Goal: Information Seeking & Learning: Learn about a topic

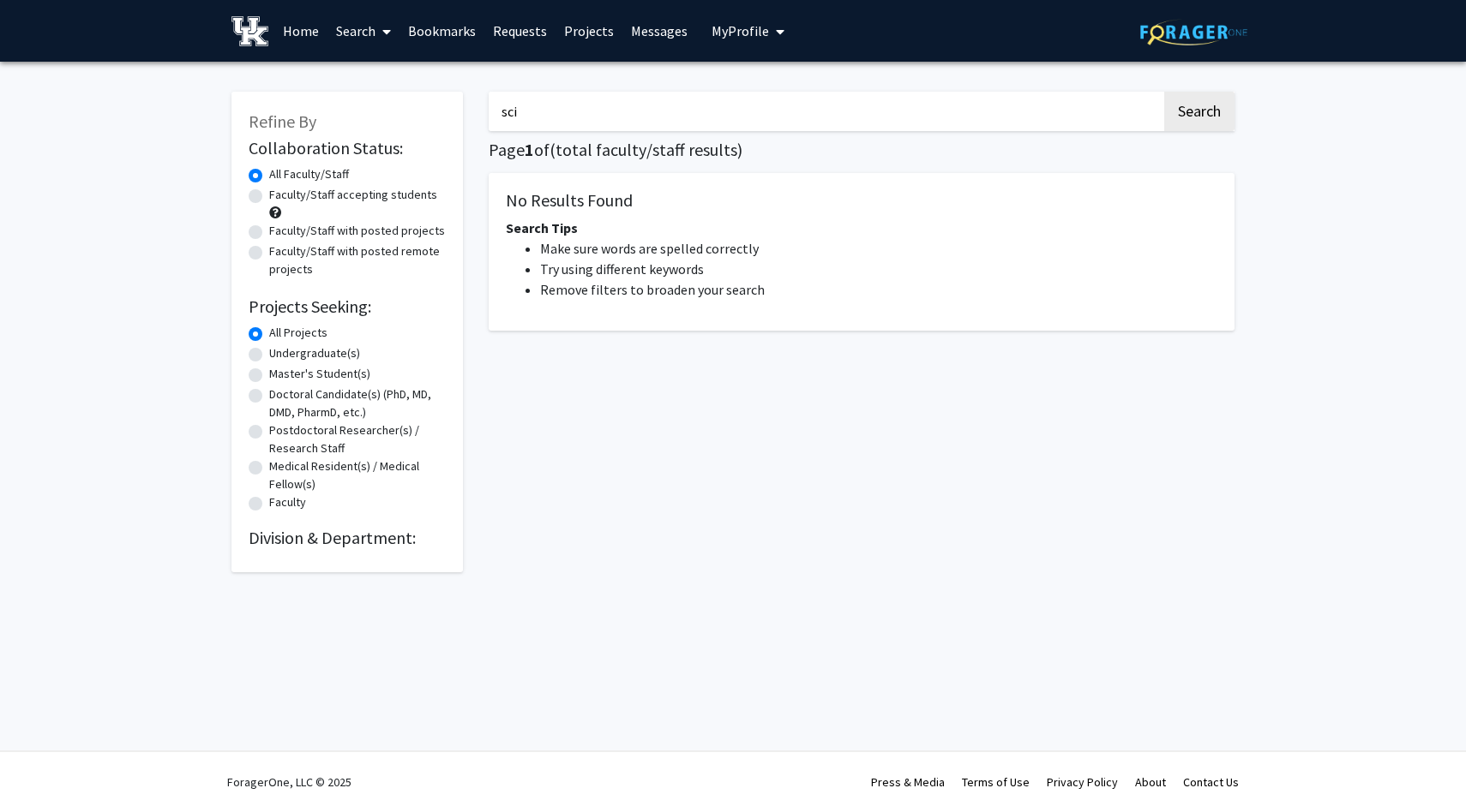
click at [632, 116] on input "sci" at bounding box center [825, 111] width 672 height 40
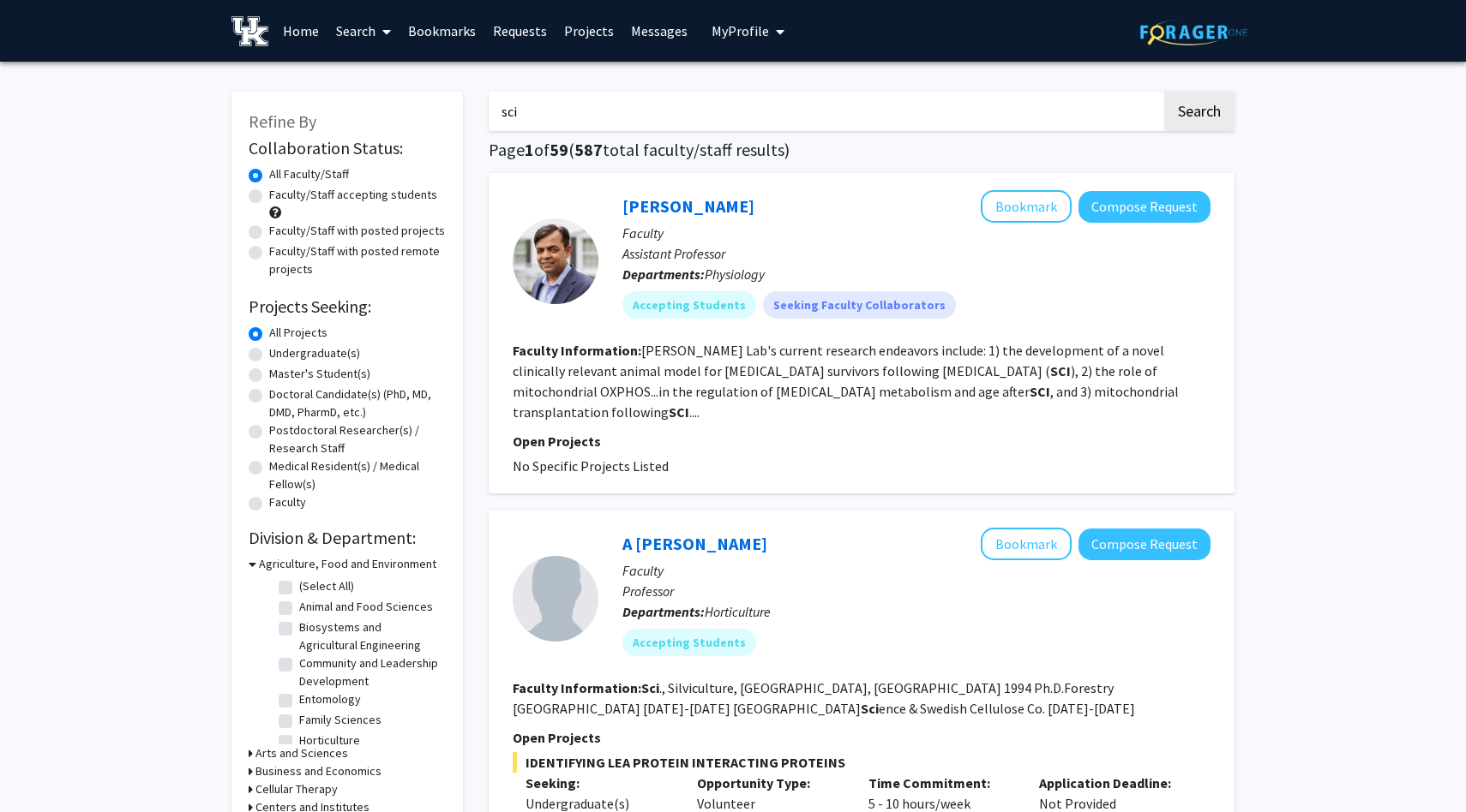
click at [632, 116] on input "sci" at bounding box center [825, 111] width 672 height 40
type input "eda"
click at [684, 101] on input "eda" at bounding box center [825, 111] width 672 height 40
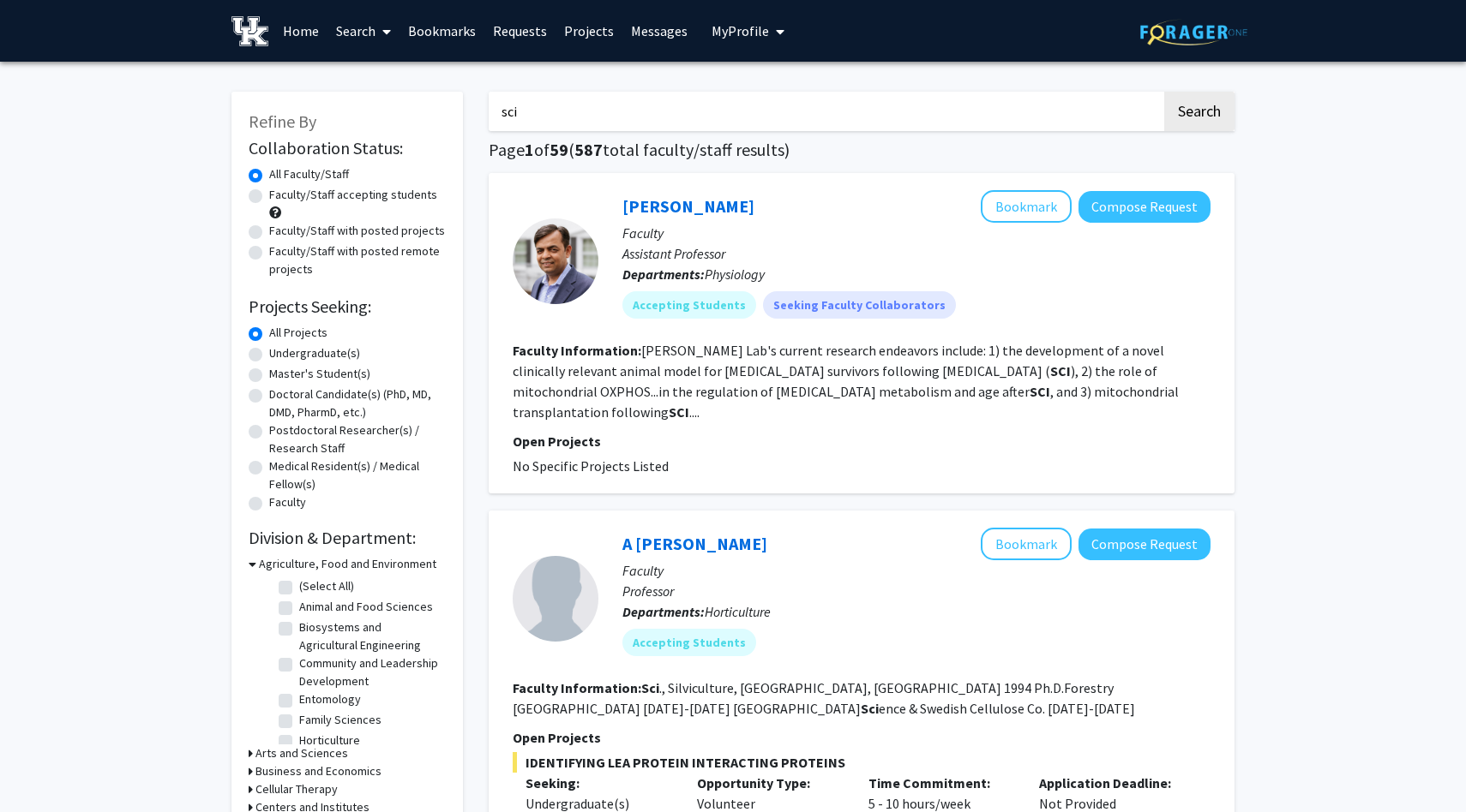
click at [742, 42] on button "My Profile" at bounding box center [748, 31] width 83 height 61
click at [771, 78] on span "[PERSON_NAME]" at bounding box center [818, 79] width 104 height 19
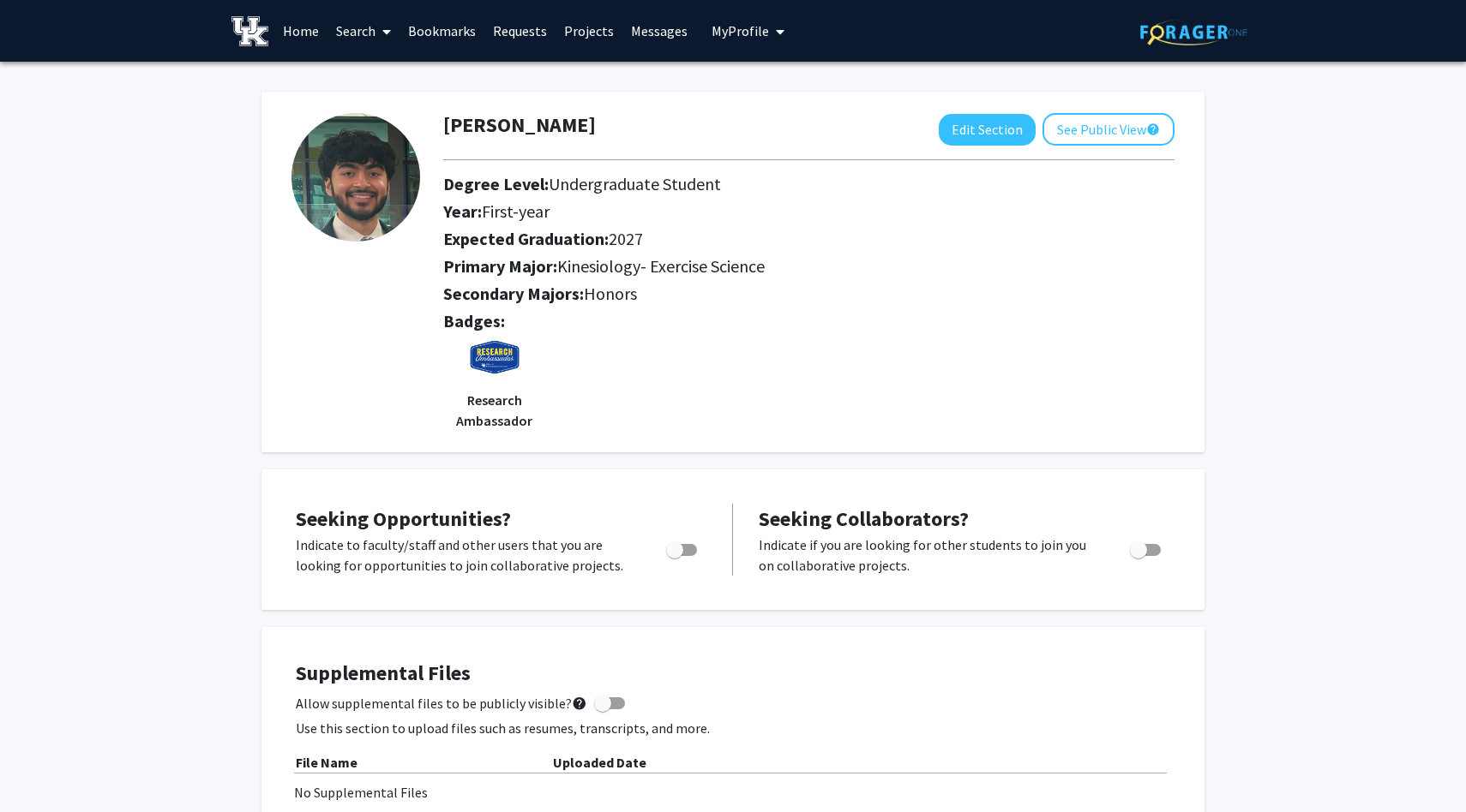
click at [344, 35] on link "Search" at bounding box center [363, 31] width 72 height 59
click at [388, 78] on span "Faculty/Staff" at bounding box center [390, 78] width 126 height 35
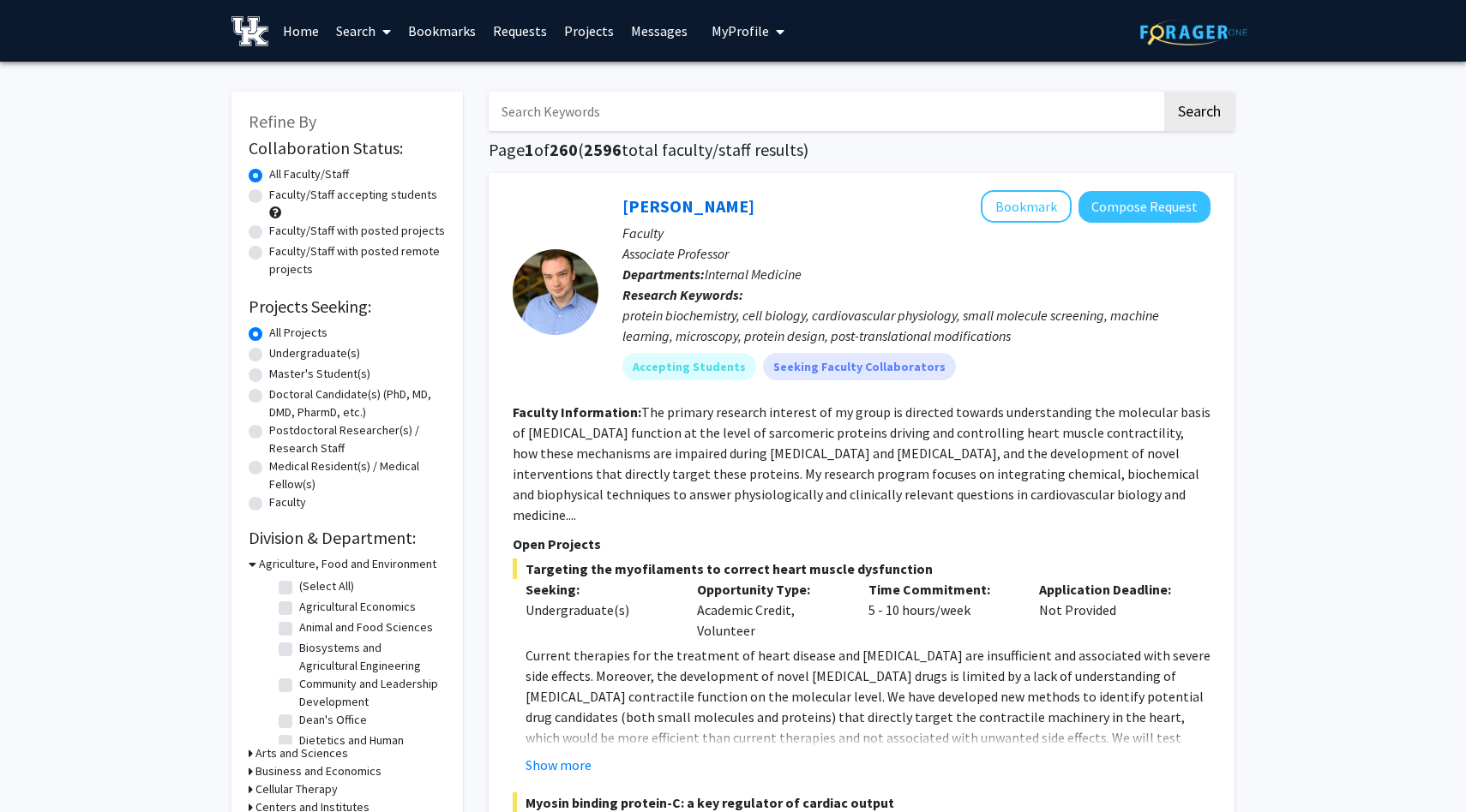
click at [772, 108] on input "Search Keywords" at bounding box center [825, 111] width 672 height 40
click at [1163, 91] on button "Search" at bounding box center [1198, 111] width 70 height 40
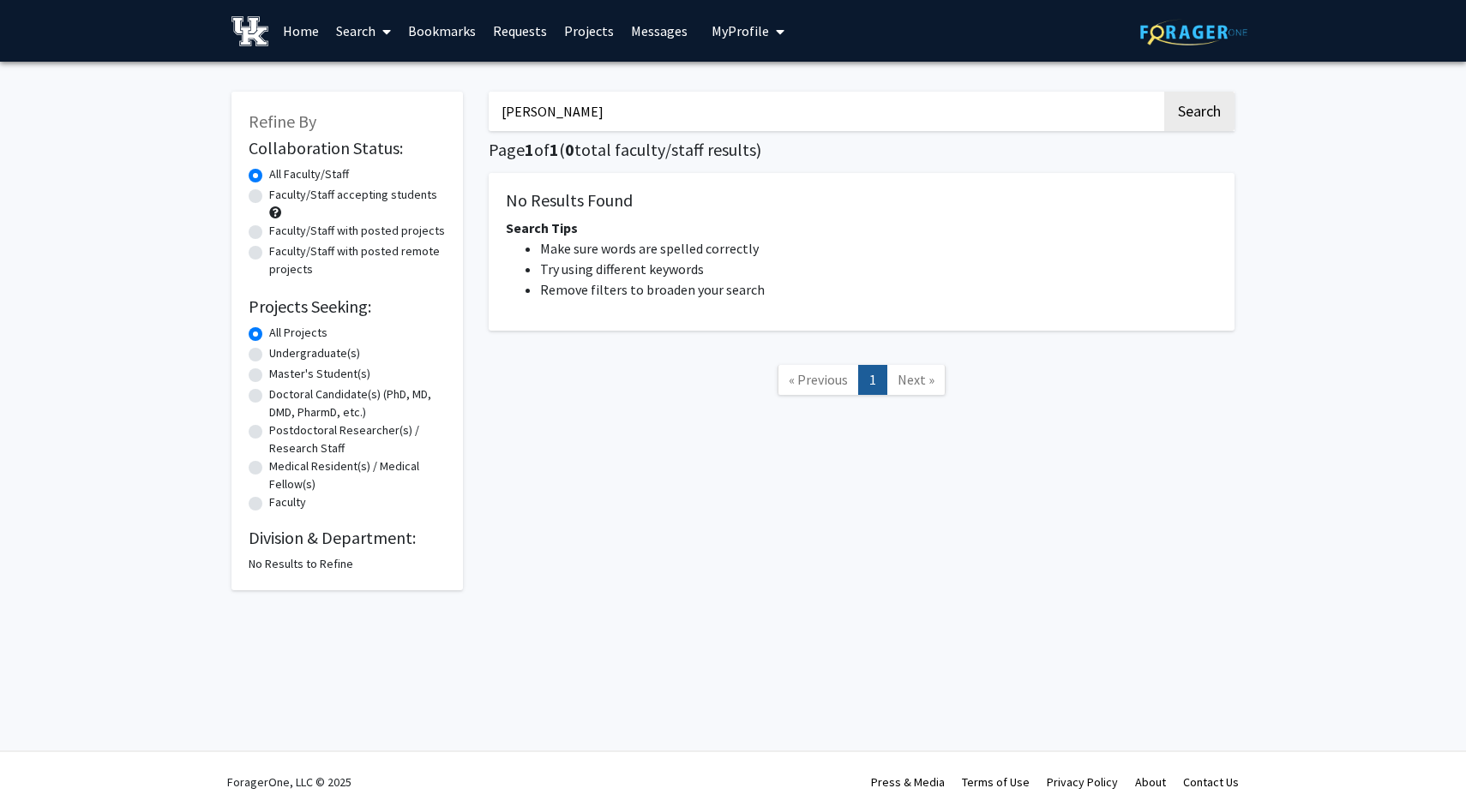
click at [716, 104] on input "[PERSON_NAME]" at bounding box center [825, 111] width 672 height 40
click at [716, 98] on input "[PERSON_NAME]" at bounding box center [825, 111] width 672 height 40
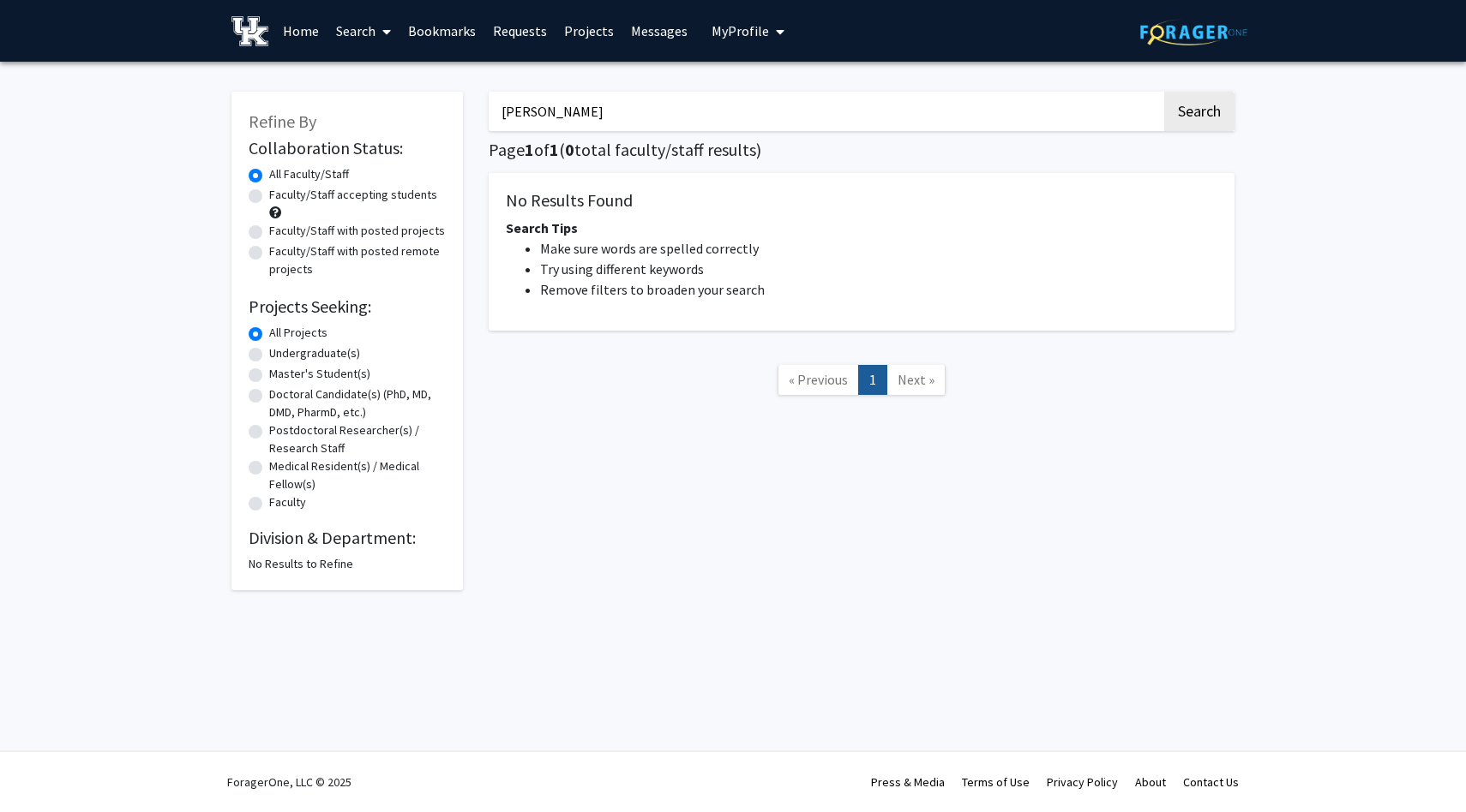
click at [716, 98] on input "[PERSON_NAME]" at bounding box center [825, 111] width 672 height 40
click at [1163, 91] on button "Search" at bounding box center [1198, 111] width 70 height 40
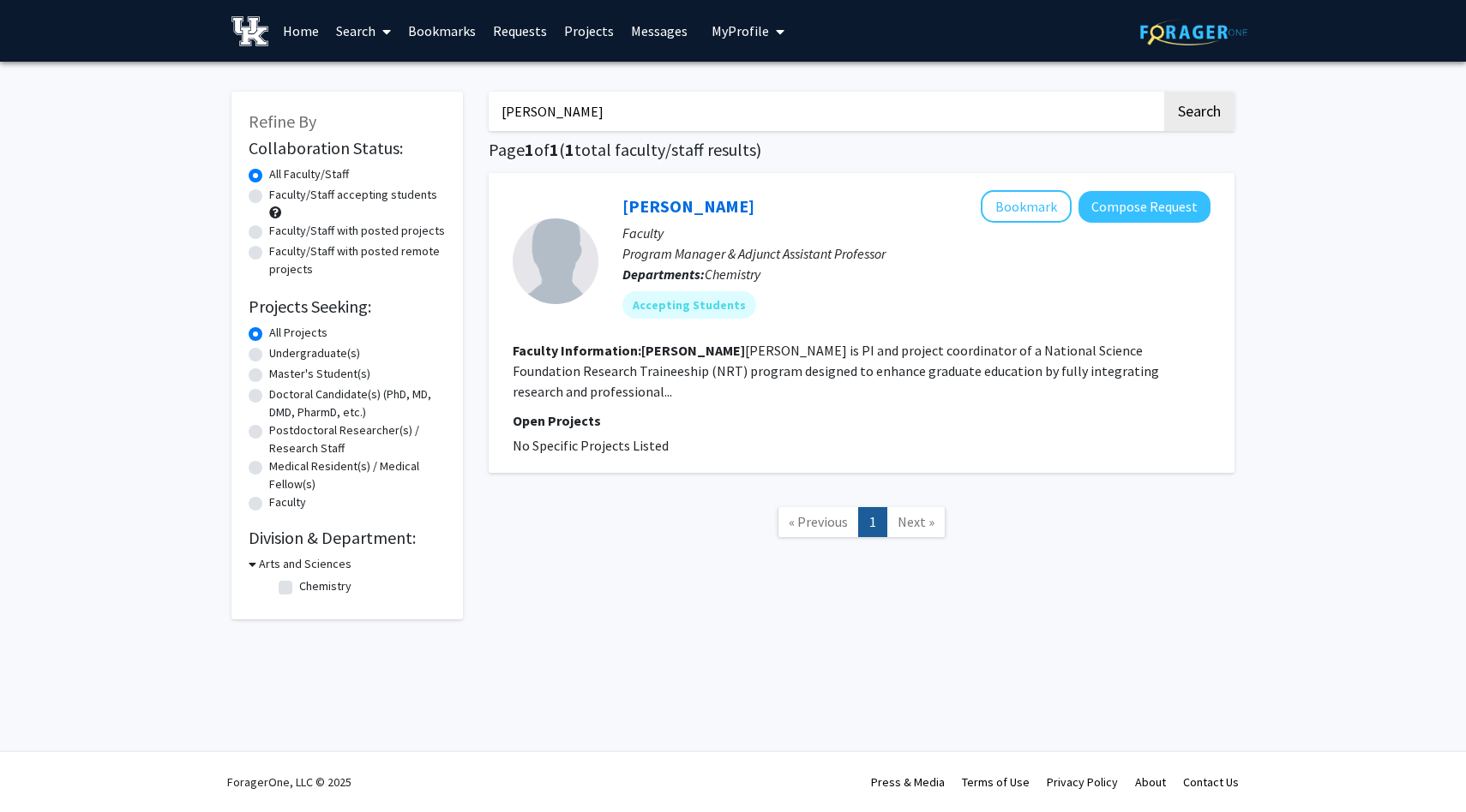
click at [553, 113] on input "[PERSON_NAME]" at bounding box center [825, 111] width 672 height 40
type input "aerospace engineering"
click at [1163, 91] on button "Search" at bounding box center [1198, 111] width 70 height 40
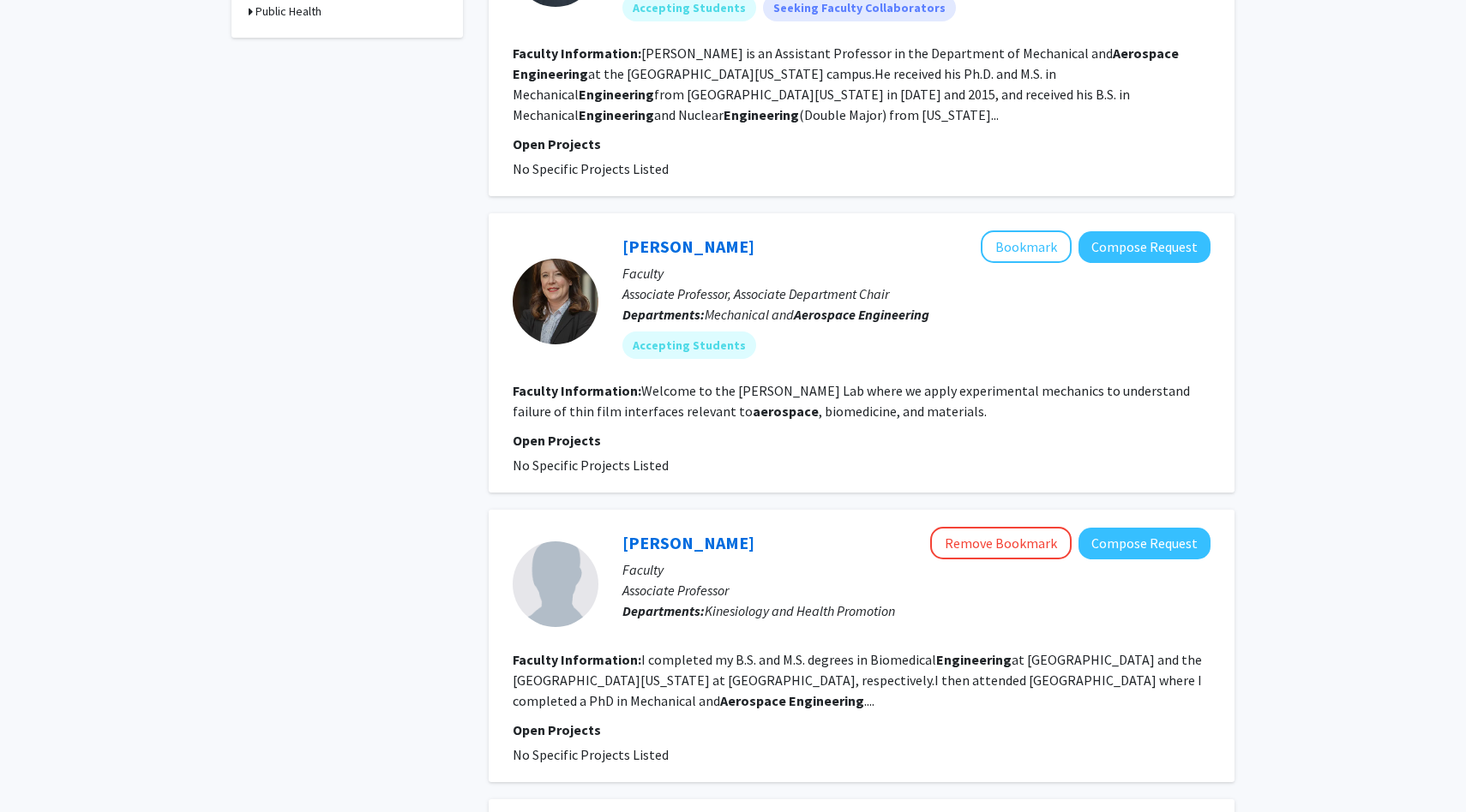
scroll to position [893, 0]
click at [1152, 258] on button "Compose Request" at bounding box center [1144, 246] width 132 height 32
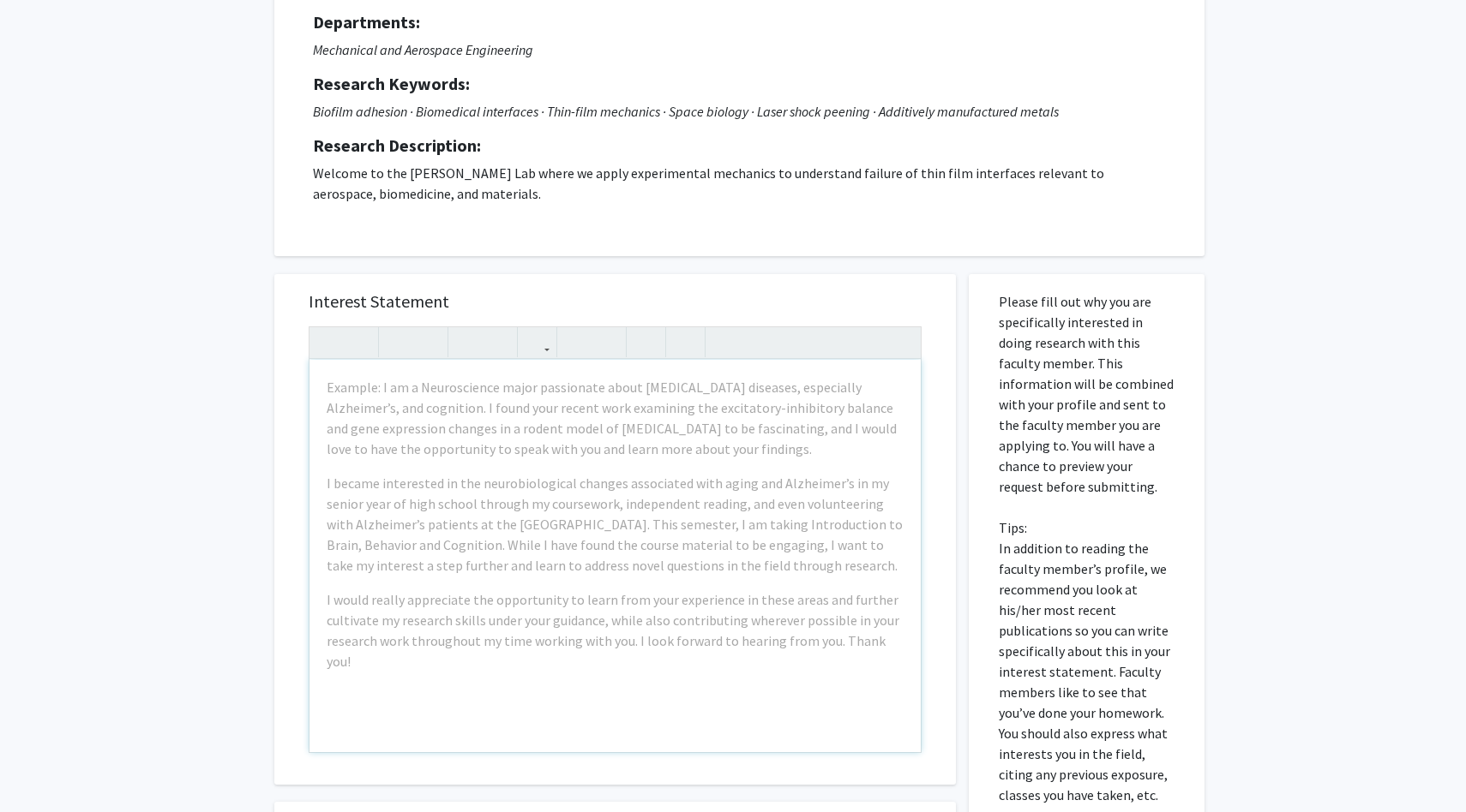
scroll to position [168, 0]
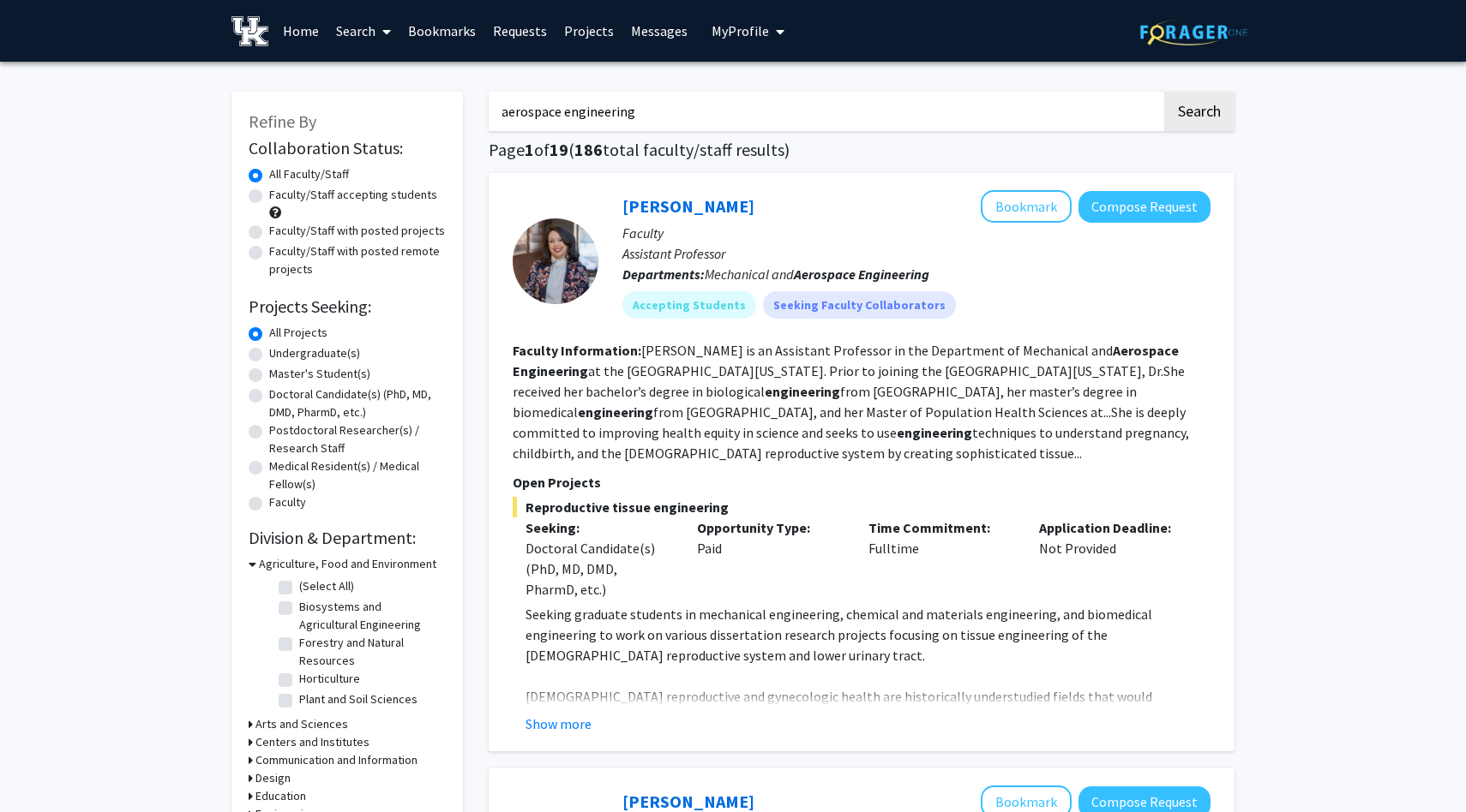
click at [738, 20] on button "My Profile" at bounding box center [748, 31] width 83 height 61
click at [778, 82] on span "[PERSON_NAME]" at bounding box center [818, 79] width 104 height 19
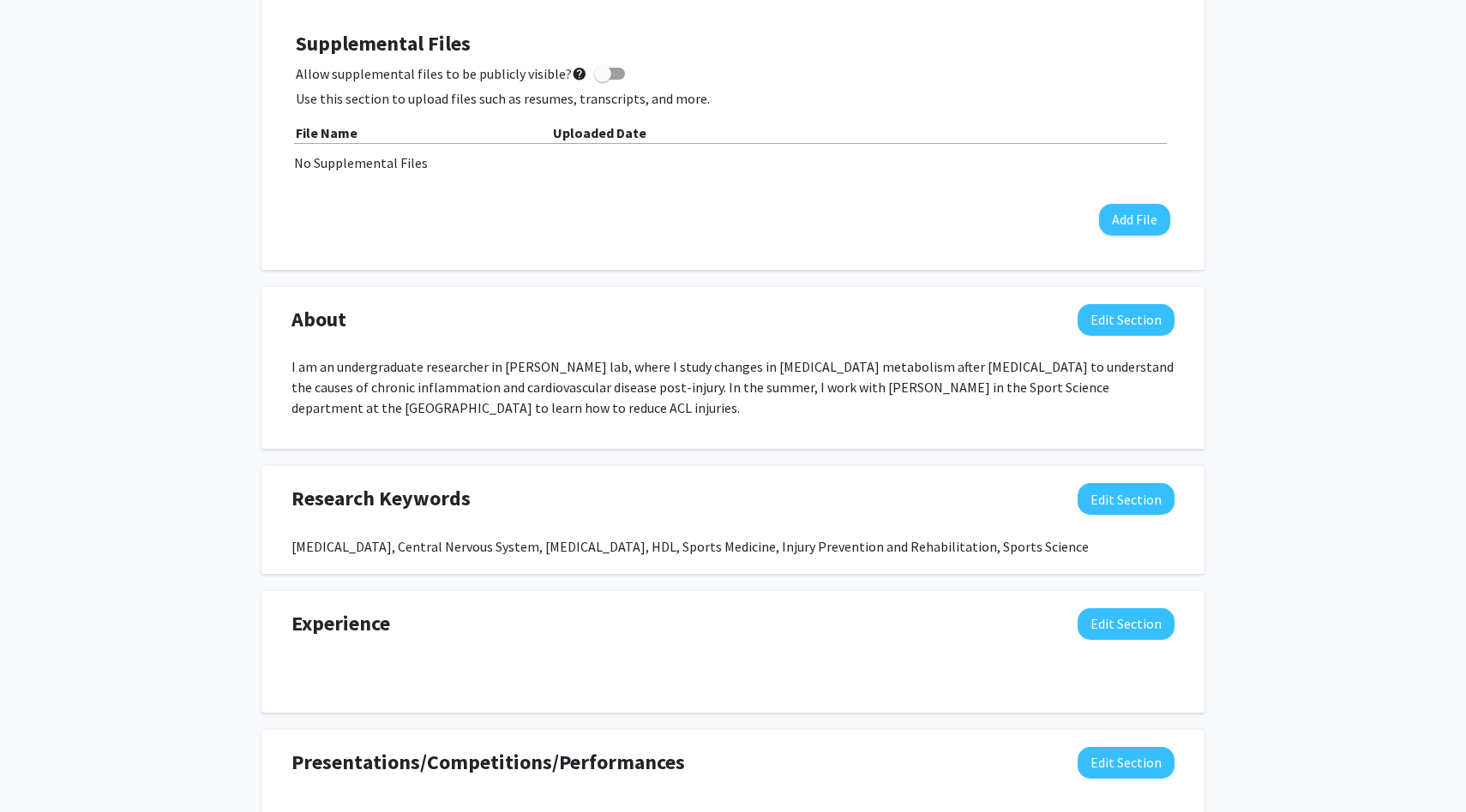
scroll to position [683, 0]
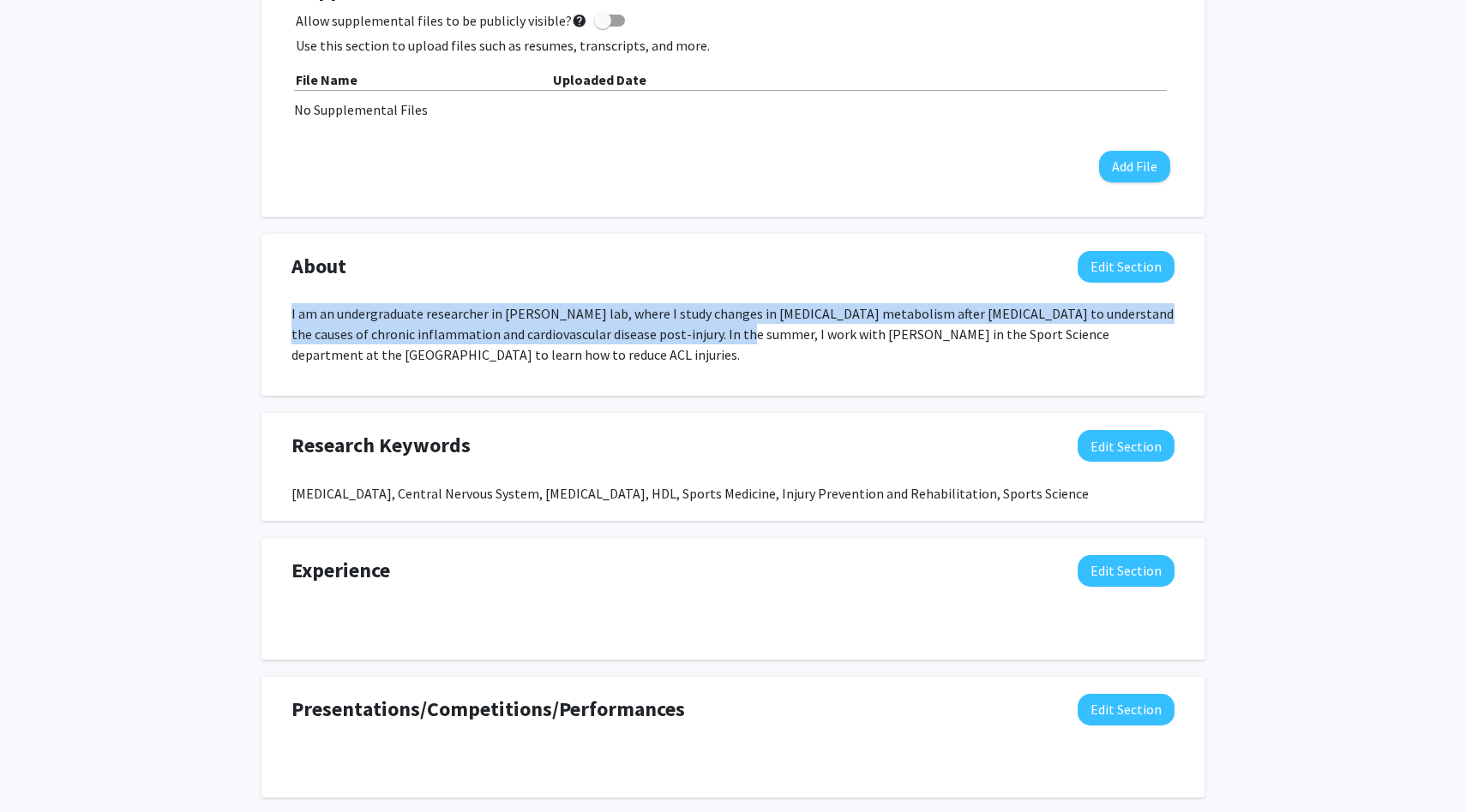
drag, startPoint x: 291, startPoint y: 312, endPoint x: 666, endPoint y: 327, distance: 375.3
click at [666, 327] on p "I am an undergraduate researcher in [PERSON_NAME] lab, where I study changes in…" at bounding box center [733, 334] width 883 height 61
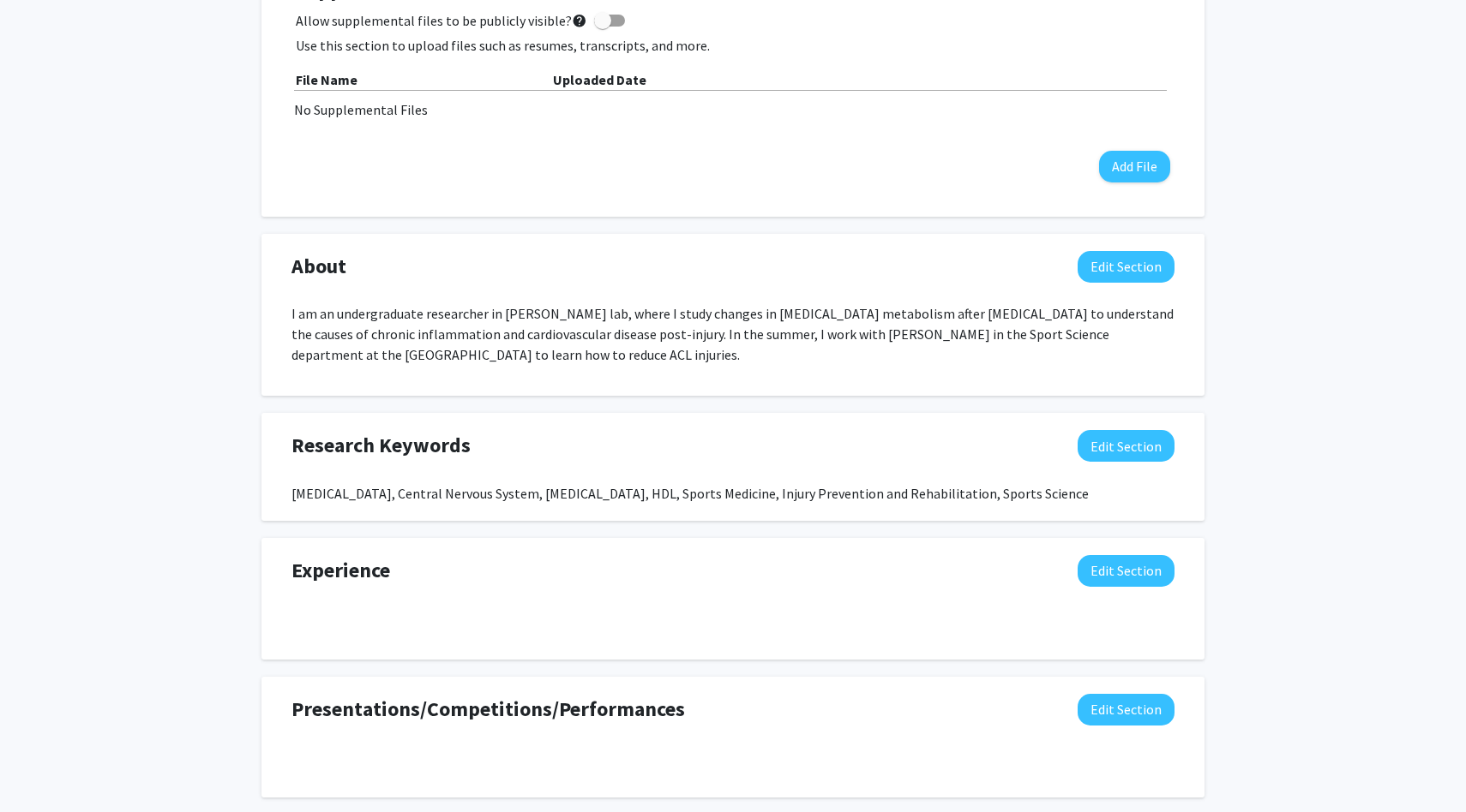
click at [705, 332] on p "I am an undergraduate researcher in [PERSON_NAME] lab, where I study changes in…" at bounding box center [733, 334] width 883 height 61
click at [294, 309] on p "I am an undergraduate researcher in [PERSON_NAME] lab, where I study changes in…" at bounding box center [733, 334] width 883 height 61
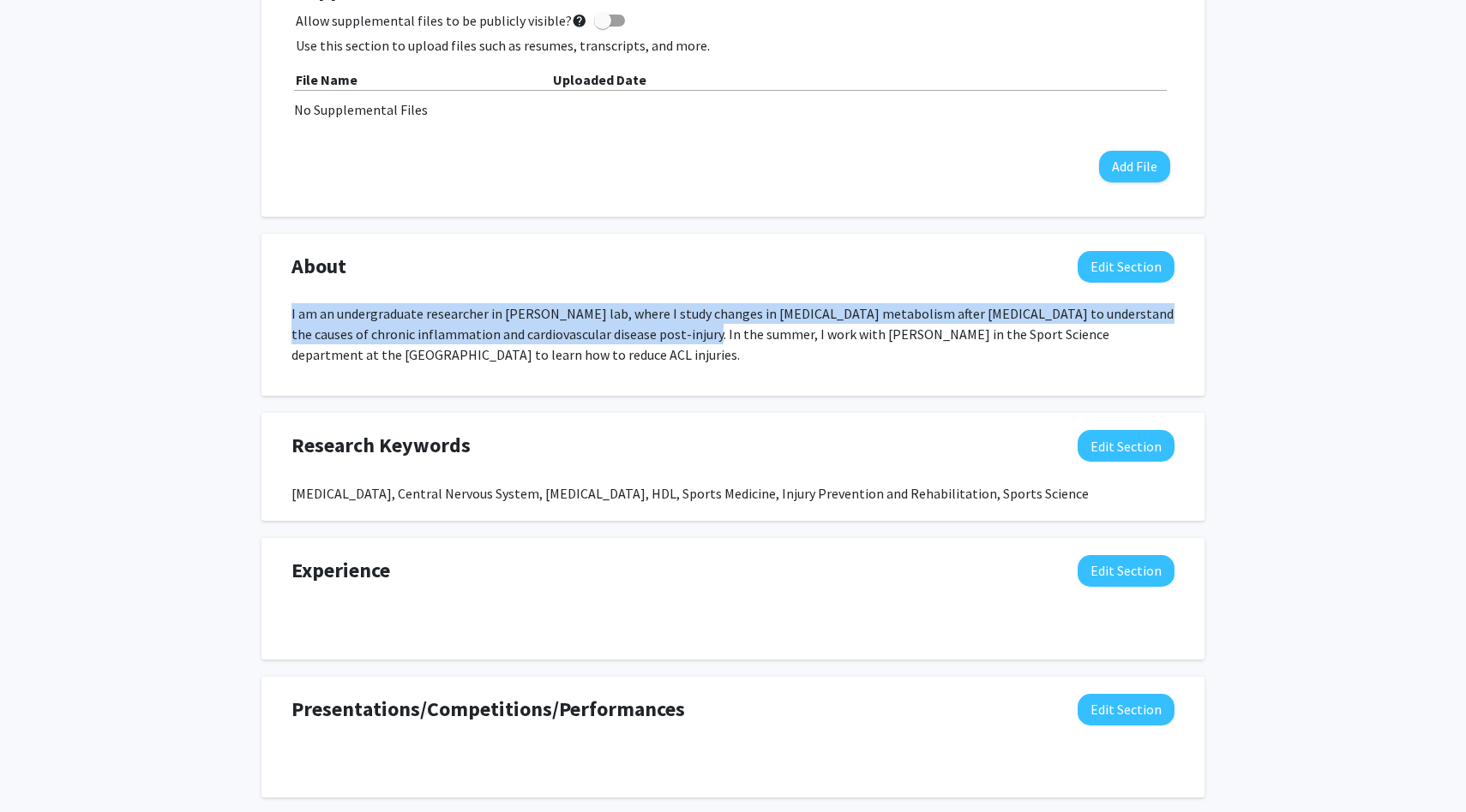
drag, startPoint x: 290, startPoint y: 309, endPoint x: 637, endPoint y: 337, distance: 348.1
click at [637, 337] on div "I am an undergraduate researcher in [PERSON_NAME] lab, where I study changes in…" at bounding box center [733, 341] width 909 height 75
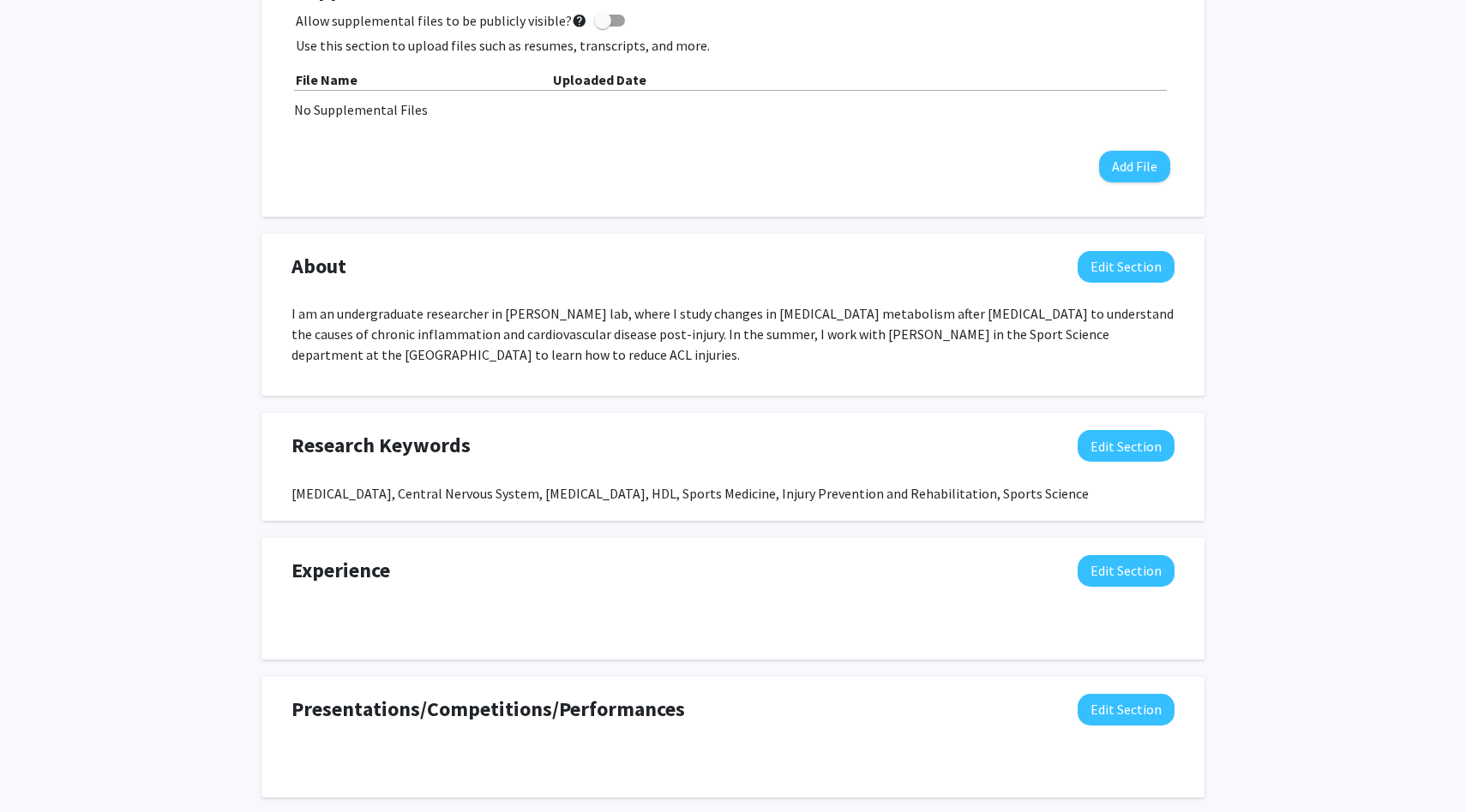
click at [624, 414] on div "Research Keywords Edit Section [MEDICAL_DATA], Central Nervous System, [MEDICAL…" at bounding box center [733, 467] width 943 height 108
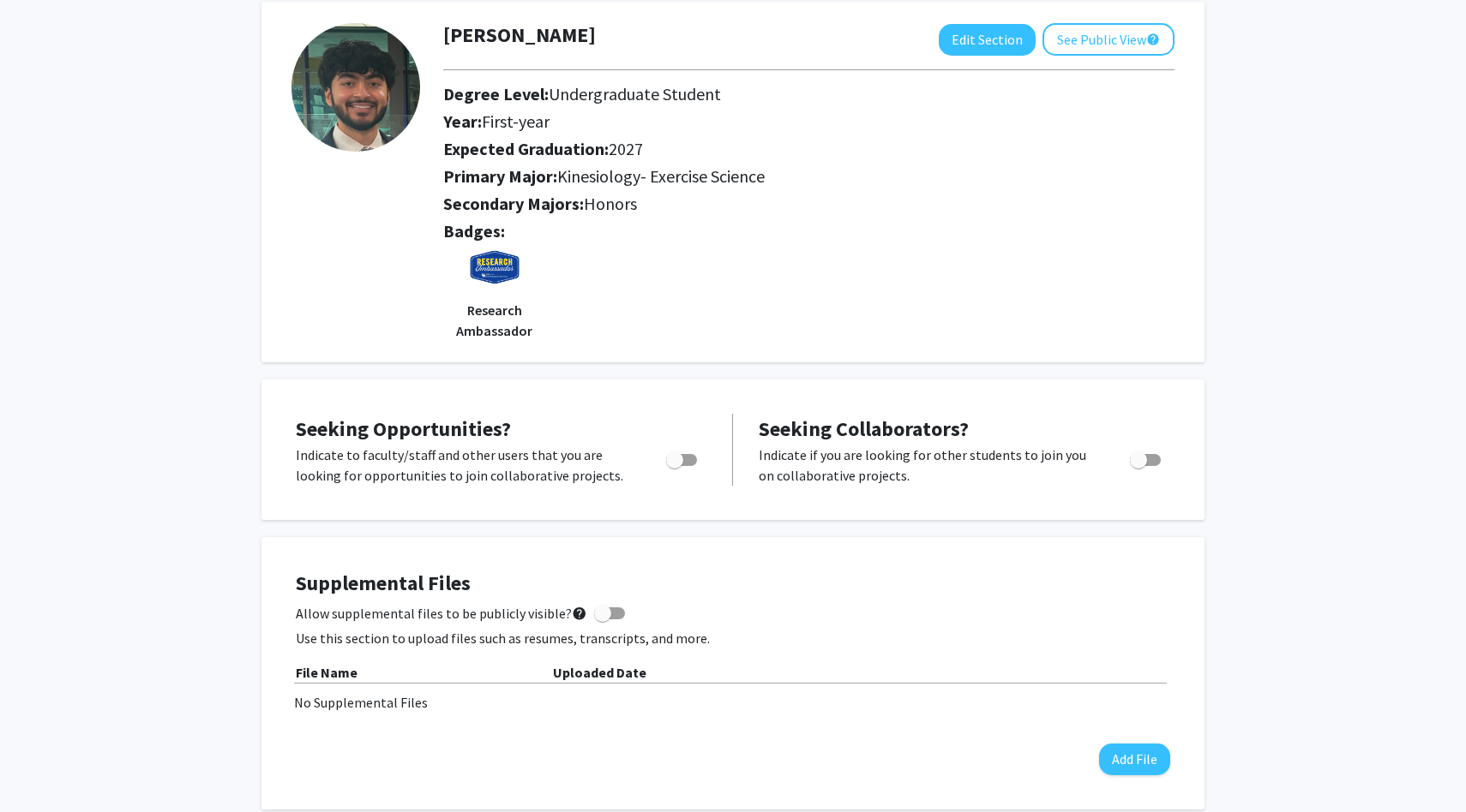
scroll to position [0, 0]
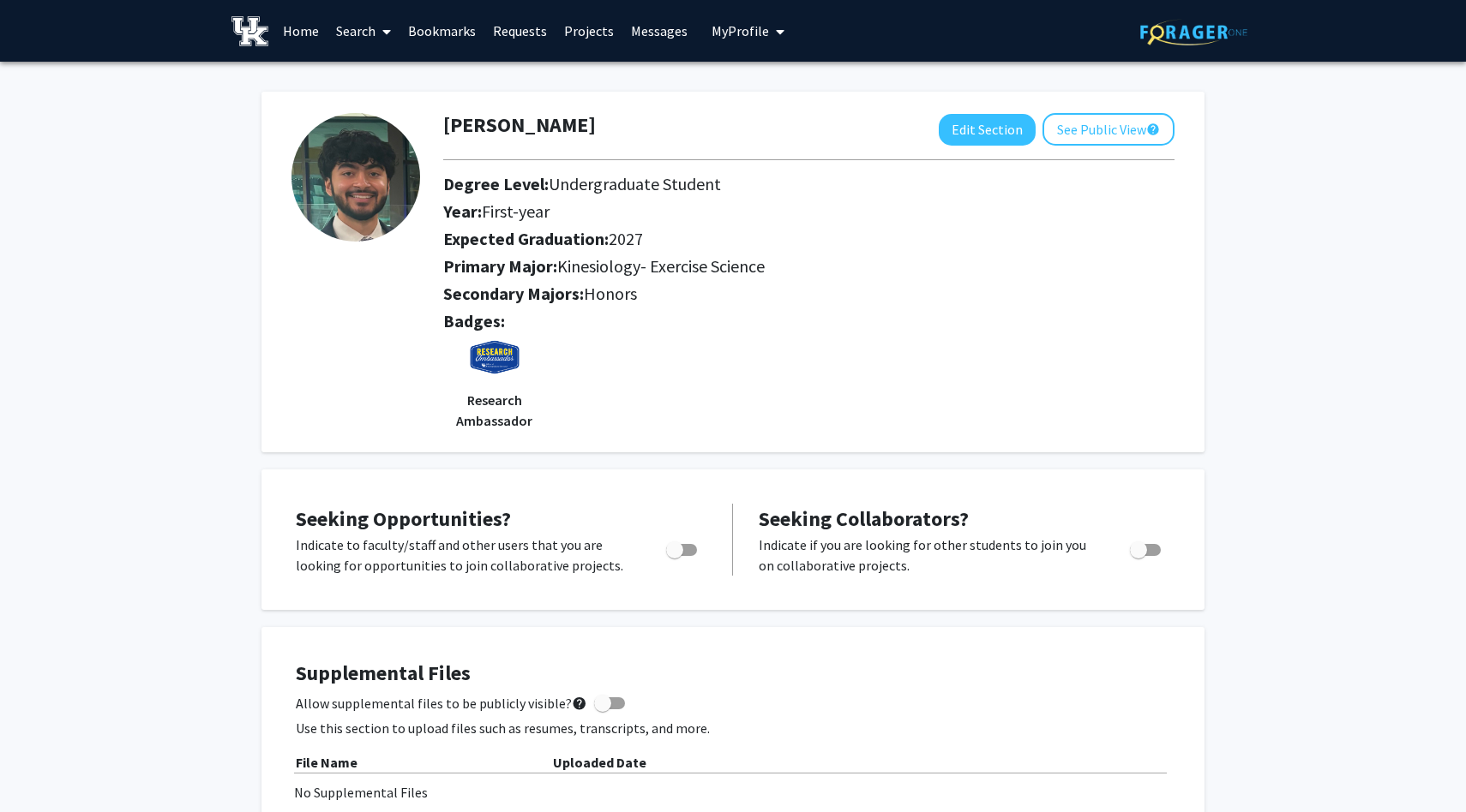
click at [354, 32] on link "Search" at bounding box center [363, 31] width 72 height 59
click at [395, 70] on span "Faculty/Staff" at bounding box center [390, 78] width 126 height 35
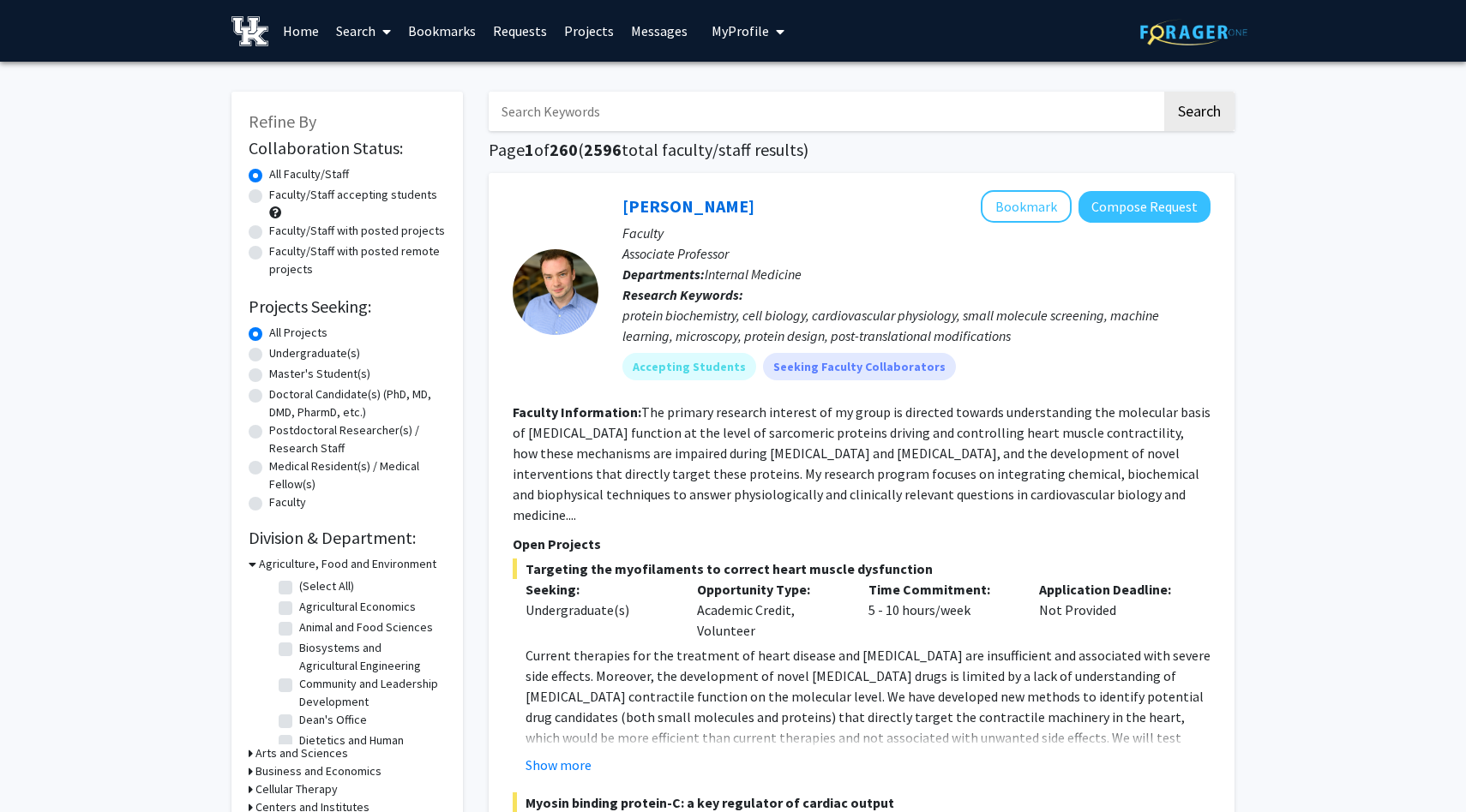
scroll to position [9, 0]
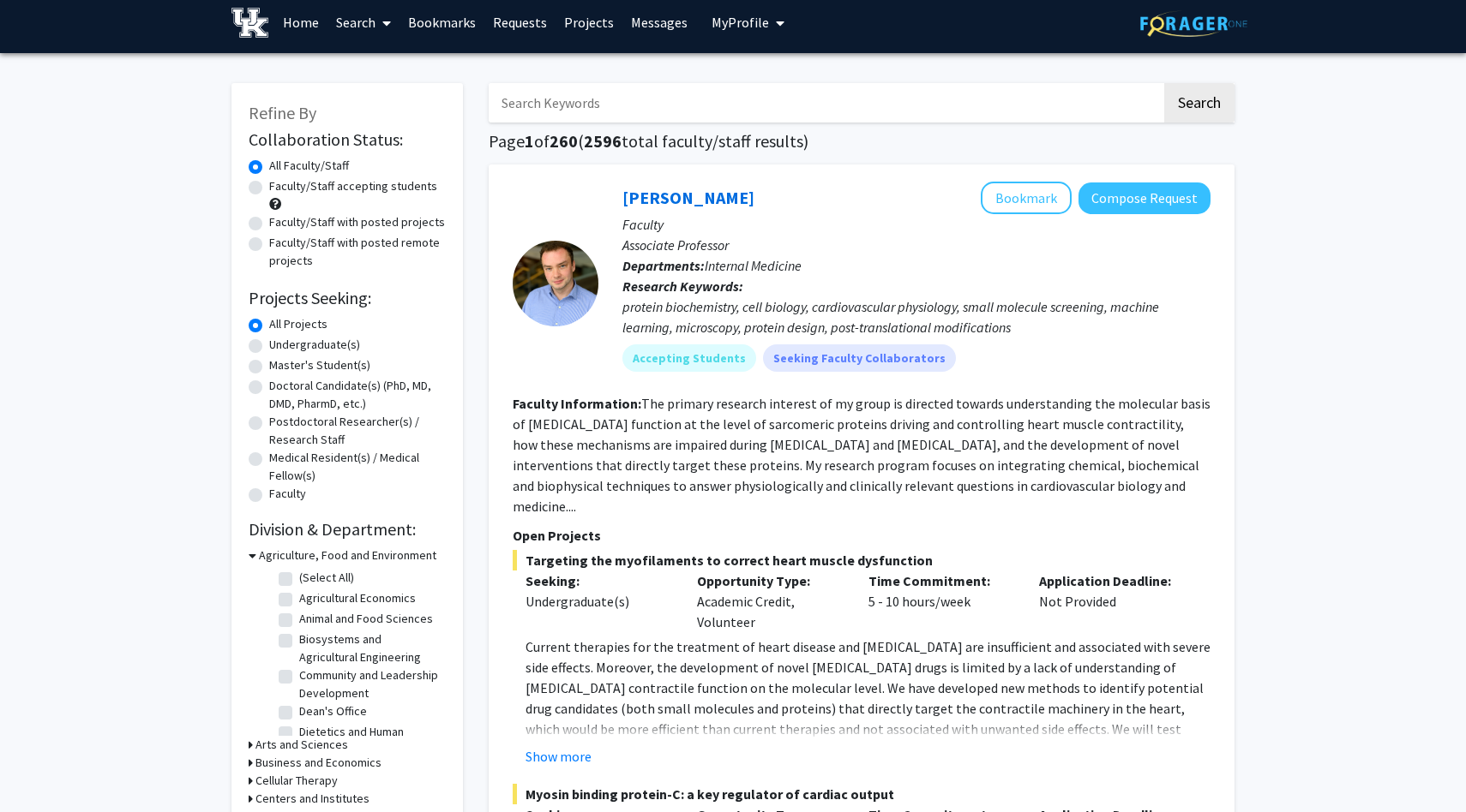
click at [728, 83] on input "Search Keywords" at bounding box center [825, 103] width 672 height 40
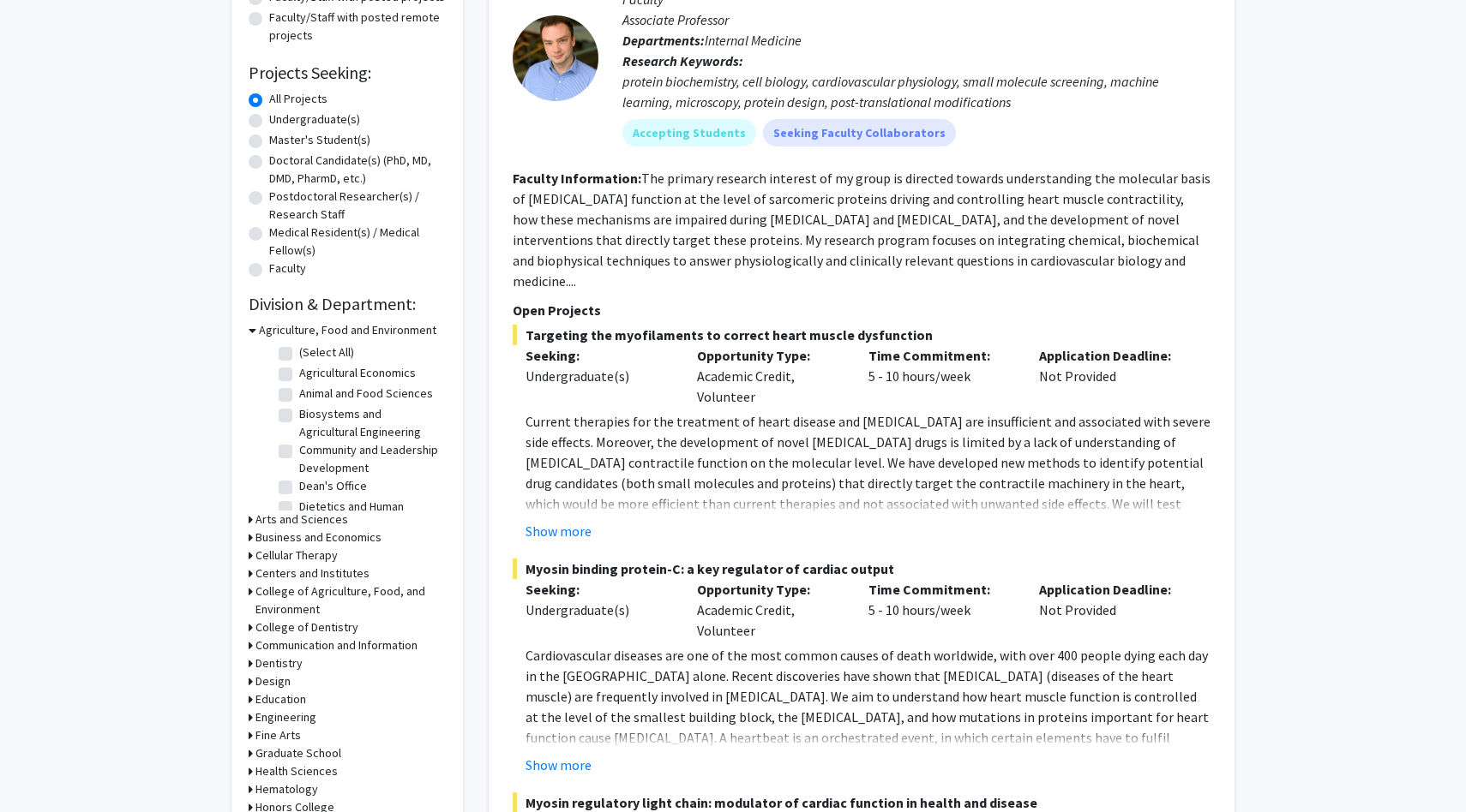
scroll to position [255, 0]
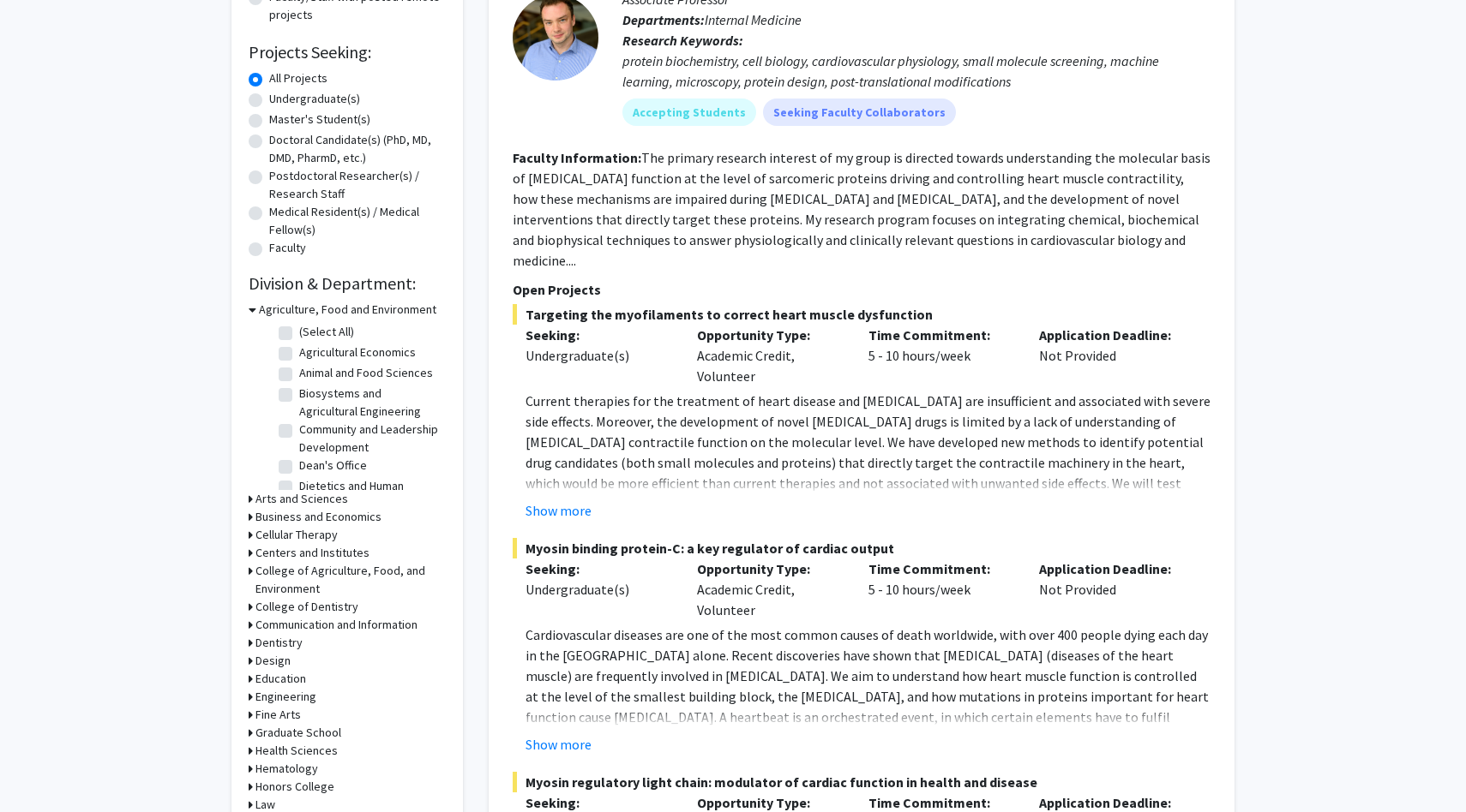
click at [256, 697] on h3 "Engineering" at bounding box center [286, 697] width 61 height 18
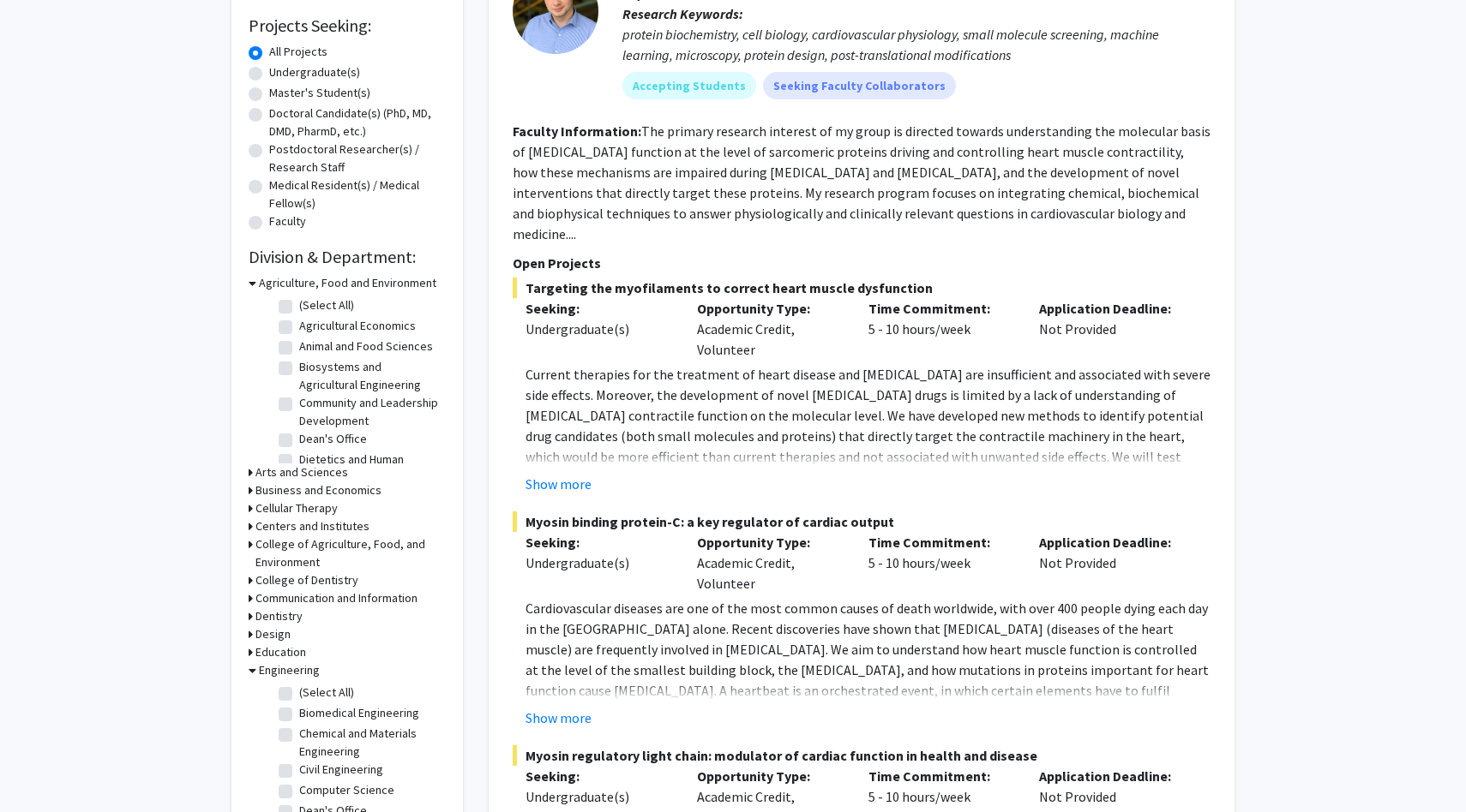
scroll to position [0, 0]
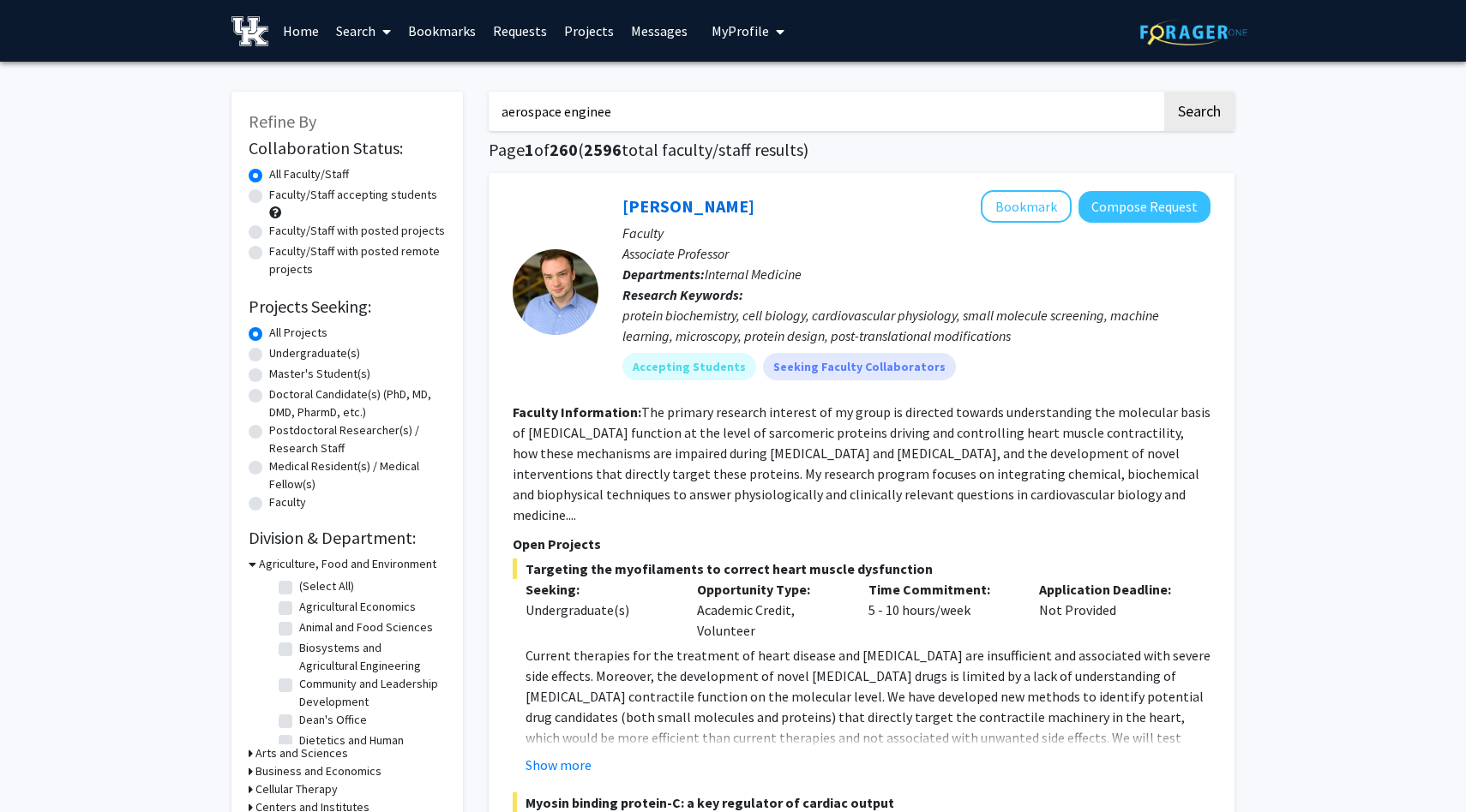
click at [674, 117] on input "aerospace enginee" at bounding box center [825, 111] width 672 height 40
type input "aerospace engineering"
click at [1214, 118] on button "Search" at bounding box center [1198, 111] width 70 height 40
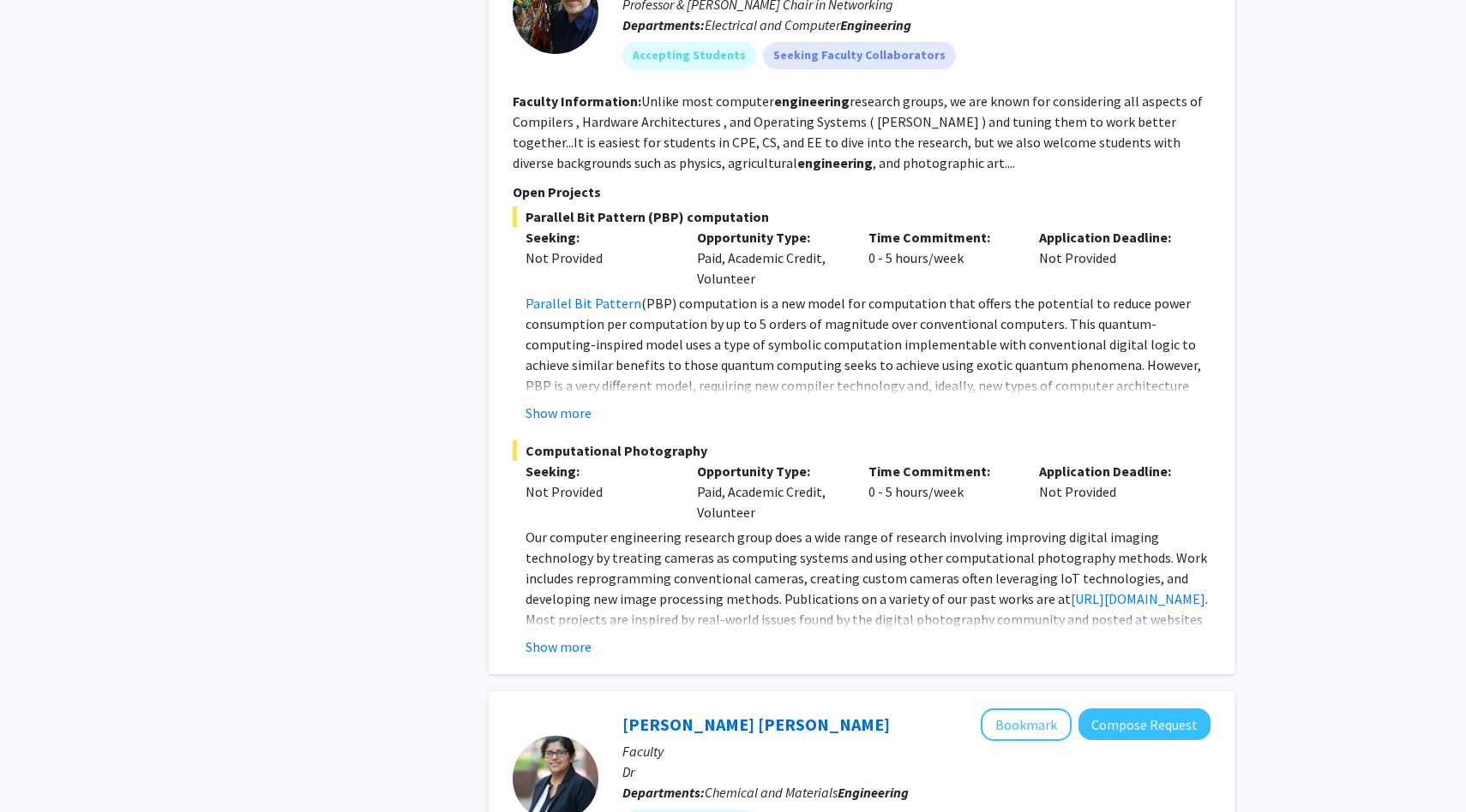
scroll to position [4154, 0]
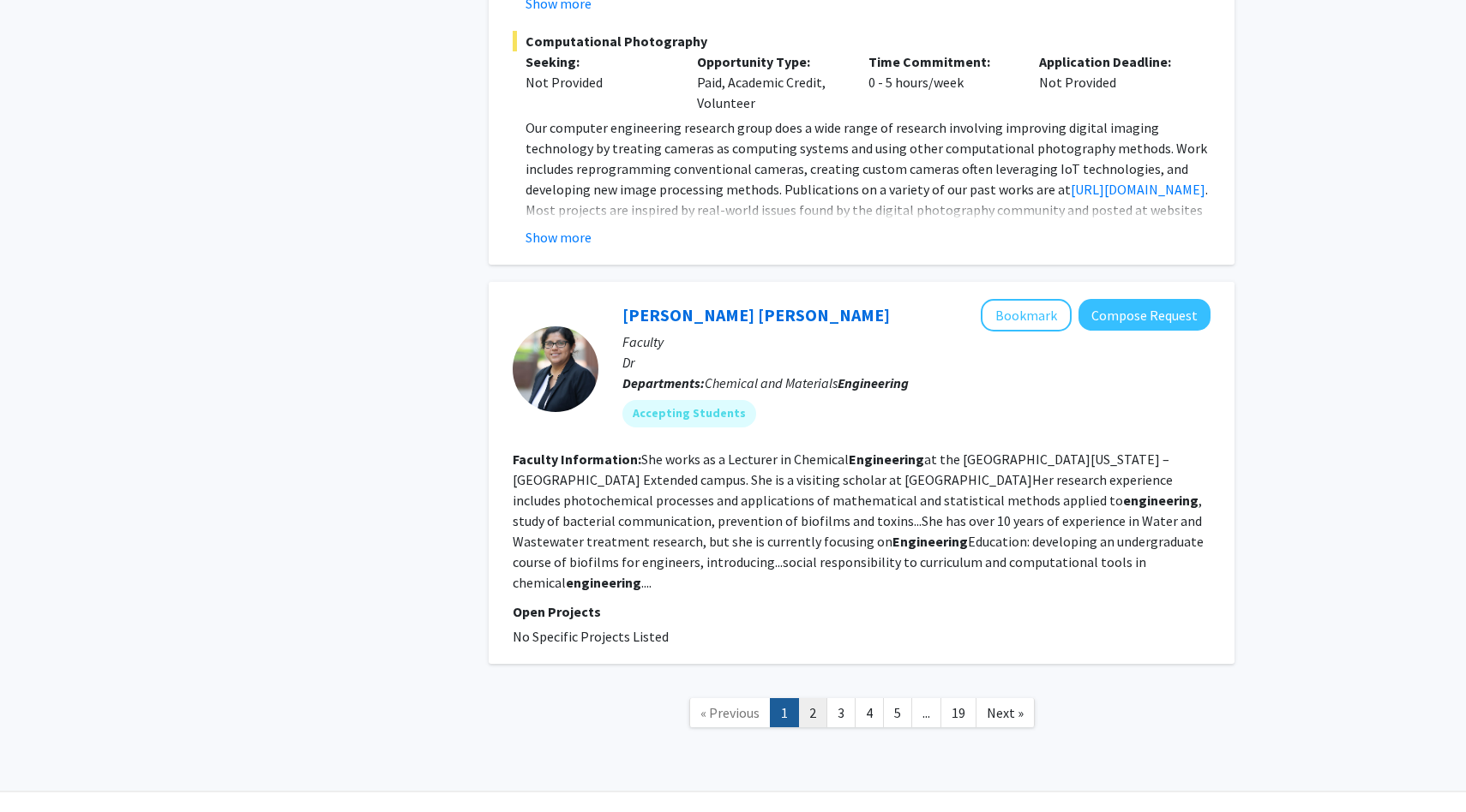
click at [817, 698] on link "2" at bounding box center [811, 713] width 29 height 30
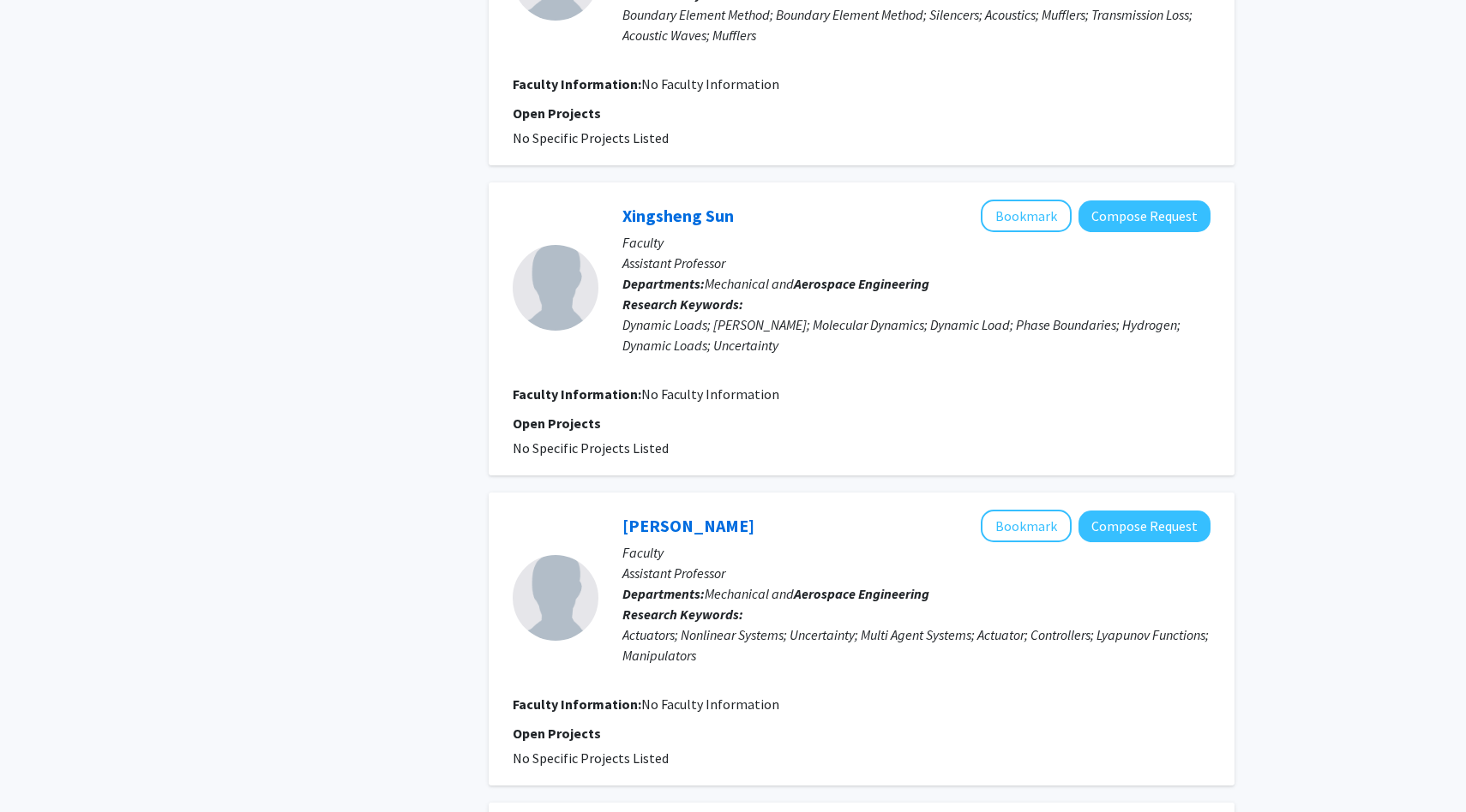
scroll to position [3046, 0]
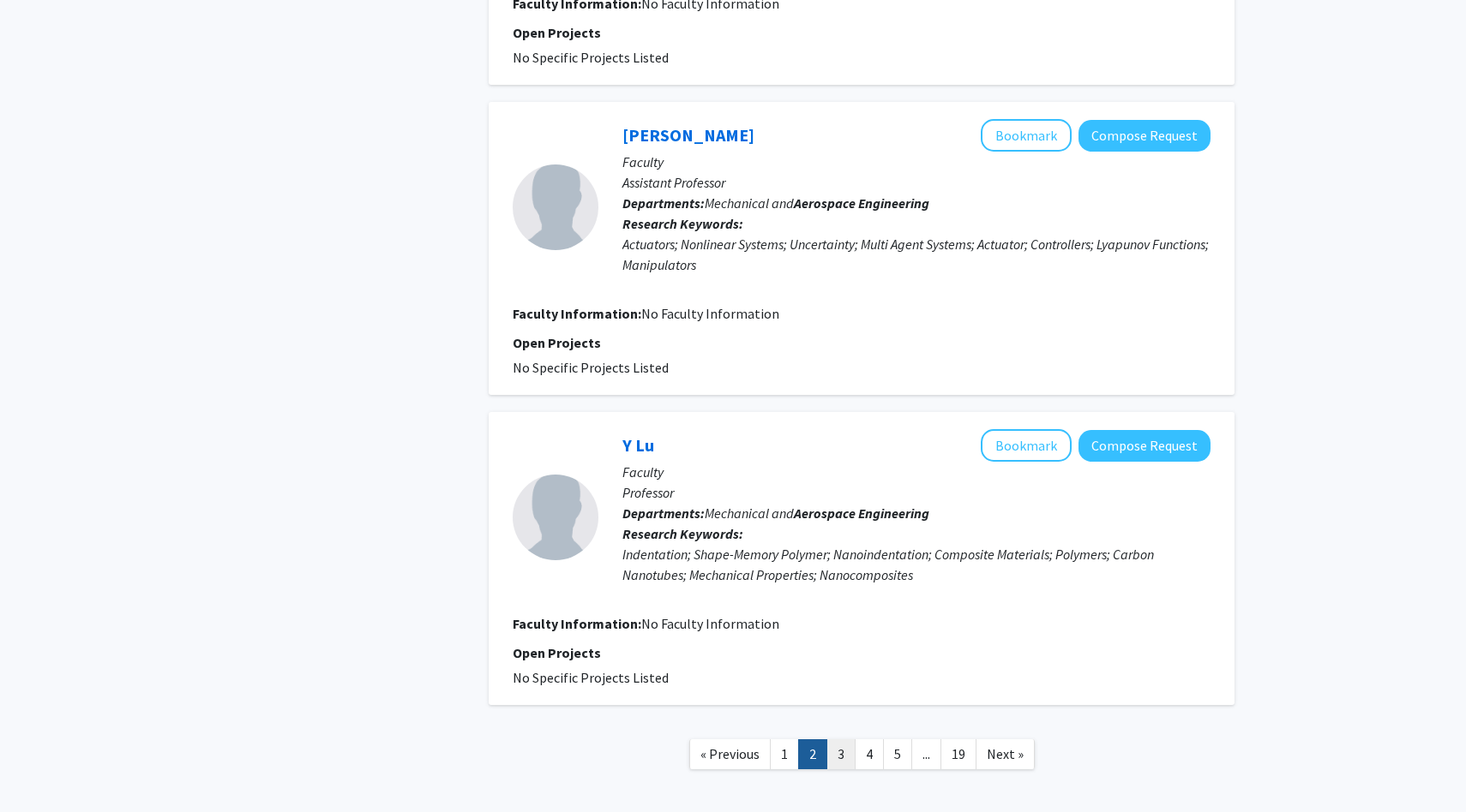
click at [842, 740] on link "3" at bounding box center [840, 754] width 29 height 30
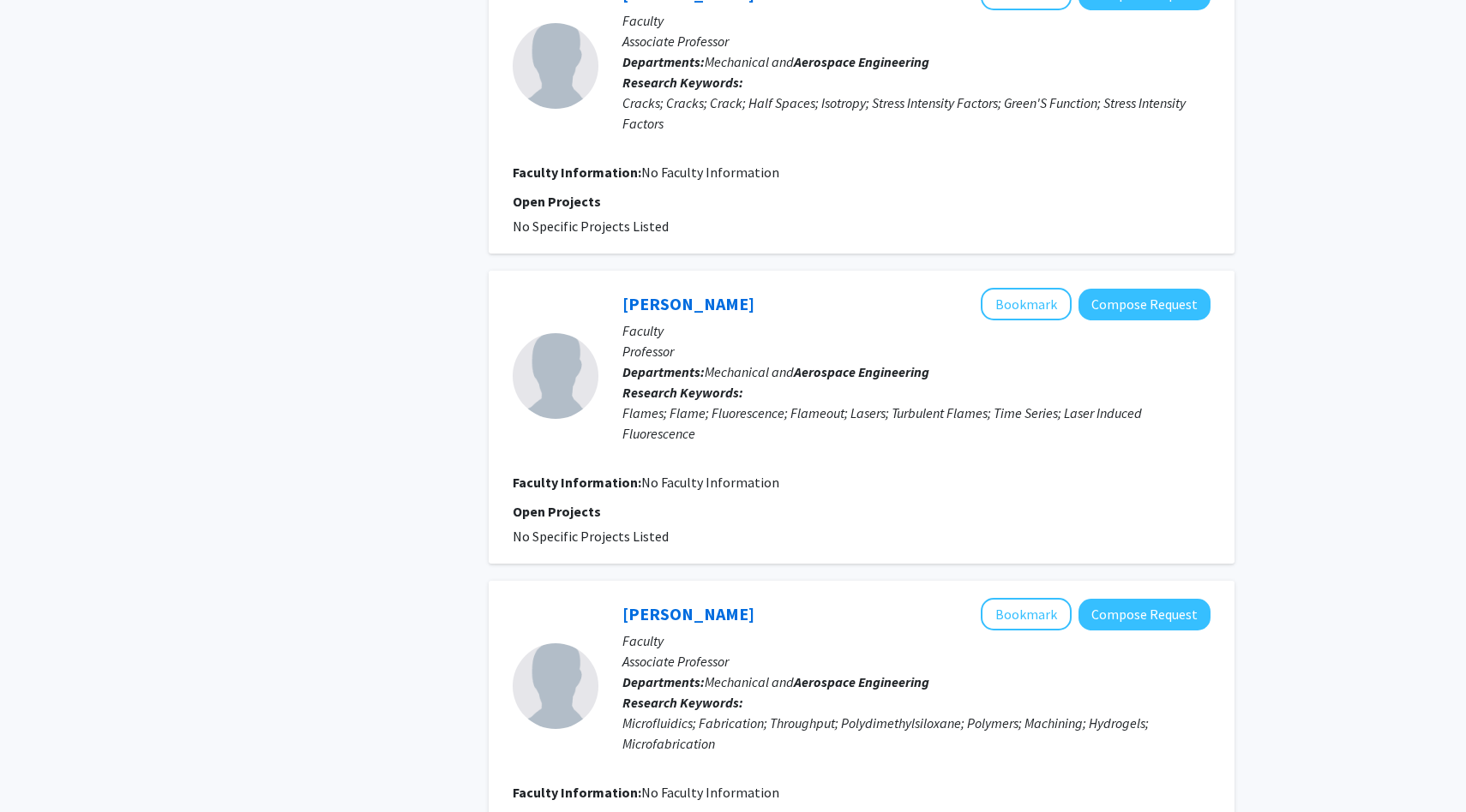
scroll to position [2511, 0]
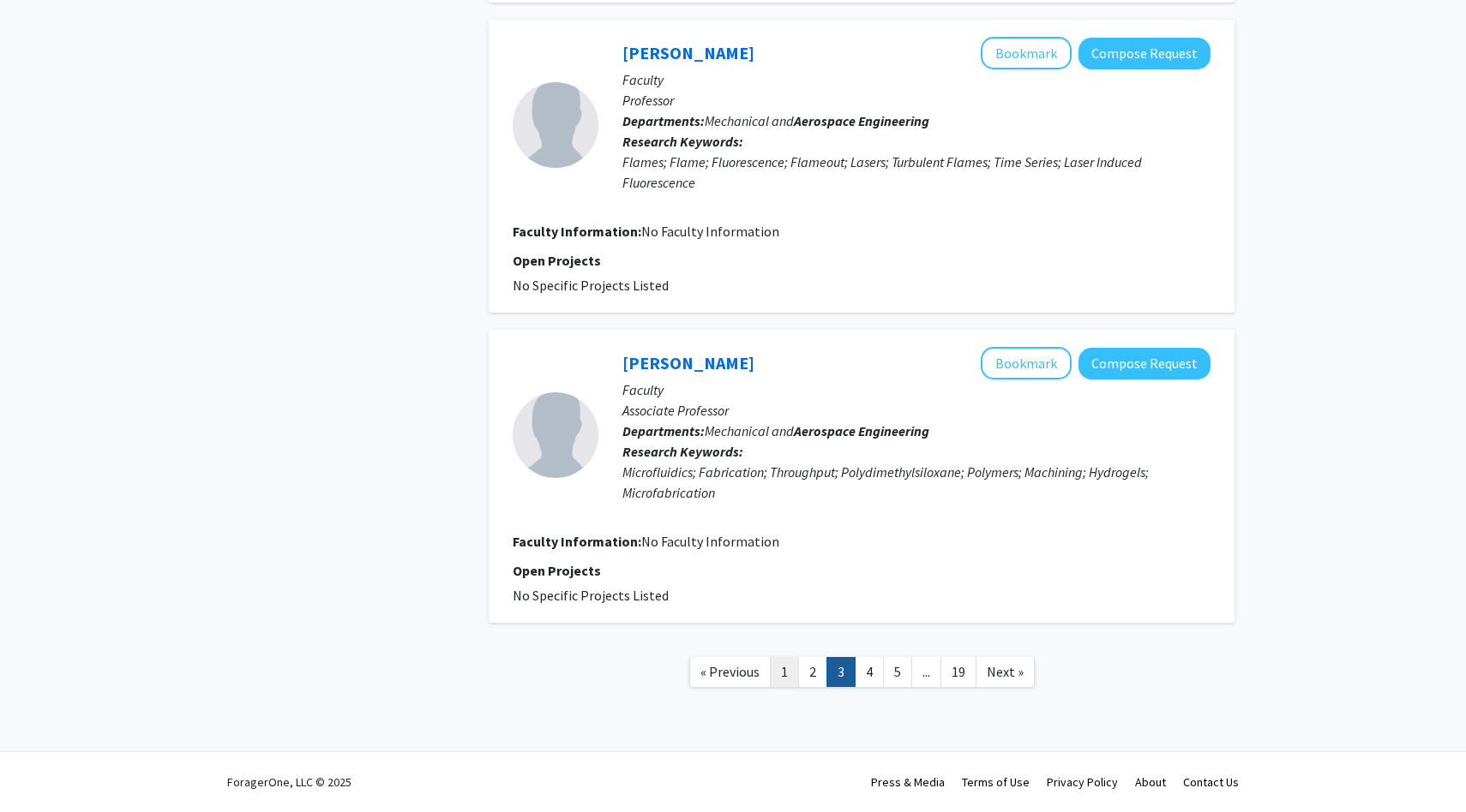
click at [786, 671] on link "1" at bounding box center [784, 672] width 29 height 30
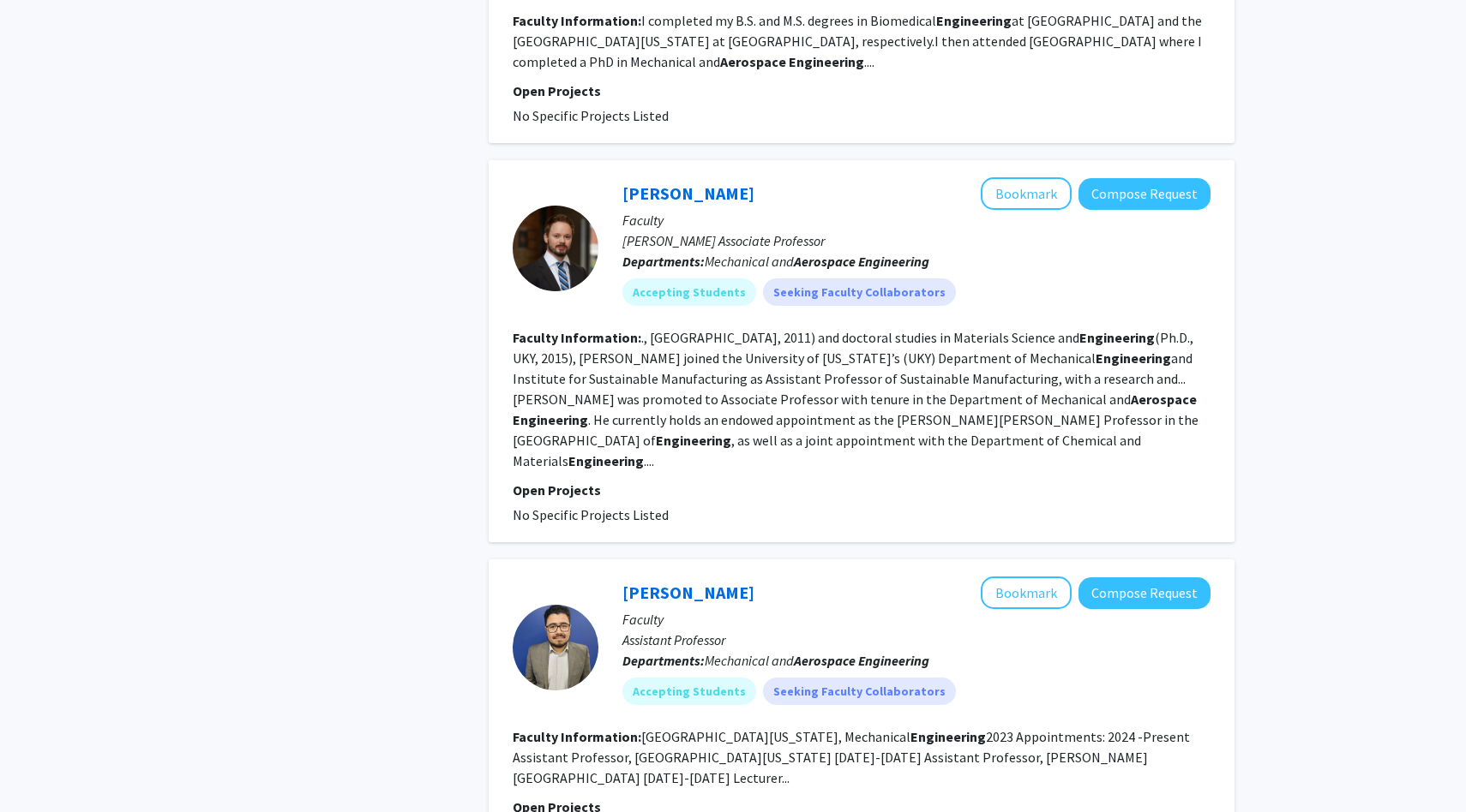
scroll to position [1537, 0]
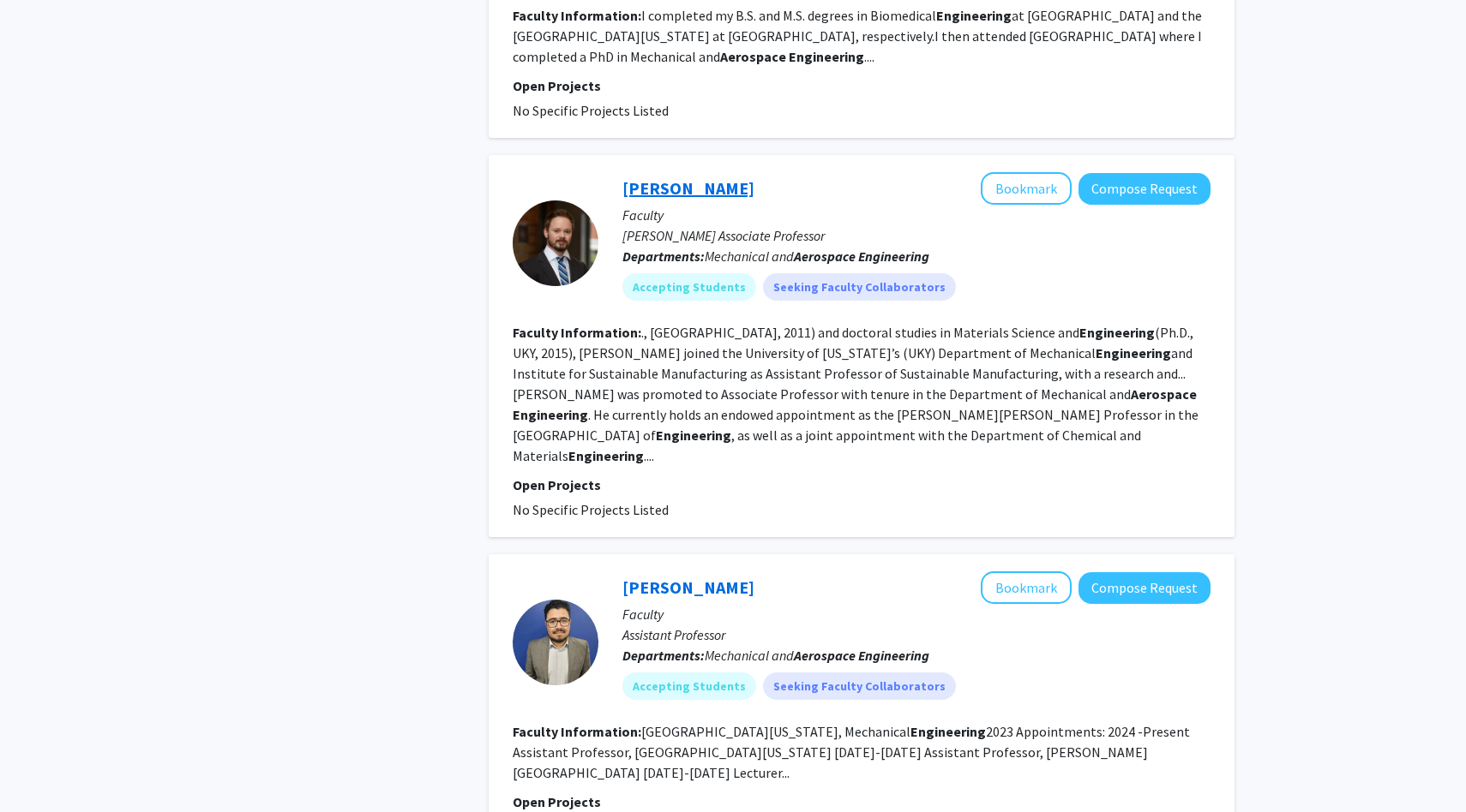
click at [696, 191] on link "[PERSON_NAME]" at bounding box center [687, 188] width 132 height 22
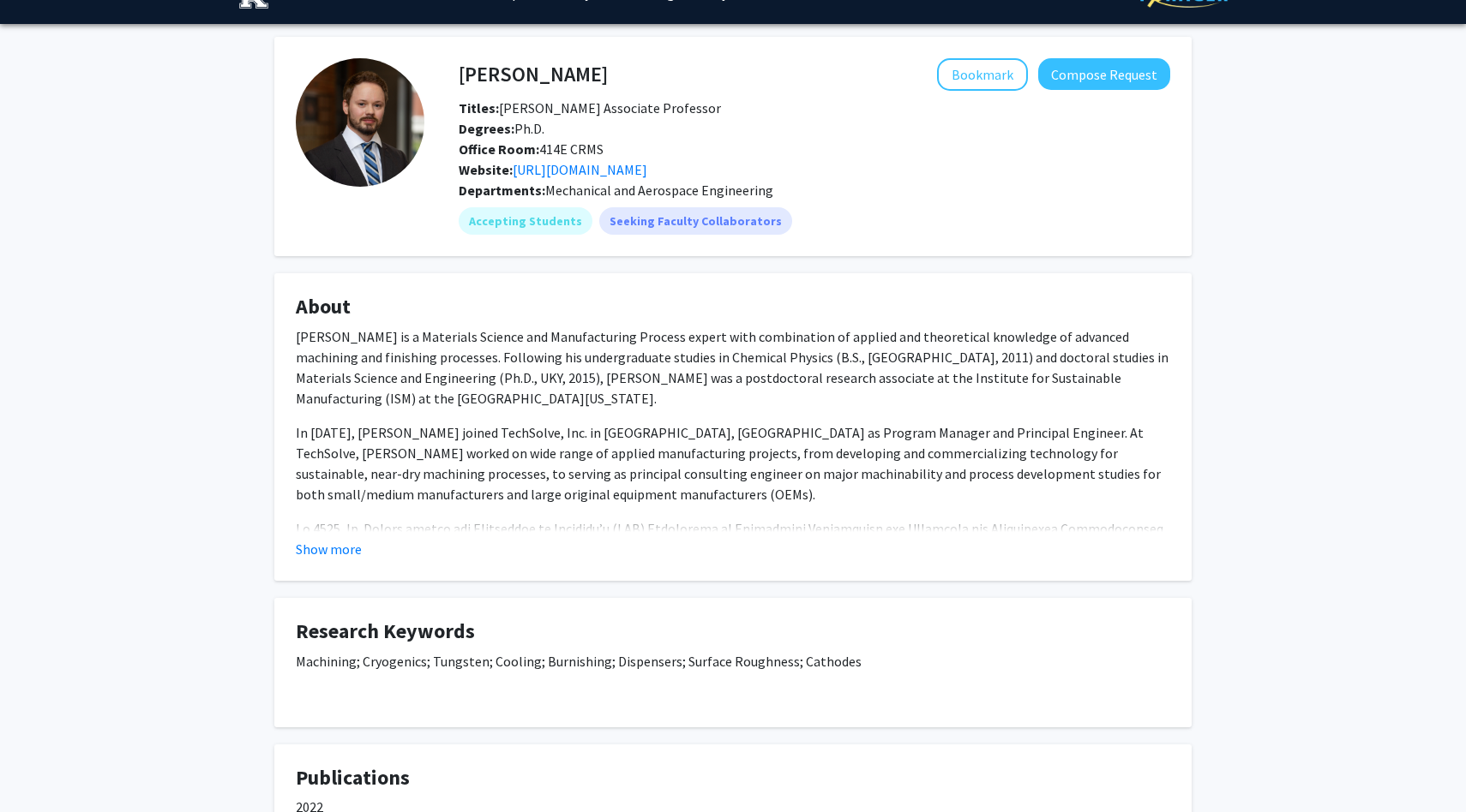
scroll to position [41, 0]
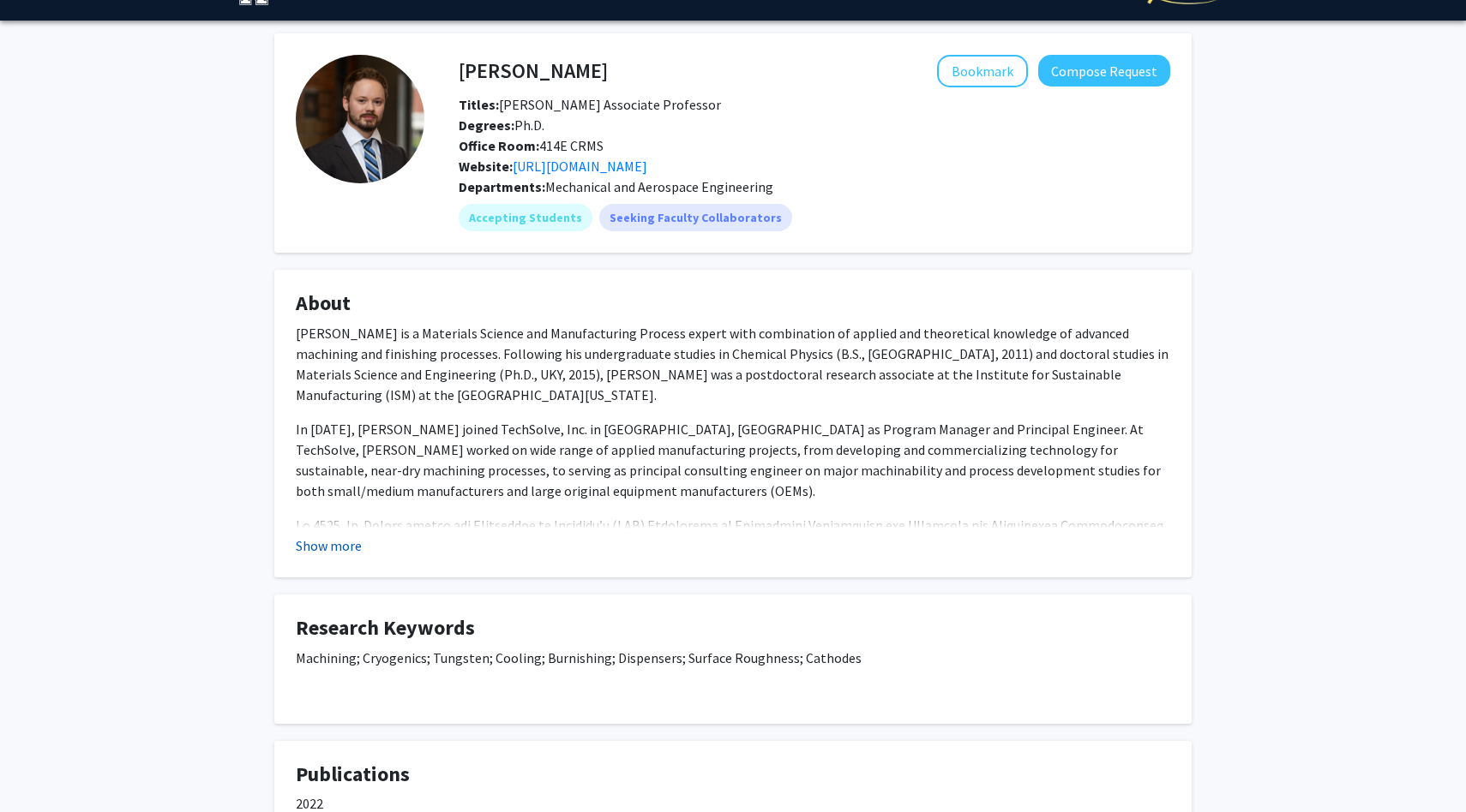
click at [320, 556] on button "Show more" at bounding box center [328, 545] width 66 height 21
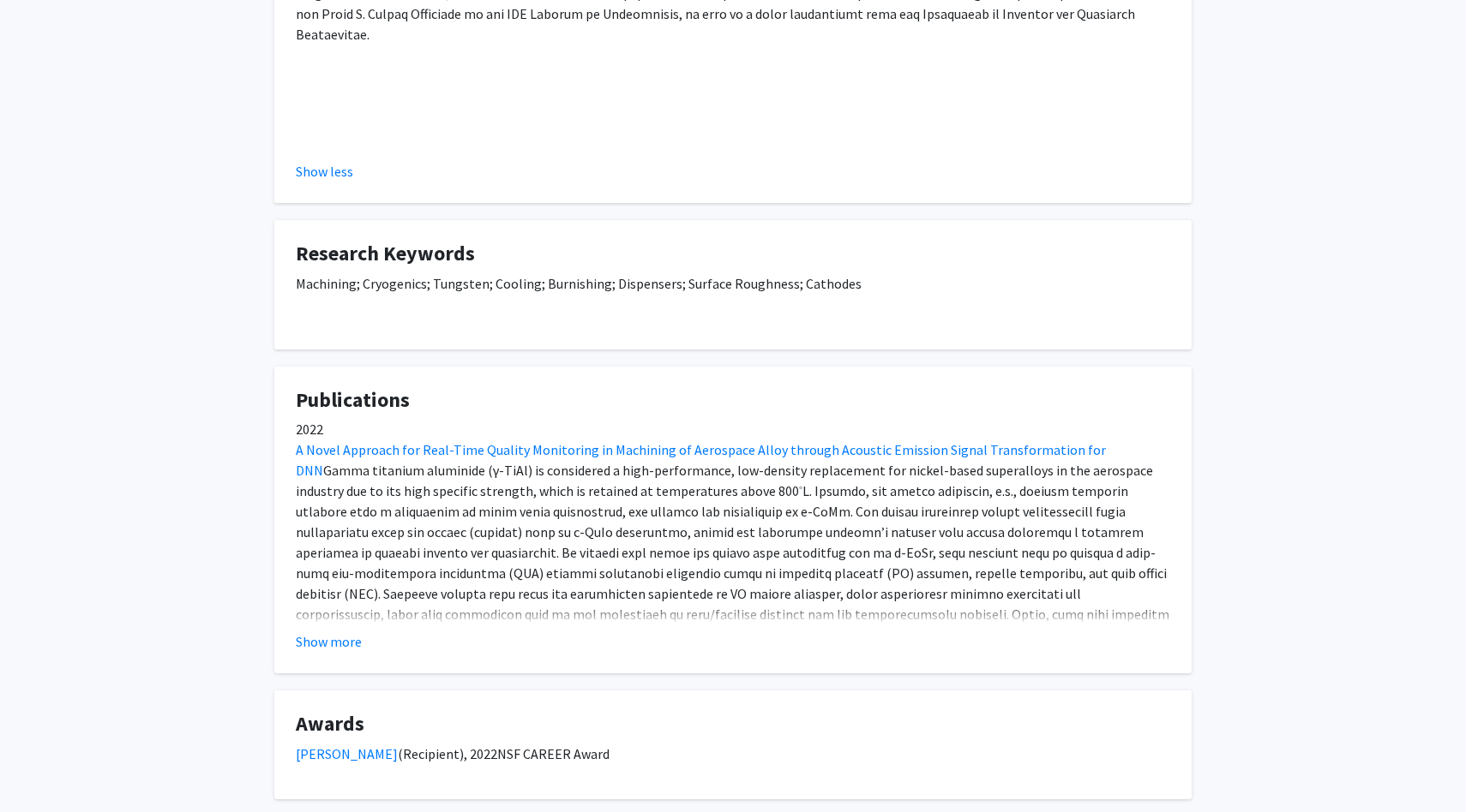
scroll to position [723, 0]
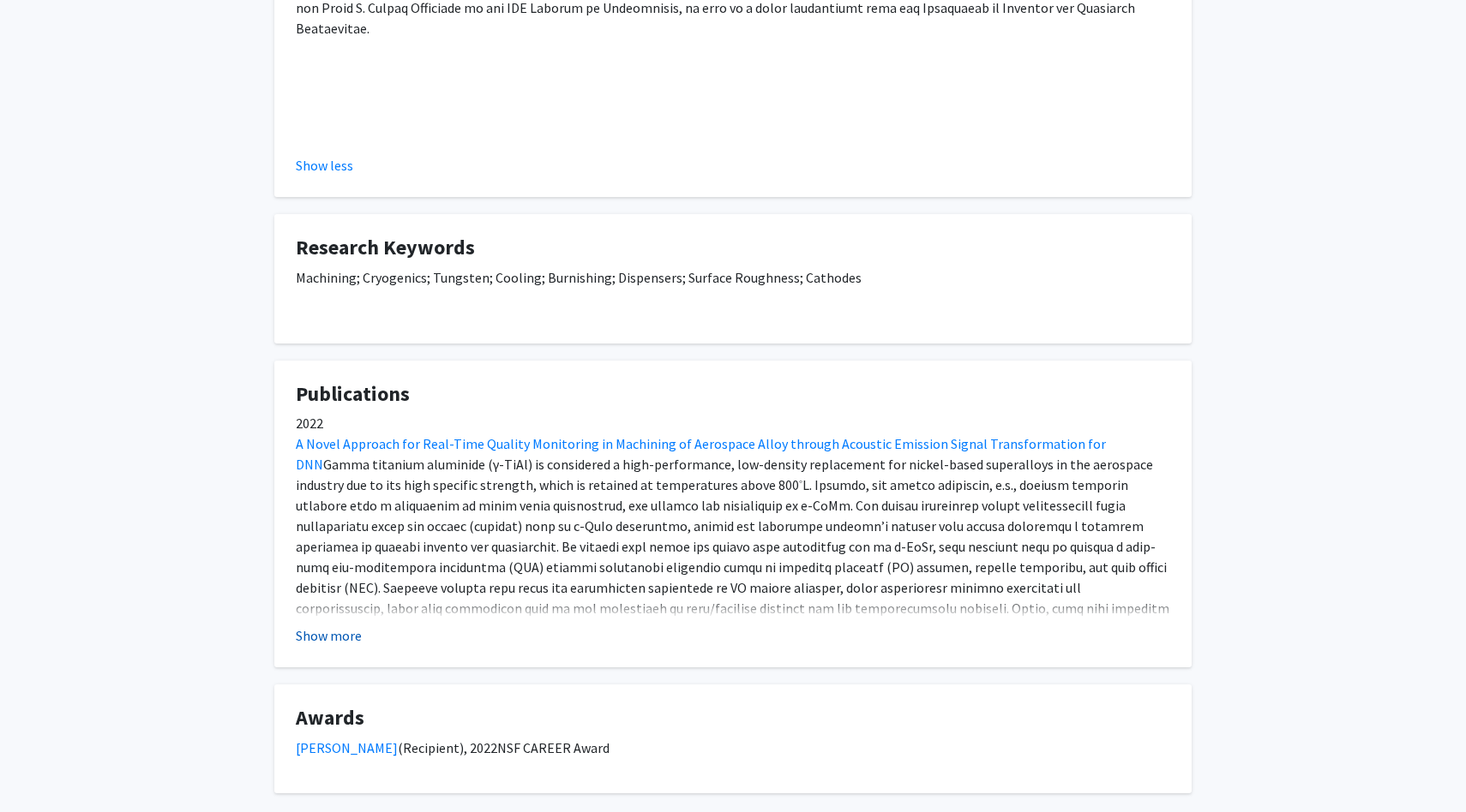
click at [344, 638] on button "Show more" at bounding box center [328, 636] width 66 height 21
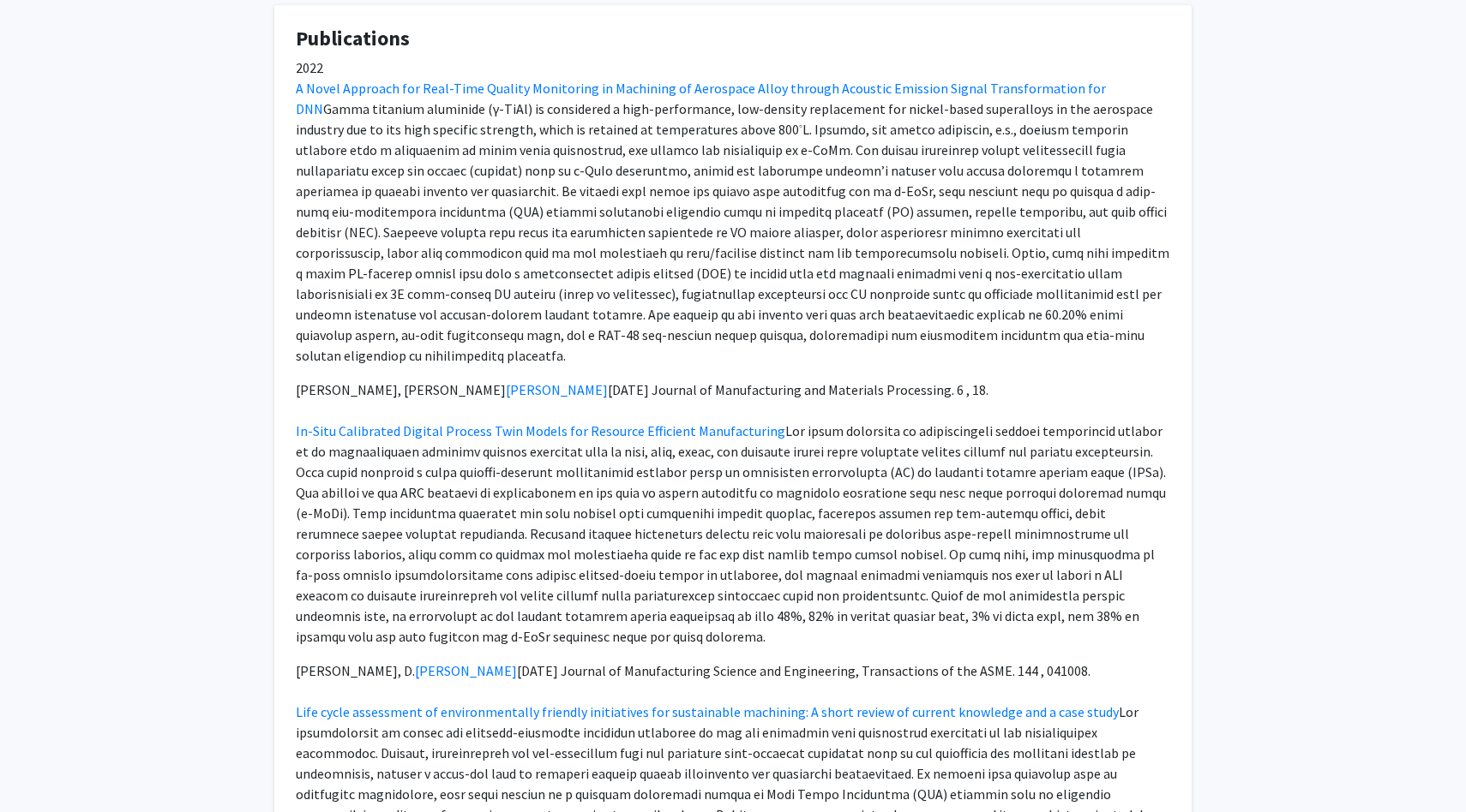
scroll to position [1080, 0]
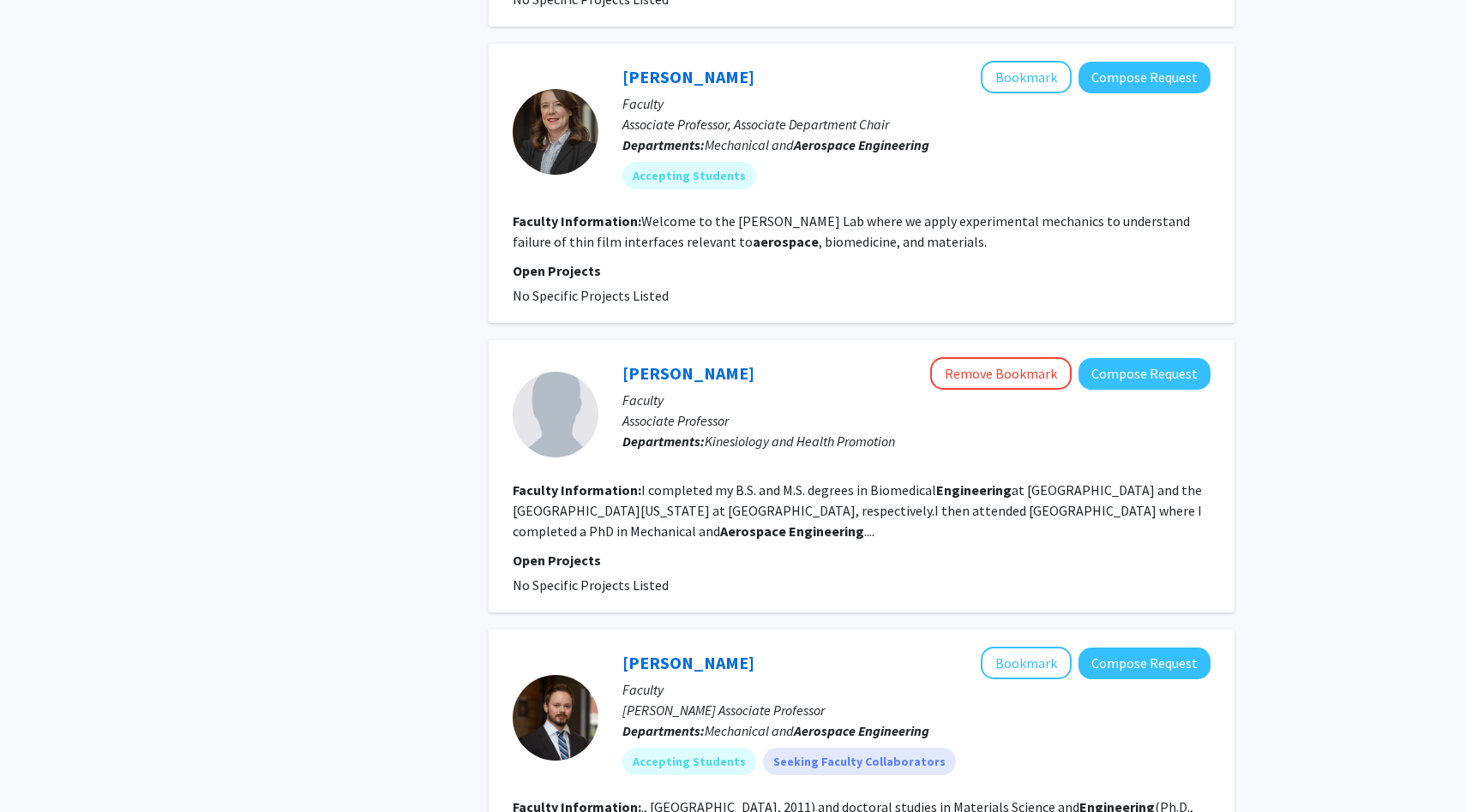
scroll to position [1084, 0]
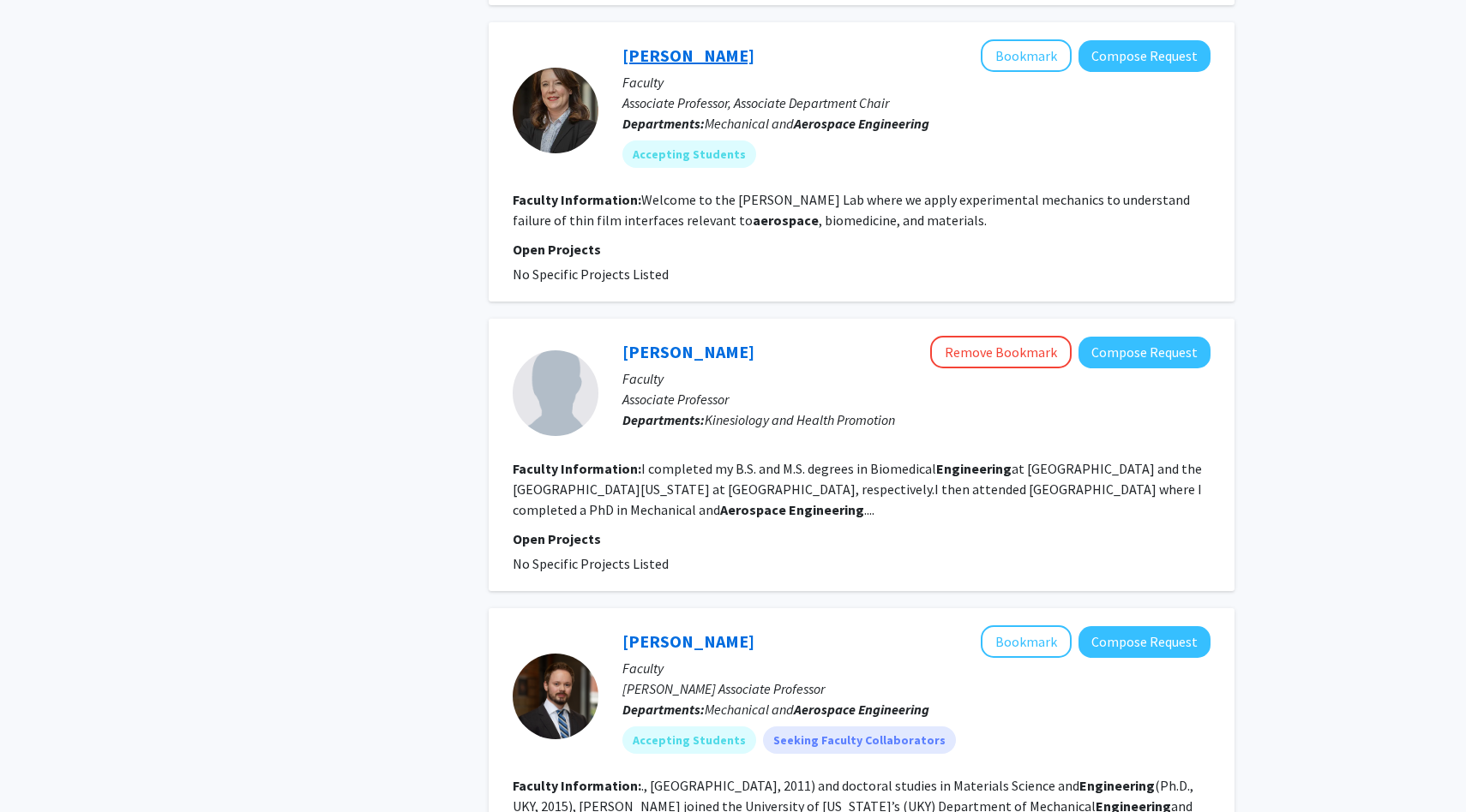
click at [678, 56] on link "[PERSON_NAME]" at bounding box center [687, 56] width 132 height 22
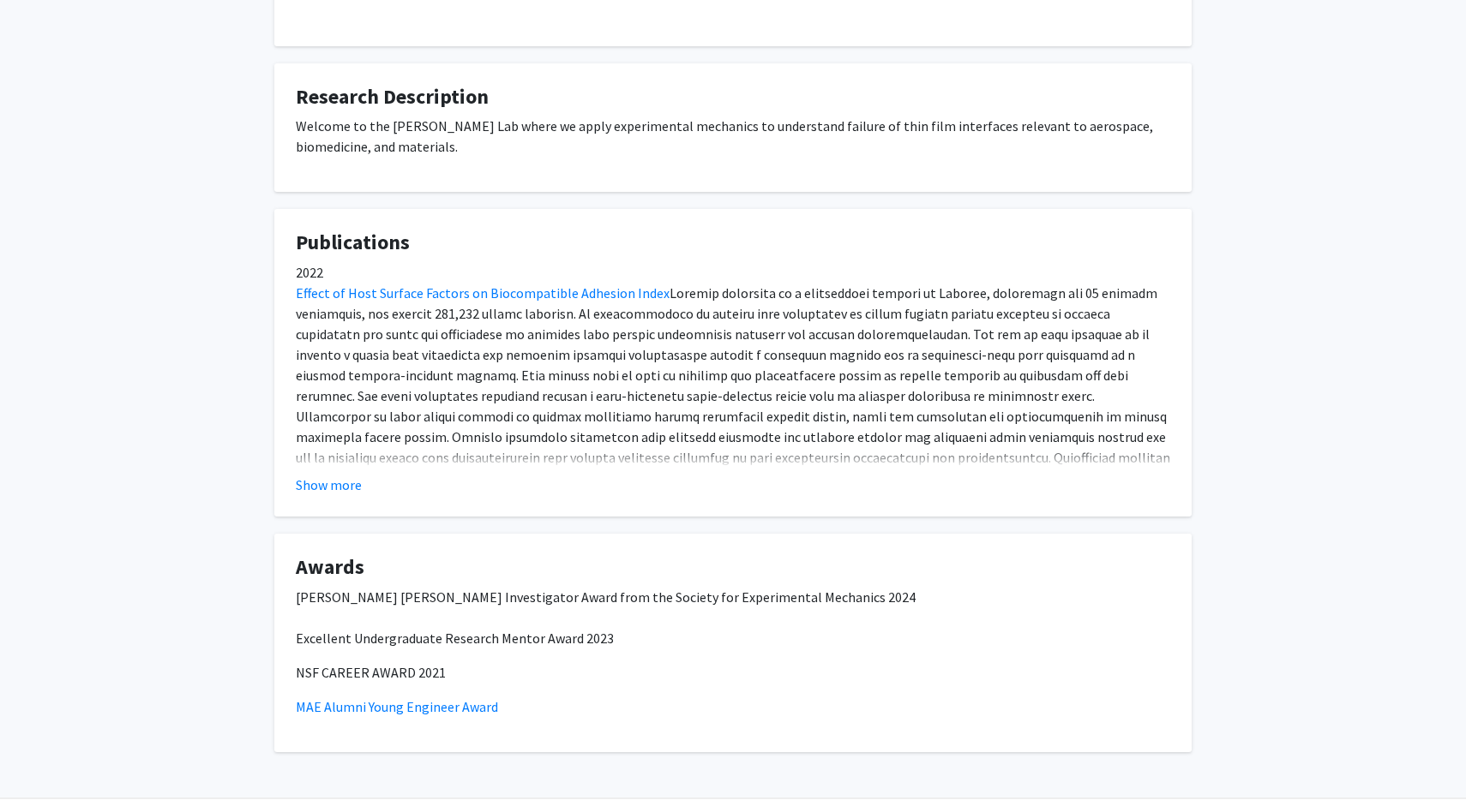
scroll to position [694, 0]
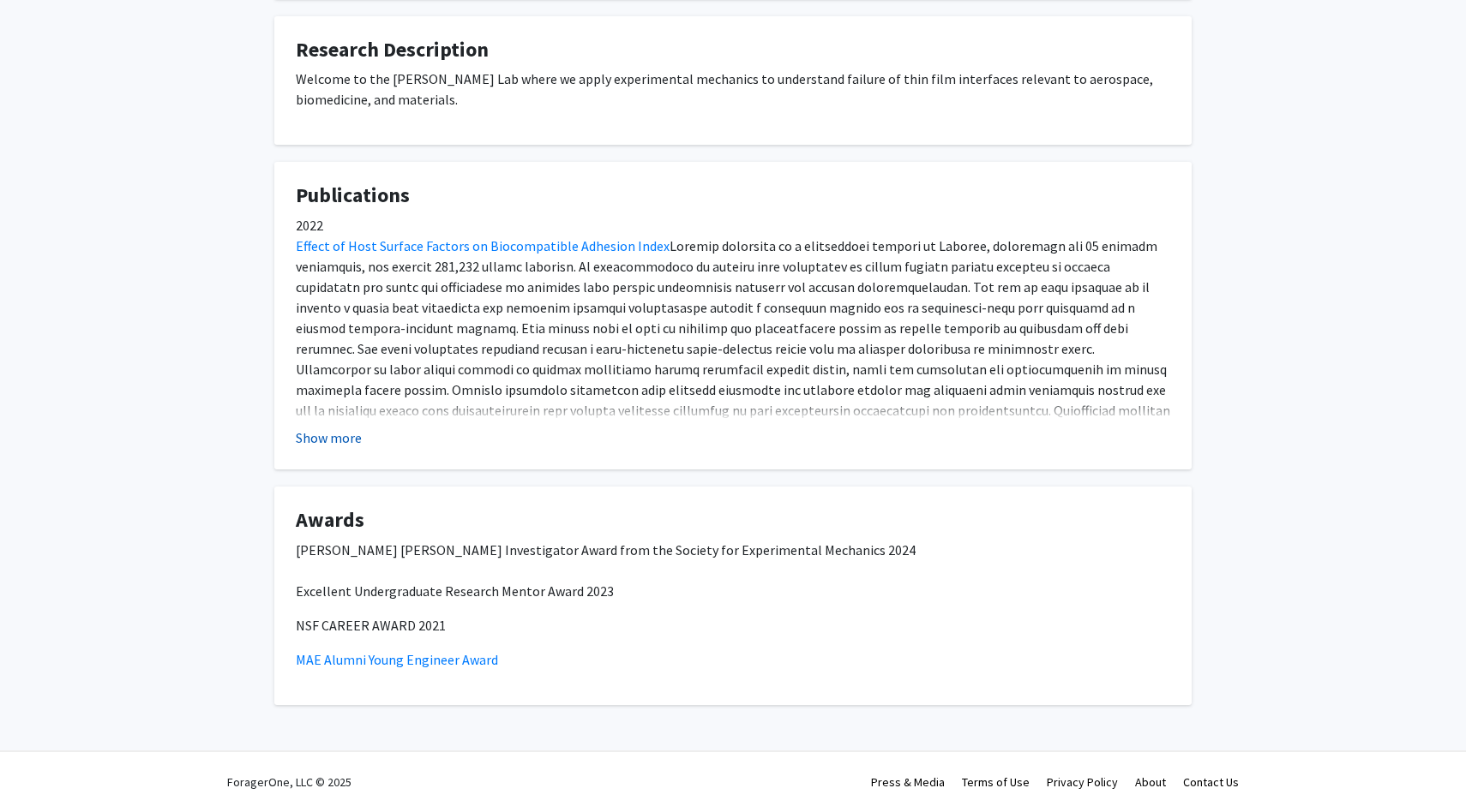
click at [323, 438] on button "Show more" at bounding box center [328, 437] width 66 height 21
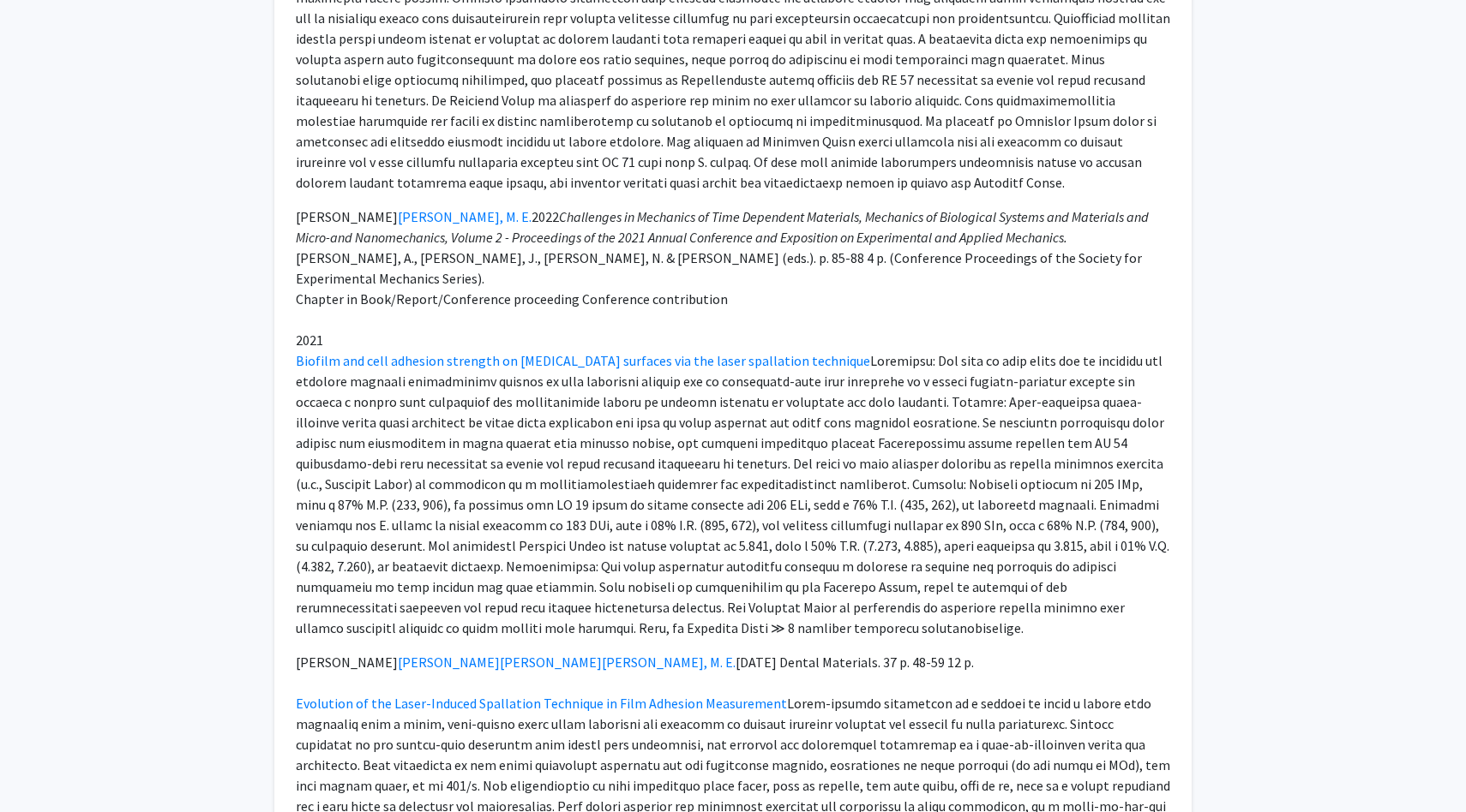
scroll to position [1088, 0]
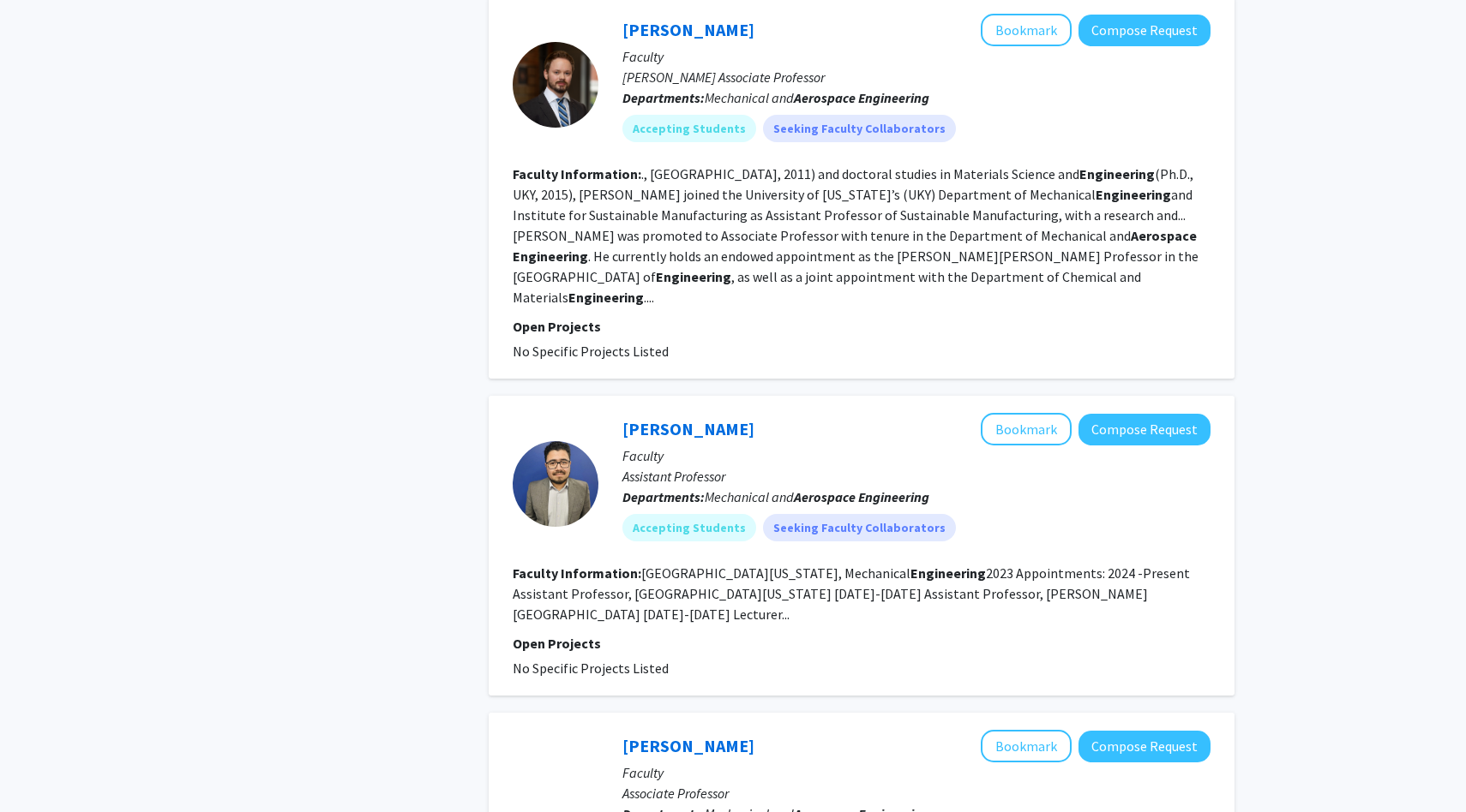
scroll to position [1686, 0]
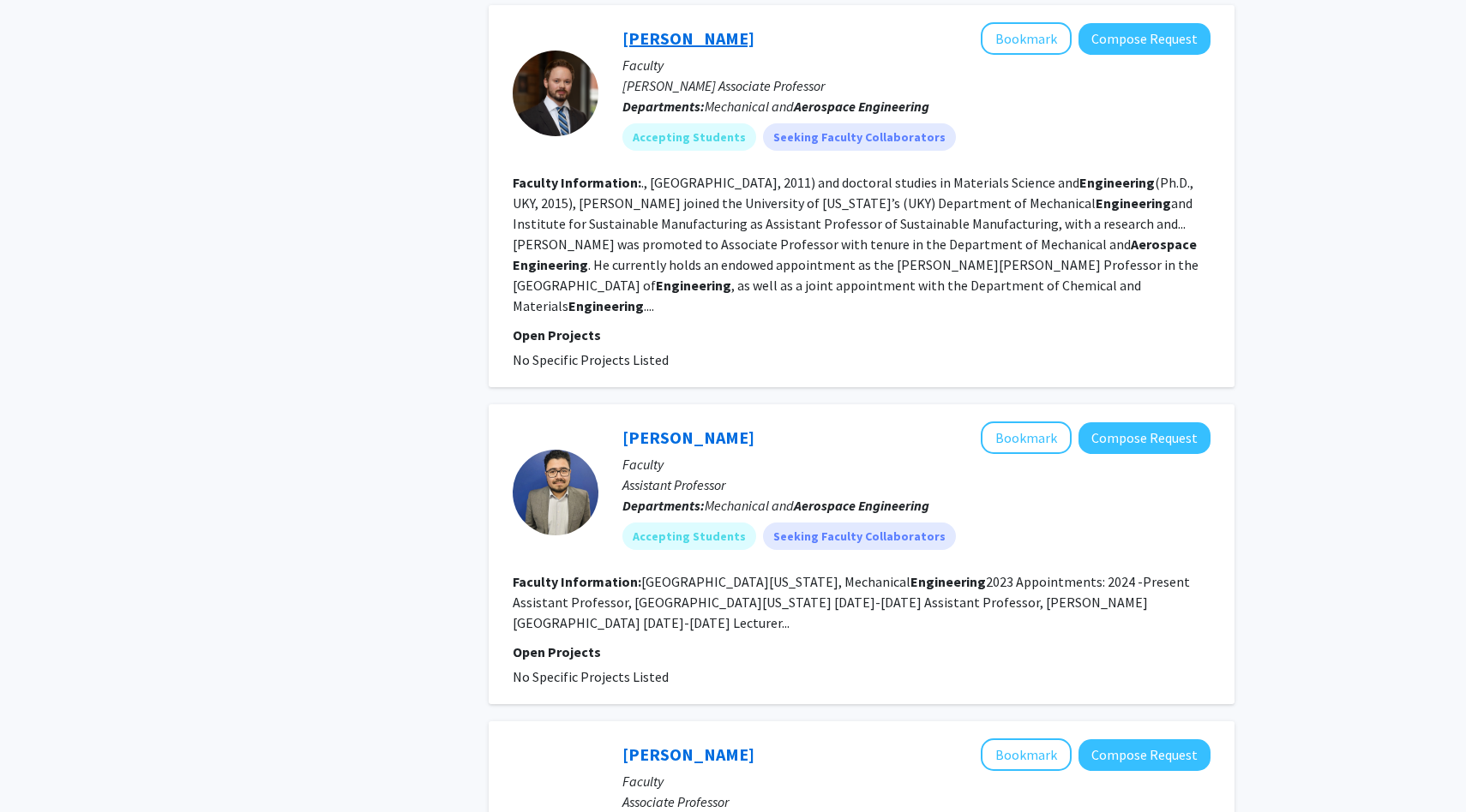
click at [701, 41] on link "[PERSON_NAME]" at bounding box center [687, 39] width 132 height 22
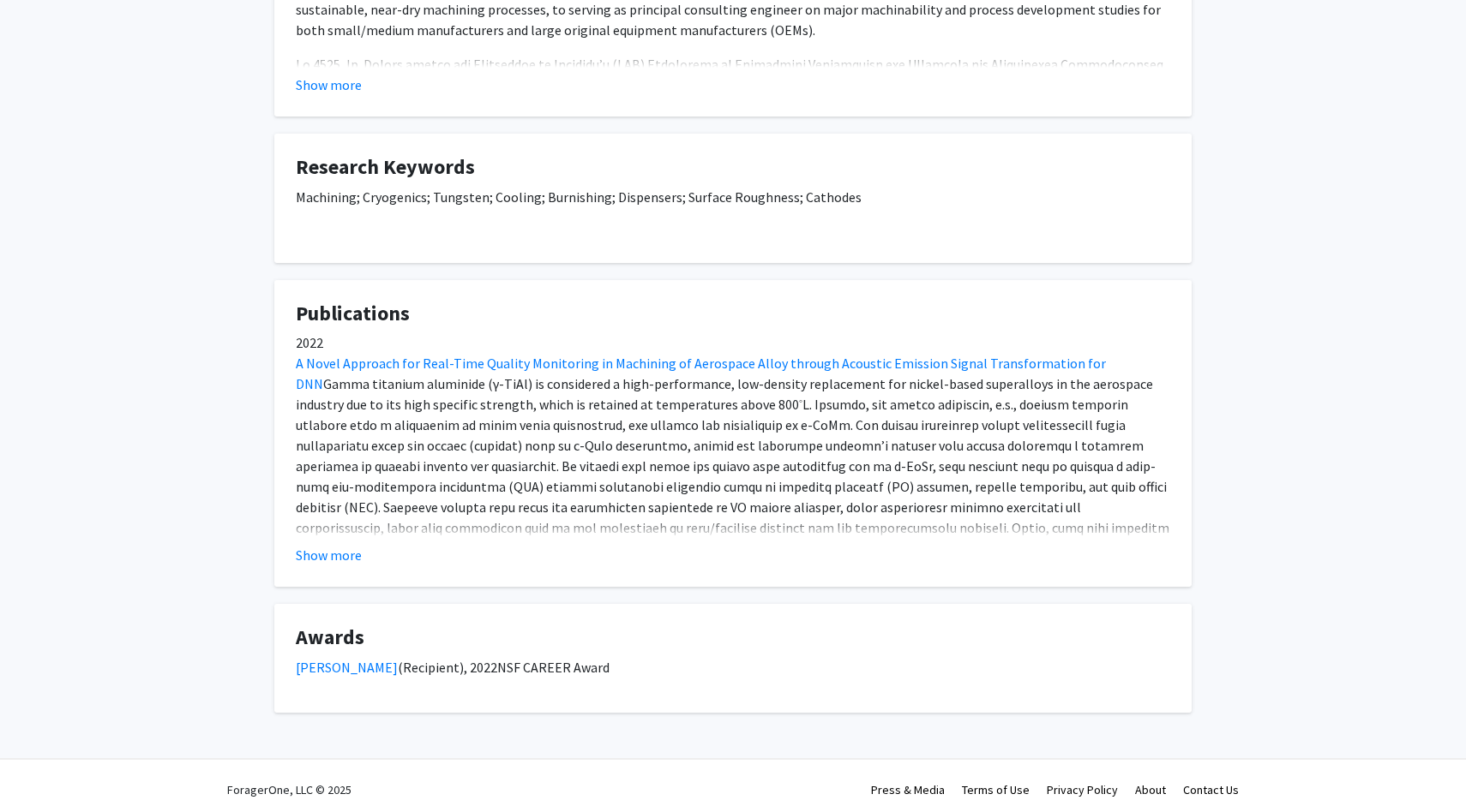
scroll to position [530, 0]
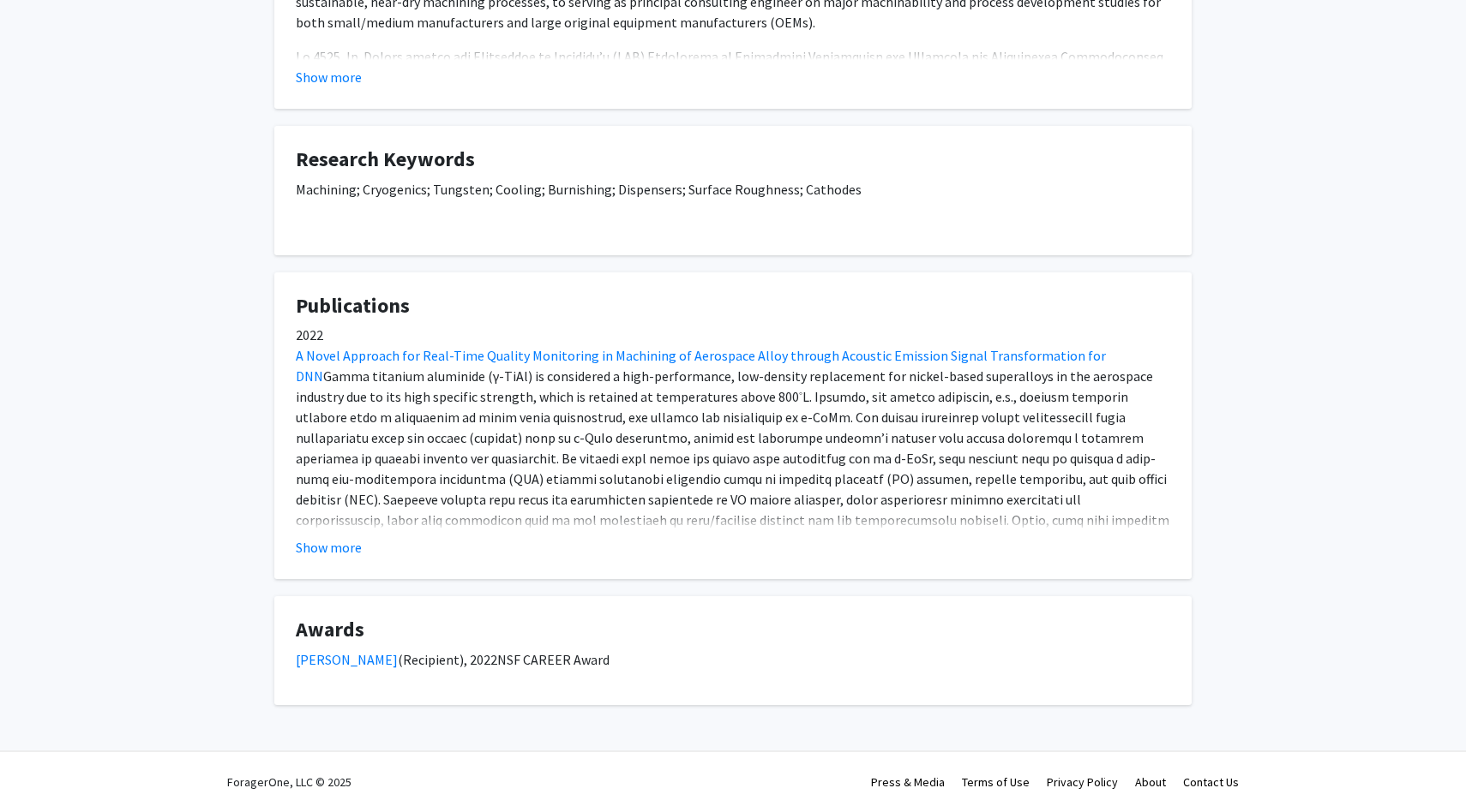
click at [322, 558] on fg-card "Publications 2022 A Novel Approach for Real-Time Quality Monitoring in Machinin…" at bounding box center [733, 426] width 917 height 307
click at [329, 545] on button "Show more" at bounding box center [328, 547] width 66 height 21
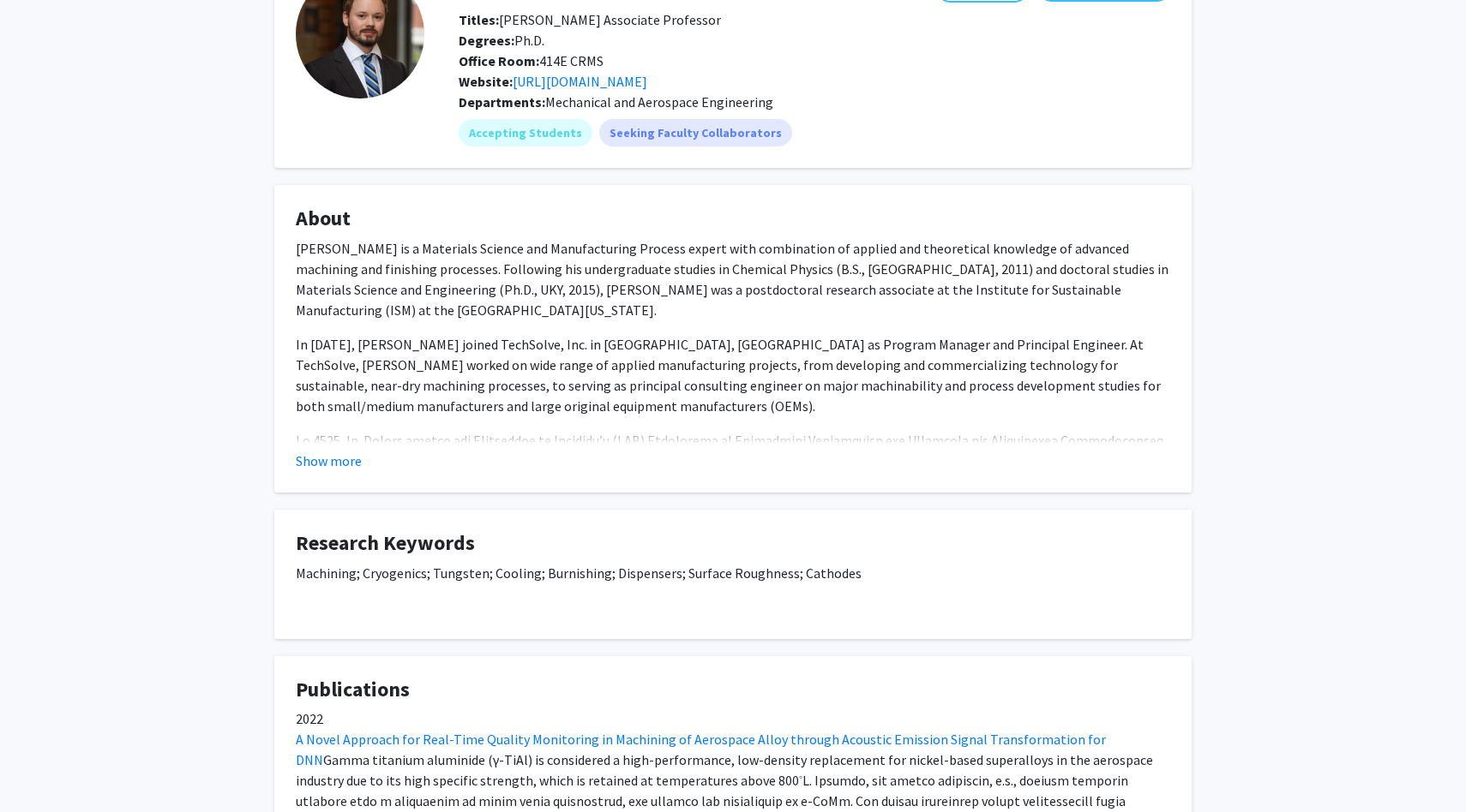
scroll to position [0, 0]
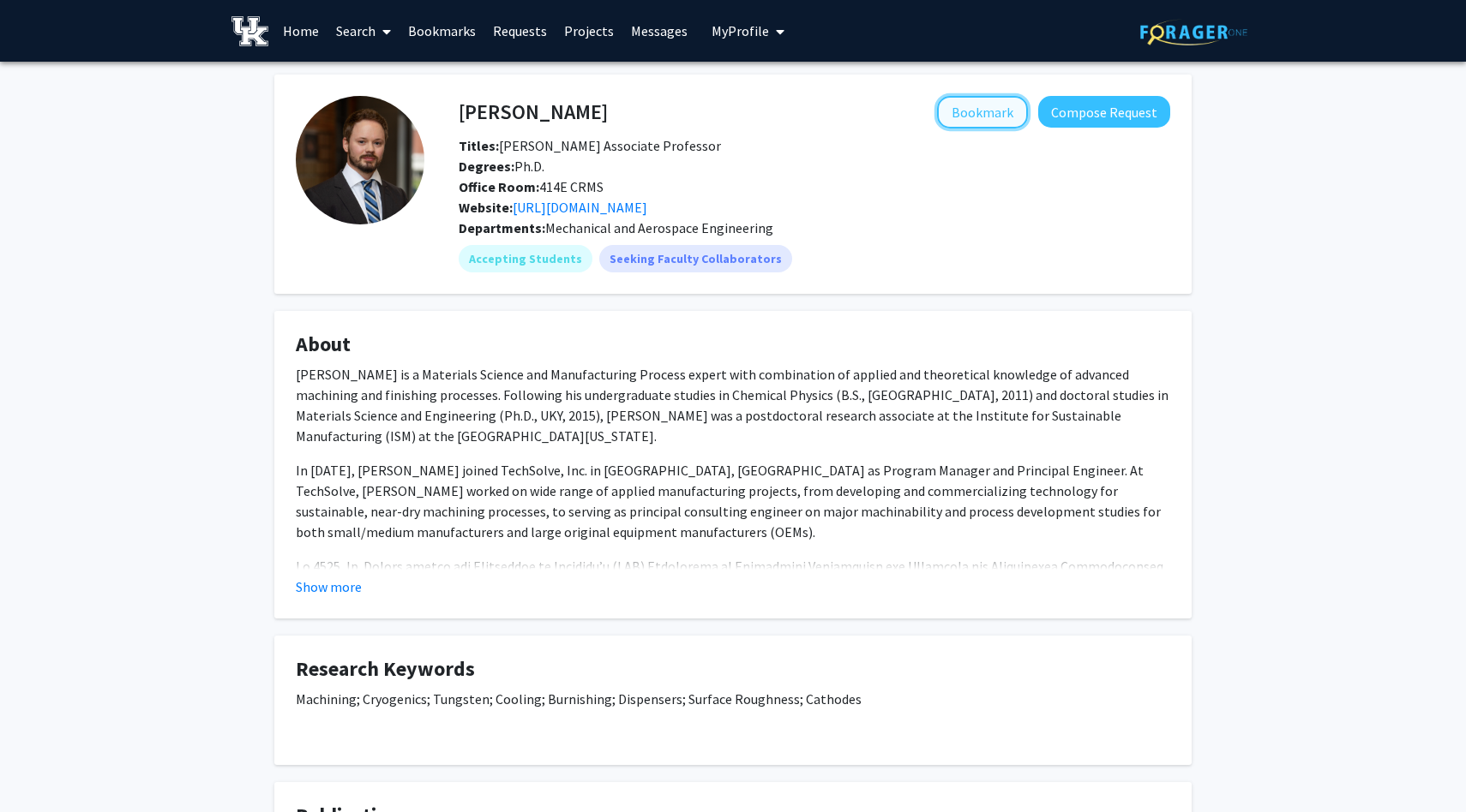
click at [994, 109] on button "Bookmark" at bounding box center [982, 112] width 91 height 33
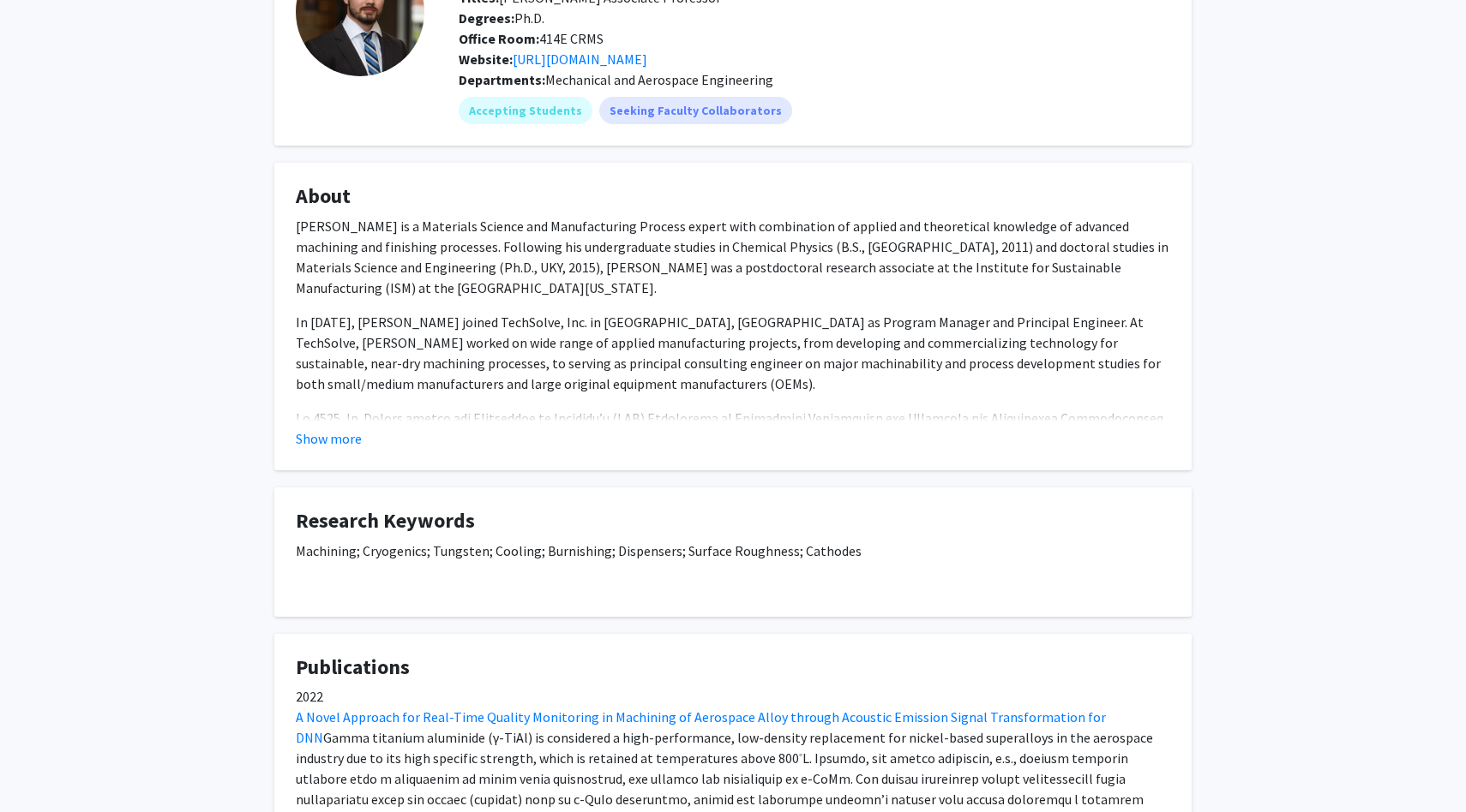
scroll to position [177, 0]
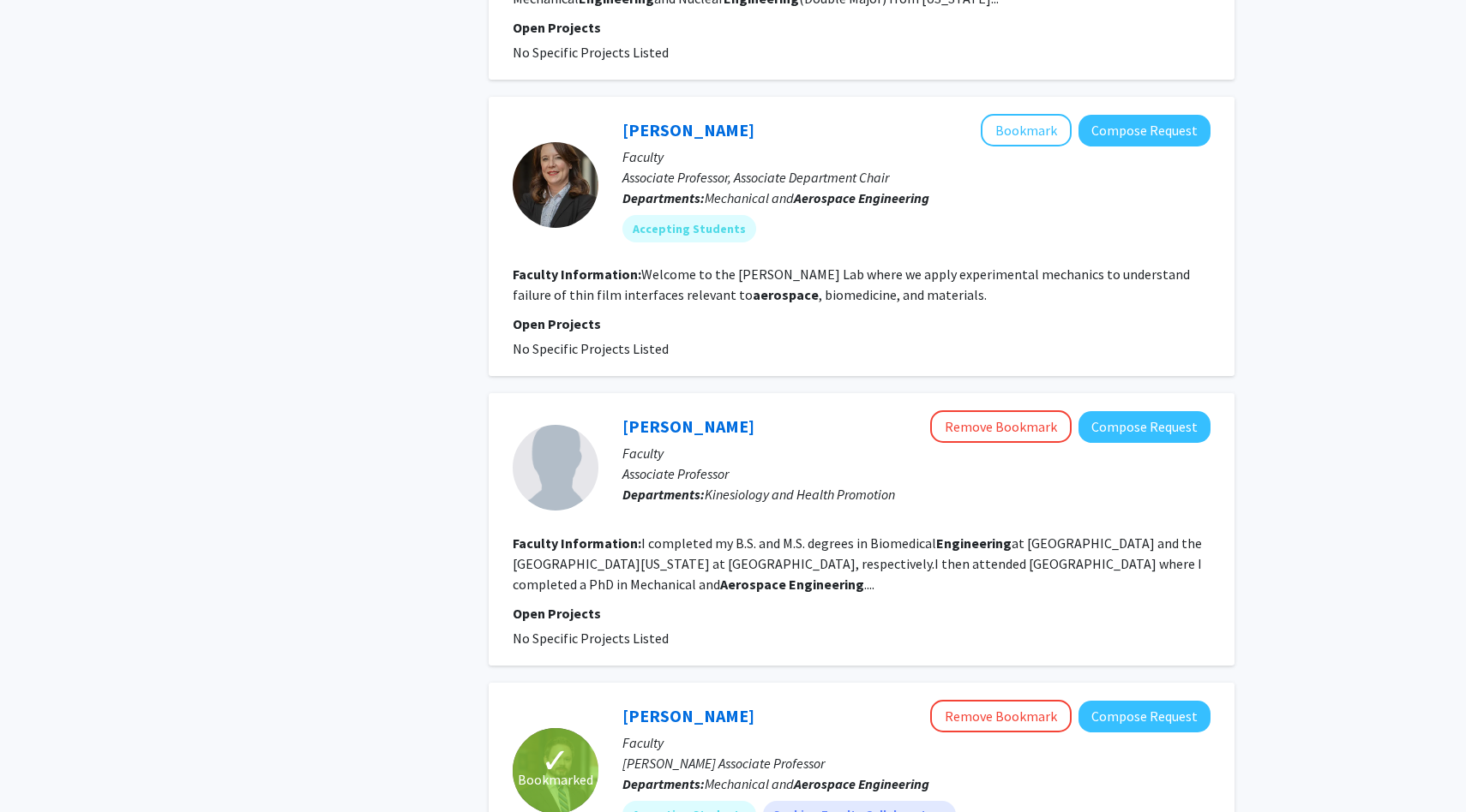
scroll to position [1005, 0]
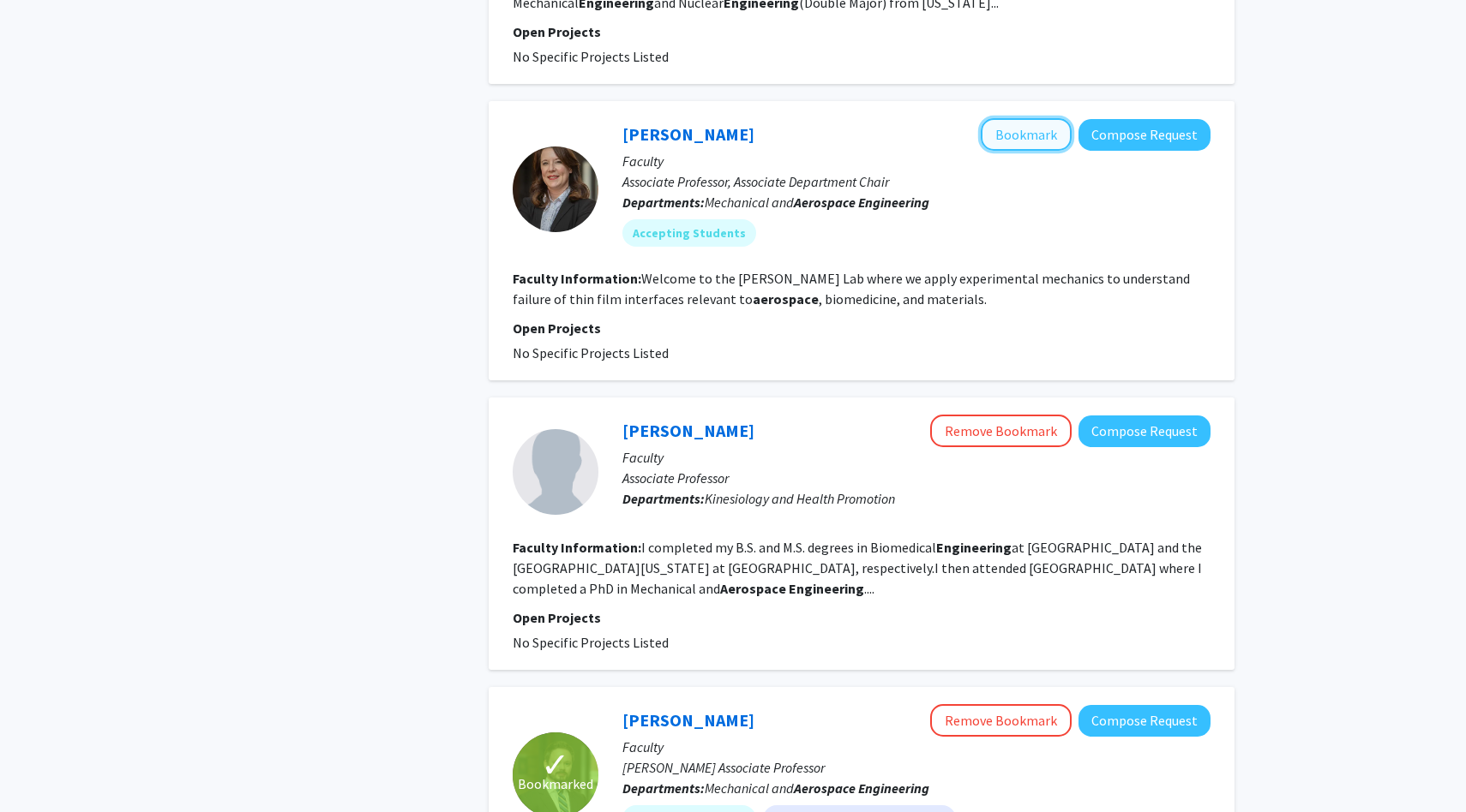
click at [1013, 138] on button "Bookmark" at bounding box center [1027, 134] width 91 height 33
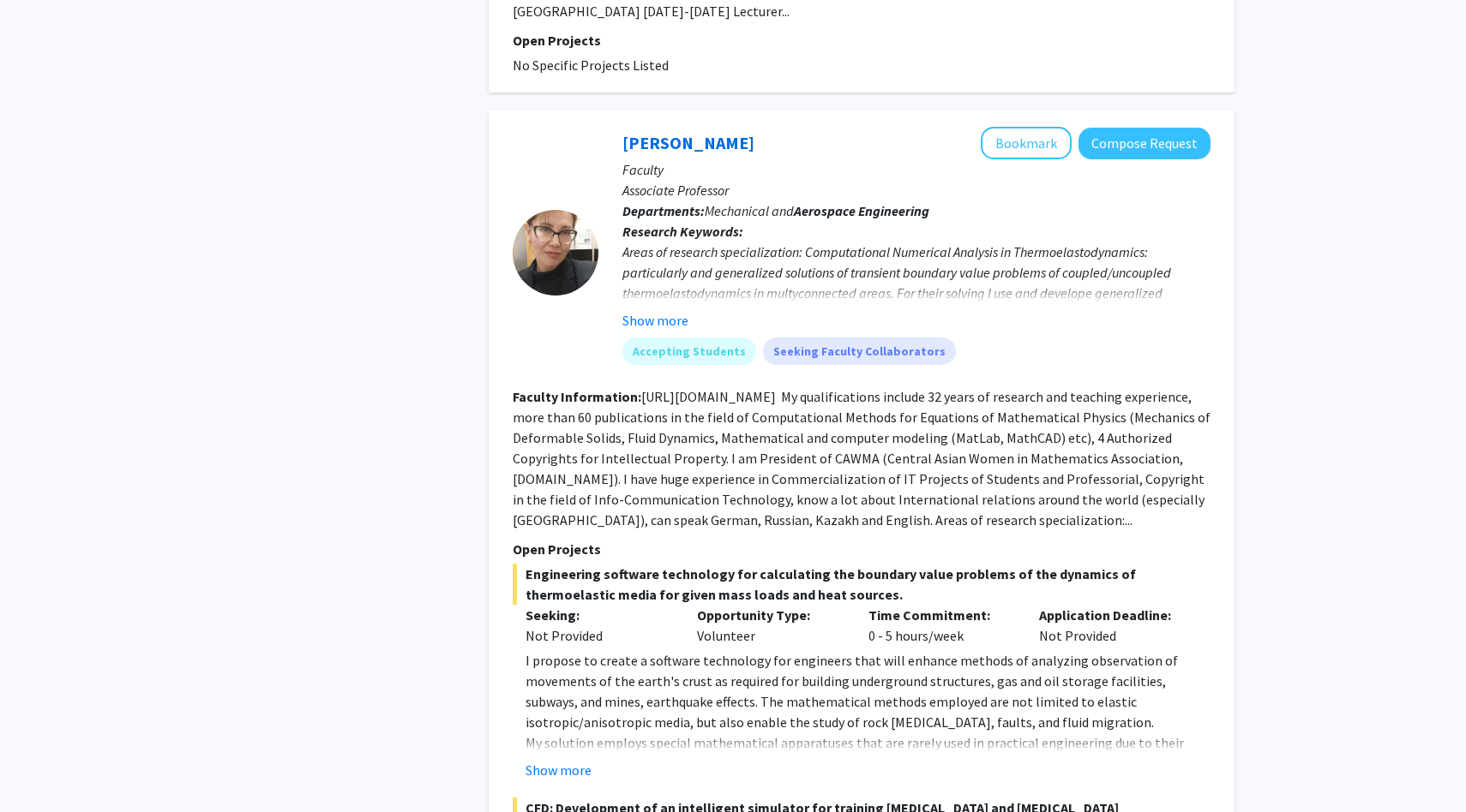
scroll to position [2296, 0]
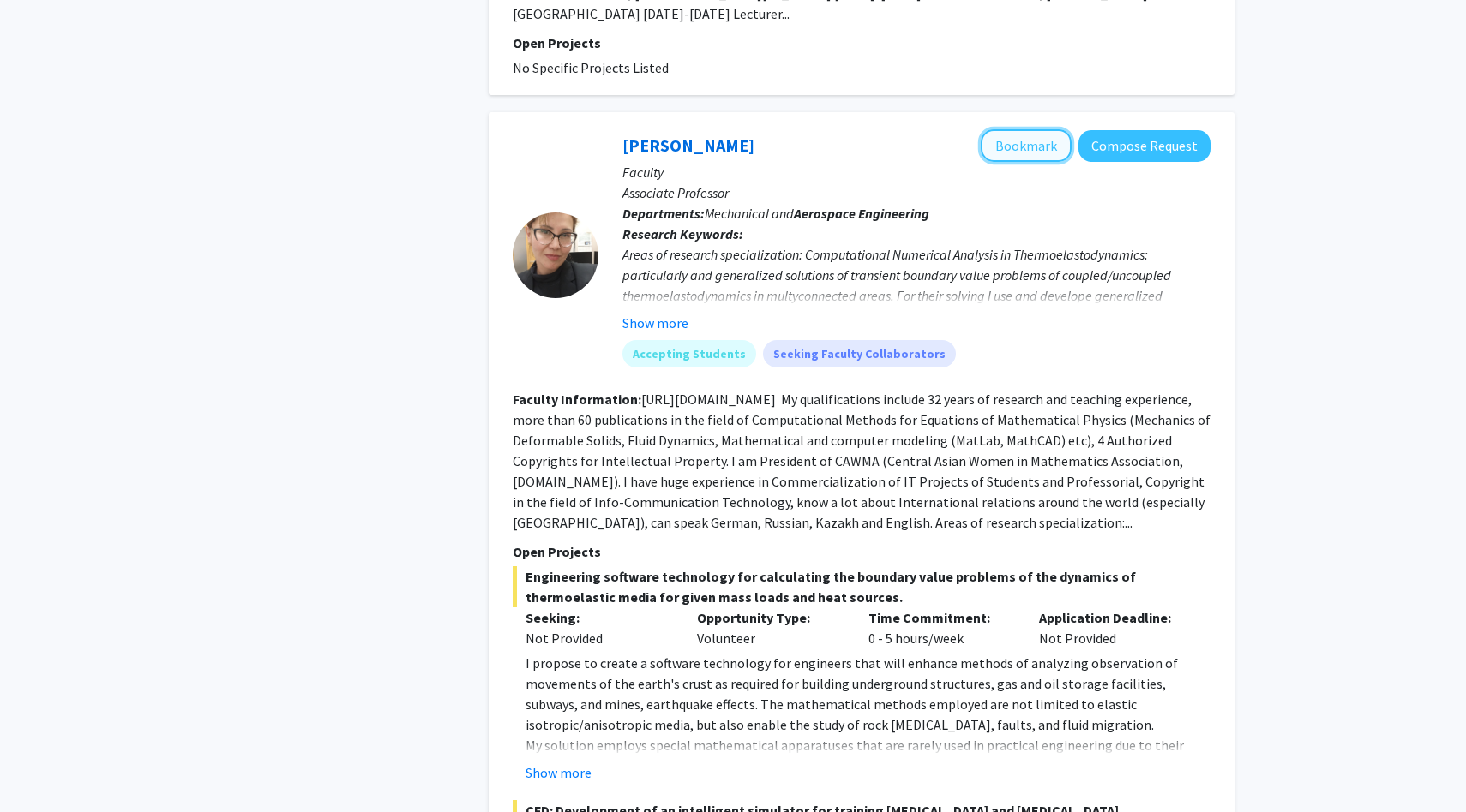
click at [1025, 129] on button "Bookmark" at bounding box center [1027, 145] width 91 height 33
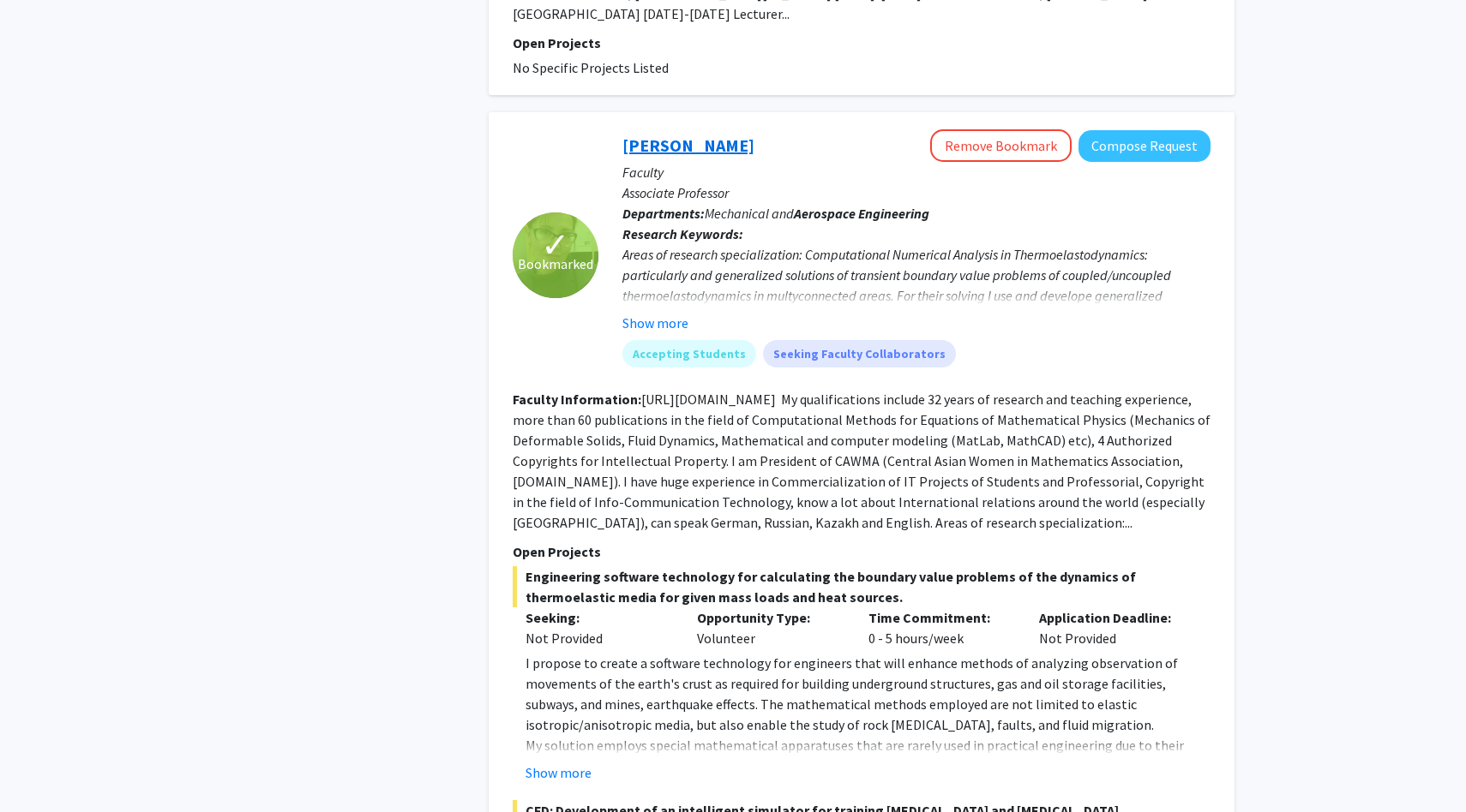
click at [717, 135] on link "[PERSON_NAME]" at bounding box center [687, 146] width 132 height 22
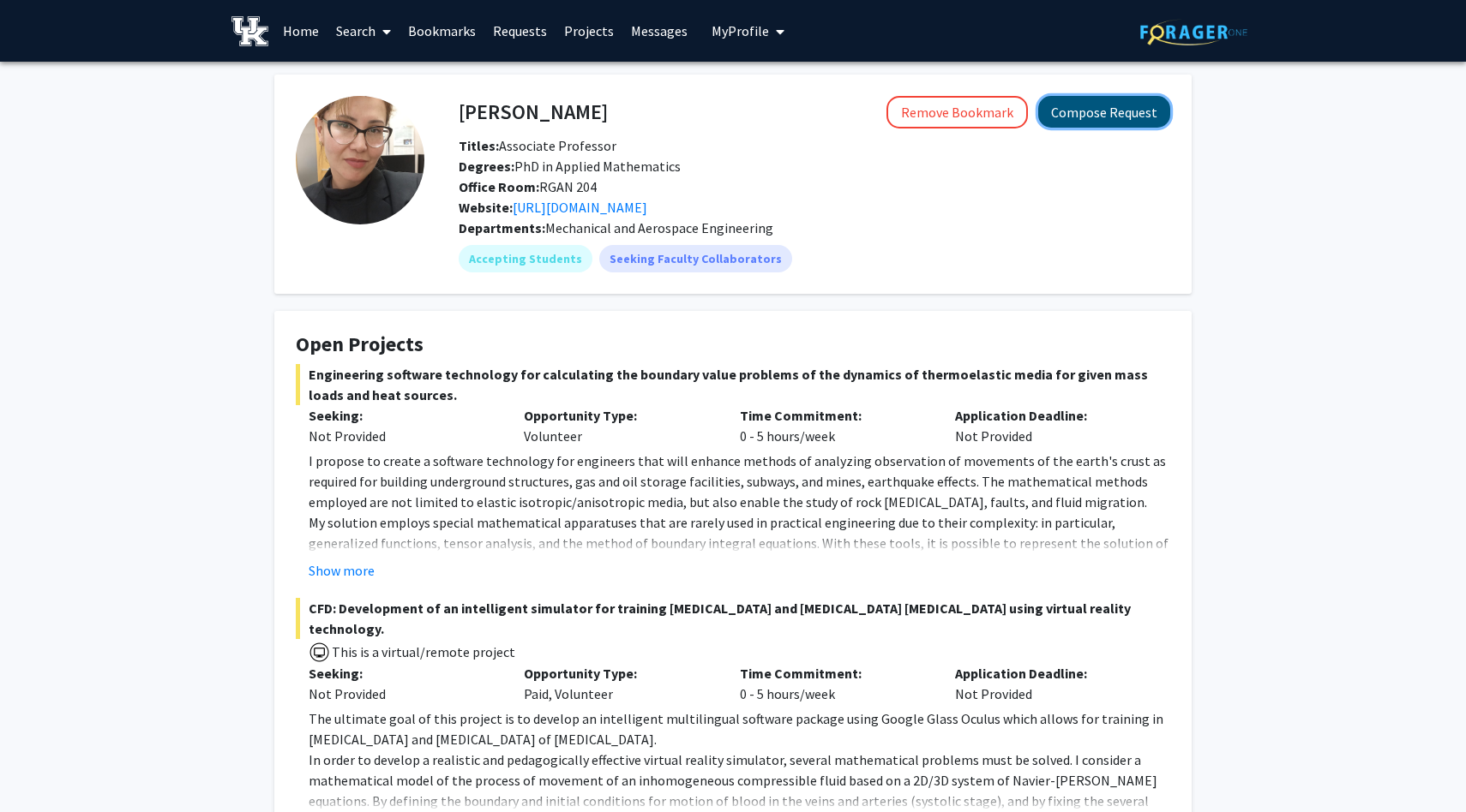
click at [1108, 121] on button "Compose Request" at bounding box center [1103, 112] width 132 height 32
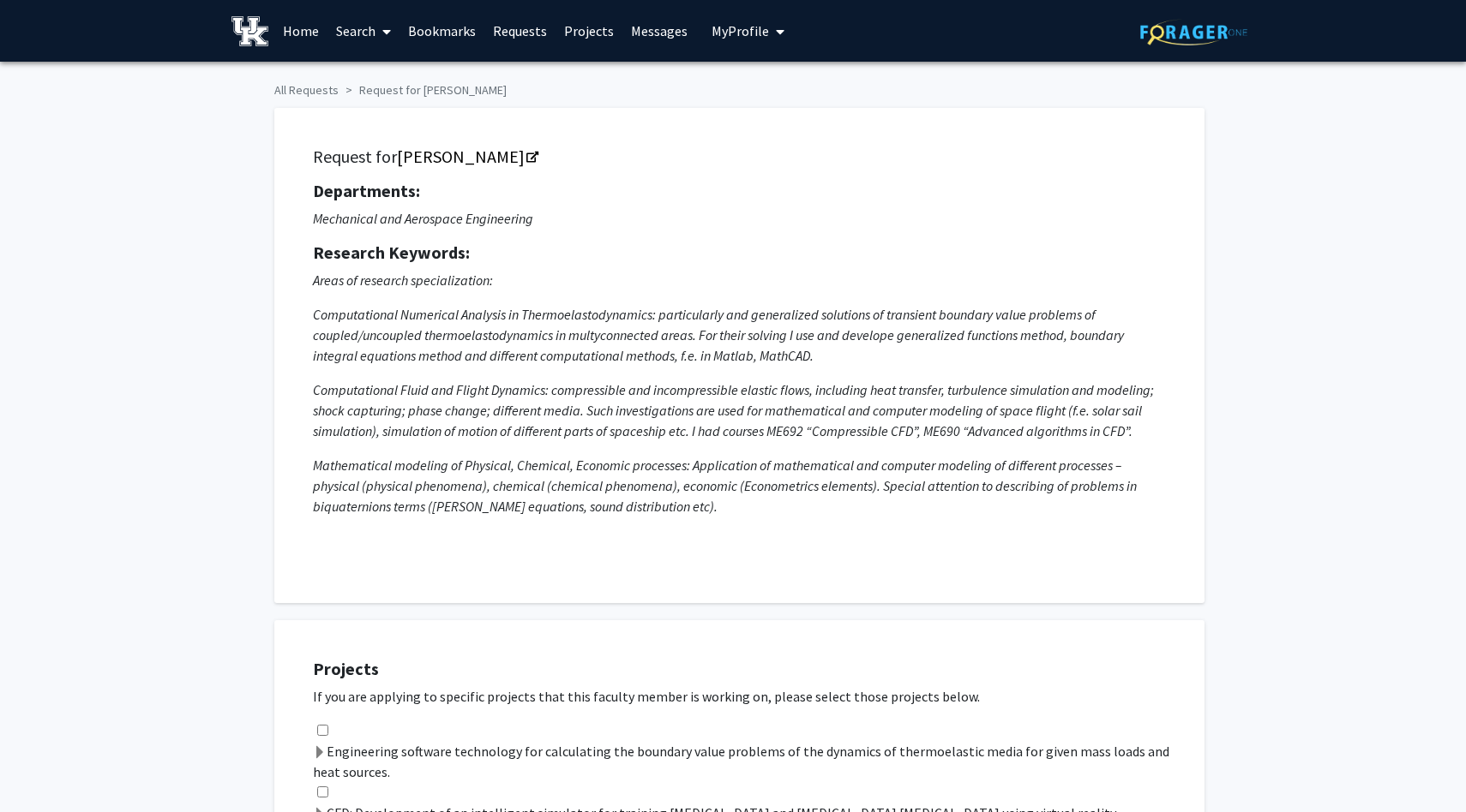
click at [438, 27] on link "Bookmarks" at bounding box center [442, 31] width 85 height 59
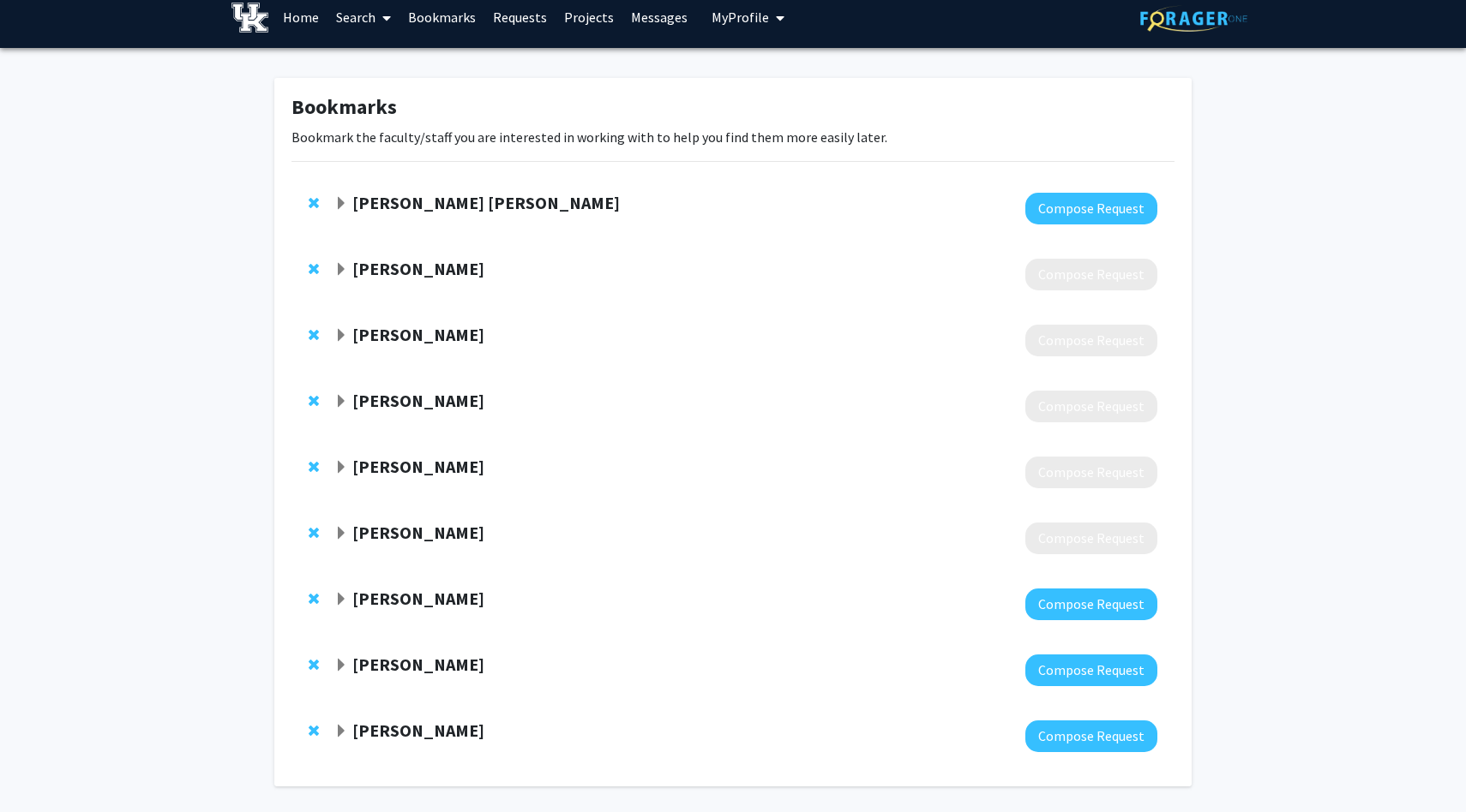
scroll to position [11, 0]
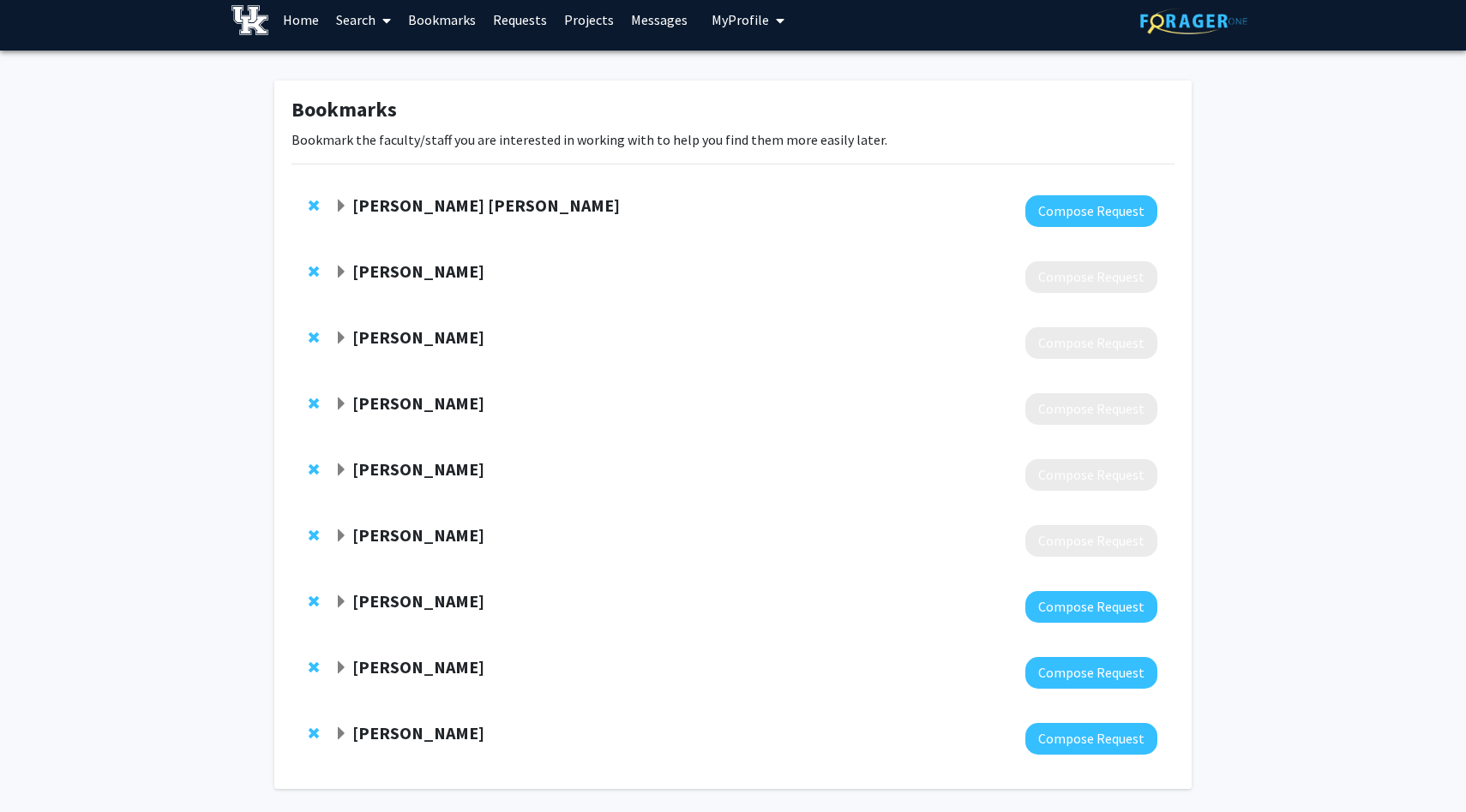
click at [402, 606] on strong "[PERSON_NAME]" at bounding box center [418, 601] width 132 height 22
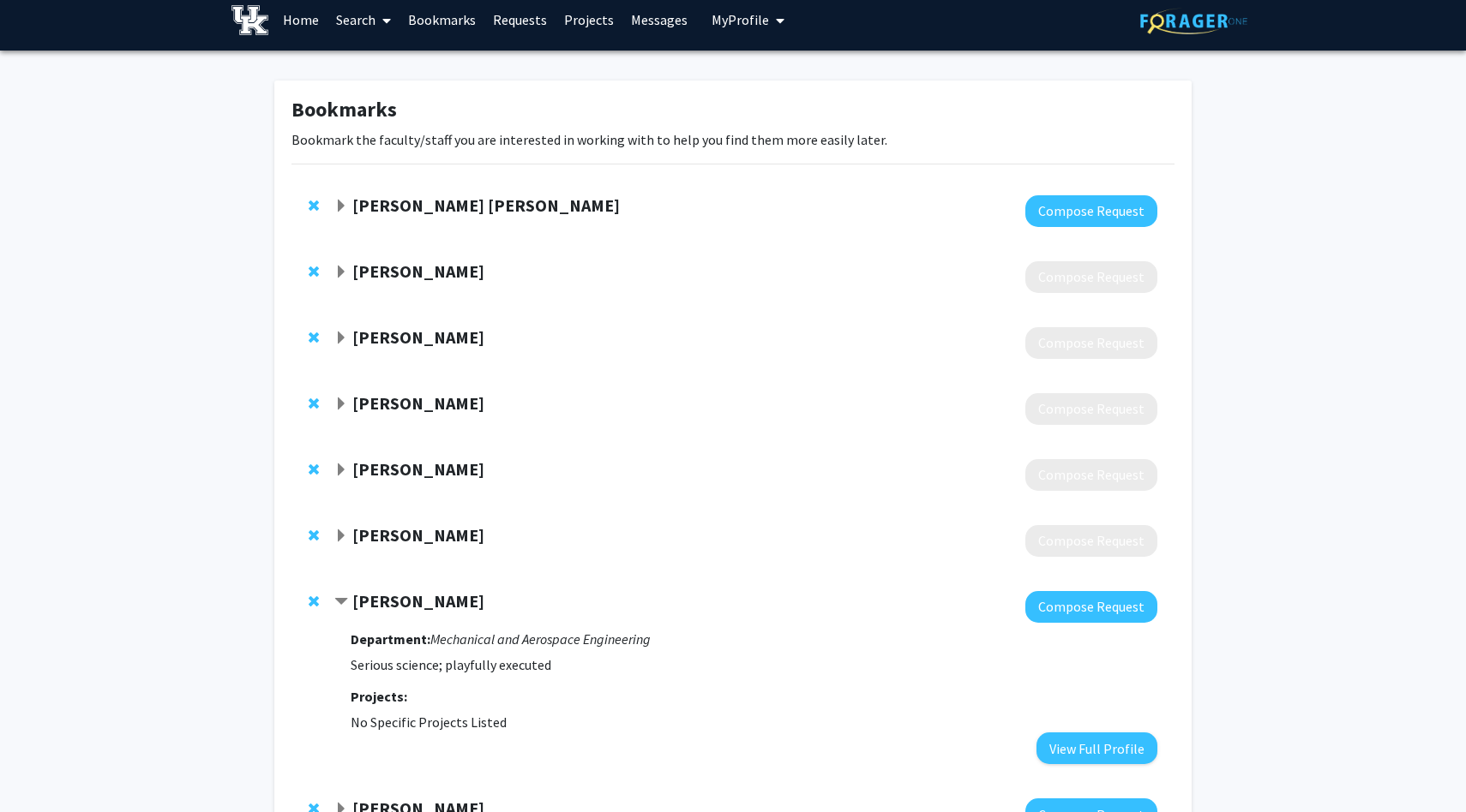
click at [384, 598] on strong "[PERSON_NAME]" at bounding box center [418, 601] width 132 height 22
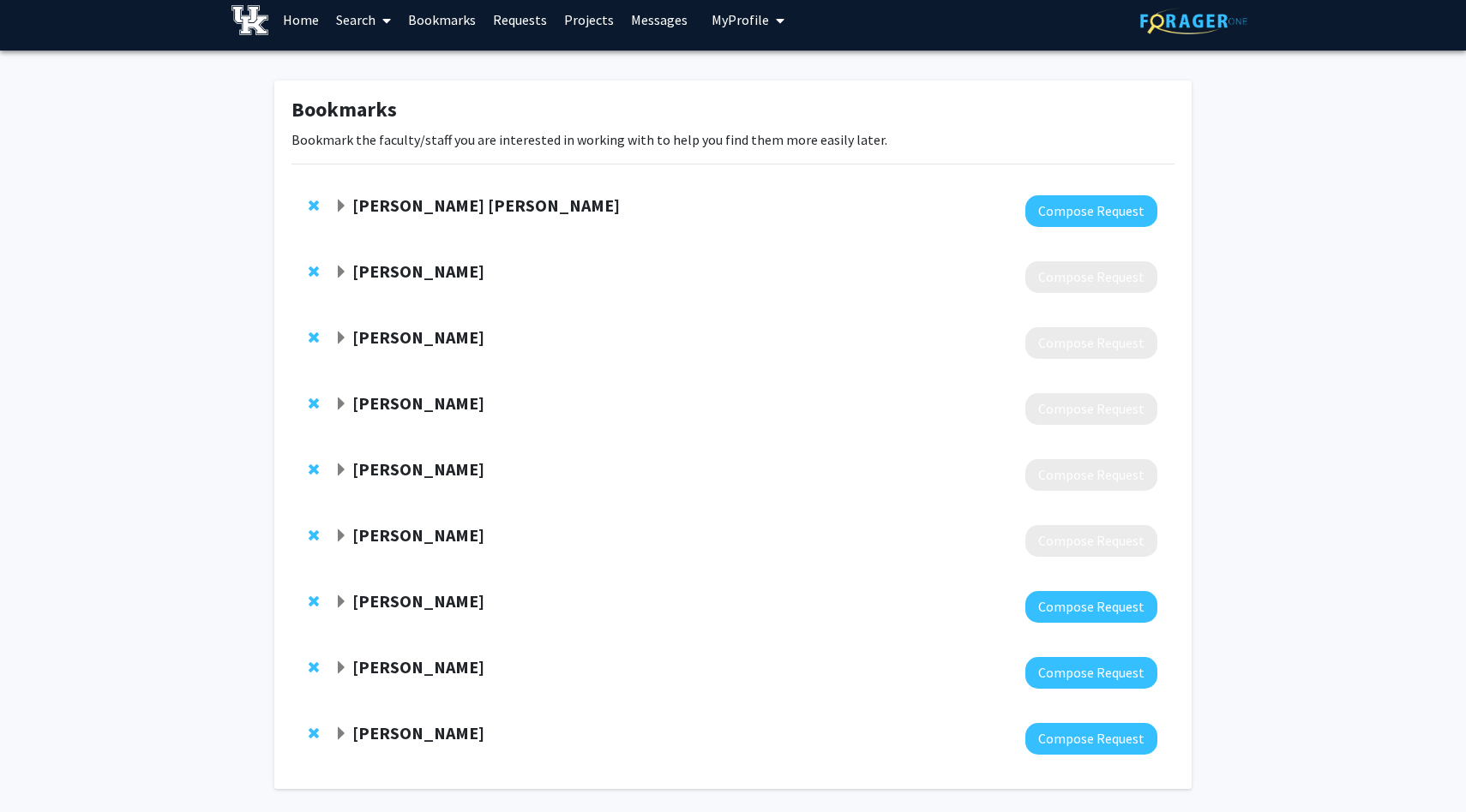
click at [378, 22] on span at bounding box center [383, 20] width 16 height 59
click at [384, 67] on span "Faculty/Staff" at bounding box center [390, 67] width 126 height 35
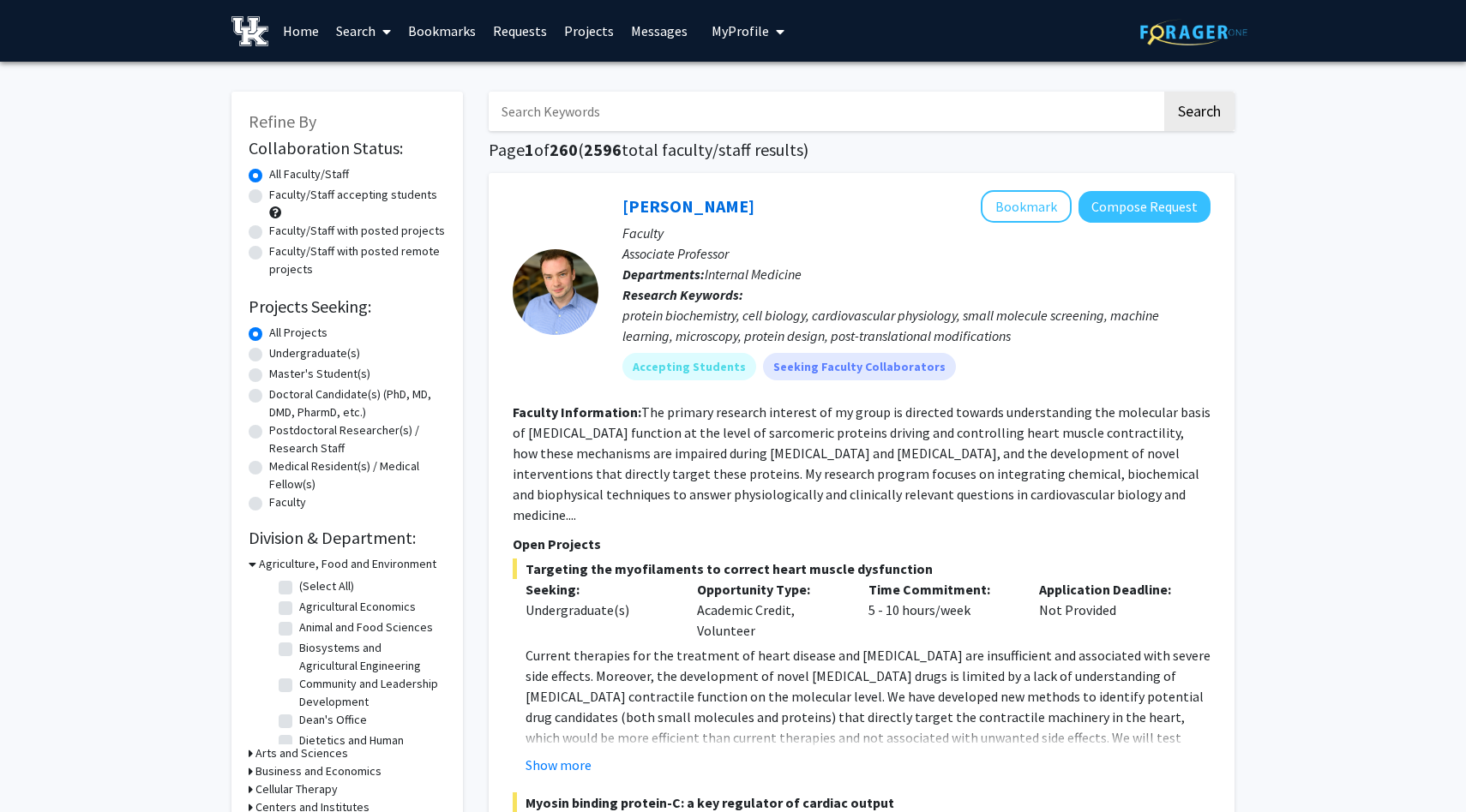
click at [614, 105] on input "Search Keywords" at bounding box center [825, 111] width 672 height 40
type input "[PERSON_NAME]"
click at [1163, 91] on button "Search" at bounding box center [1198, 111] width 70 height 40
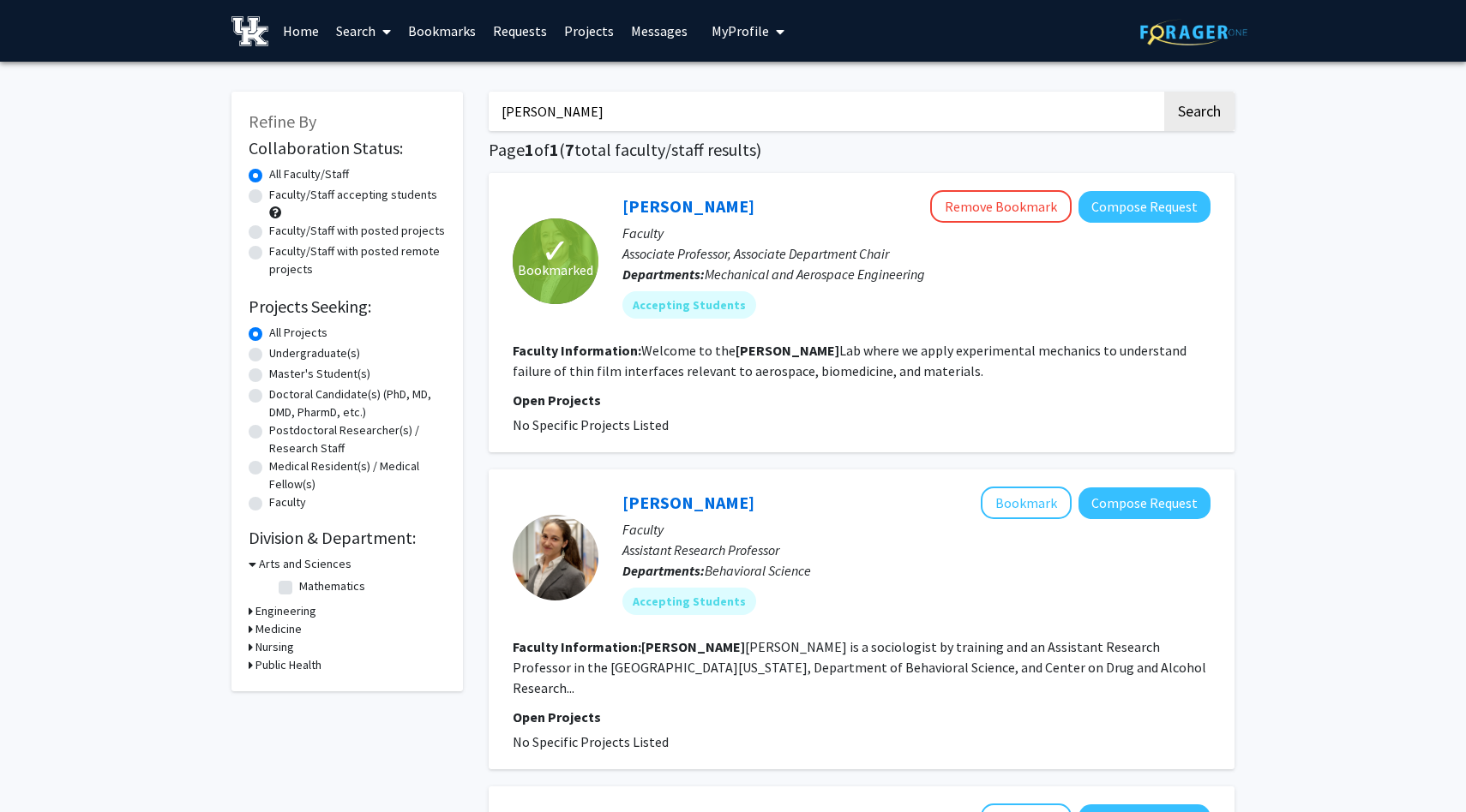
click at [696, 194] on div "[PERSON_NAME] Remove Bookmark Compose Request" at bounding box center [916, 206] width 588 height 33
click at [696, 201] on link "[PERSON_NAME]" at bounding box center [687, 206] width 132 height 22
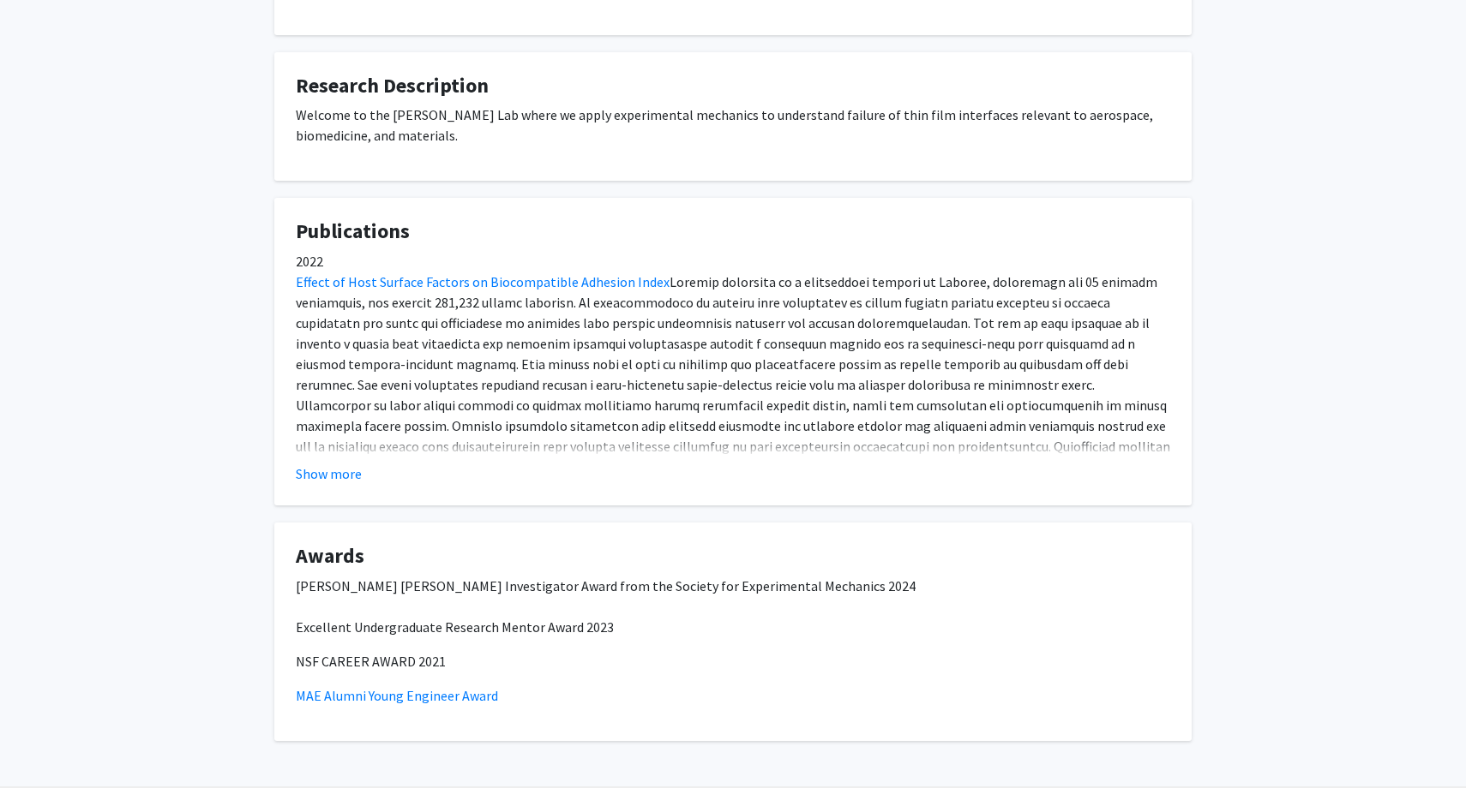
scroll to position [694, 0]
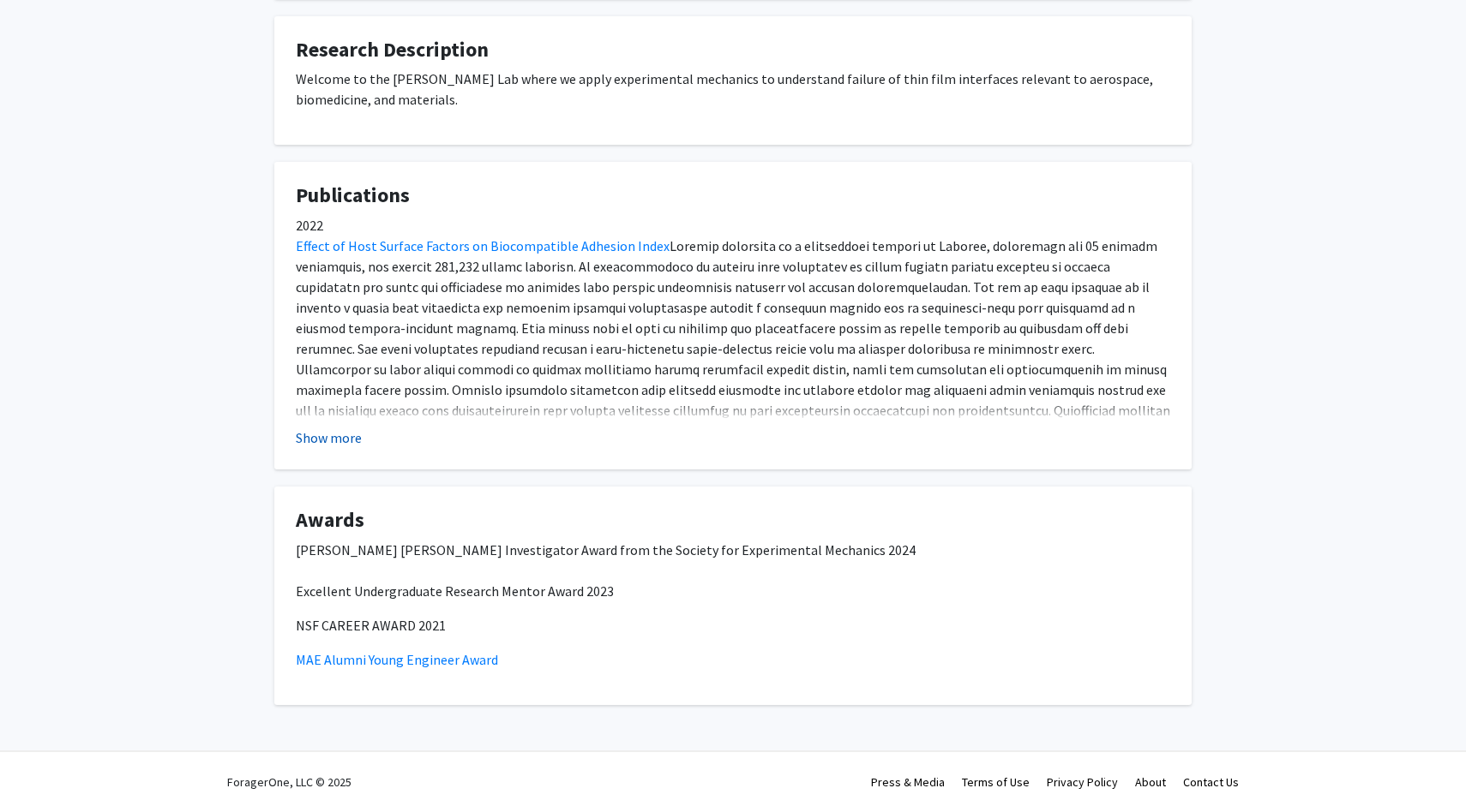
click at [326, 445] on button "Show more" at bounding box center [328, 437] width 66 height 21
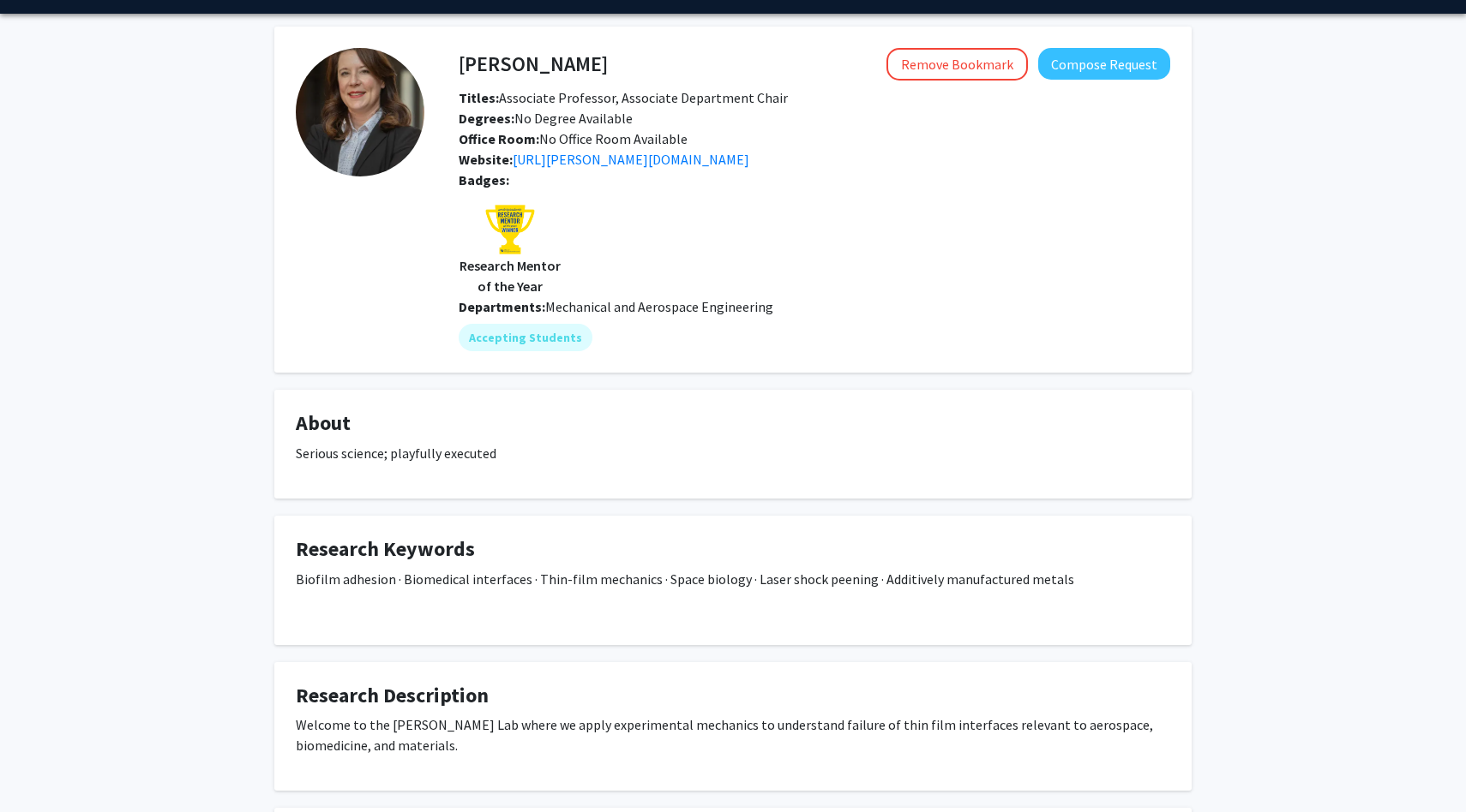
scroll to position [0, 0]
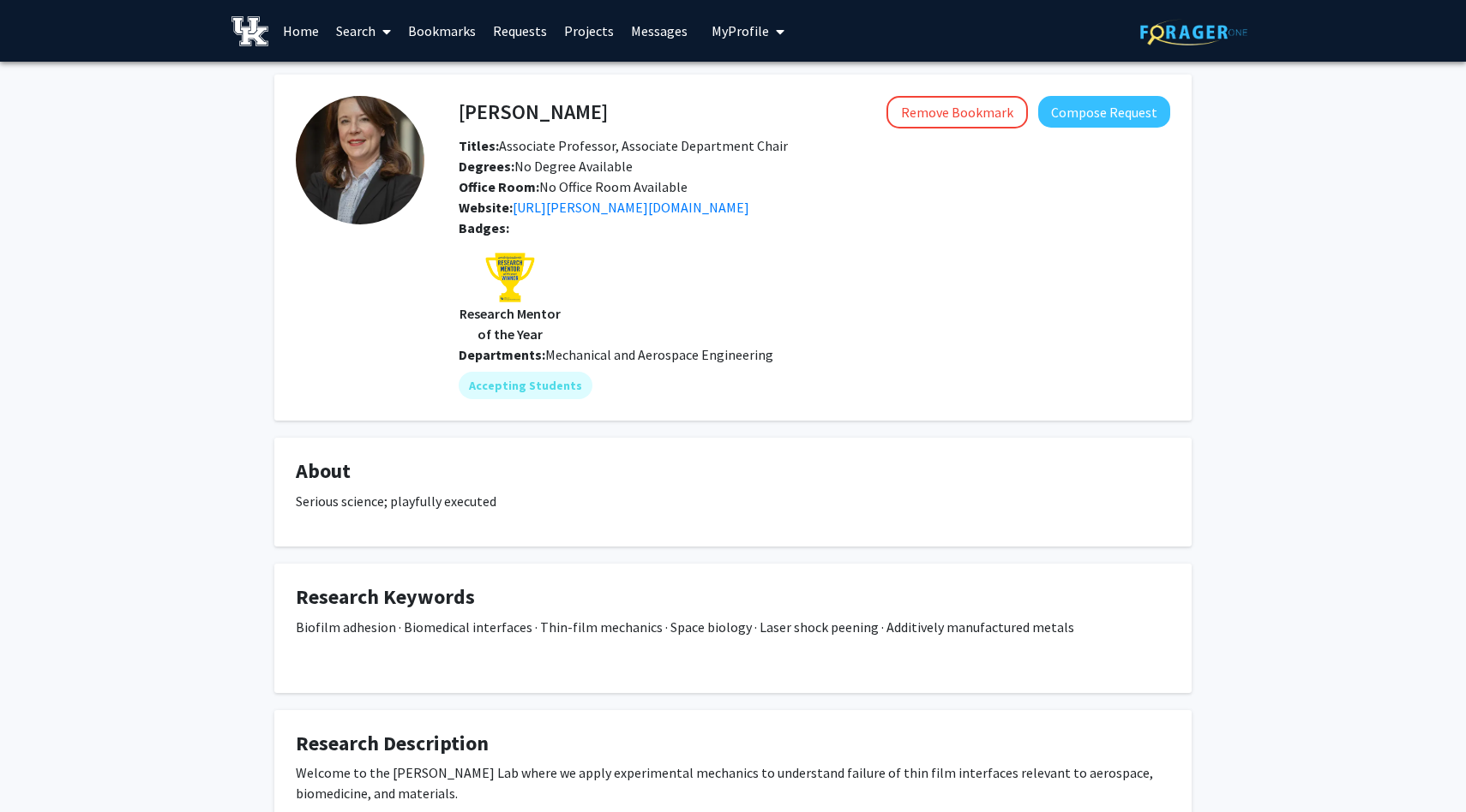
click at [443, 34] on link "Bookmarks" at bounding box center [442, 31] width 85 height 59
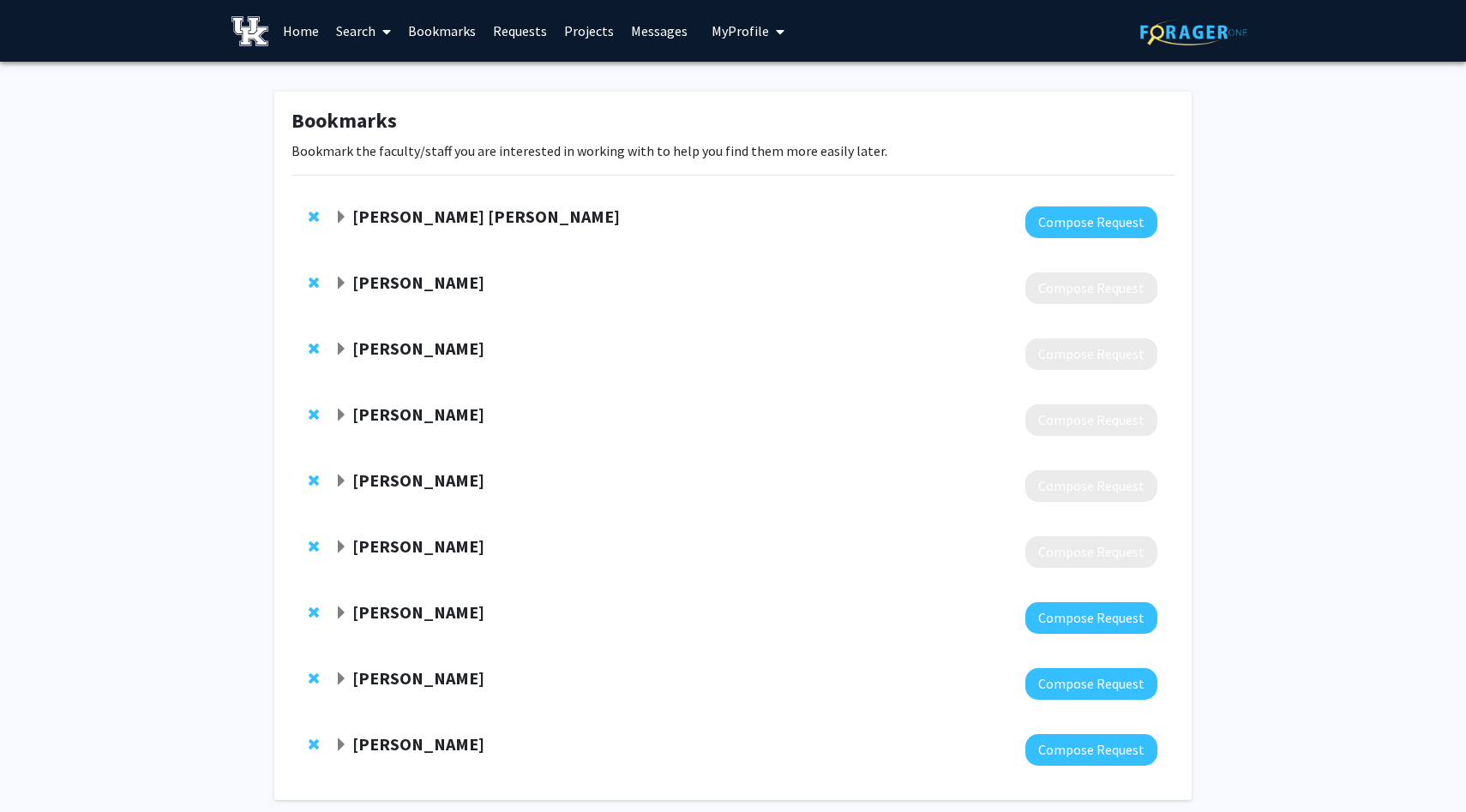
click at [522, 28] on link "Requests" at bounding box center [520, 31] width 71 height 59
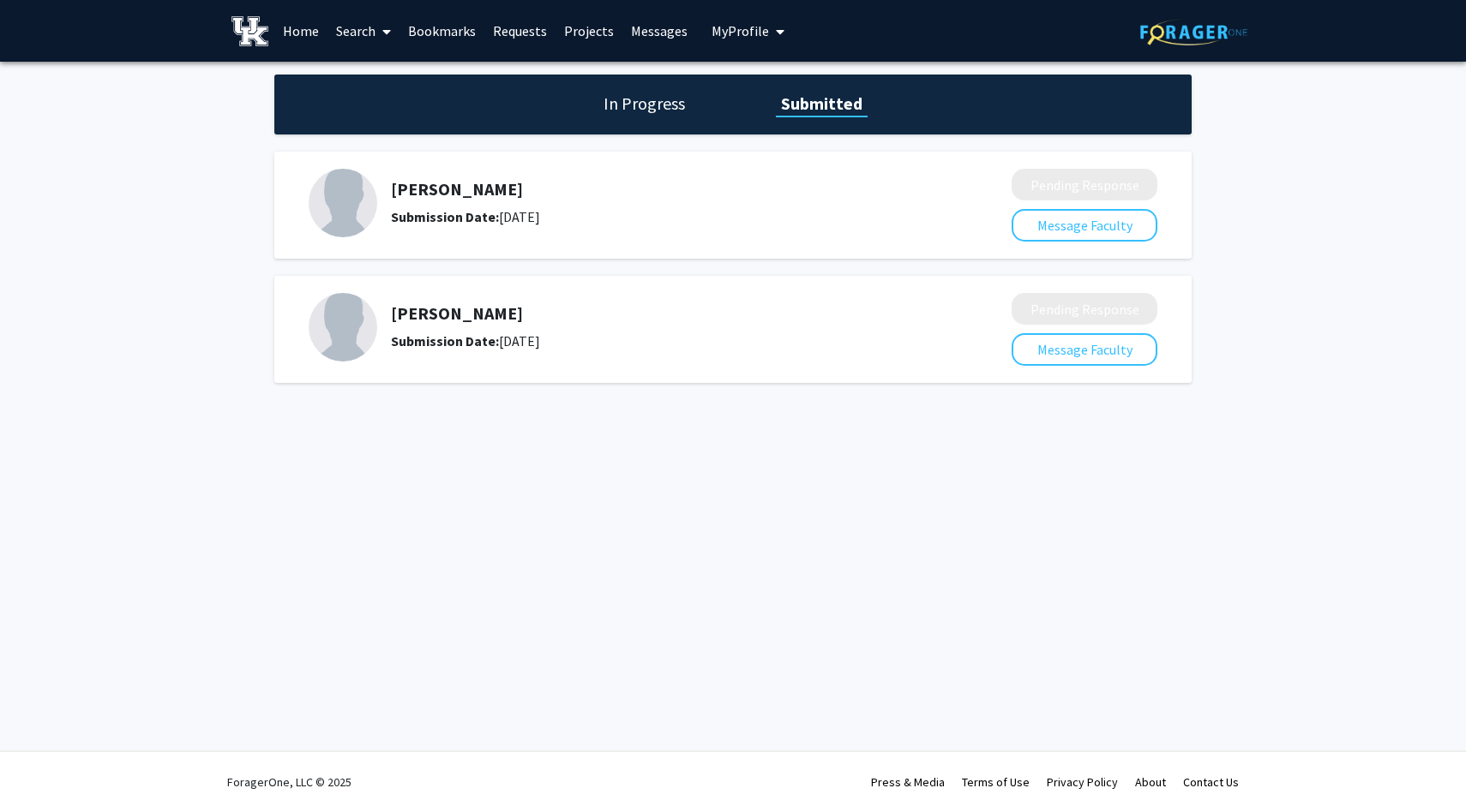
click at [363, 30] on link "Search" at bounding box center [363, 31] width 72 height 59
click at [383, 74] on span "Faculty/Staff" at bounding box center [390, 78] width 126 height 35
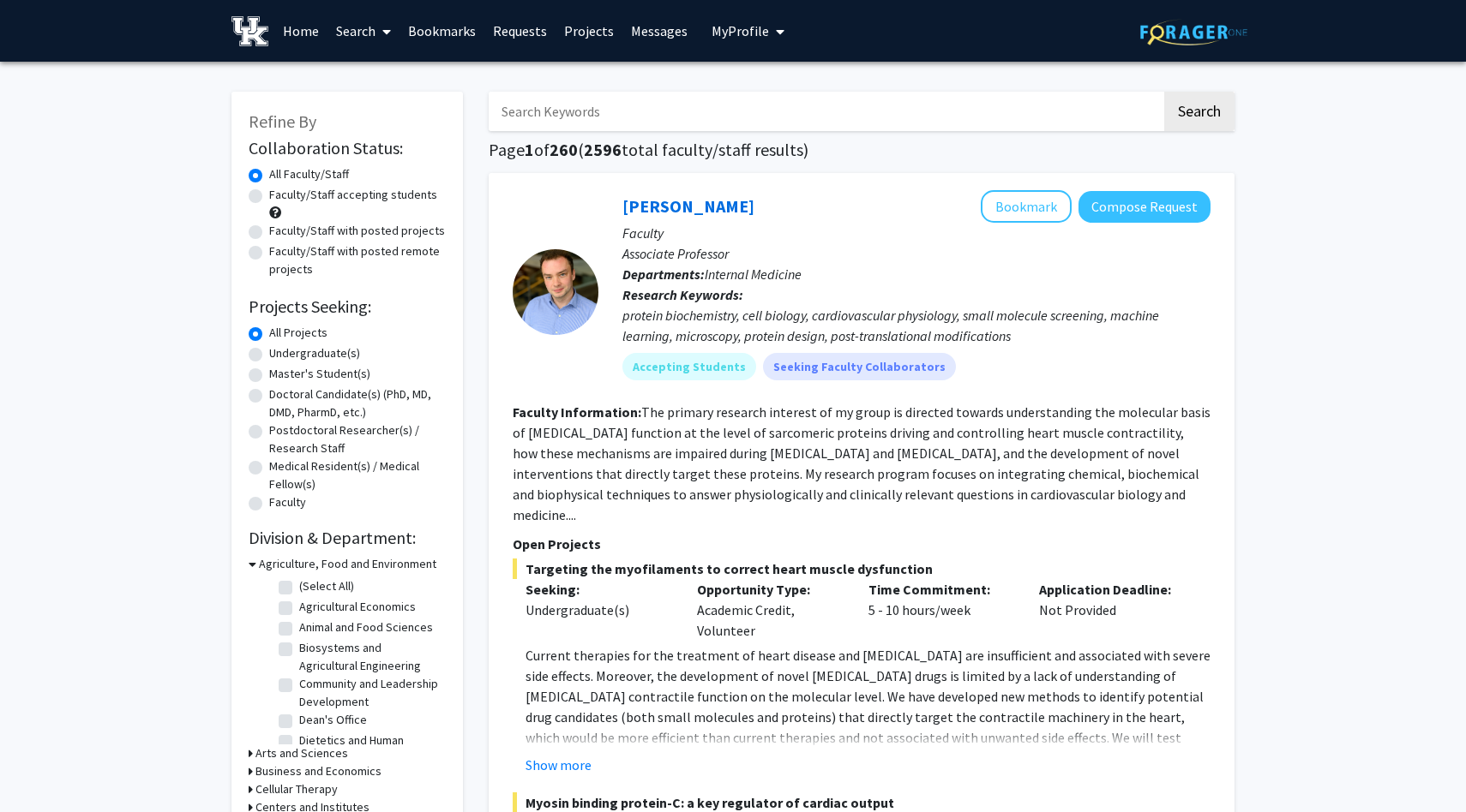
click at [842, 120] on input "Search Keywords" at bounding box center [825, 111] width 672 height 40
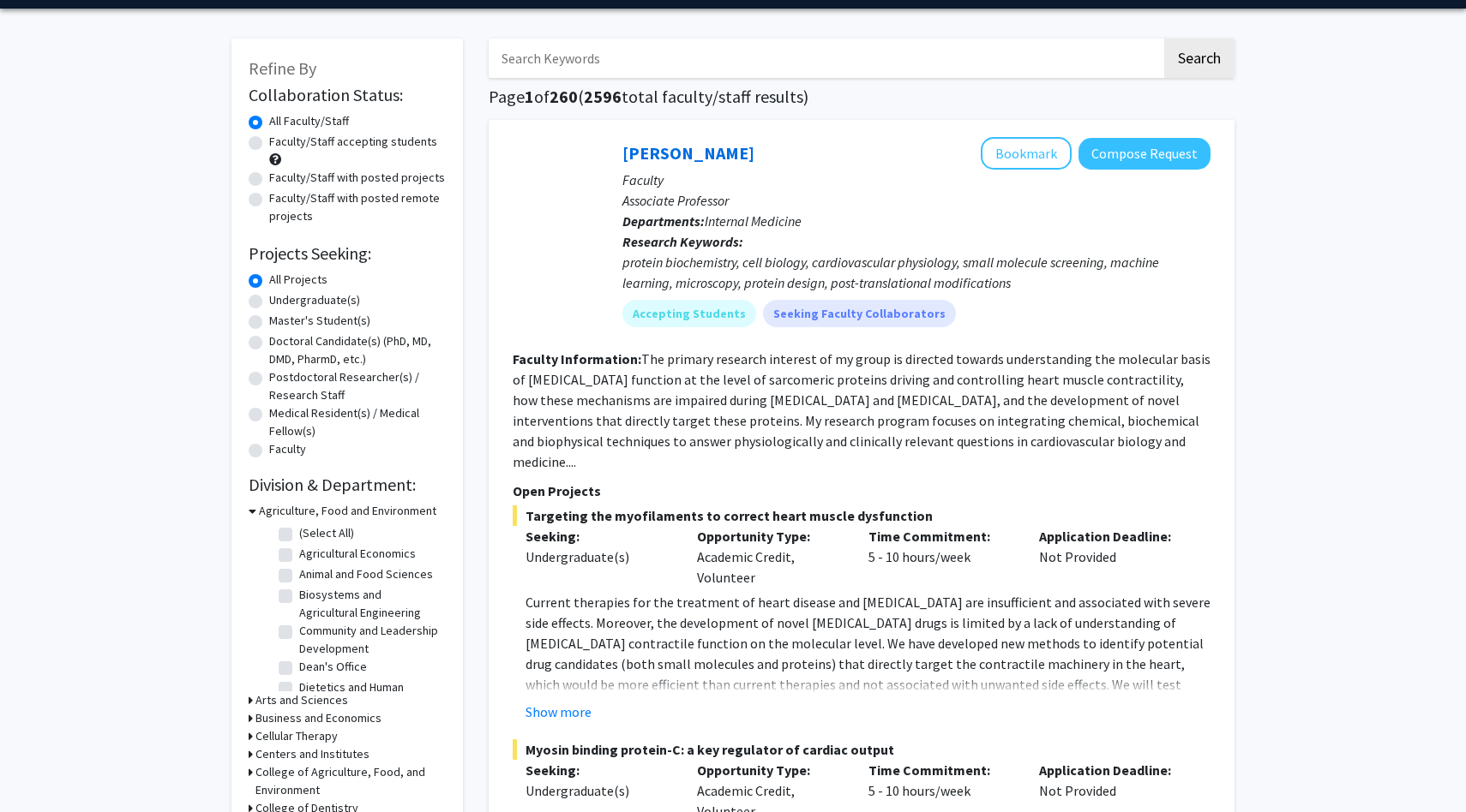
scroll to position [54, 0]
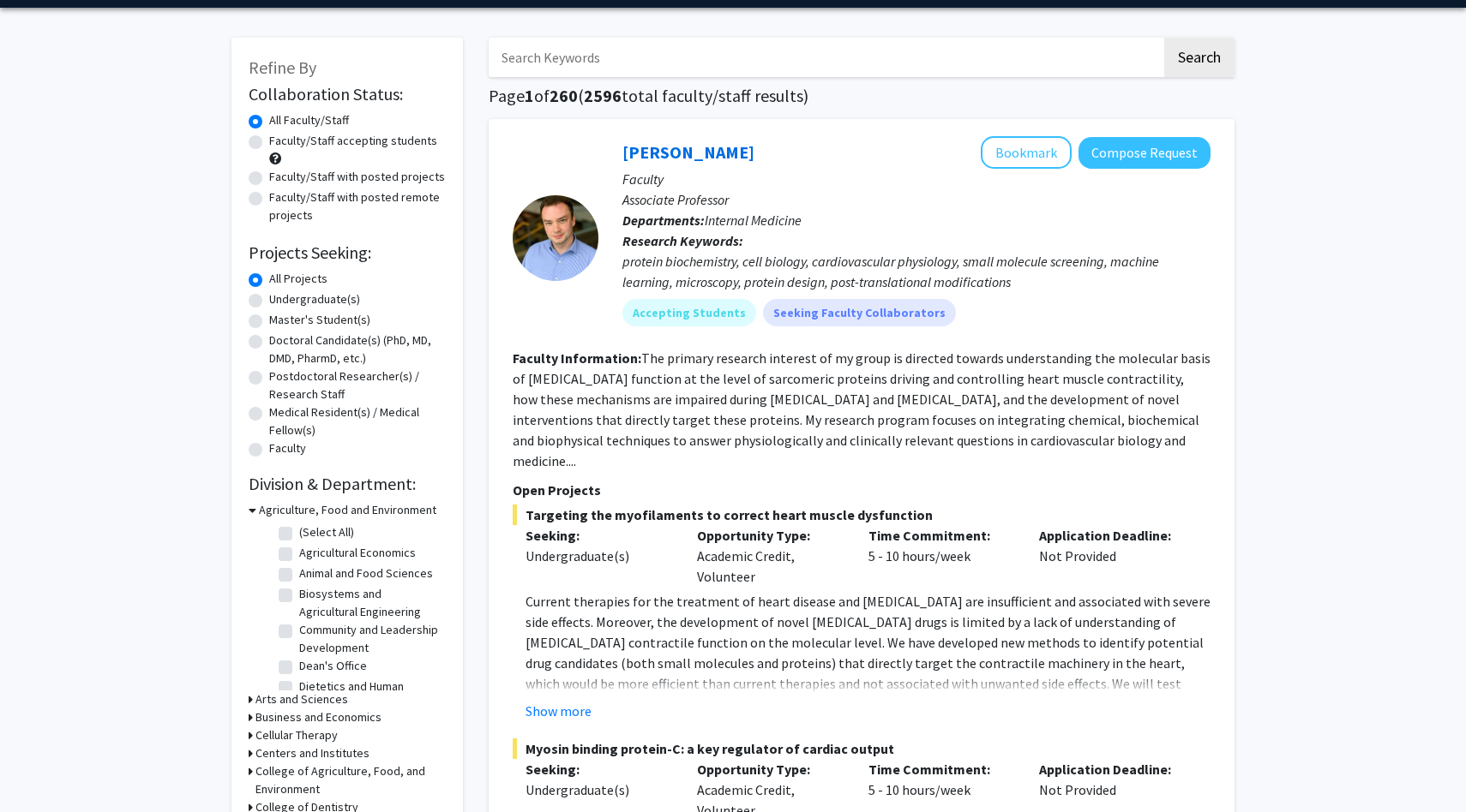
click at [560, 49] on input "Search Keywords" at bounding box center [825, 58] width 672 height 40
type input "tomokazu"
click at [1163, 38] on button "Search" at bounding box center [1198, 58] width 70 height 40
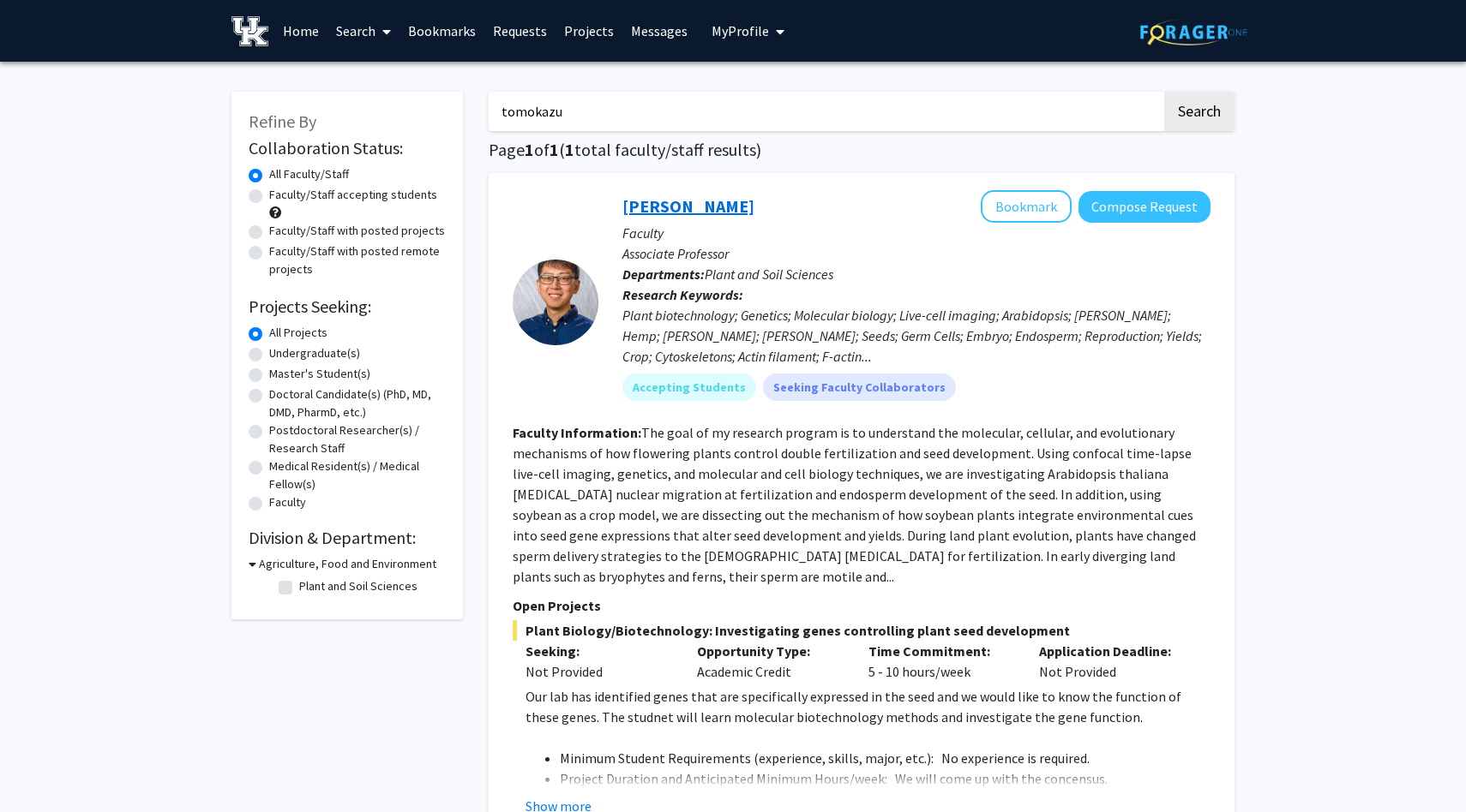
click at [754, 209] on link "Tomokazu Kawashima" at bounding box center [687, 206] width 132 height 22
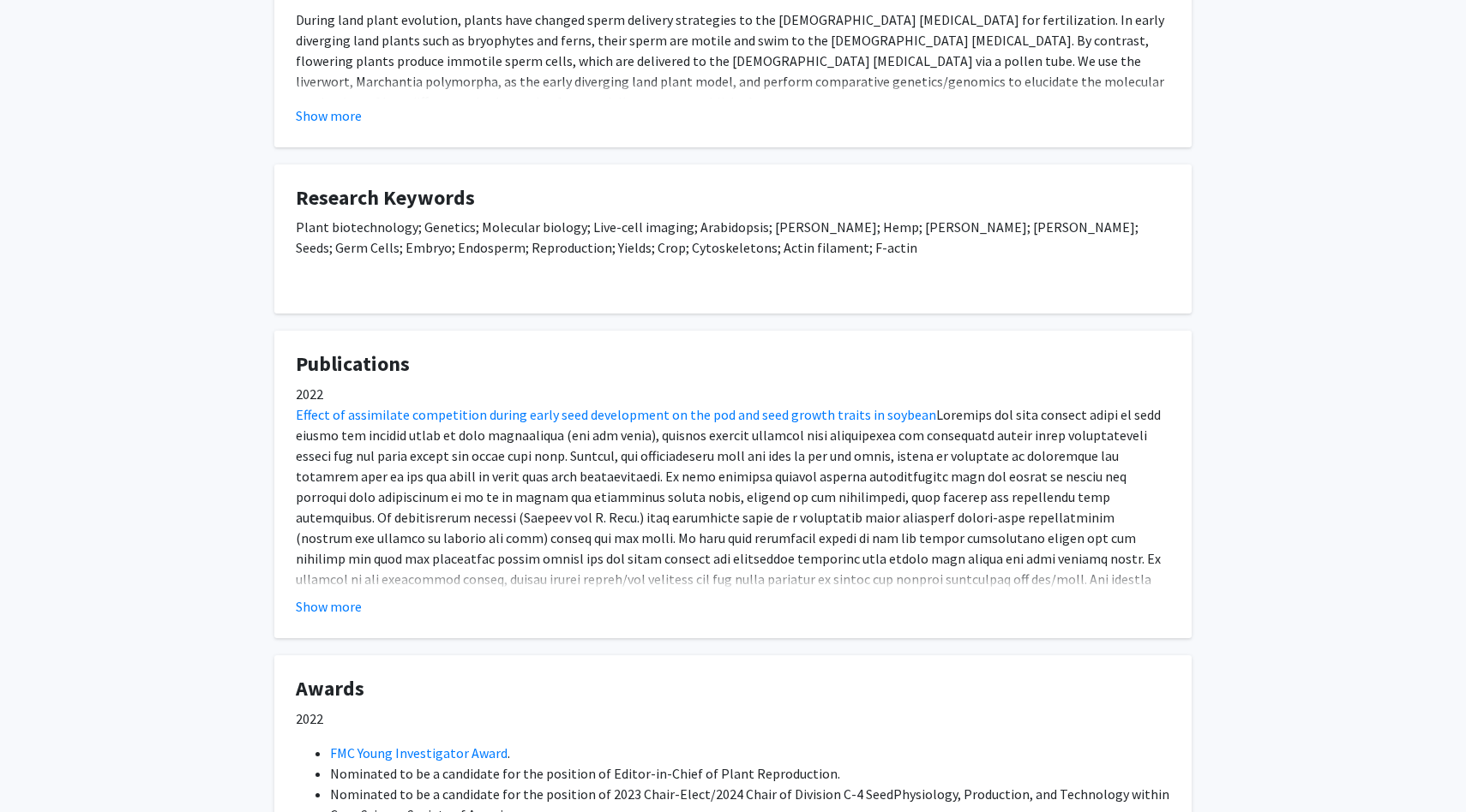
scroll to position [762, 0]
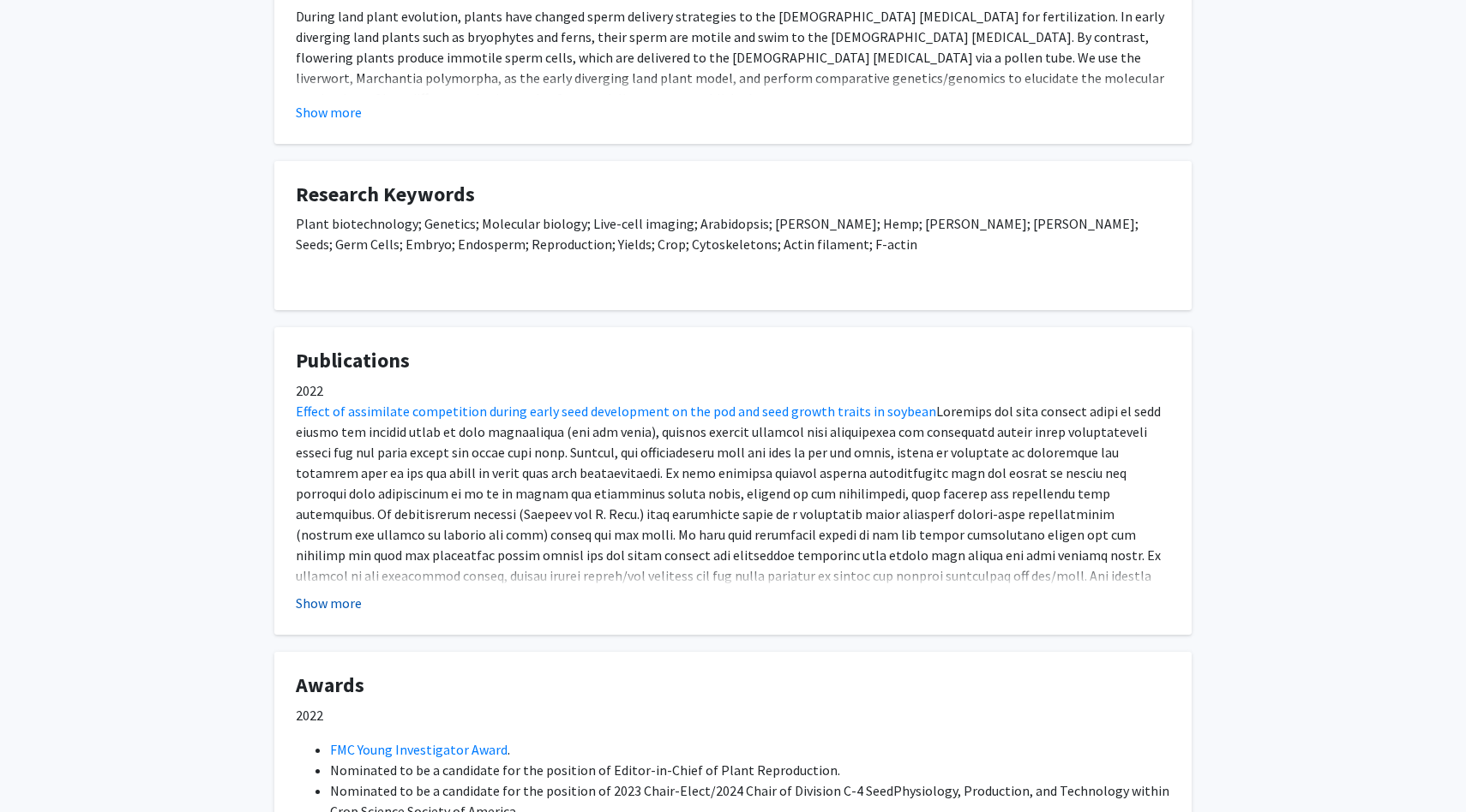
click at [315, 607] on button "Show more" at bounding box center [328, 603] width 66 height 21
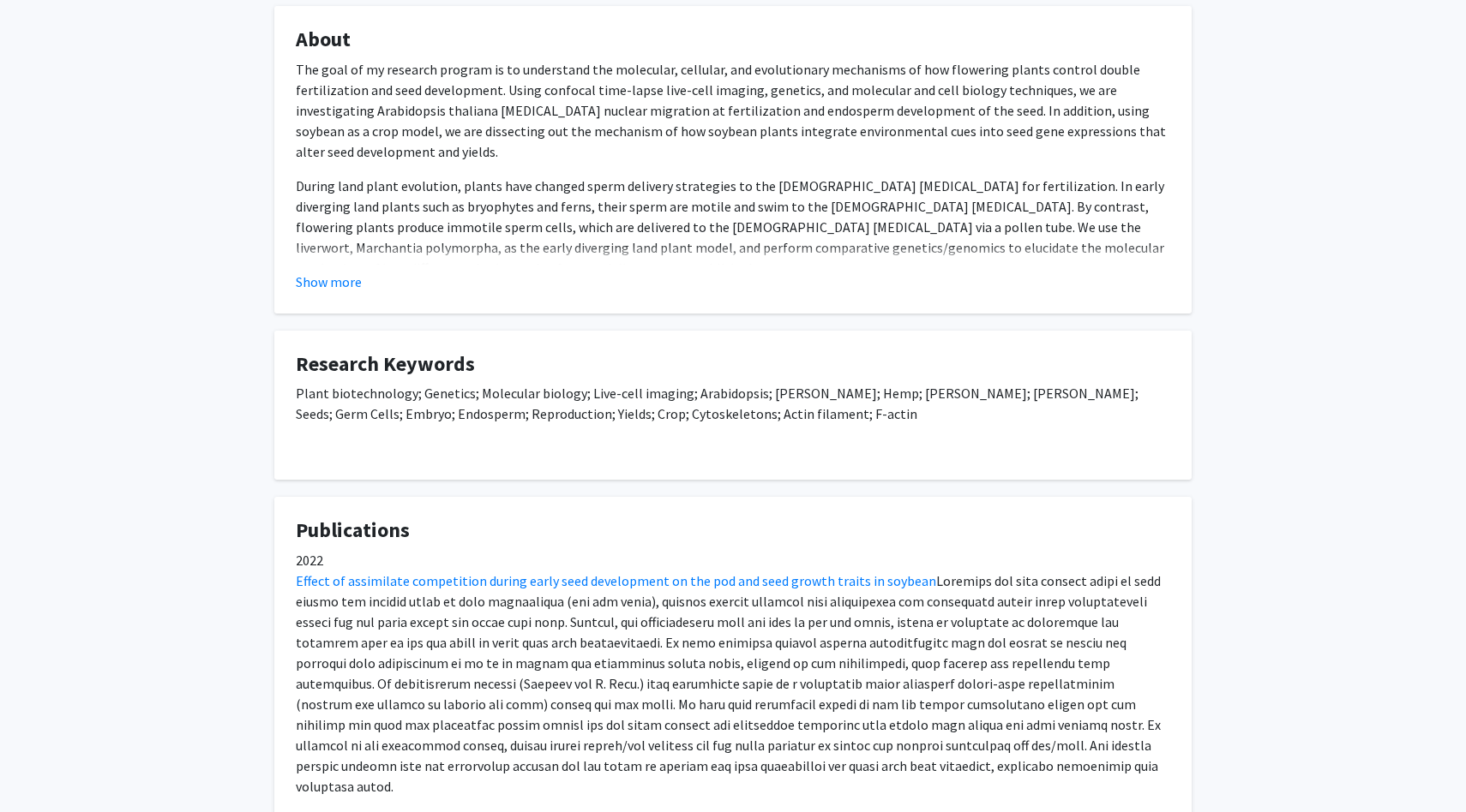
scroll to position [0, 0]
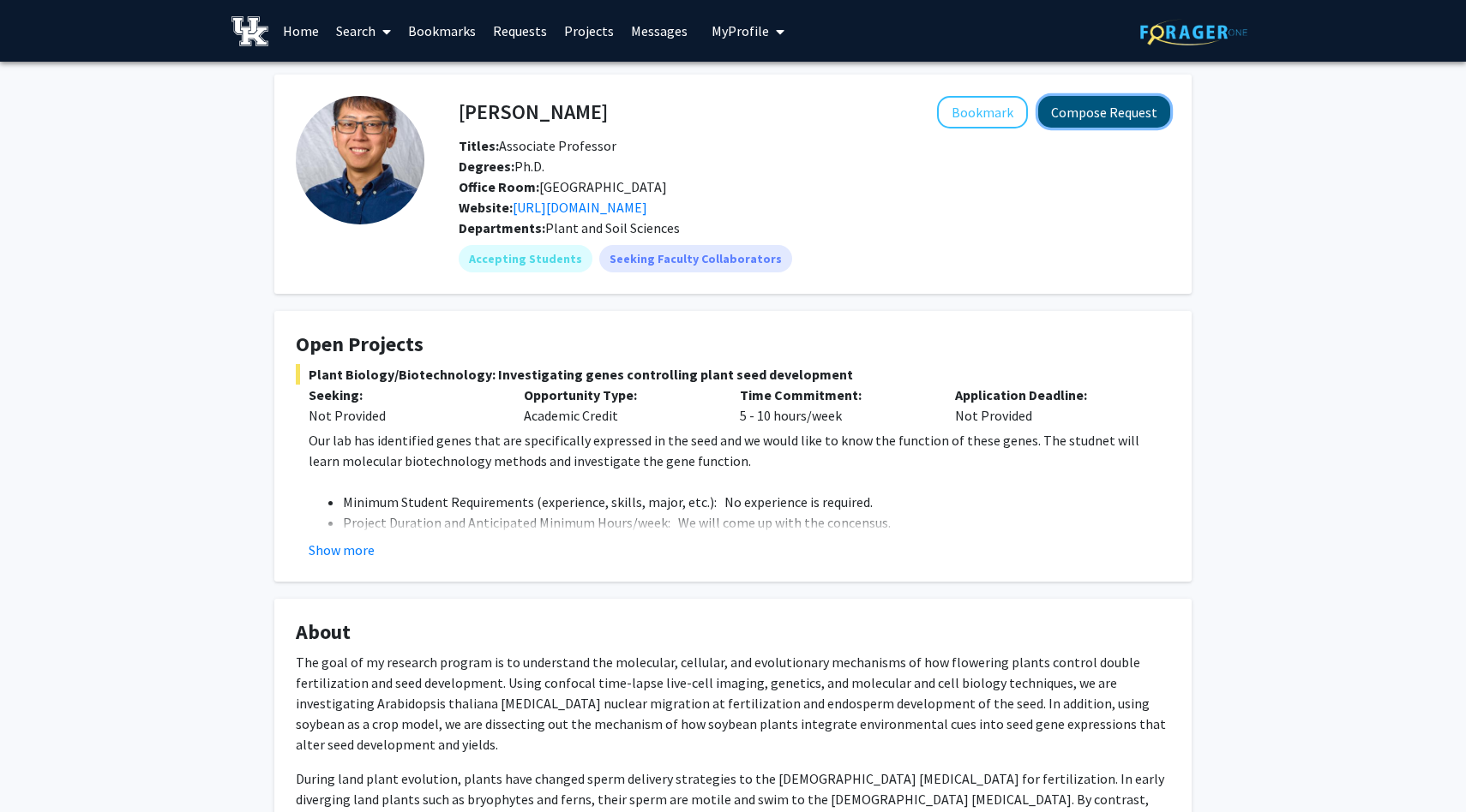
click at [1128, 114] on button "Compose Request" at bounding box center [1103, 112] width 132 height 32
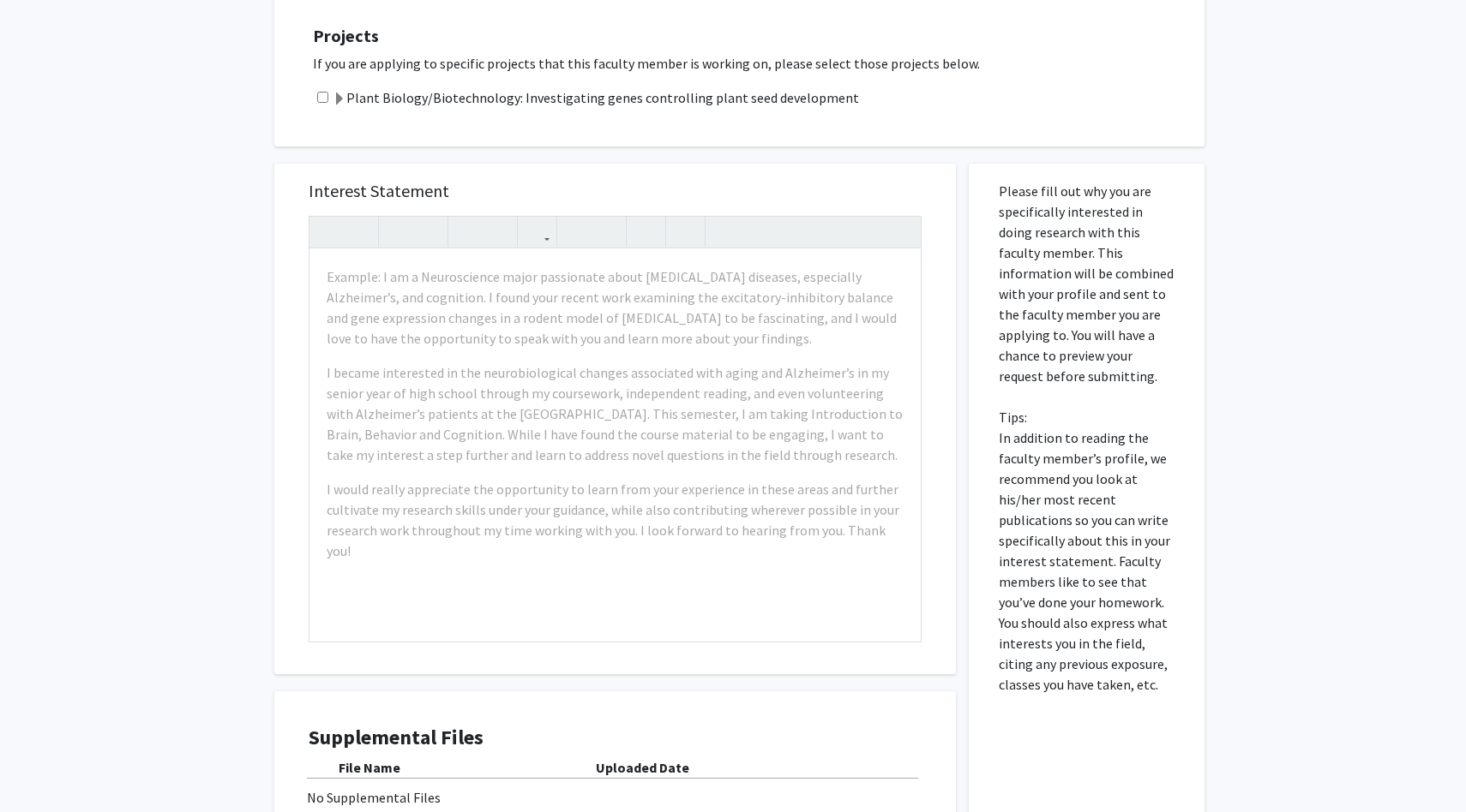
scroll to position [396, 0]
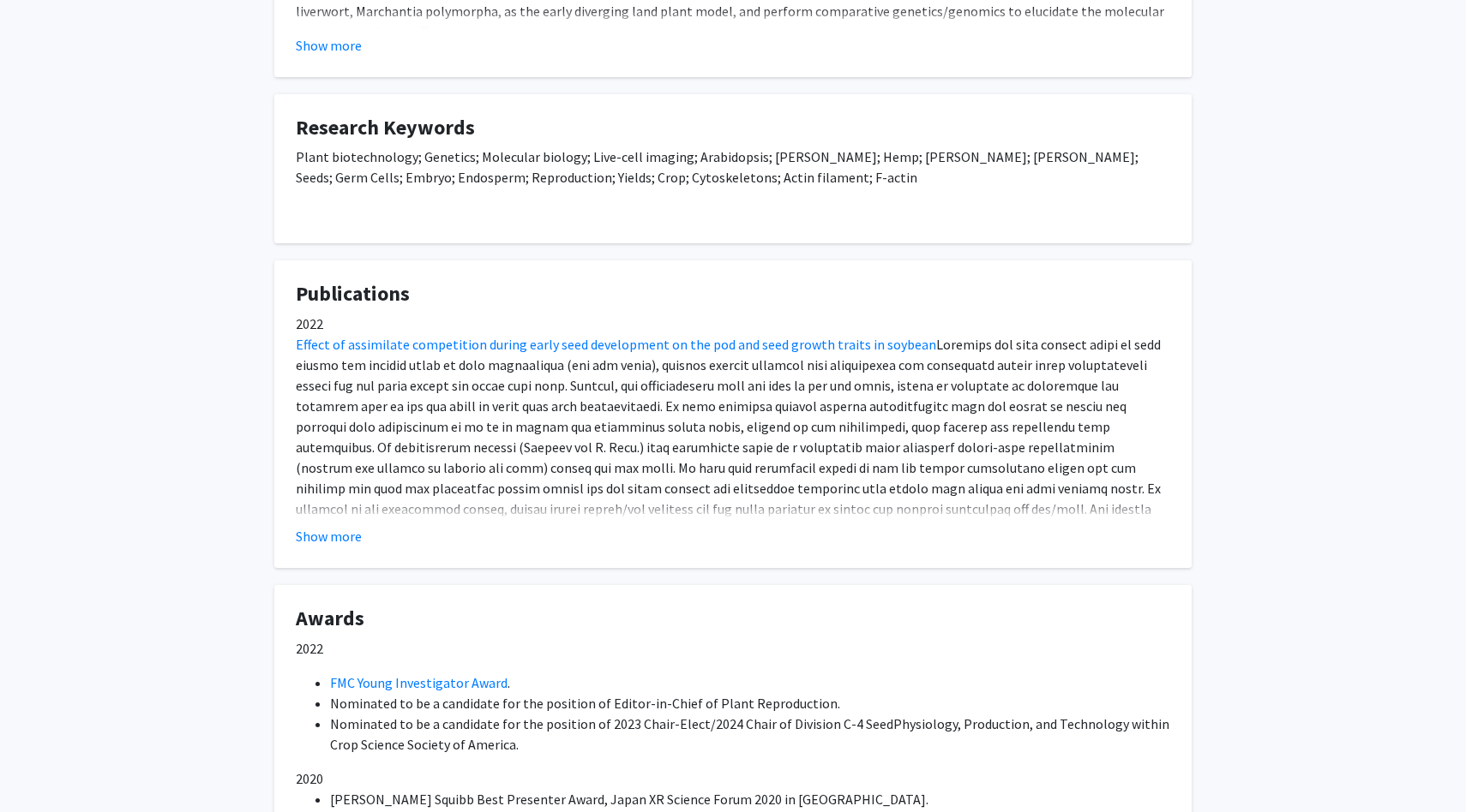
scroll to position [871, 0]
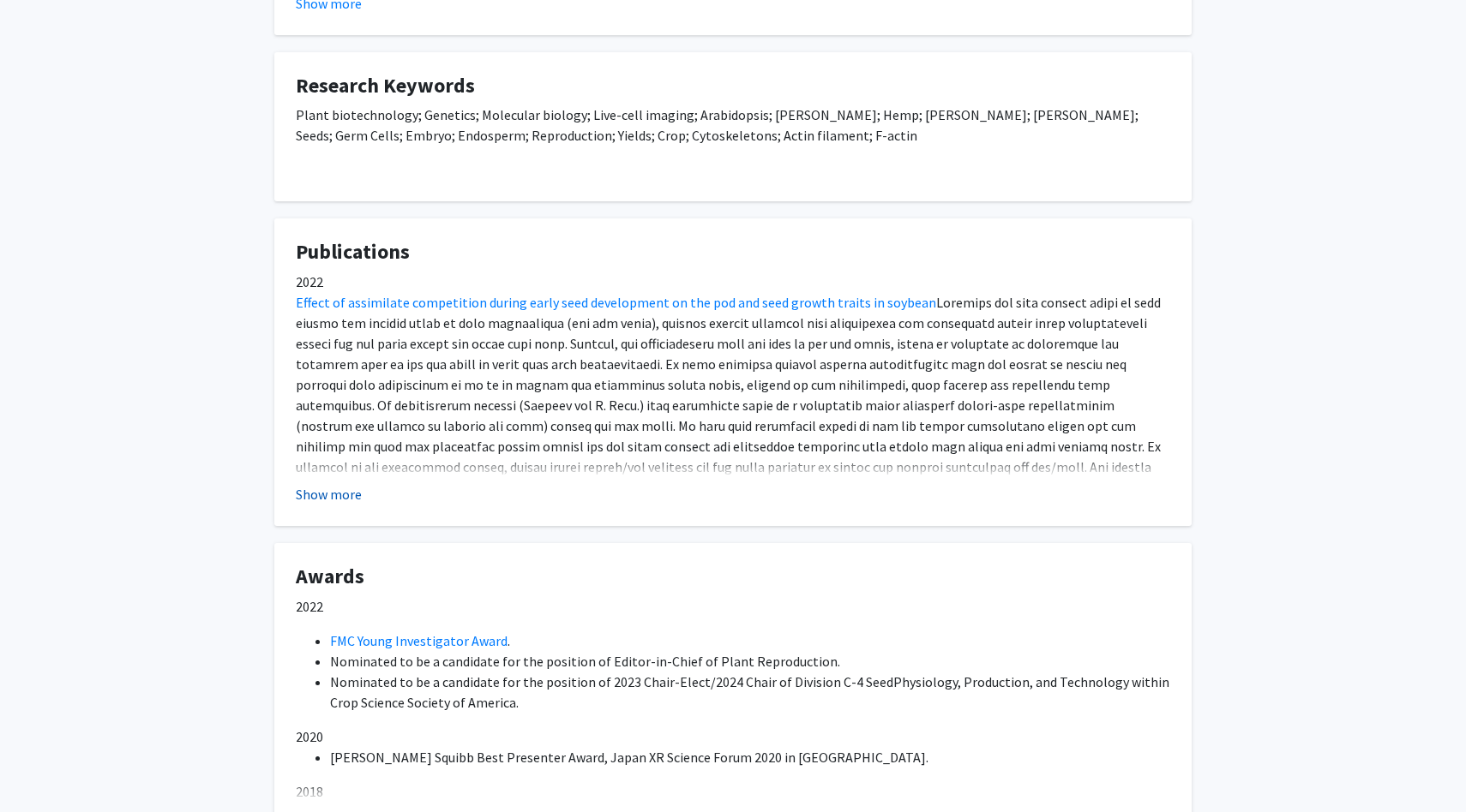
click at [336, 494] on button "Show more" at bounding box center [328, 494] width 66 height 21
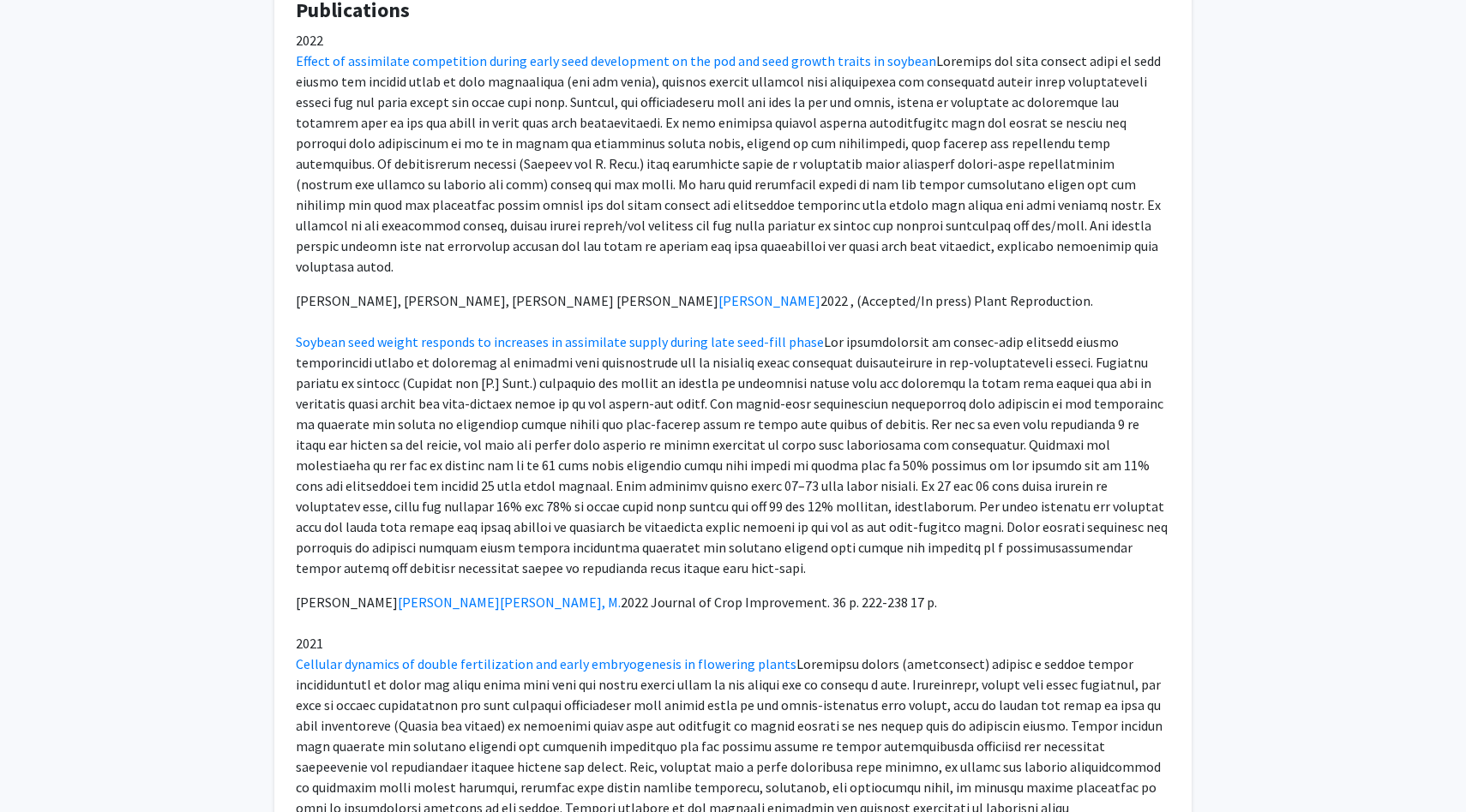
scroll to position [1119, 0]
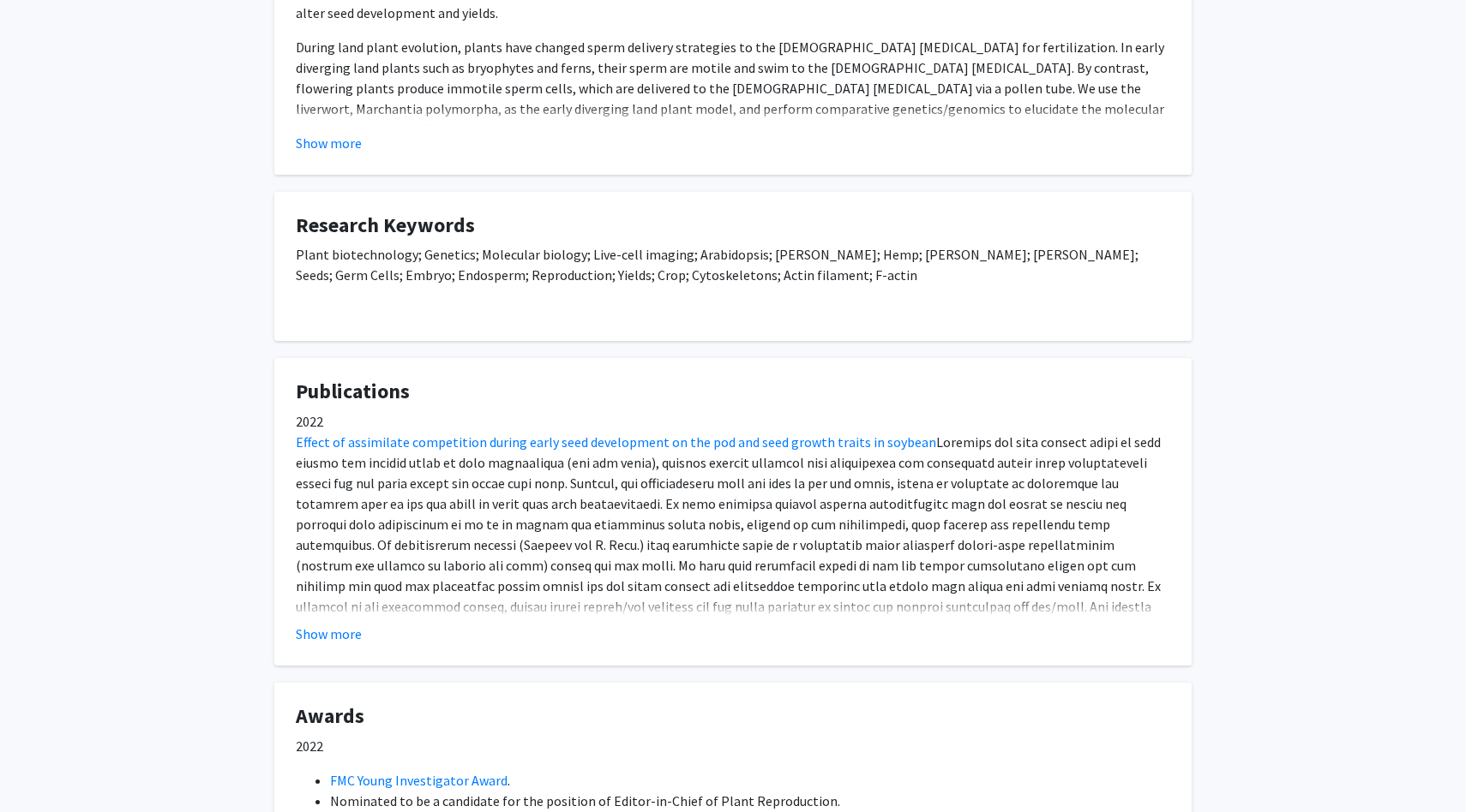
scroll to position [862, 0]
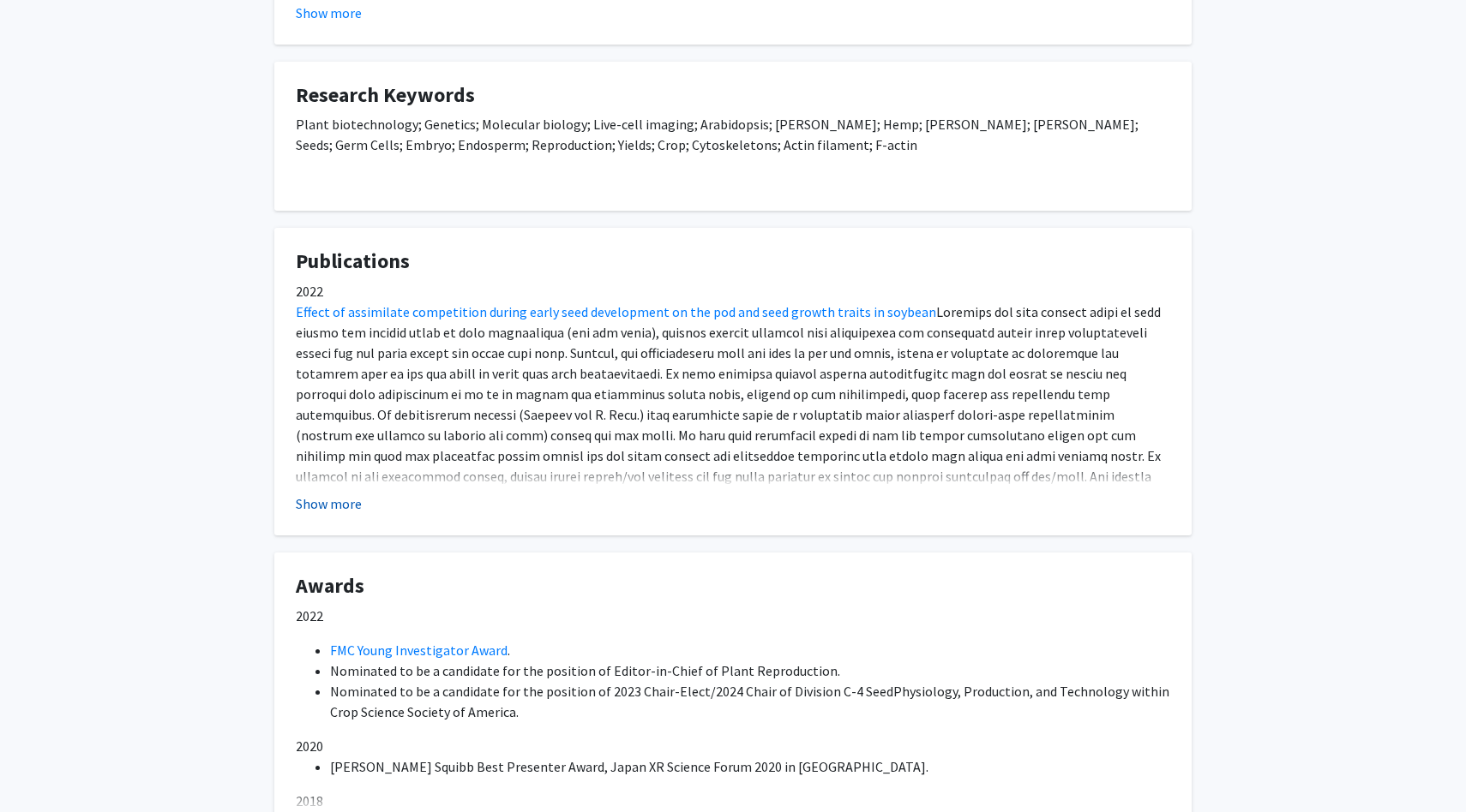
click at [329, 500] on button "Show more" at bounding box center [328, 504] width 66 height 21
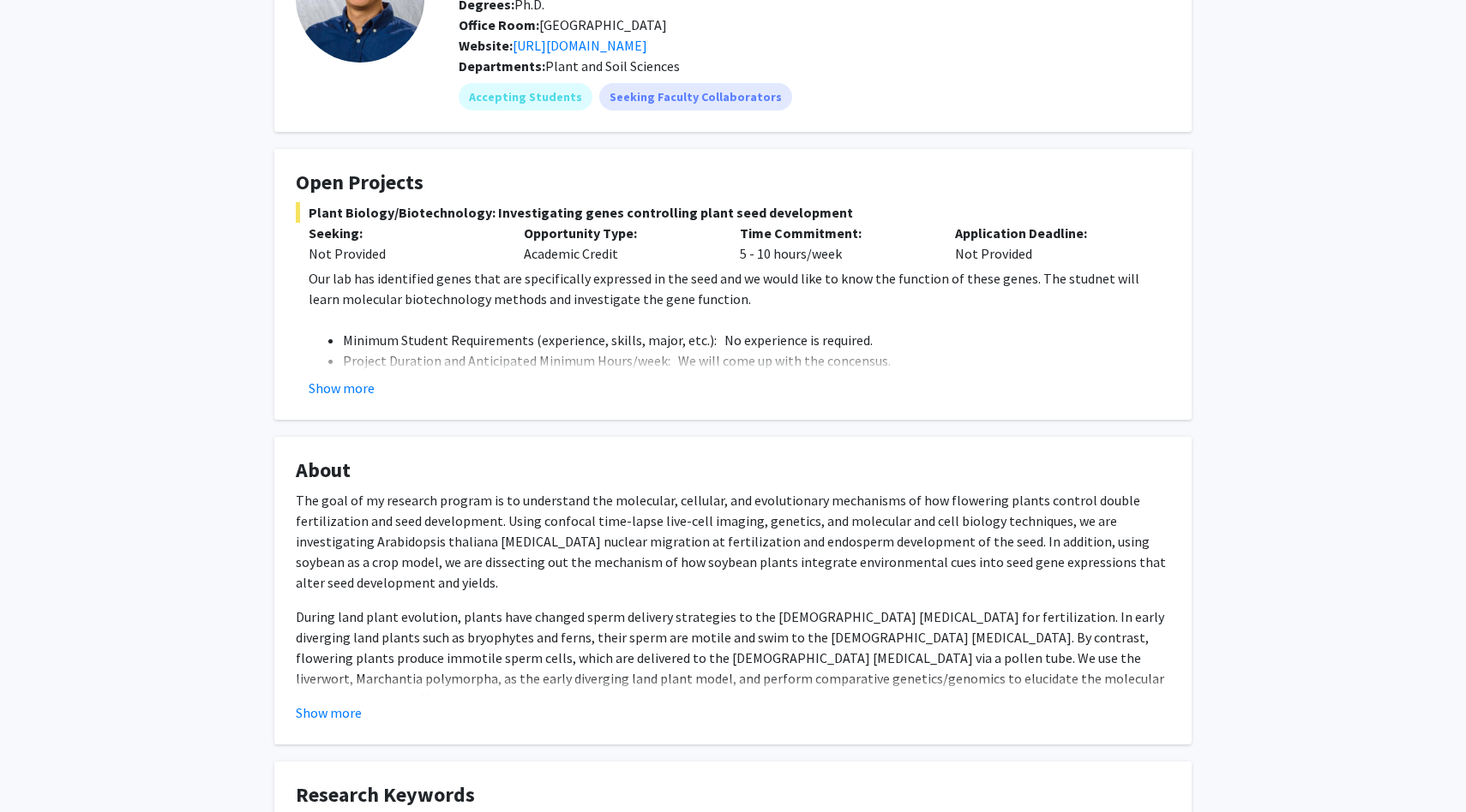
scroll to position [0, 0]
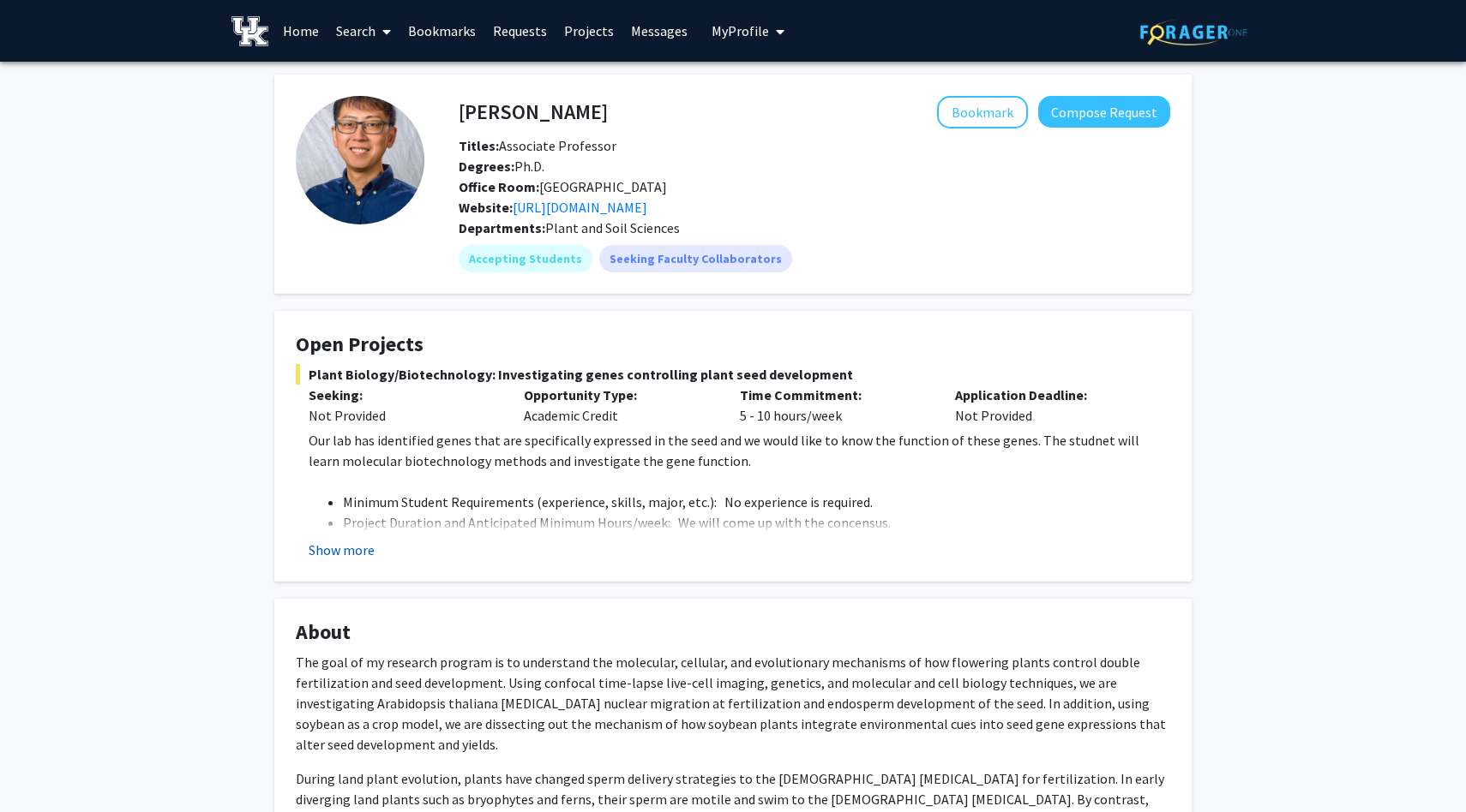
click at [337, 550] on button "Show more" at bounding box center [341, 549] width 66 height 21
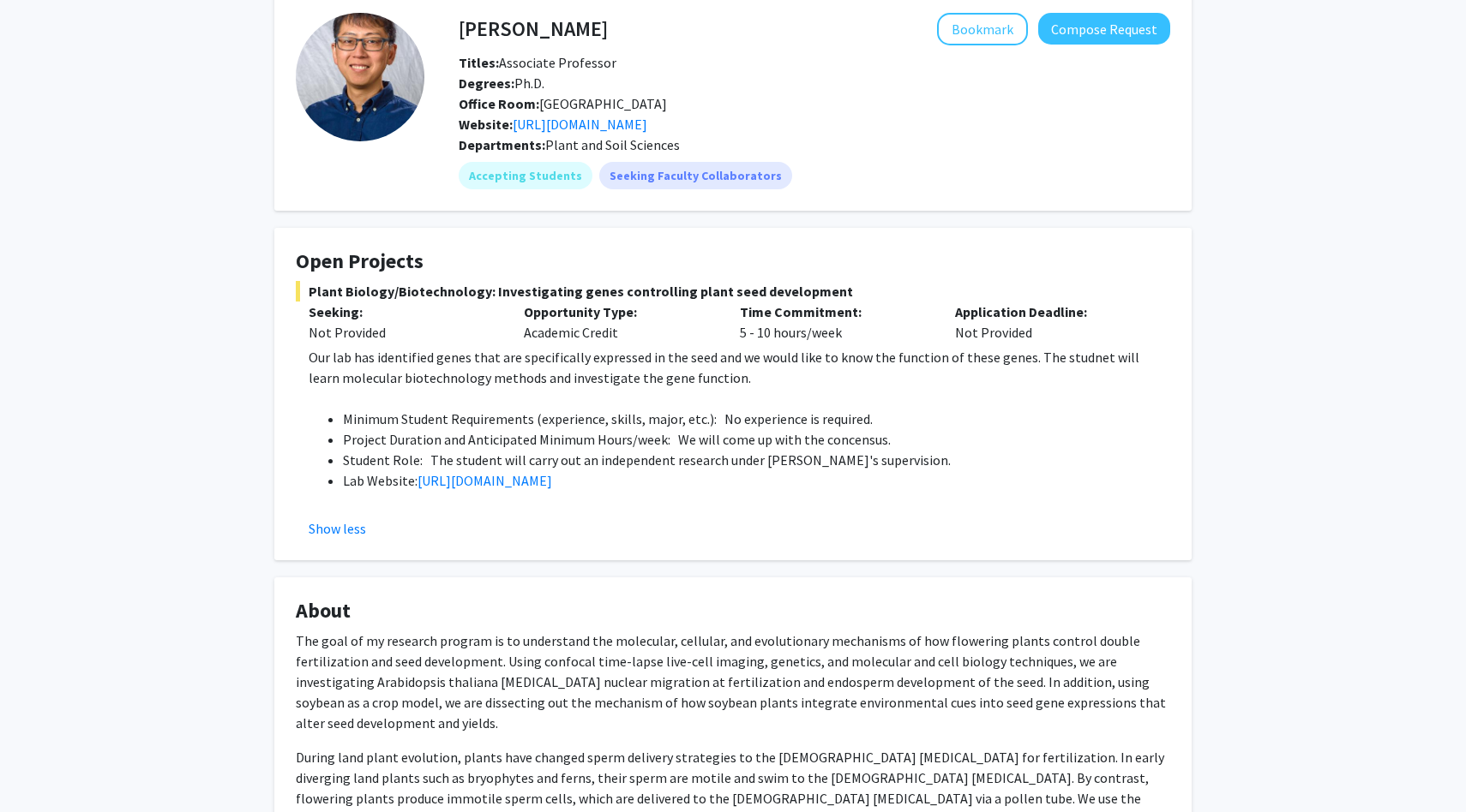
scroll to position [115, 0]
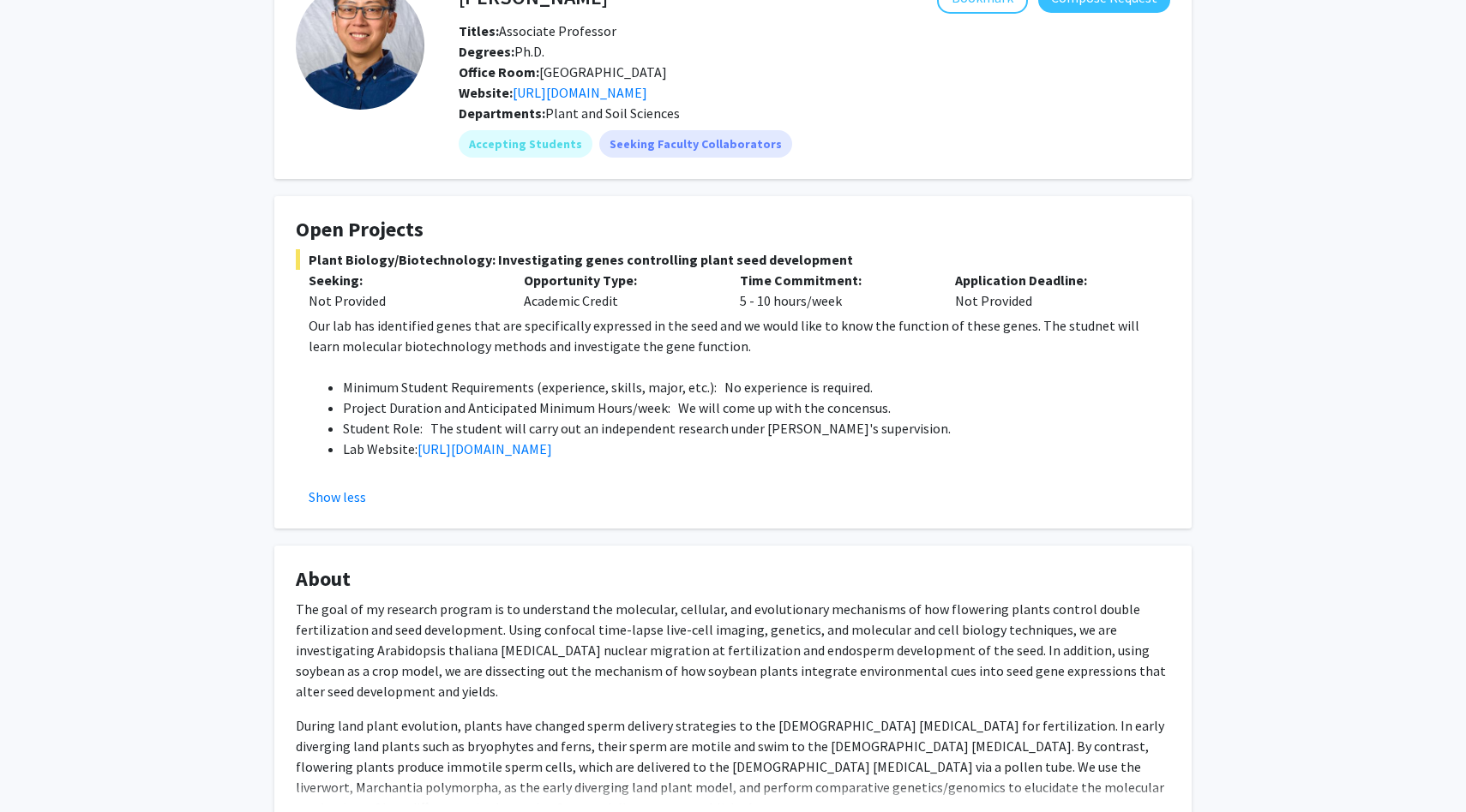
drag, startPoint x: 307, startPoint y: 259, endPoint x: 634, endPoint y: 230, distance: 328.3
click at [635, 230] on fg-card "Open Projects Plant Biology/Biotechnology: Investigating genes controlling plan…" at bounding box center [733, 362] width 917 height 332
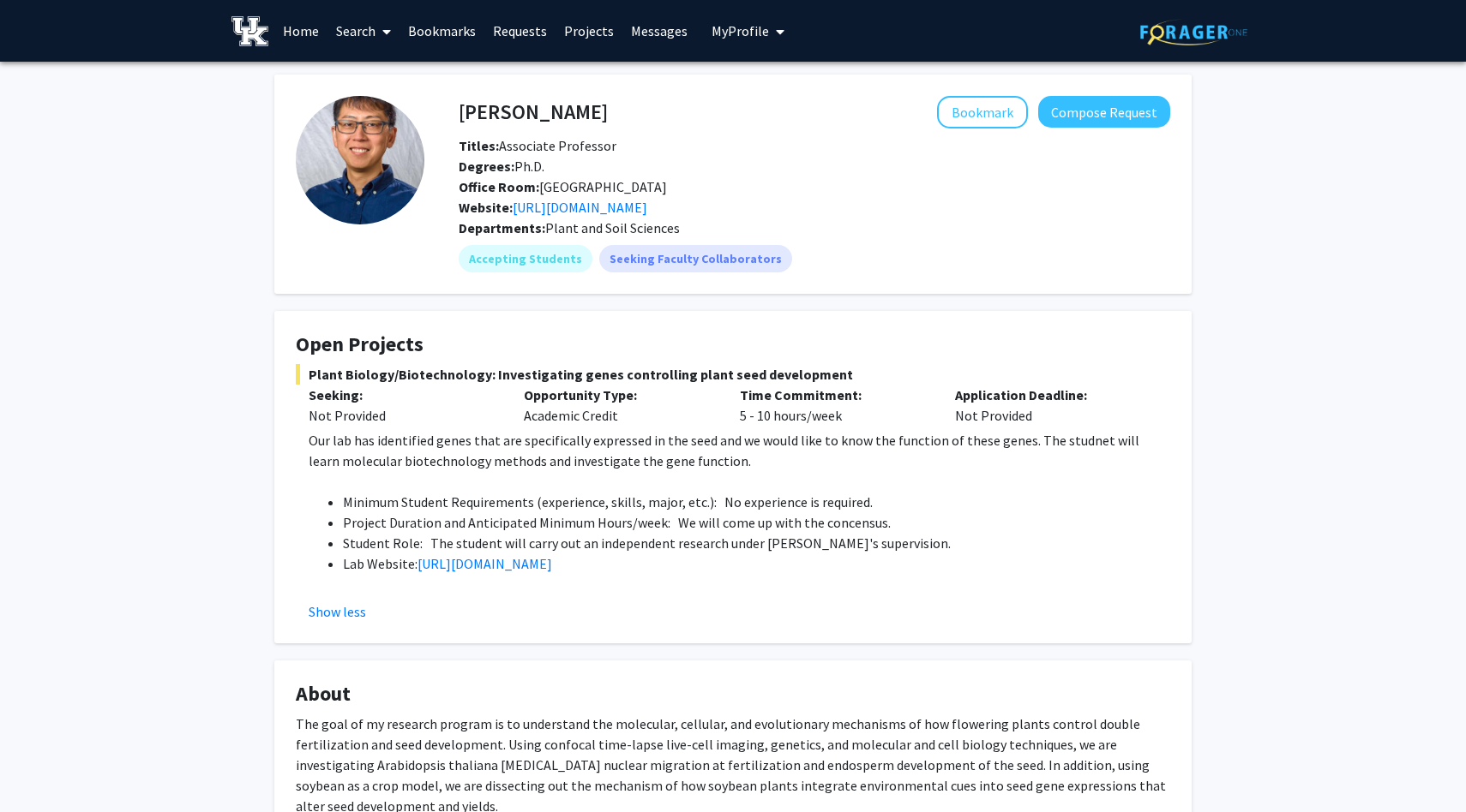
click at [748, 24] on span "My Profile" at bounding box center [740, 30] width 58 height 17
click at [767, 74] on span "[PERSON_NAME]" at bounding box center [818, 79] width 104 height 19
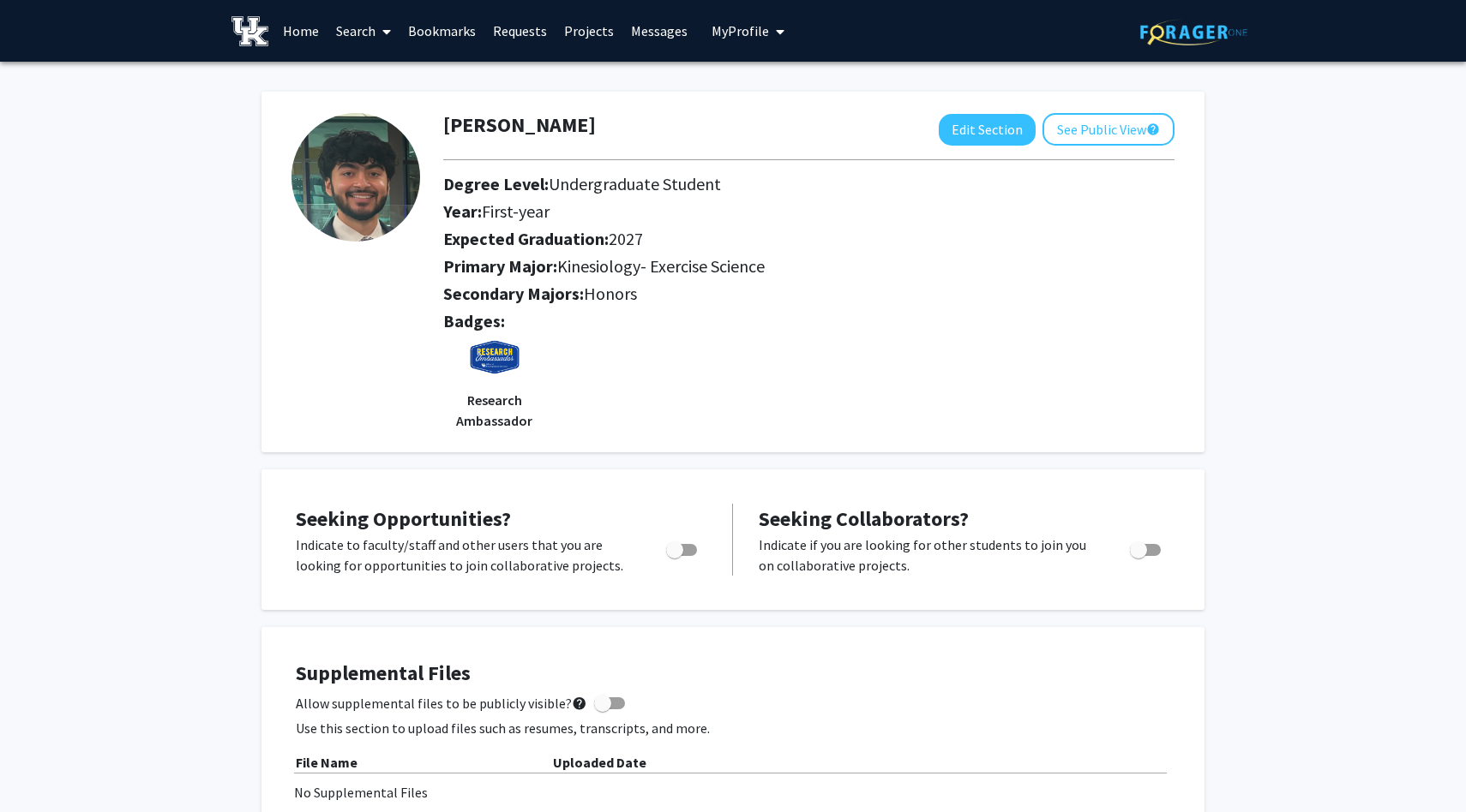
click at [741, 35] on span "My Profile" at bounding box center [740, 30] width 58 height 17
click at [733, 82] on img at bounding box center [740, 87] width 35 height 35
click at [721, 24] on span "My Profile" at bounding box center [740, 30] width 58 height 17
click at [775, 110] on div "Mani Shahzad View Profile Account Settings Log Out" at bounding box center [800, 119] width 188 height 115
click at [781, 98] on span "View Profile" at bounding box center [818, 98] width 104 height 19
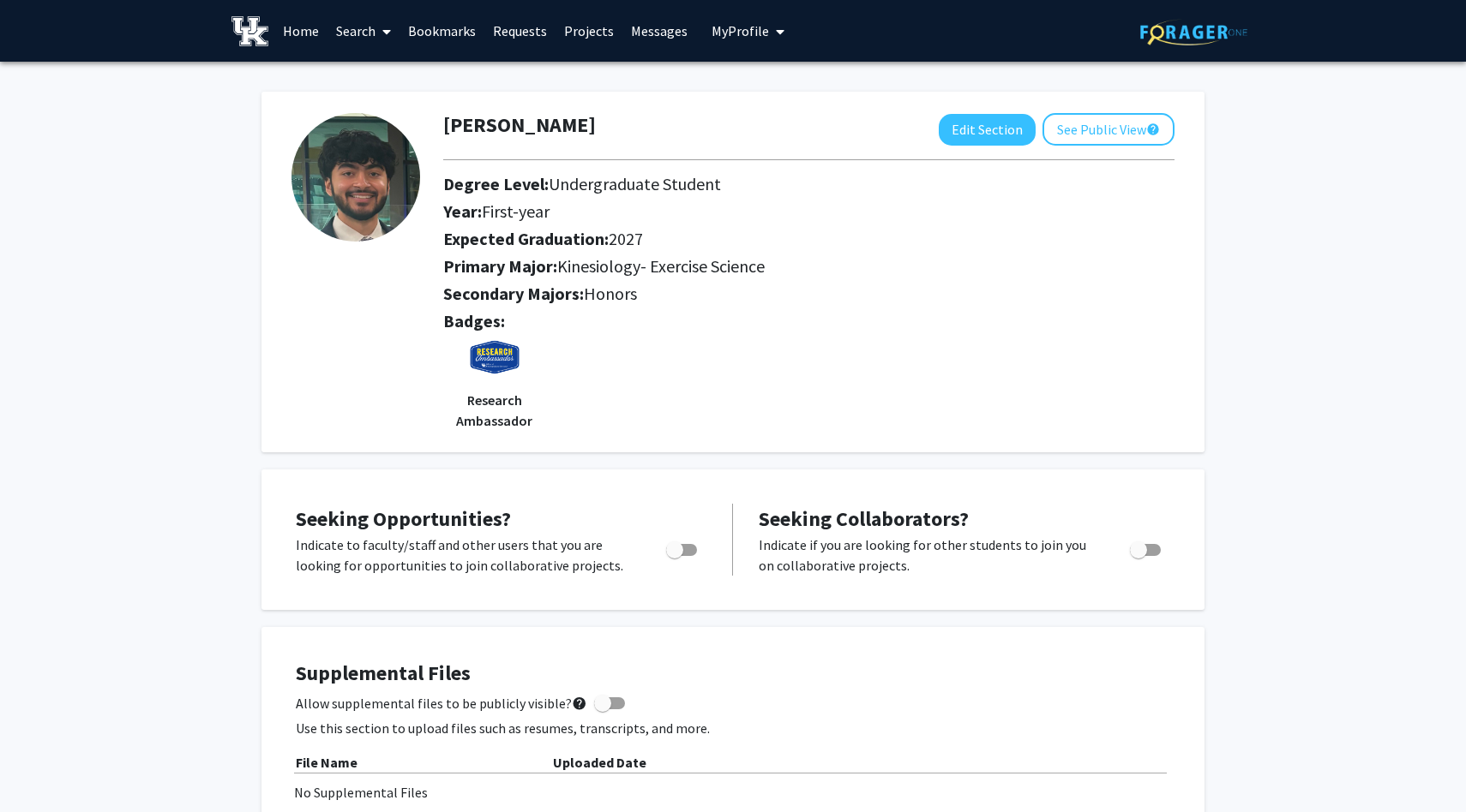
click at [745, 31] on span "My Profile" at bounding box center [740, 30] width 58 height 17
click at [777, 80] on span "[PERSON_NAME]" at bounding box center [818, 79] width 104 height 19
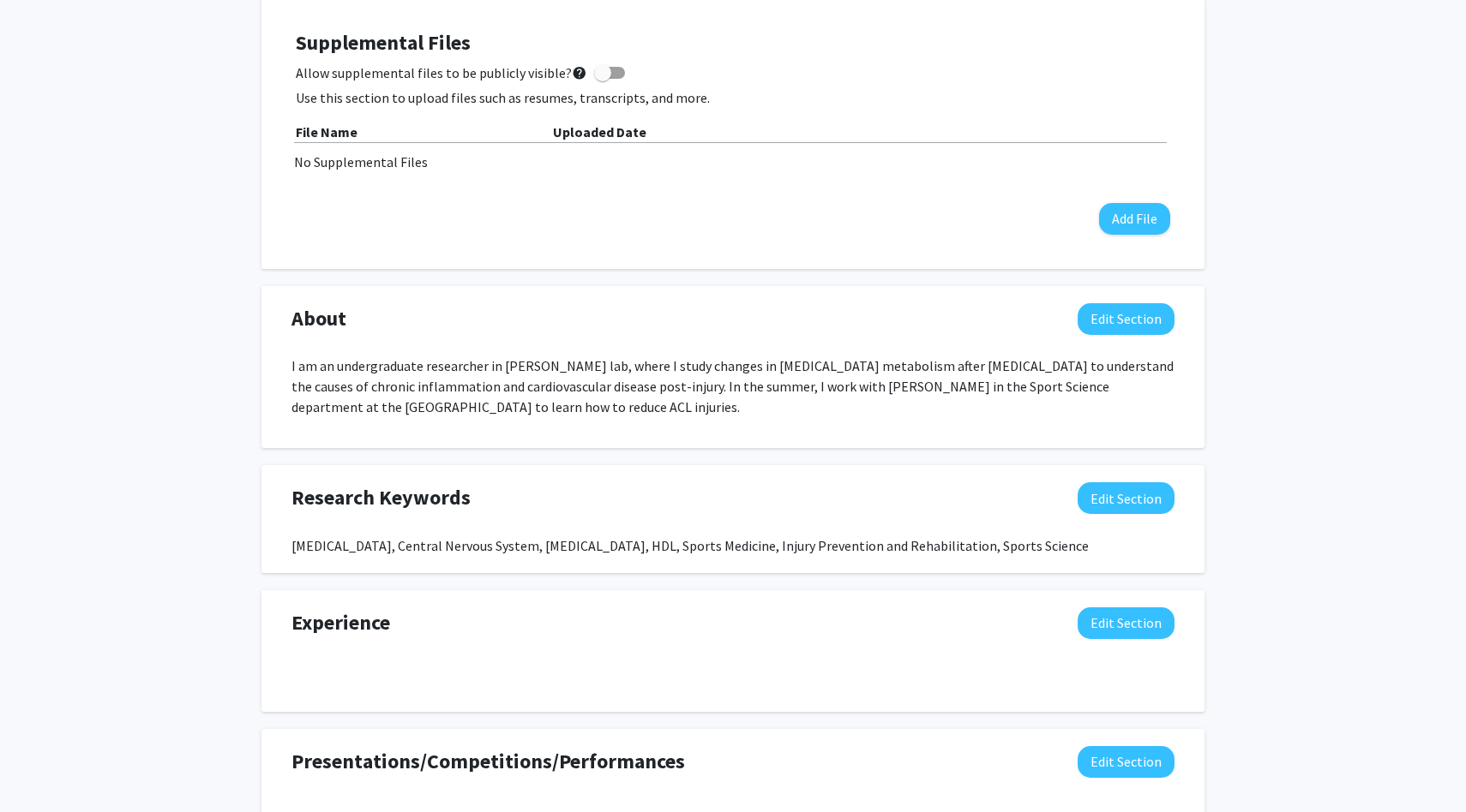
scroll to position [635, 0]
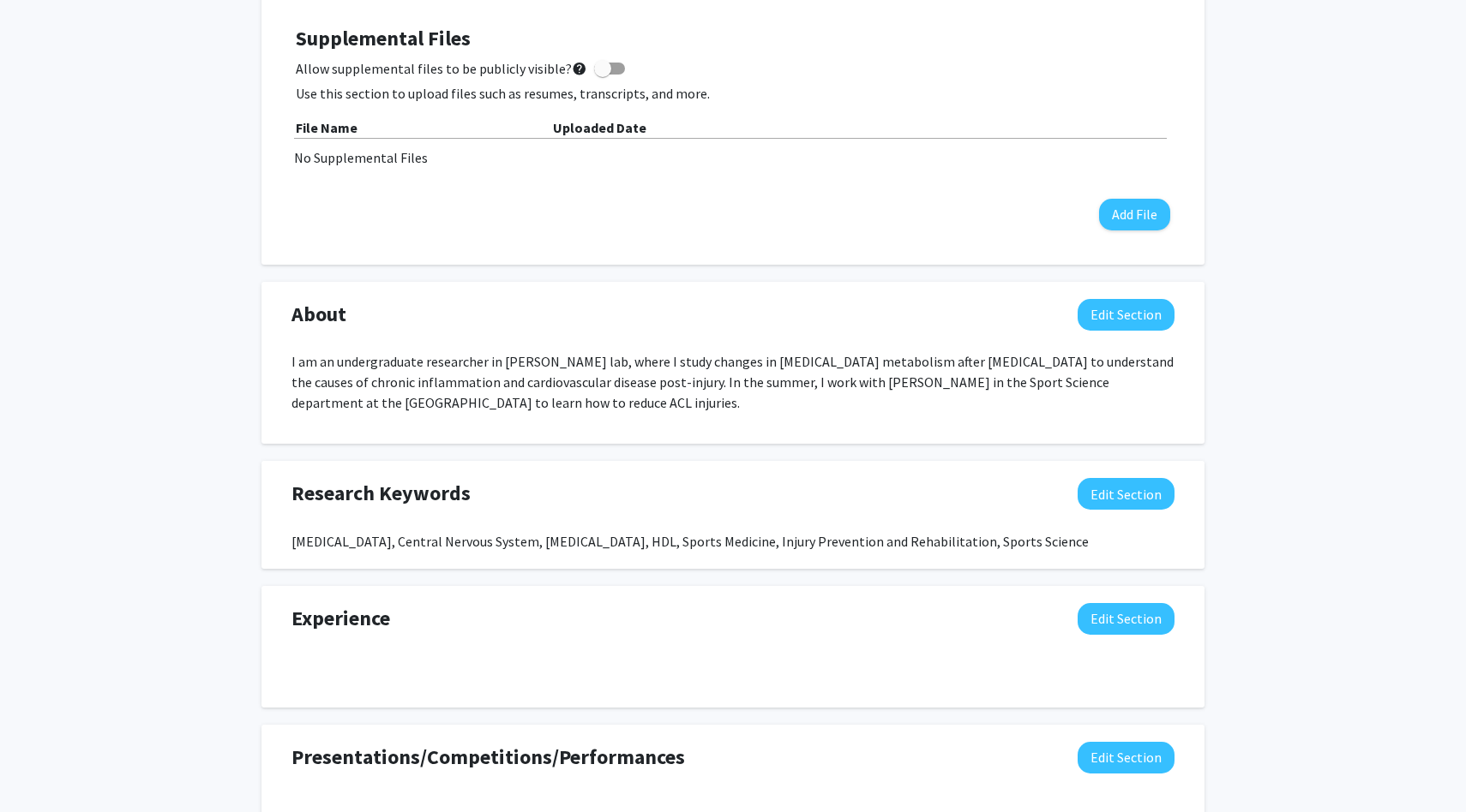
drag, startPoint x: 294, startPoint y: 357, endPoint x: 560, endPoint y: 386, distance: 267.6
click at [560, 387] on p "I am an undergraduate researcher in [PERSON_NAME] lab, where I study changes in…" at bounding box center [733, 382] width 883 height 61
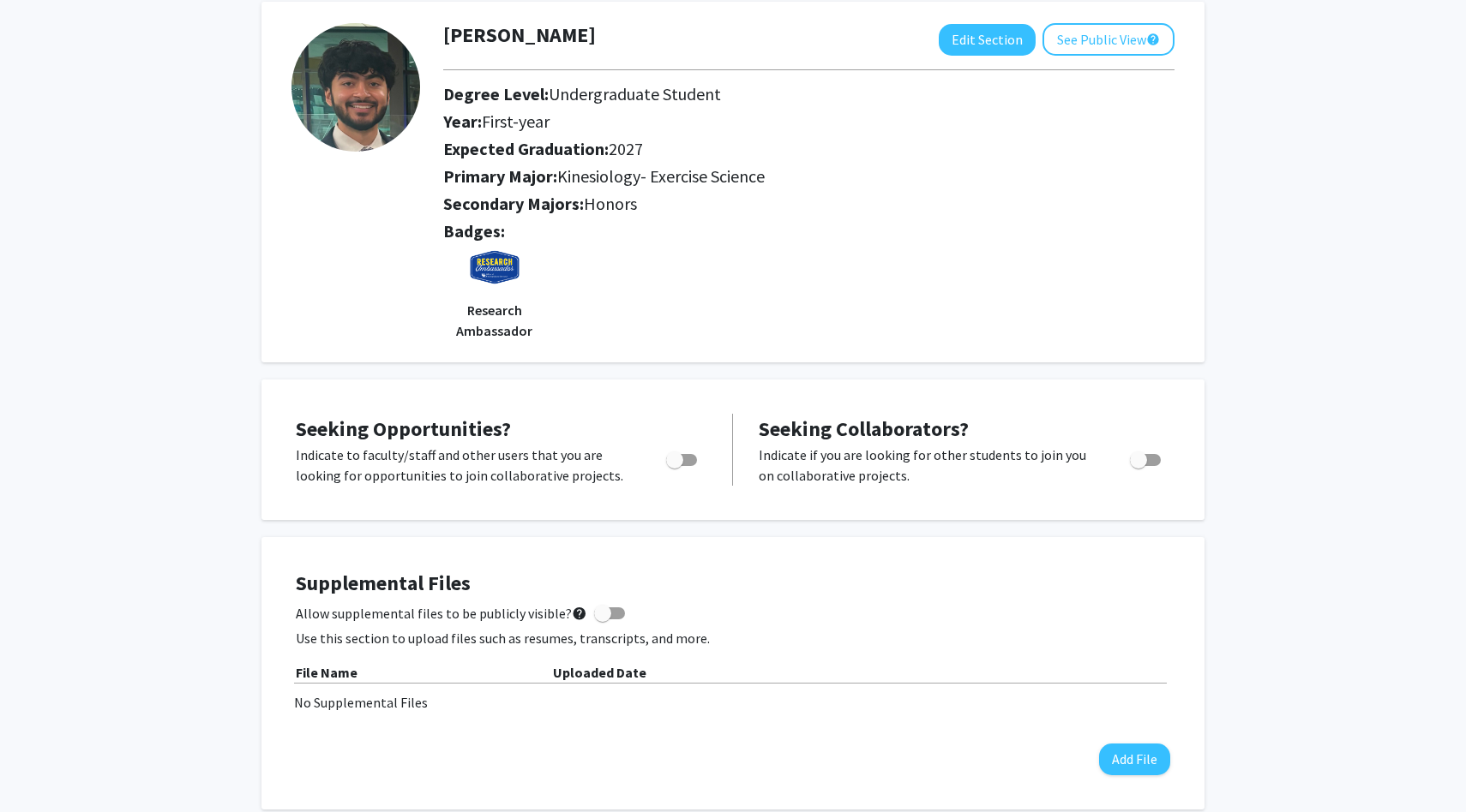
scroll to position [0, 0]
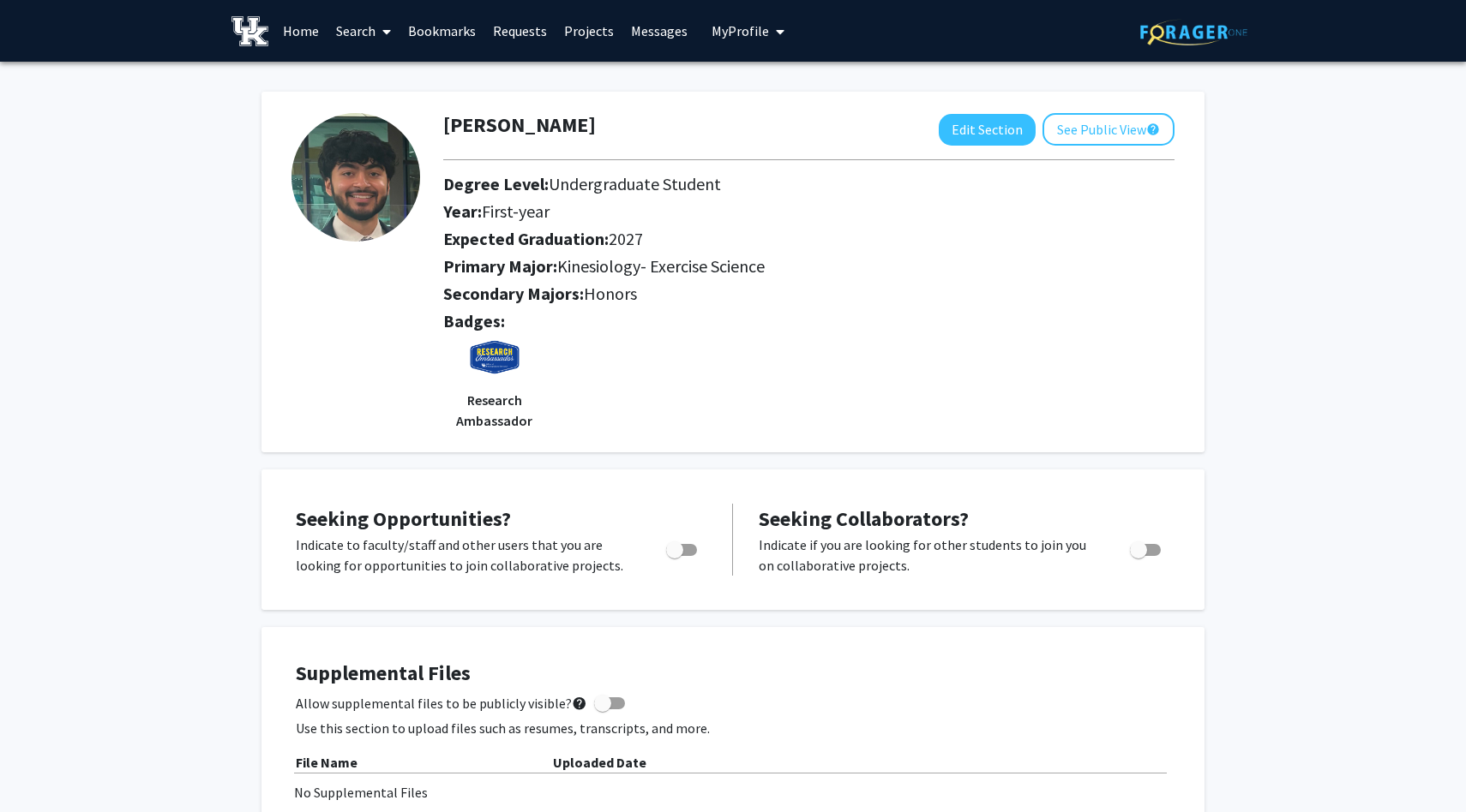
click at [365, 30] on link "Search" at bounding box center [363, 31] width 72 height 59
click at [444, 30] on link "Bookmarks" at bounding box center [442, 31] width 85 height 59
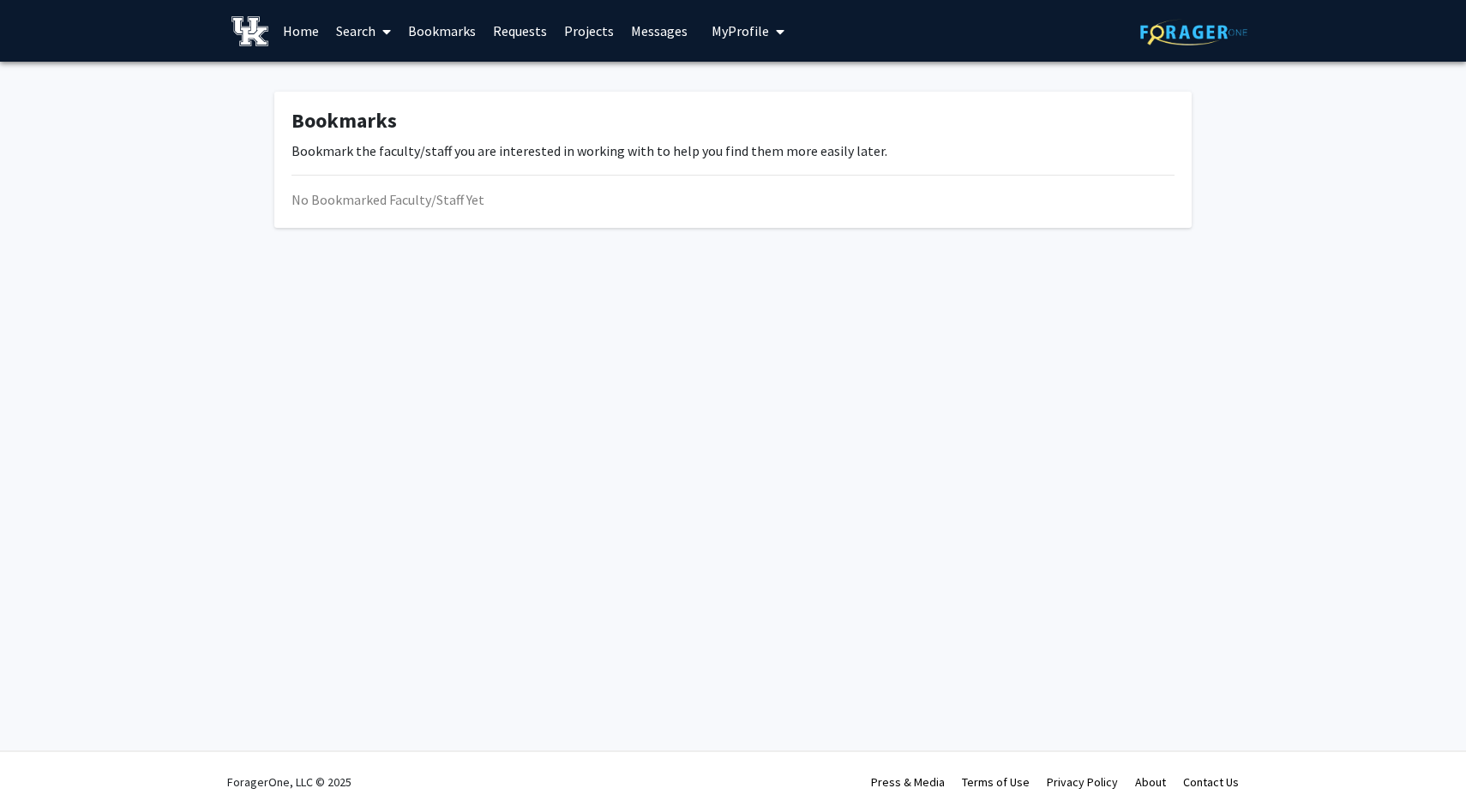
click at [453, 27] on link "Bookmarks" at bounding box center [442, 31] width 85 height 59
click at [517, 38] on link "Requests" at bounding box center [520, 31] width 71 height 59
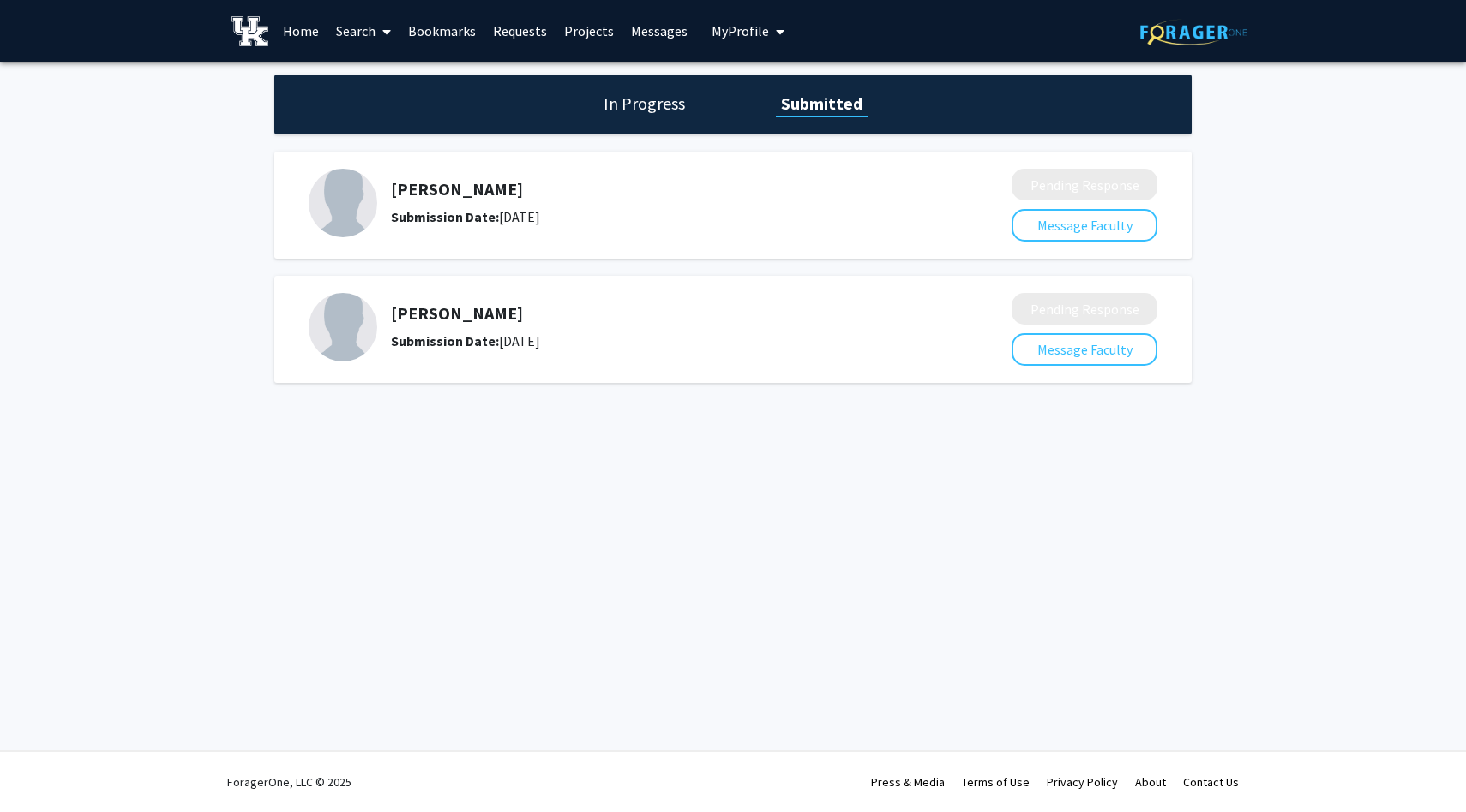
click at [453, 32] on link "Bookmarks" at bounding box center [442, 31] width 85 height 59
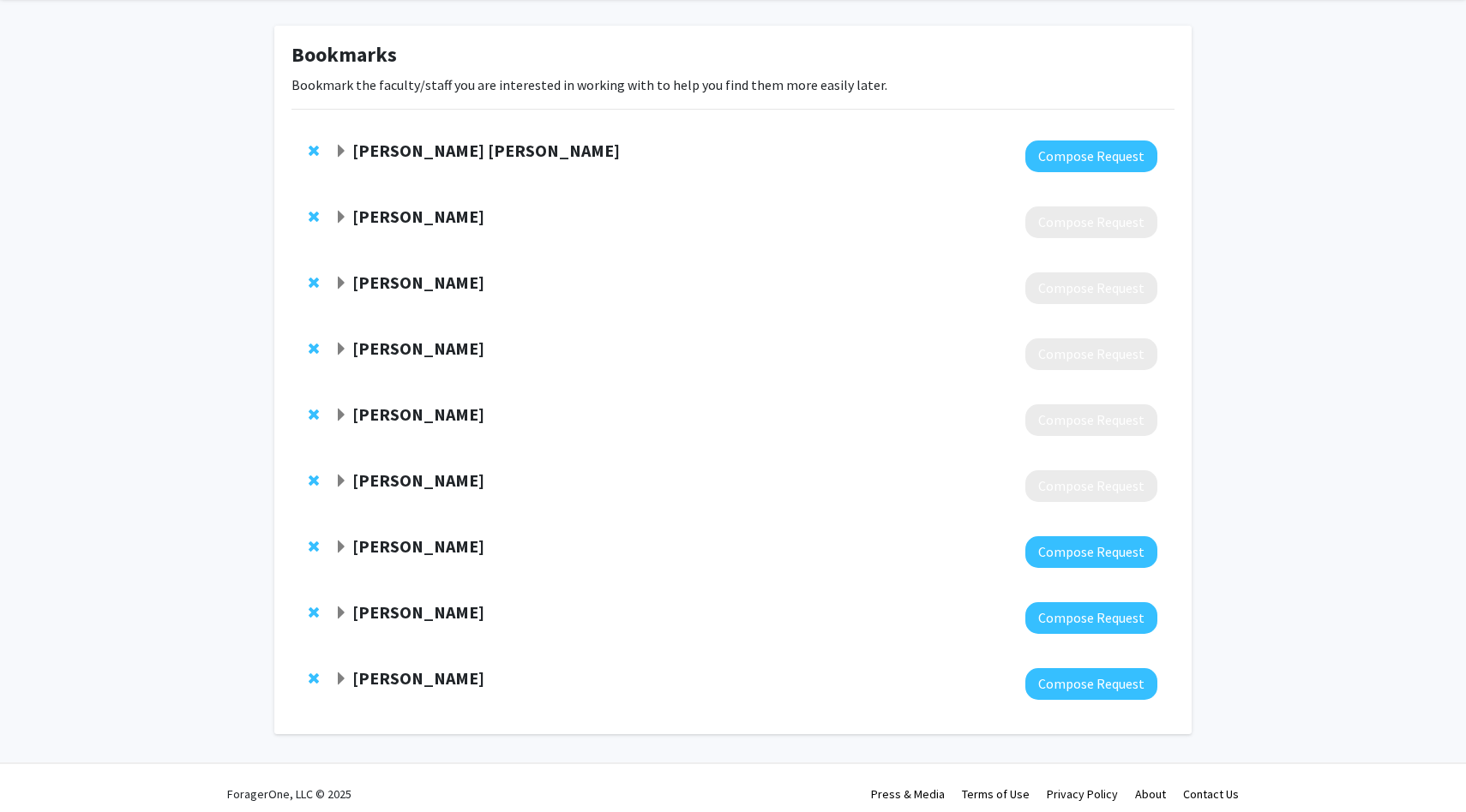
scroll to position [60, 0]
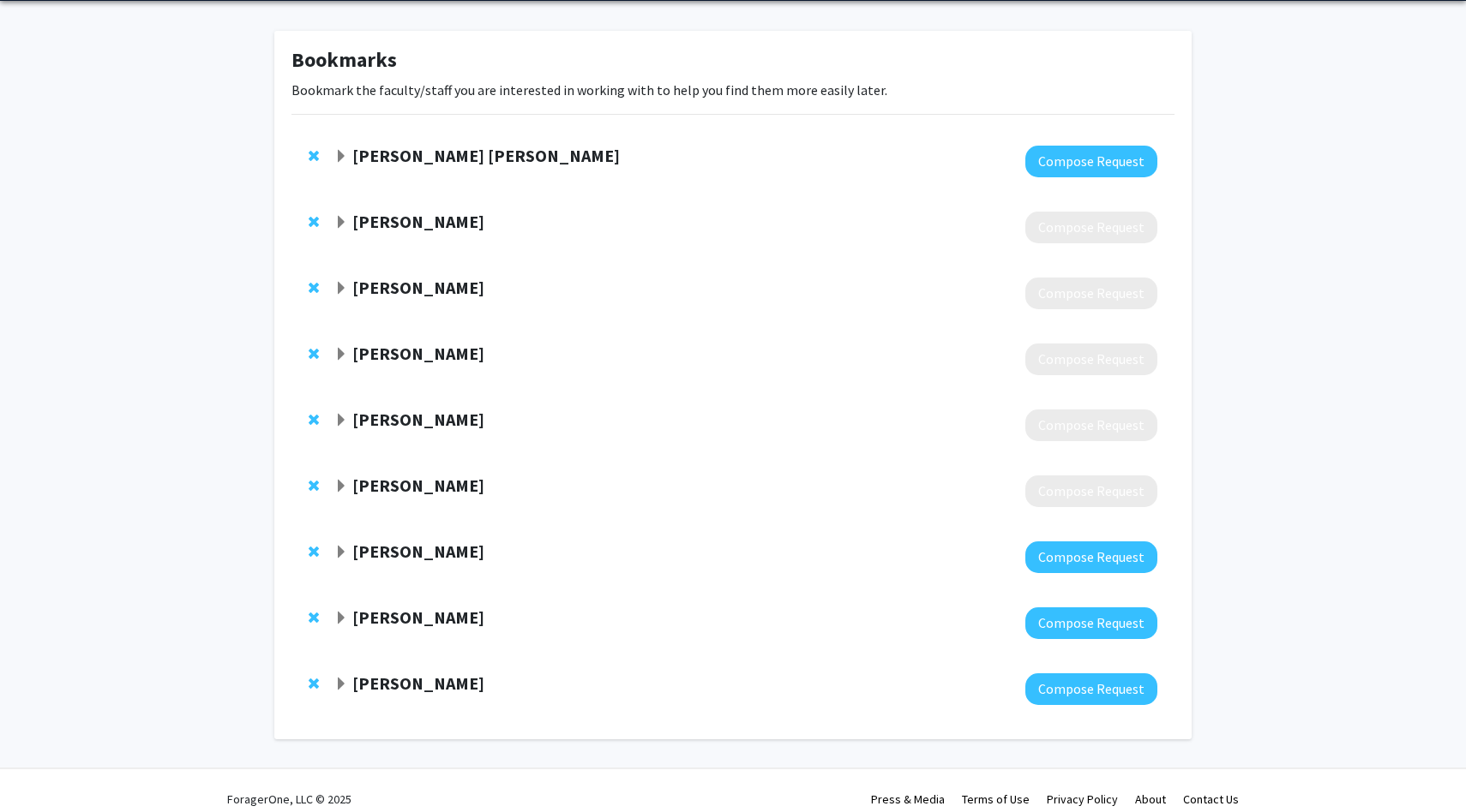
click at [340, 612] on span "Expand Julius Schoop Bookmark" at bounding box center [341, 619] width 14 height 14
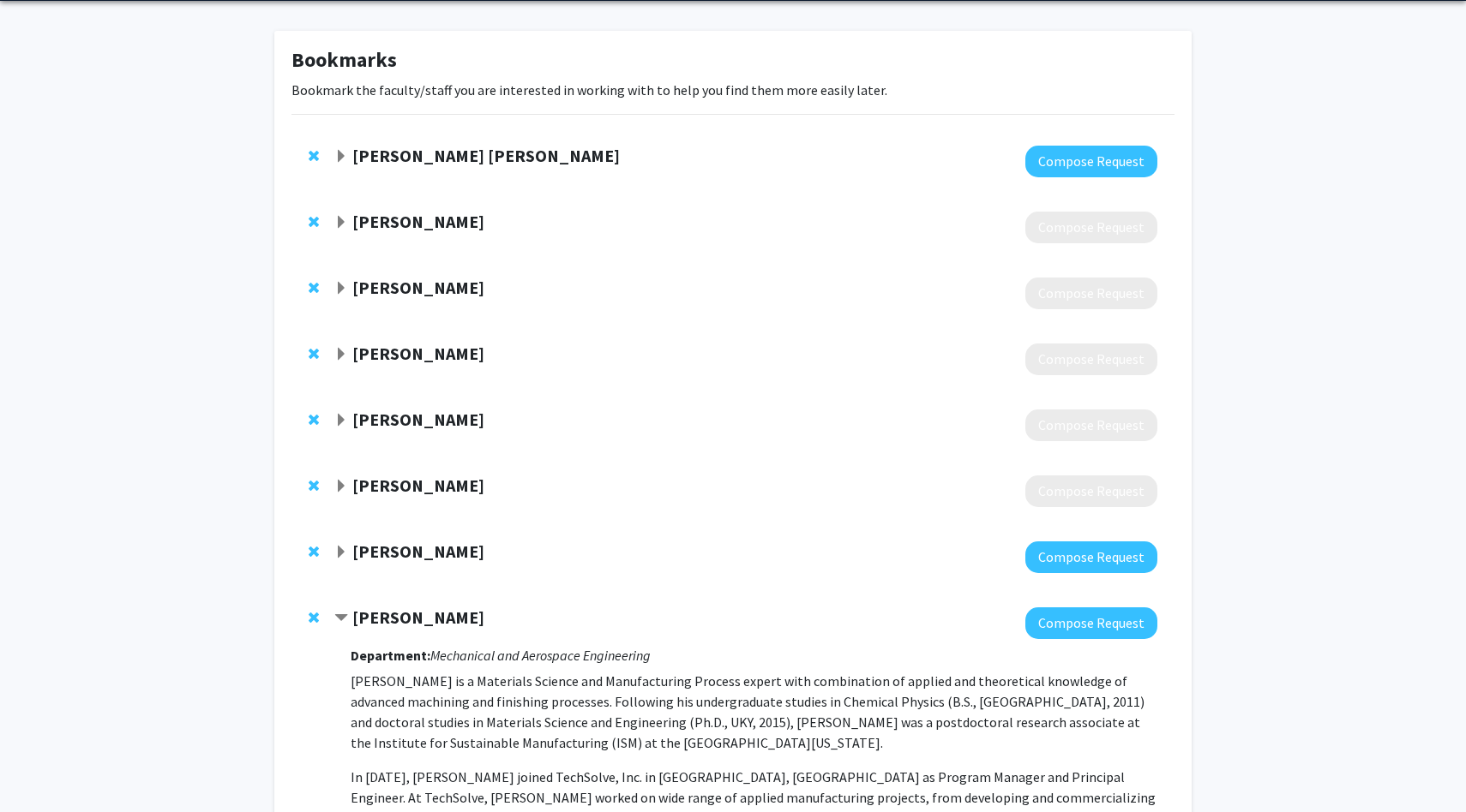
click at [340, 612] on span "Contract Julius Schoop Bookmark" at bounding box center [341, 619] width 14 height 14
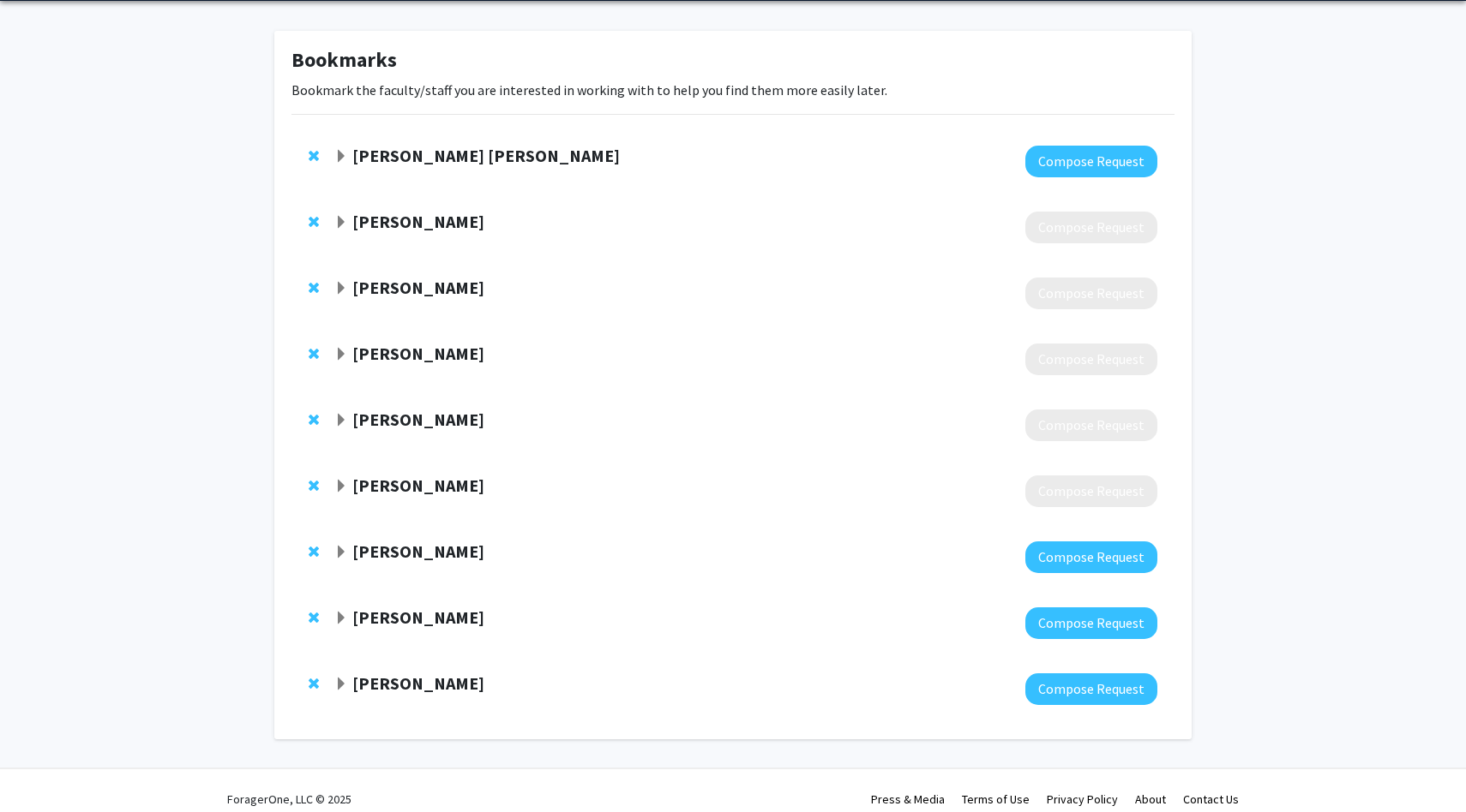
click at [319, 609] on div at bounding box center [316, 618] width 17 height 21
click at [314, 616] on span "Remove Julius Schoop from bookmarks" at bounding box center [313, 618] width 10 height 14
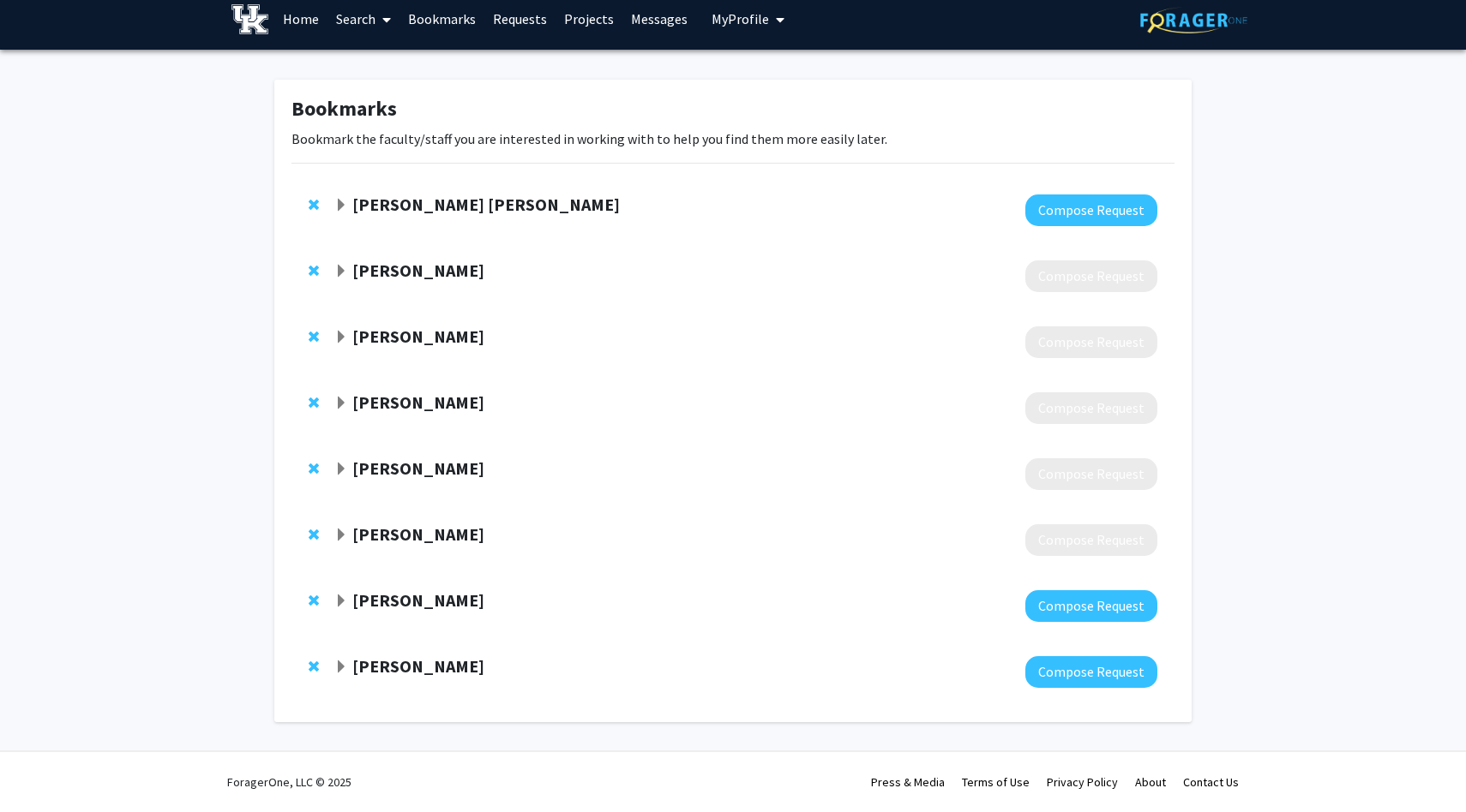
click at [312, 665] on span "Remove Bakhyt Alipova from bookmarks" at bounding box center [313, 666] width 10 height 14
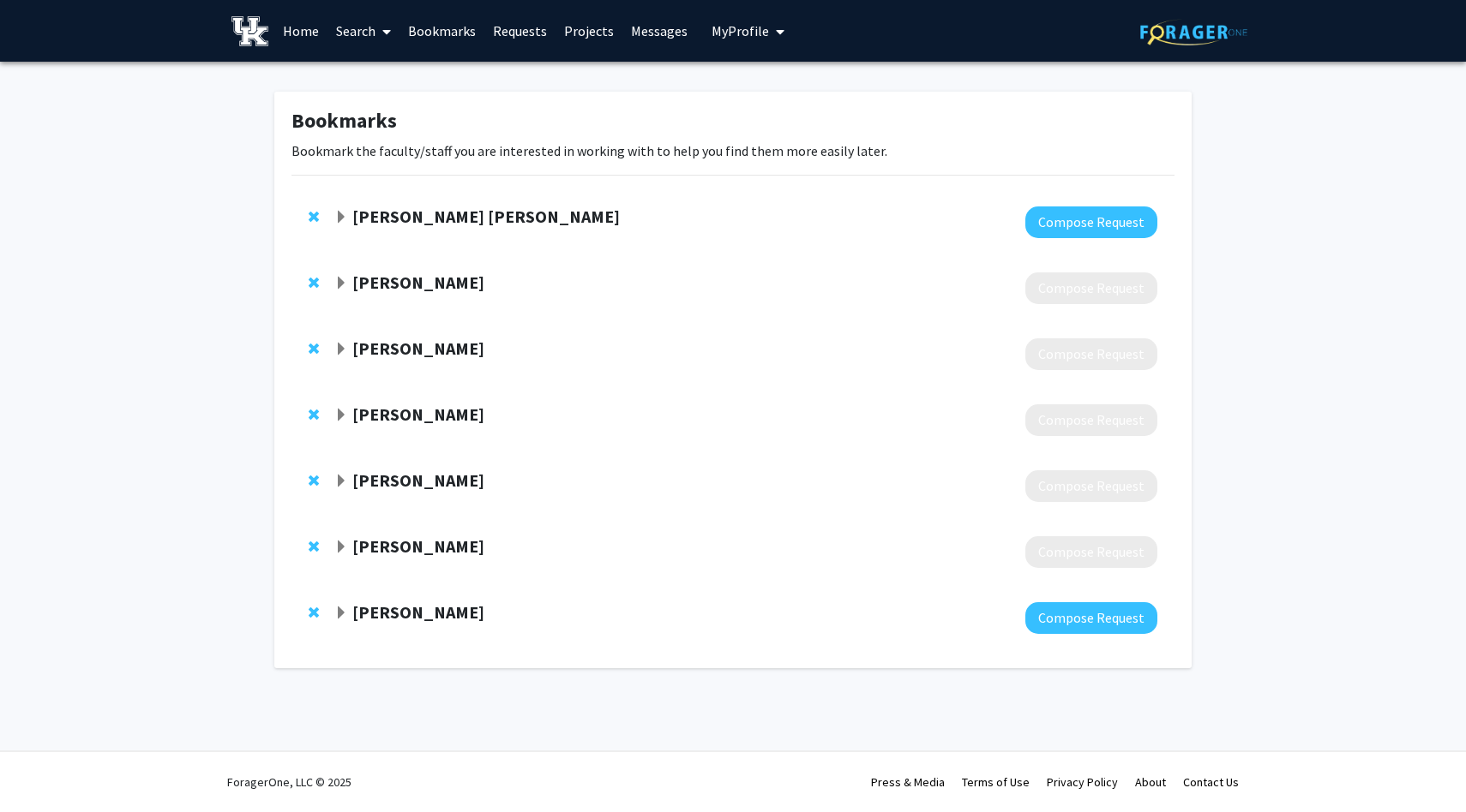
click at [356, 548] on strong "[PERSON_NAME]" at bounding box center [418, 546] width 132 height 22
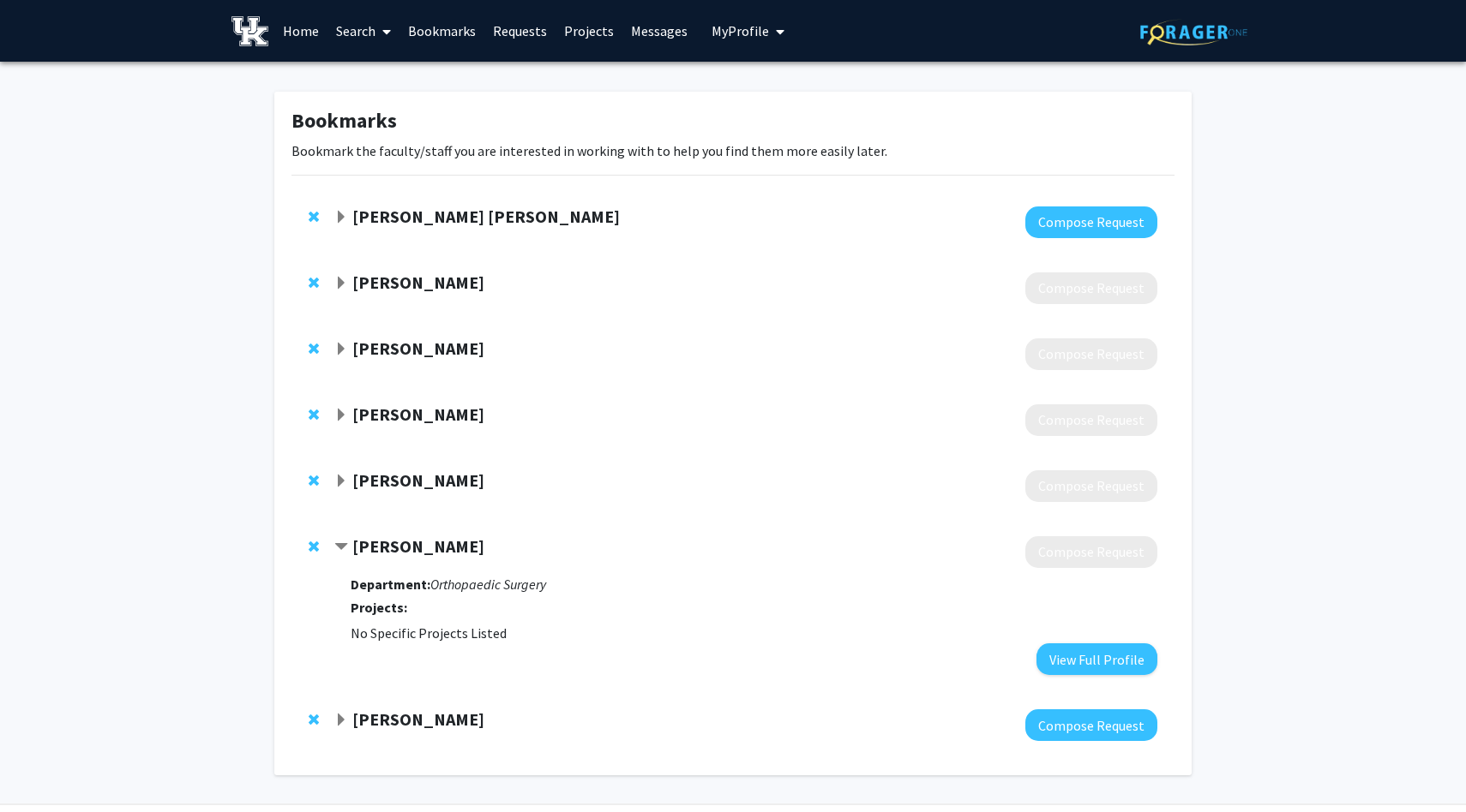
click at [372, 539] on strong "[PERSON_NAME]" at bounding box center [418, 546] width 132 height 22
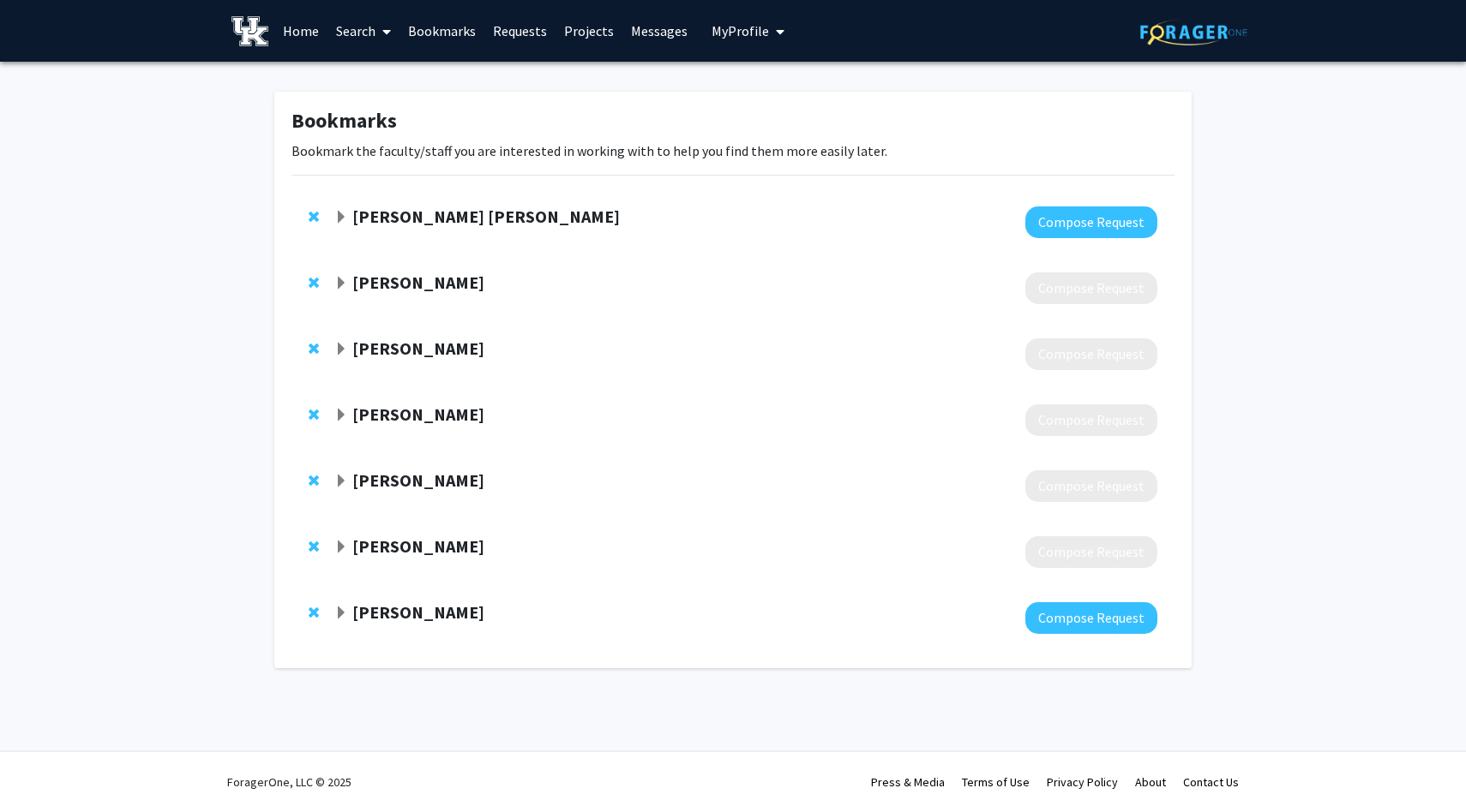
click at [391, 486] on strong "[PERSON_NAME]" at bounding box center [418, 481] width 132 height 22
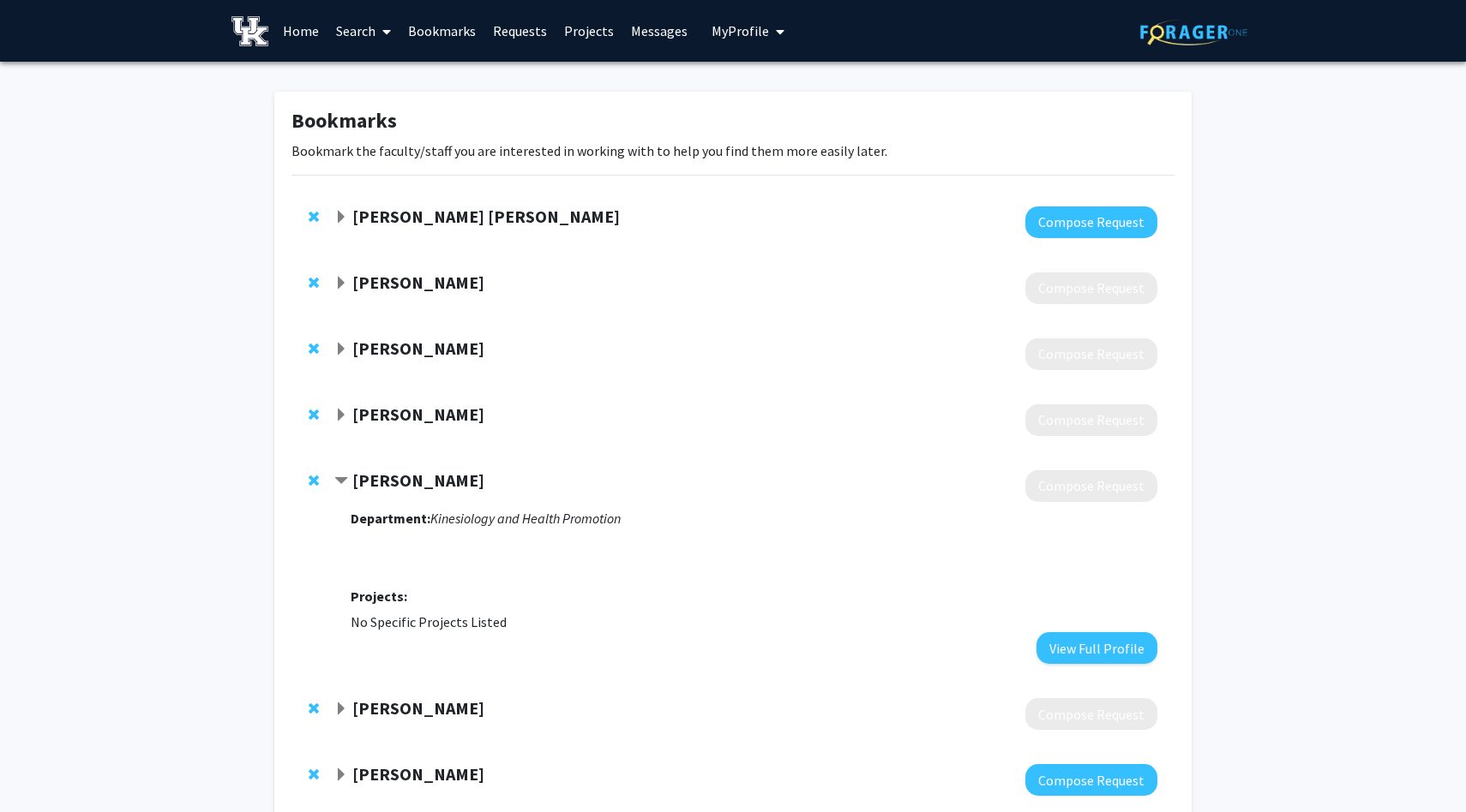
click at [391, 482] on strong "[PERSON_NAME]" at bounding box center [418, 481] width 132 height 22
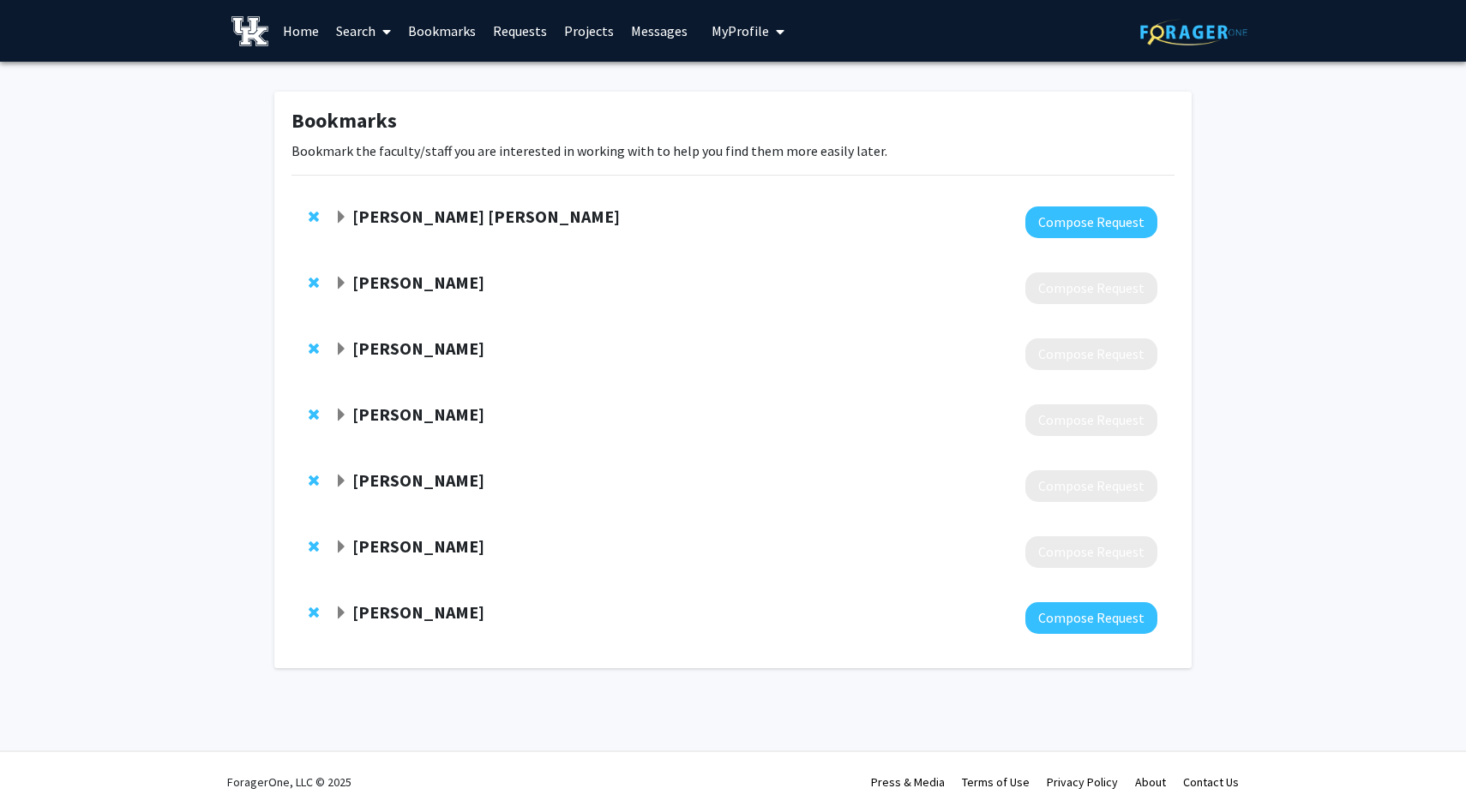
click at [413, 427] on div at bounding box center [746, 420] width 823 height 32
click at [419, 415] on strong "[PERSON_NAME]" at bounding box center [418, 414] width 132 height 22
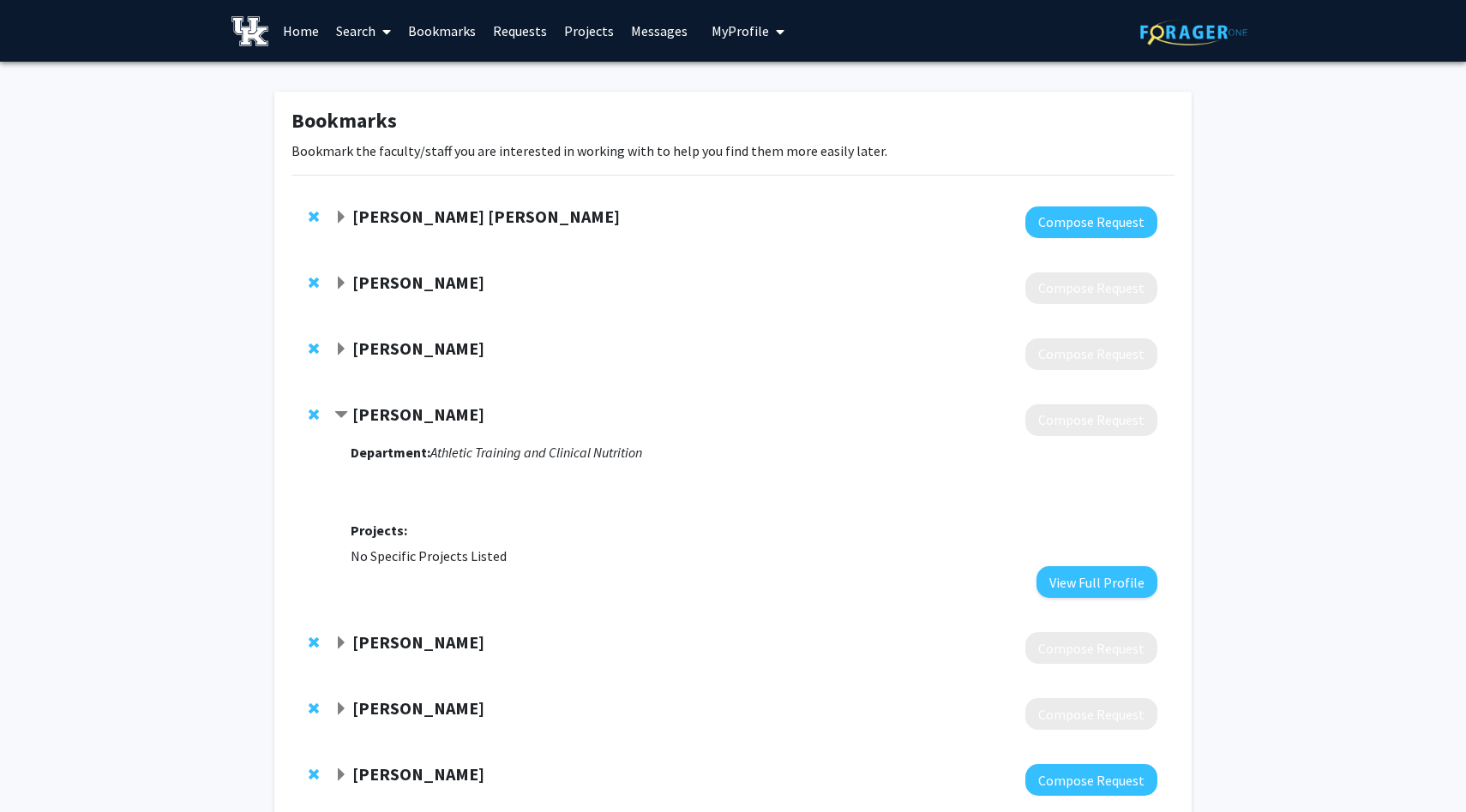
click at [419, 415] on strong "[PERSON_NAME]" at bounding box center [418, 414] width 132 height 22
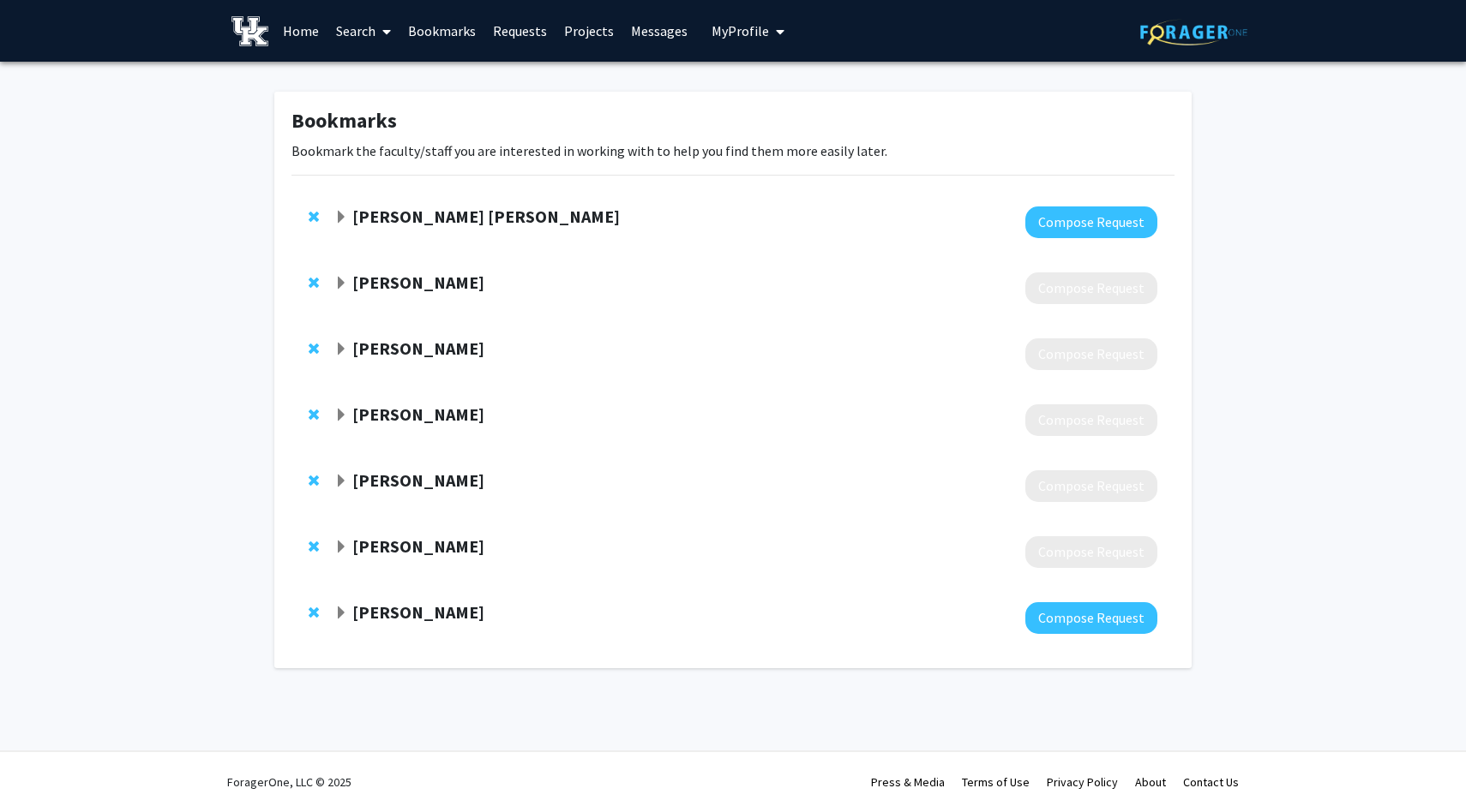
click at [432, 342] on strong "[PERSON_NAME]" at bounding box center [418, 348] width 132 height 22
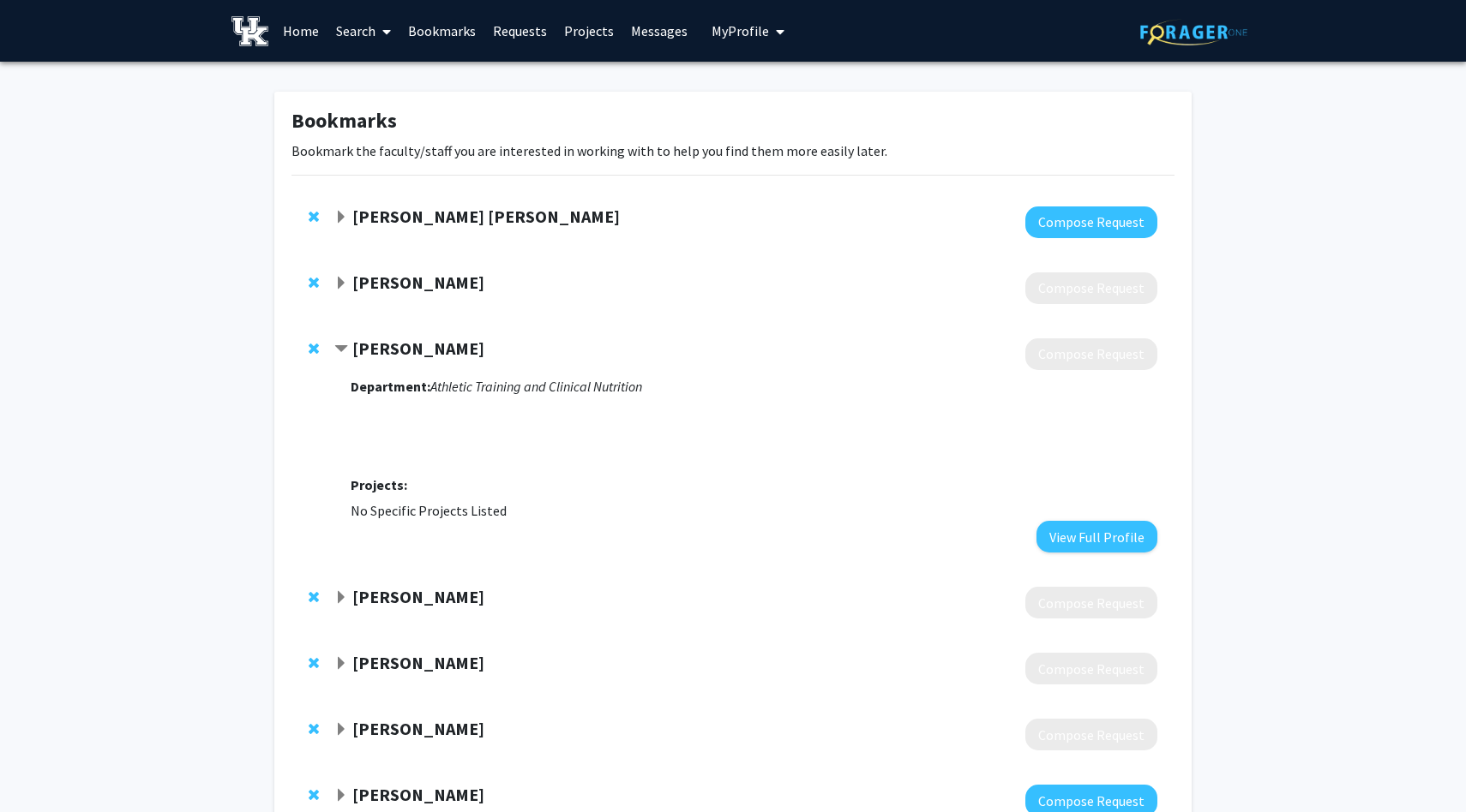
click at [432, 342] on strong "[PERSON_NAME]" at bounding box center [418, 348] width 132 height 22
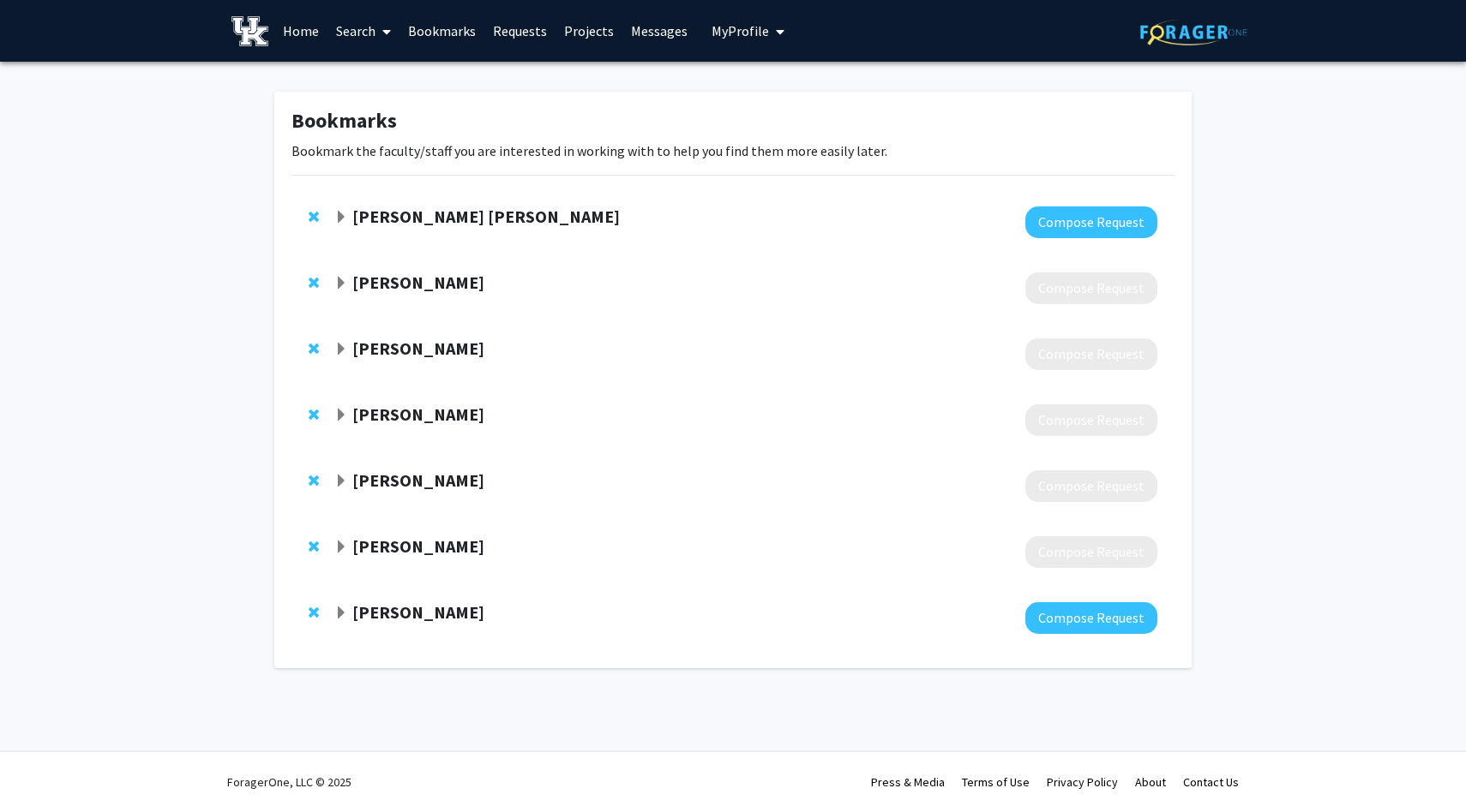
click at [587, 34] on link "Projects" at bounding box center [588, 31] width 66 height 59
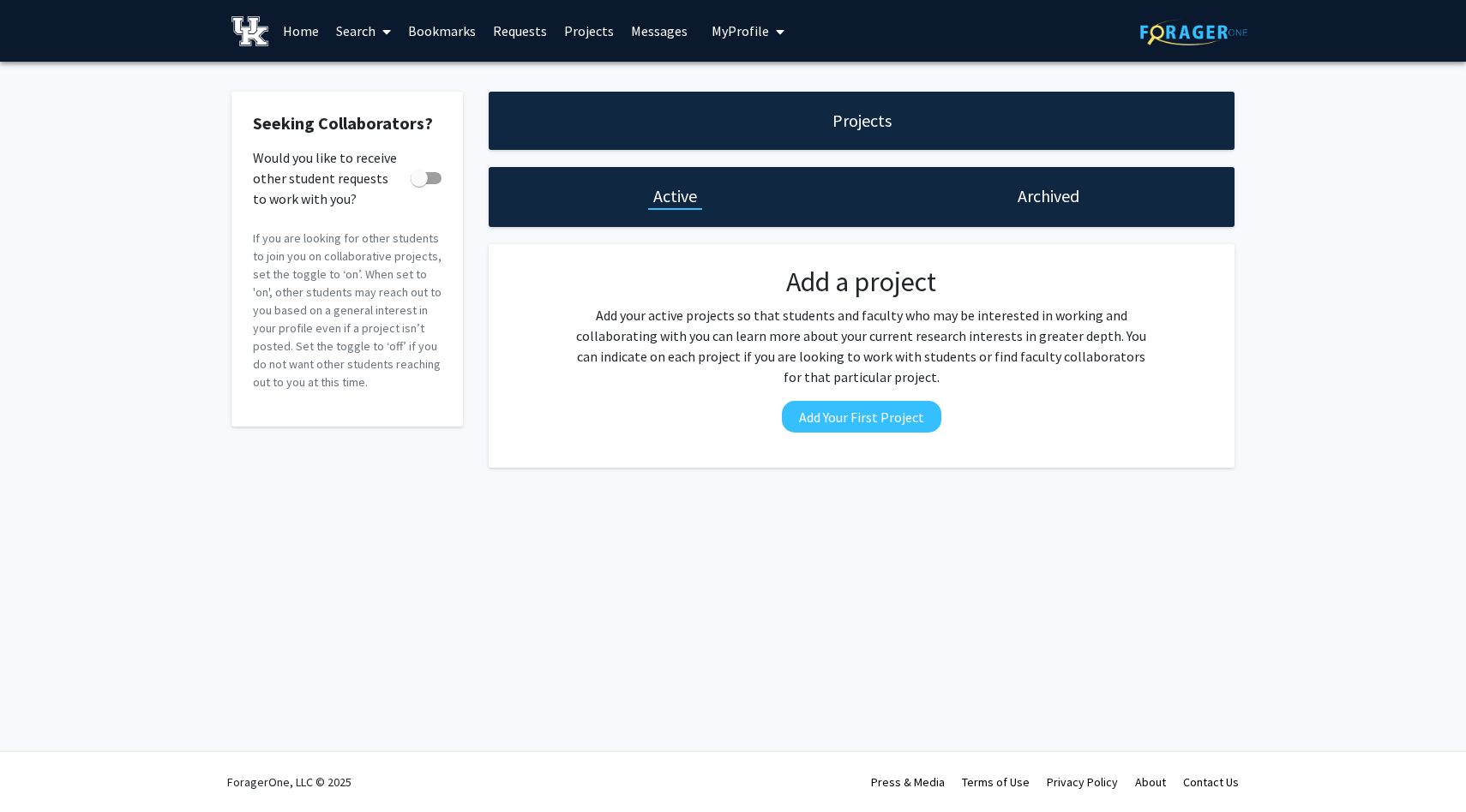
click at [354, 30] on link "Search" at bounding box center [363, 31] width 72 height 59
click at [376, 72] on span "Faculty/Staff" at bounding box center [390, 78] width 126 height 35
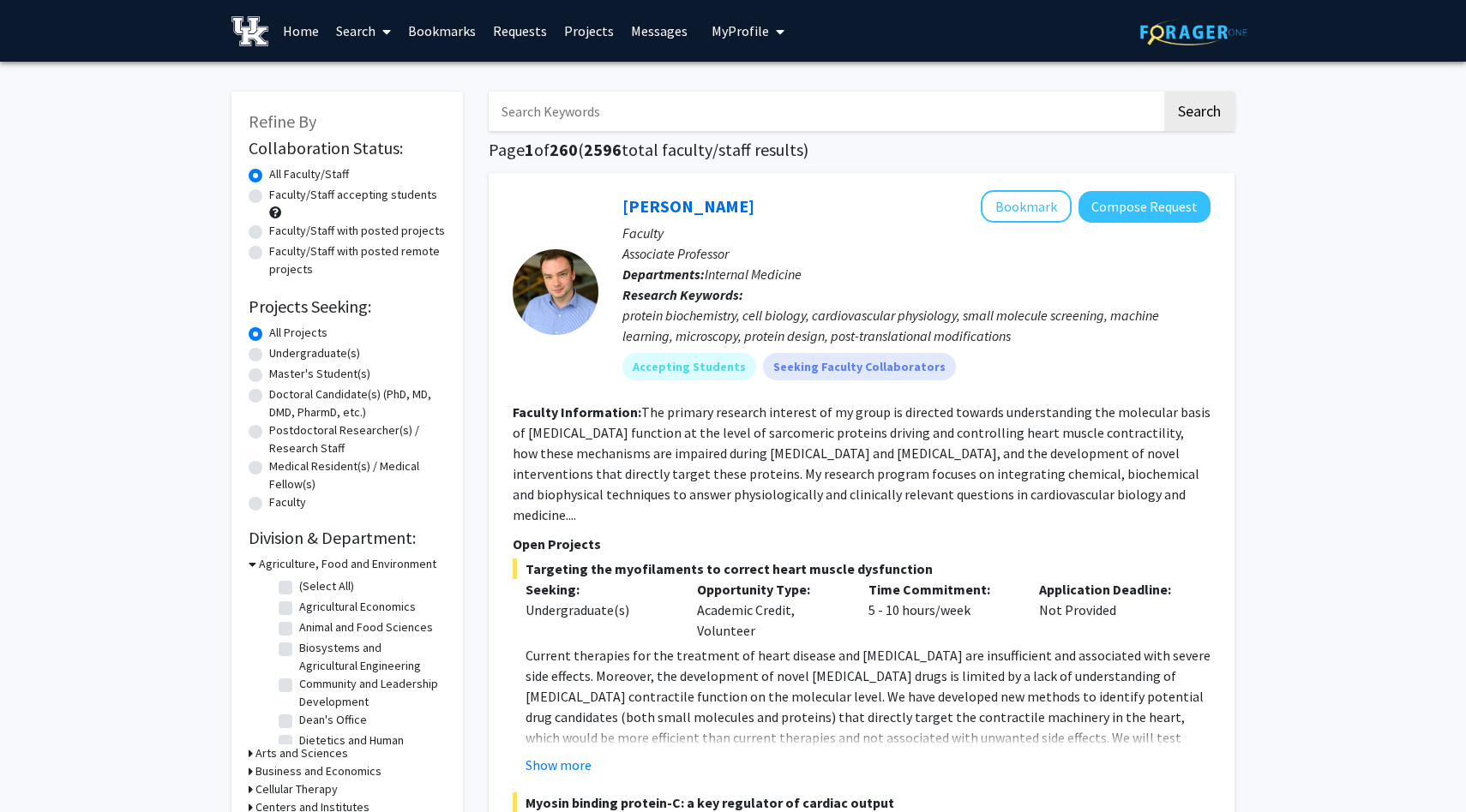
click at [652, 114] on input "Search Keywords" at bounding box center [825, 111] width 672 height 40
click at [1163, 91] on button "Search" at bounding box center [1198, 111] width 70 height 40
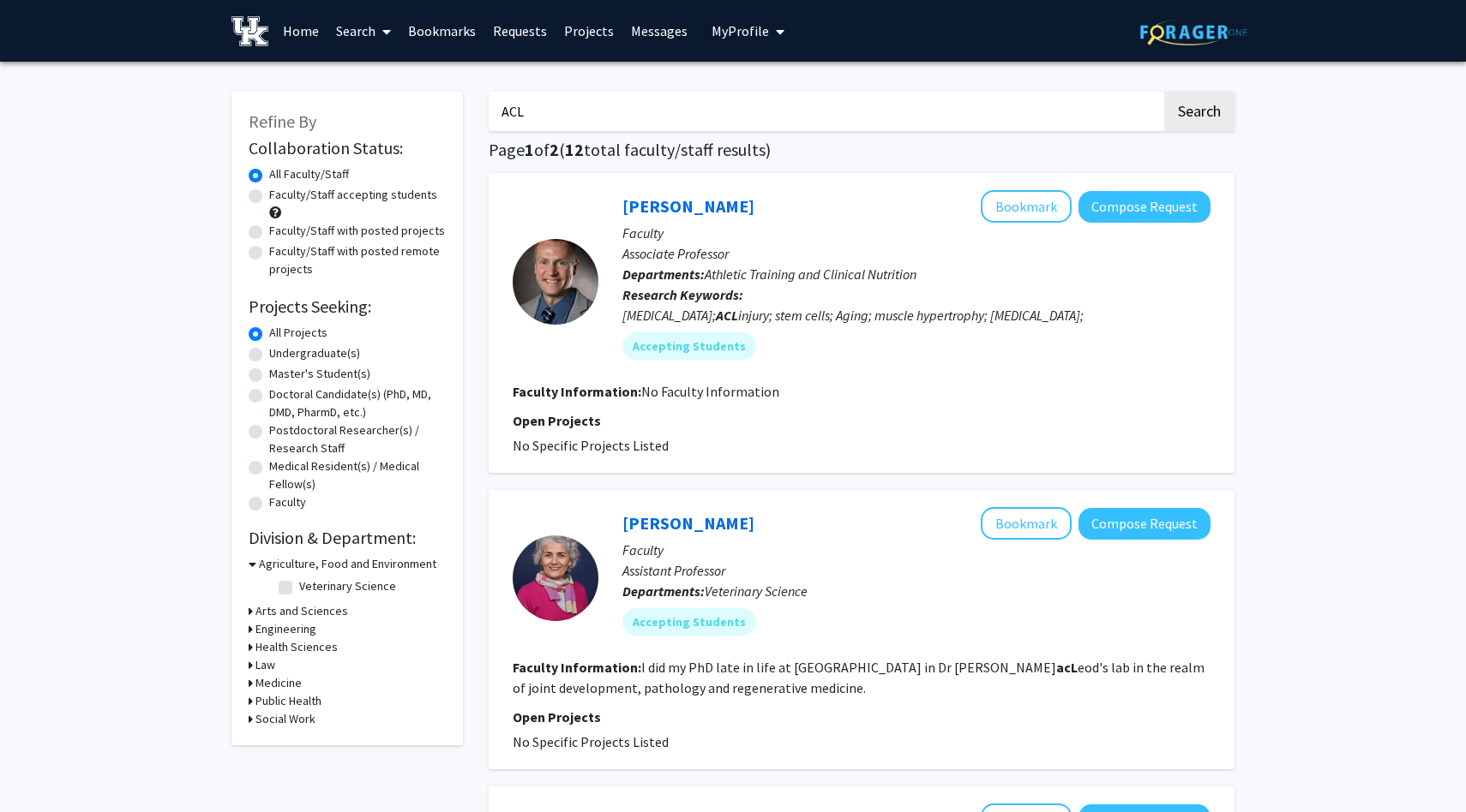
click at [795, 117] on input "ACL" at bounding box center [825, 111] width 672 height 40
click at [1163, 91] on button "Search" at bounding box center [1198, 111] width 70 height 40
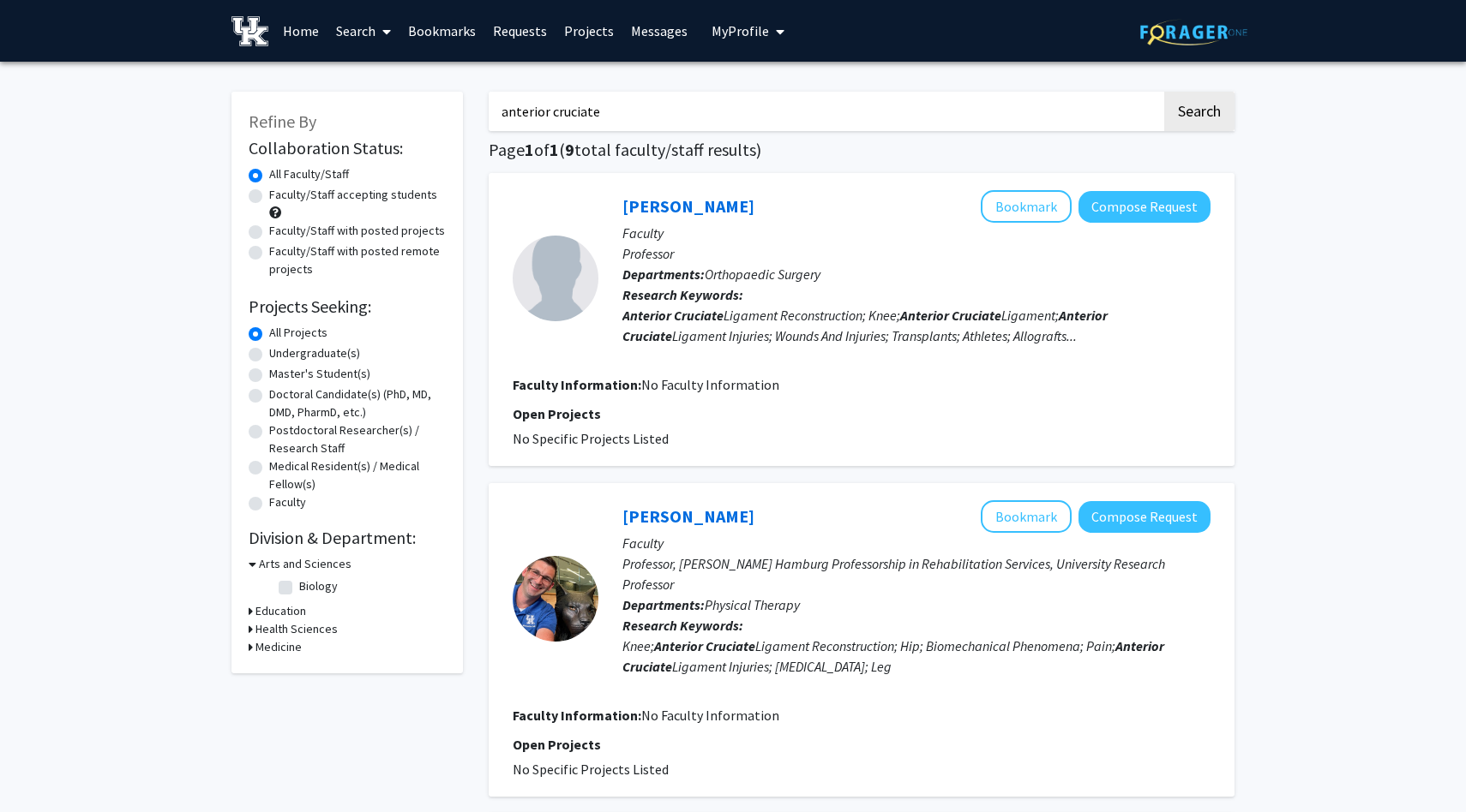
click at [633, 114] on input "anterior cruciate" at bounding box center [825, 111] width 672 height 40
type input "physical medicine and rehabilitation"
click at [1163, 91] on button "Search" at bounding box center [1198, 111] width 70 height 40
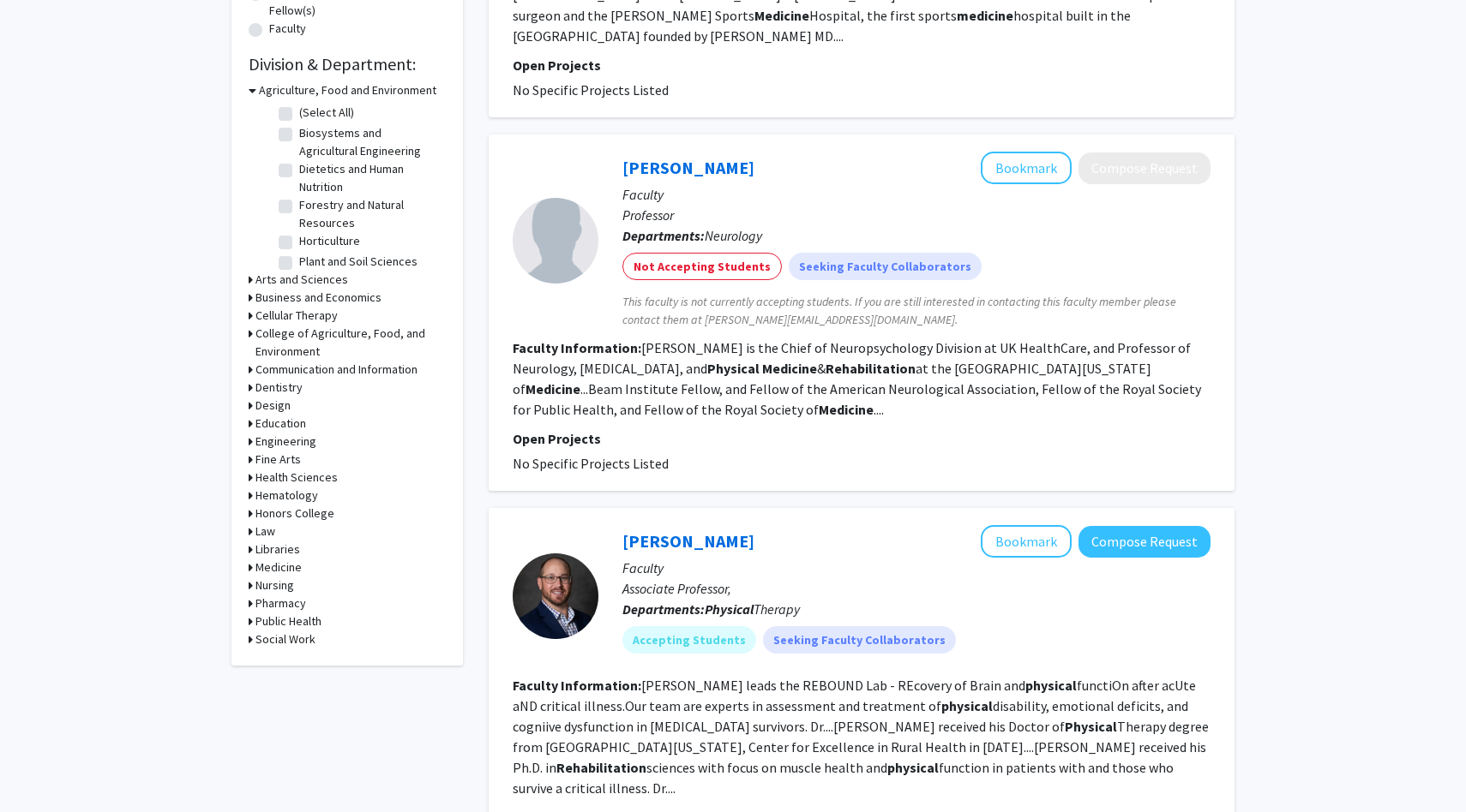
scroll to position [475, 0]
click at [278, 567] on h3 "Medicine" at bounding box center [279, 567] width 47 height 18
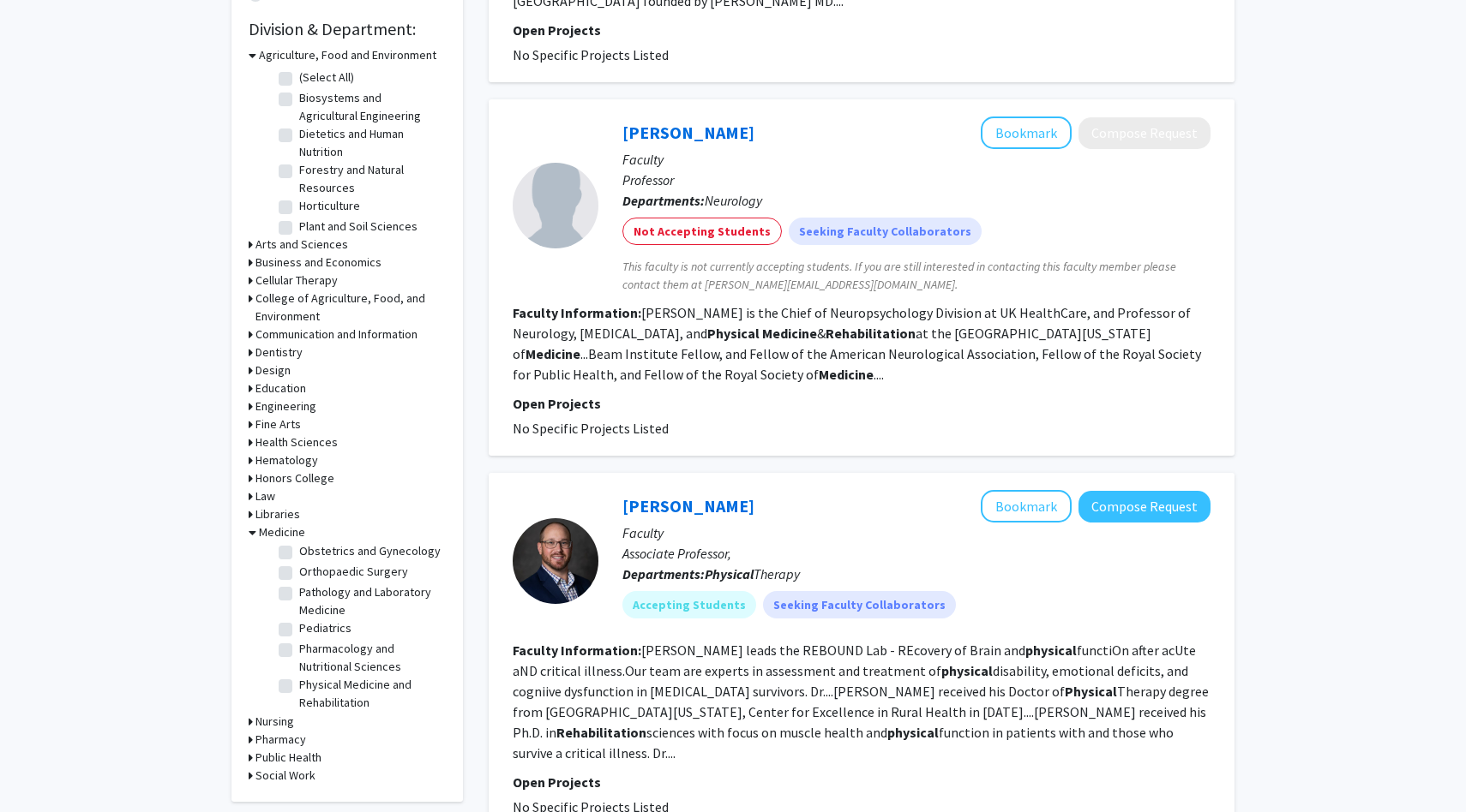
scroll to position [299, 0]
click at [300, 663] on label "Physical Medicine and Rehabilitation" at bounding box center [370, 670] width 142 height 36
click at [300, 663] on input "Physical Medicine and Rehabilitation" at bounding box center [305, 657] width 11 height 11
checkbox input "true"
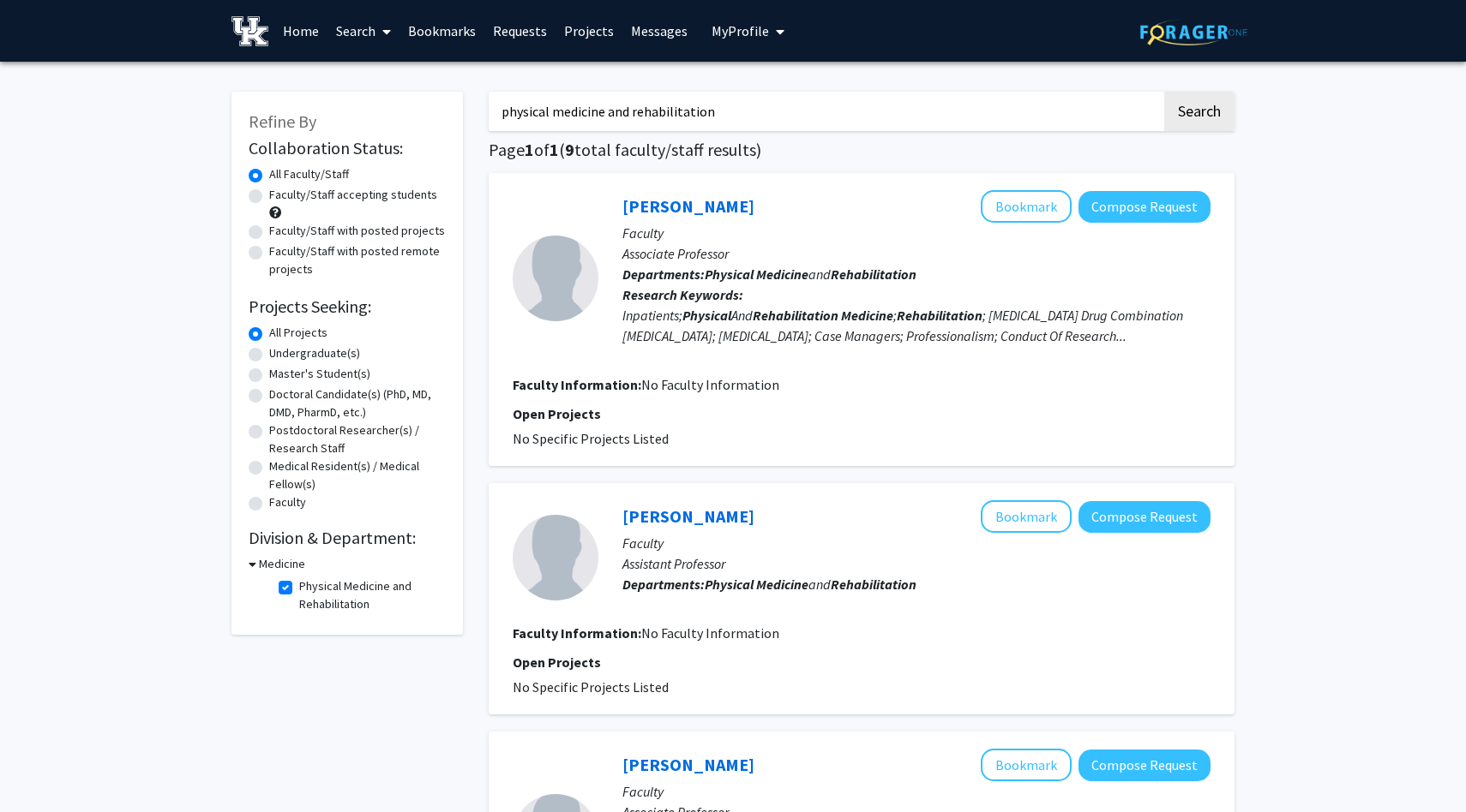
click at [823, 101] on input "physical medicine and rehabilitation" at bounding box center [825, 111] width 672 height 40
click at [1062, 440] on fg-project-list "No Specific Projects Listed" at bounding box center [861, 438] width 697 height 21
click at [1190, 113] on button "Search" at bounding box center [1198, 111] width 70 height 40
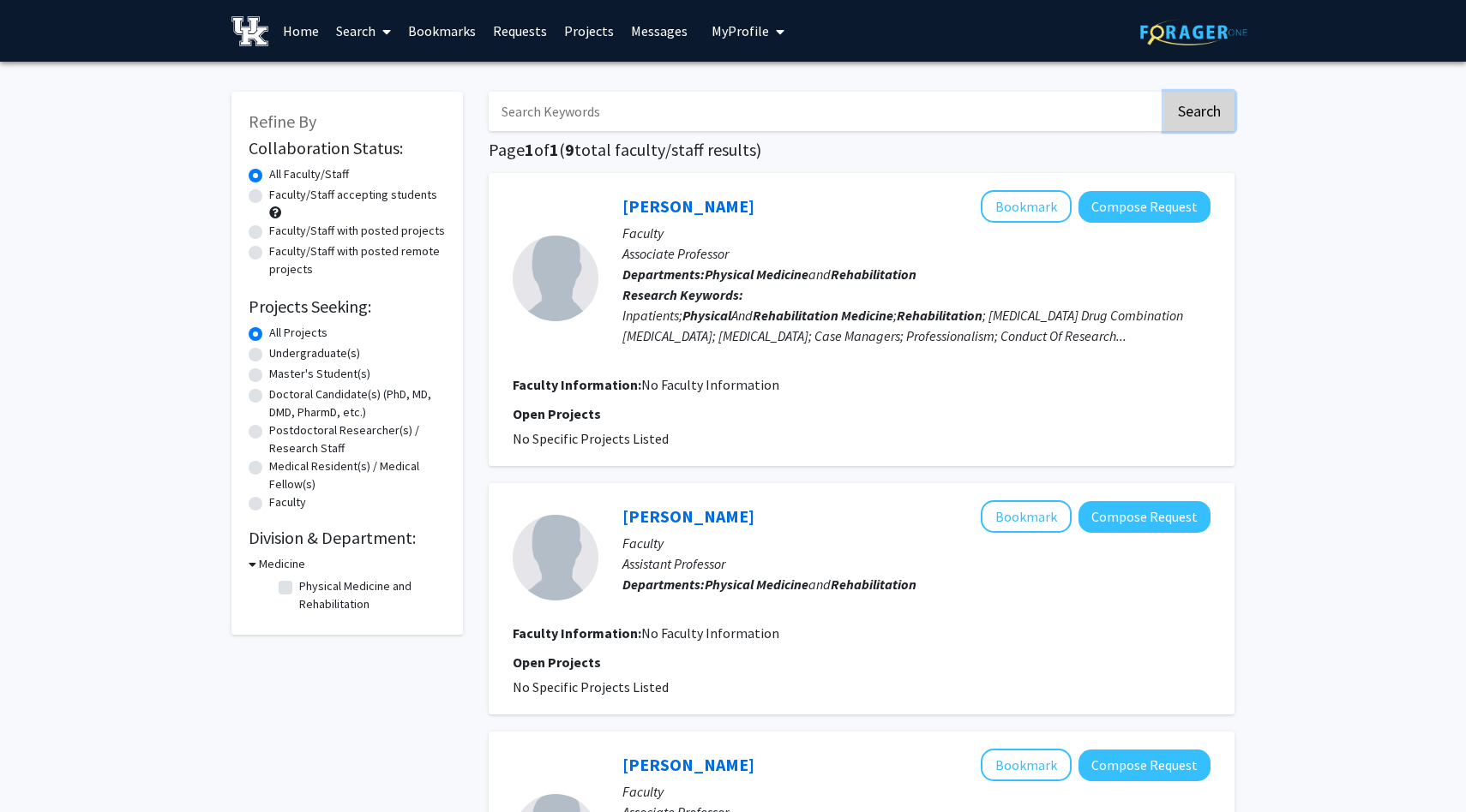
checkbox input "false"
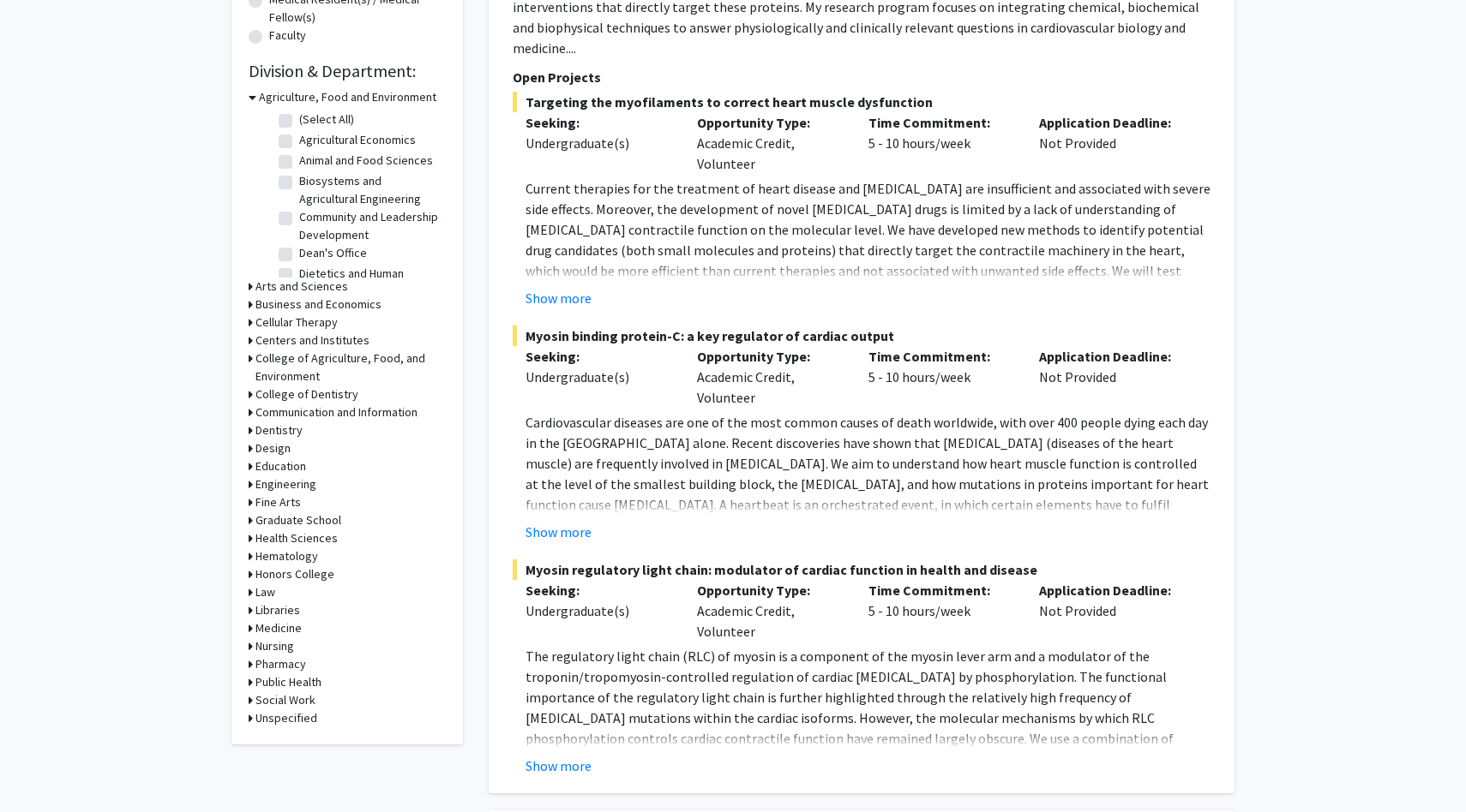
scroll to position [491, 0]
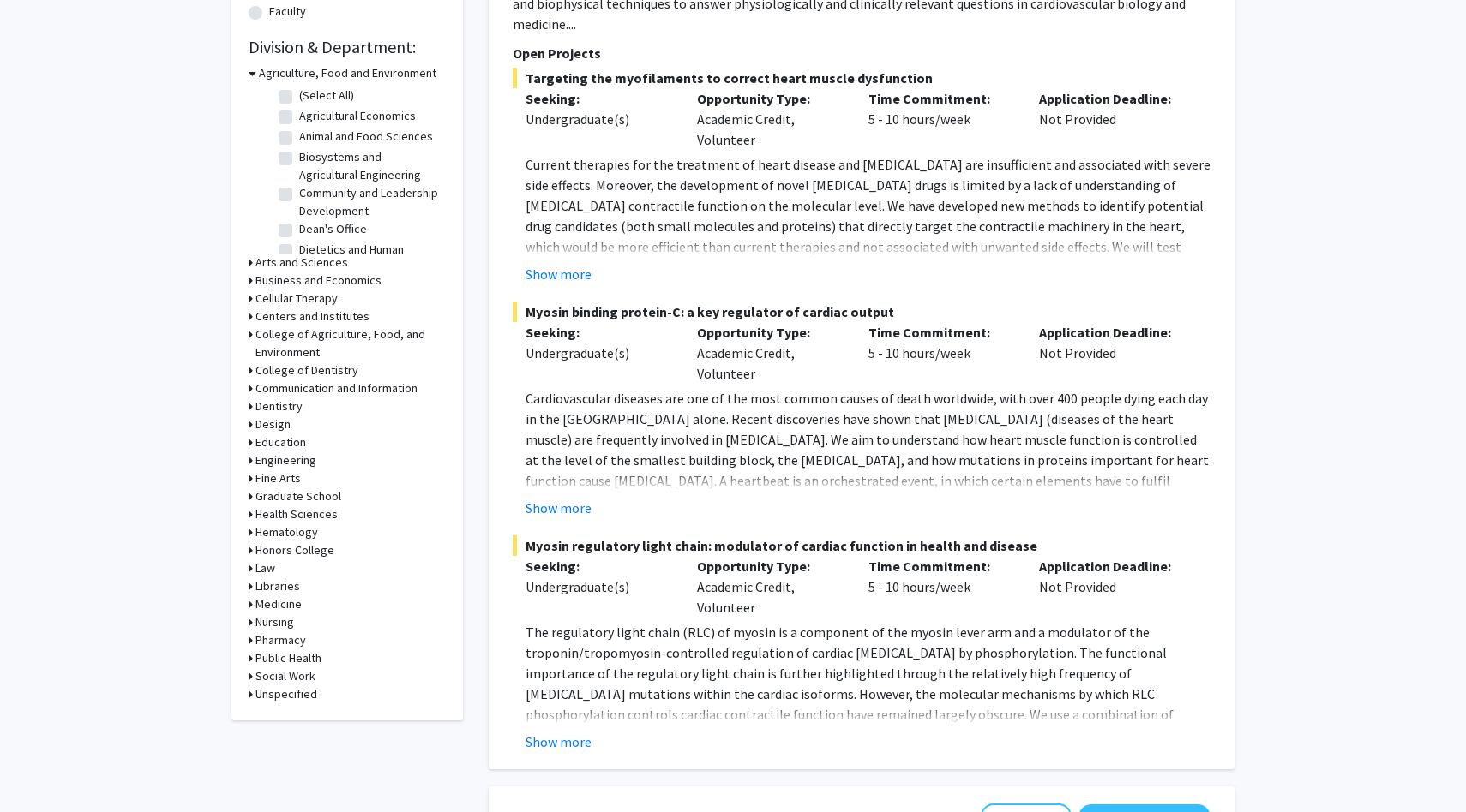
click at [249, 600] on icon at bounding box center [251, 605] width 4 height 18
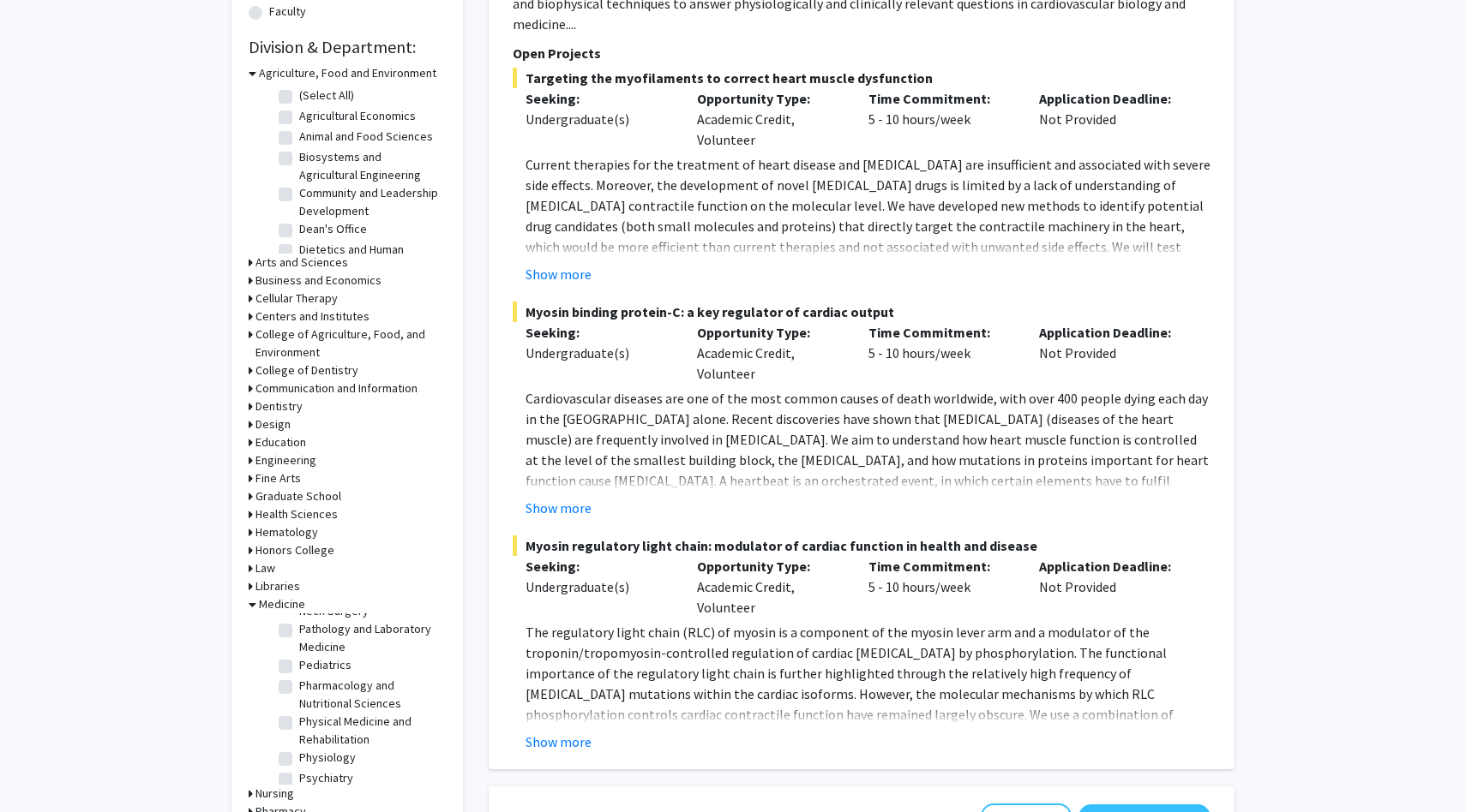
scroll to position [461, 0]
click at [300, 707] on label "Physical Medicine and Rehabilitation" at bounding box center [370, 725] width 142 height 36
click at [300, 707] on input "Physical Medicine and Rehabilitation" at bounding box center [305, 712] width 11 height 11
checkbox input "true"
